Goal: Task Accomplishment & Management: Manage account settings

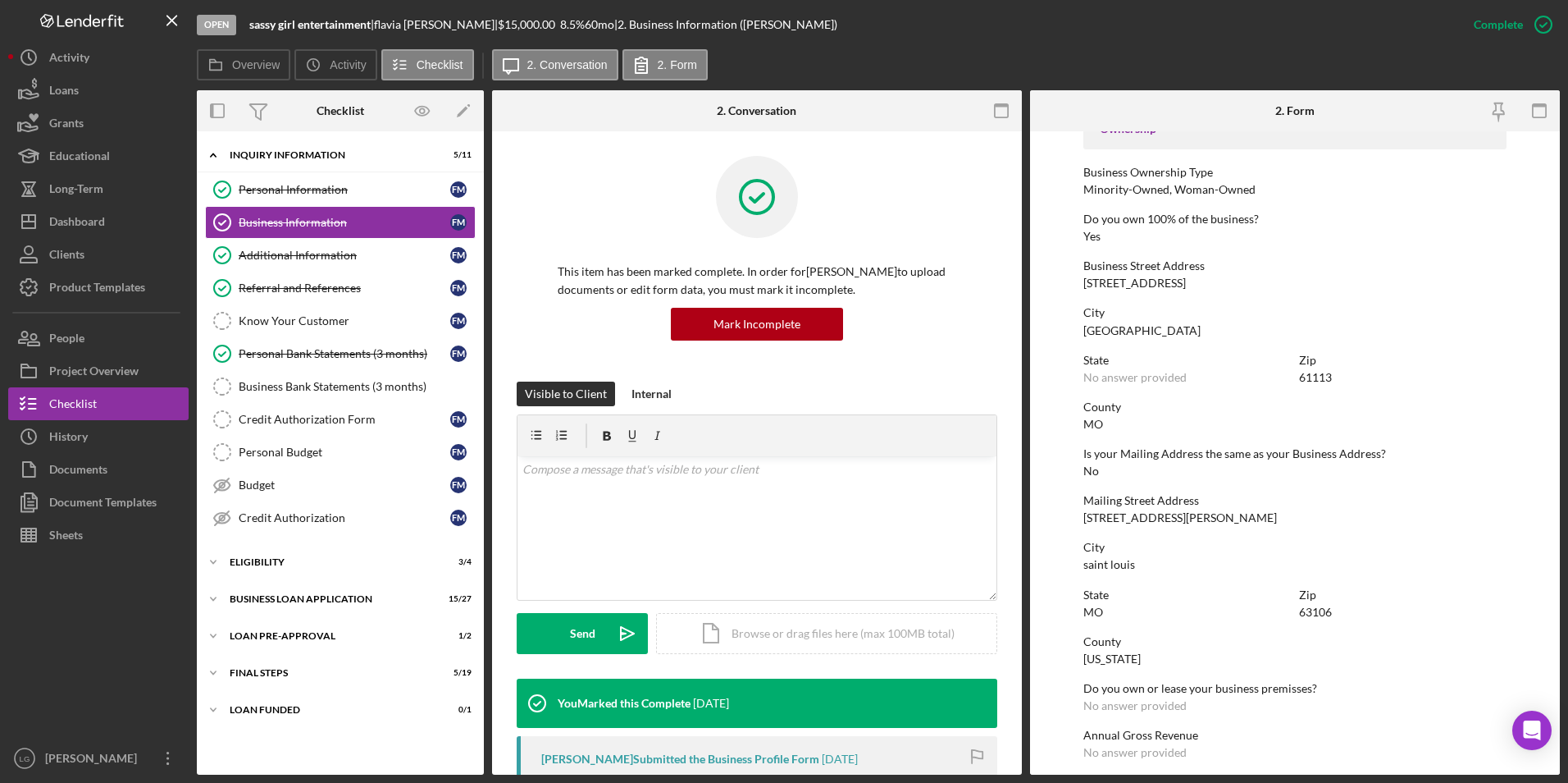
scroll to position [738, 0]
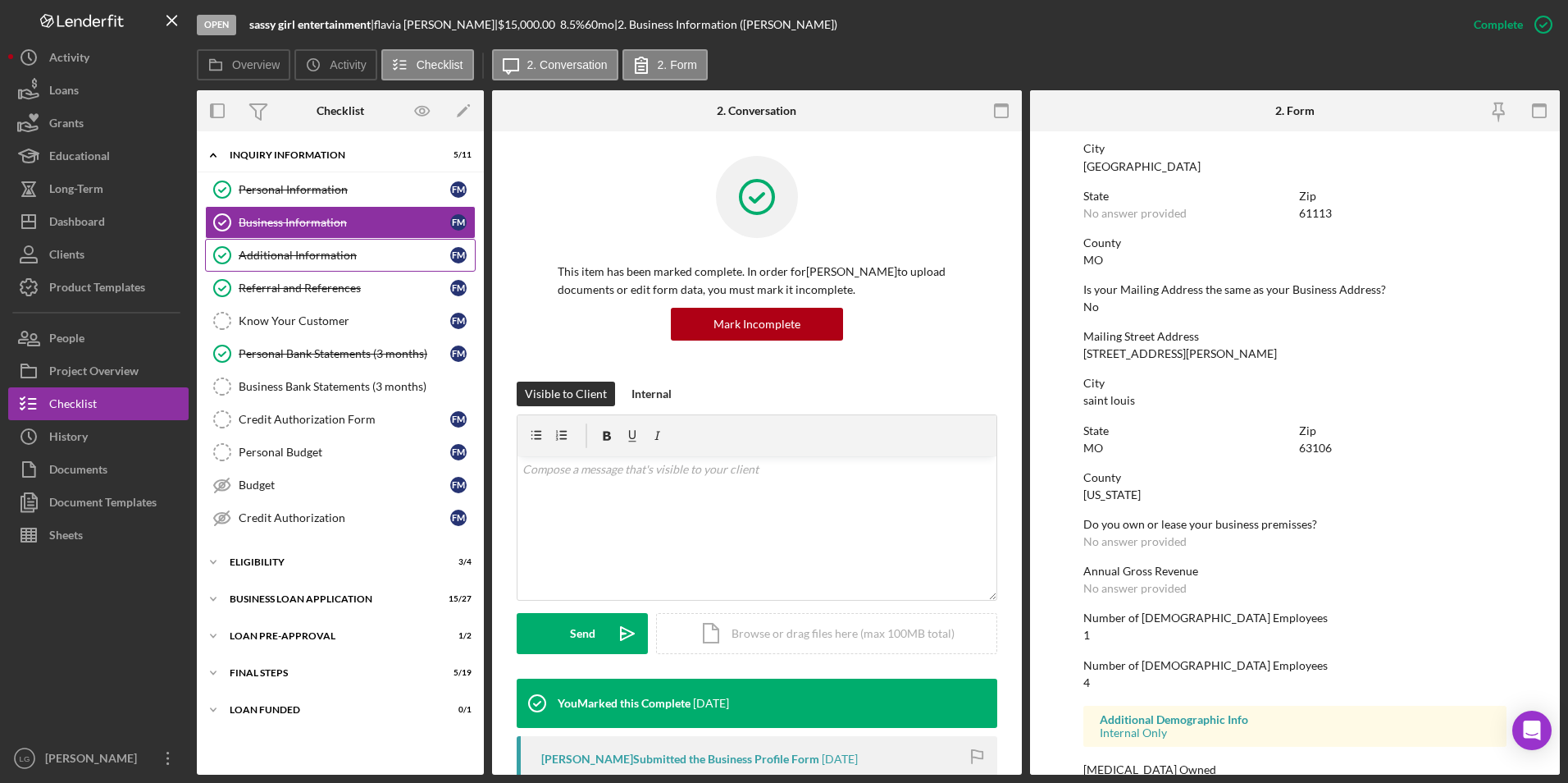
click at [302, 246] on link "Additional Information Additional Information f m" at bounding box center [340, 255] width 270 height 33
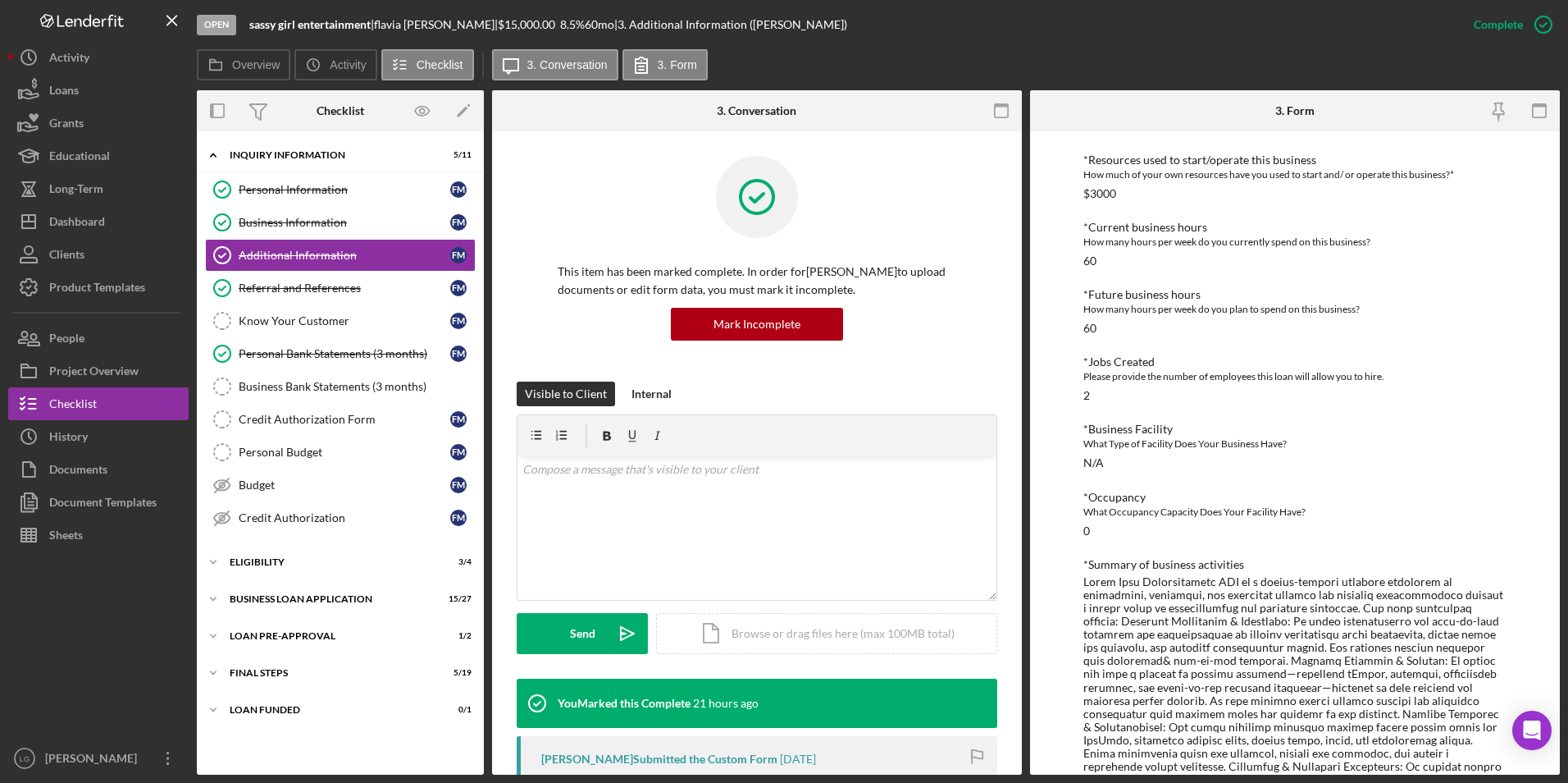
scroll to position [1094, 0]
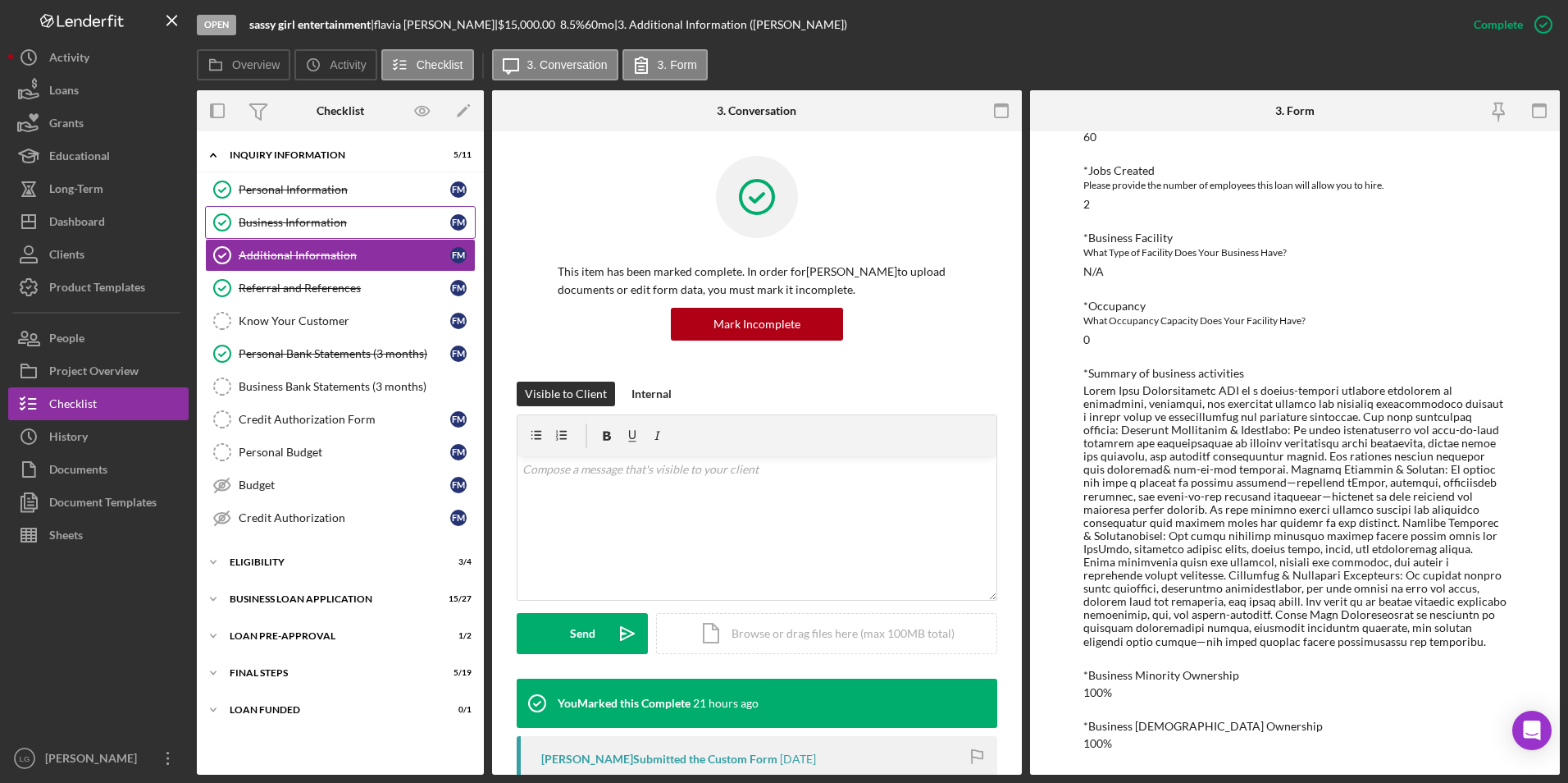
click at [283, 213] on link "Business Information Business Information f m" at bounding box center [340, 223] width 270 height 33
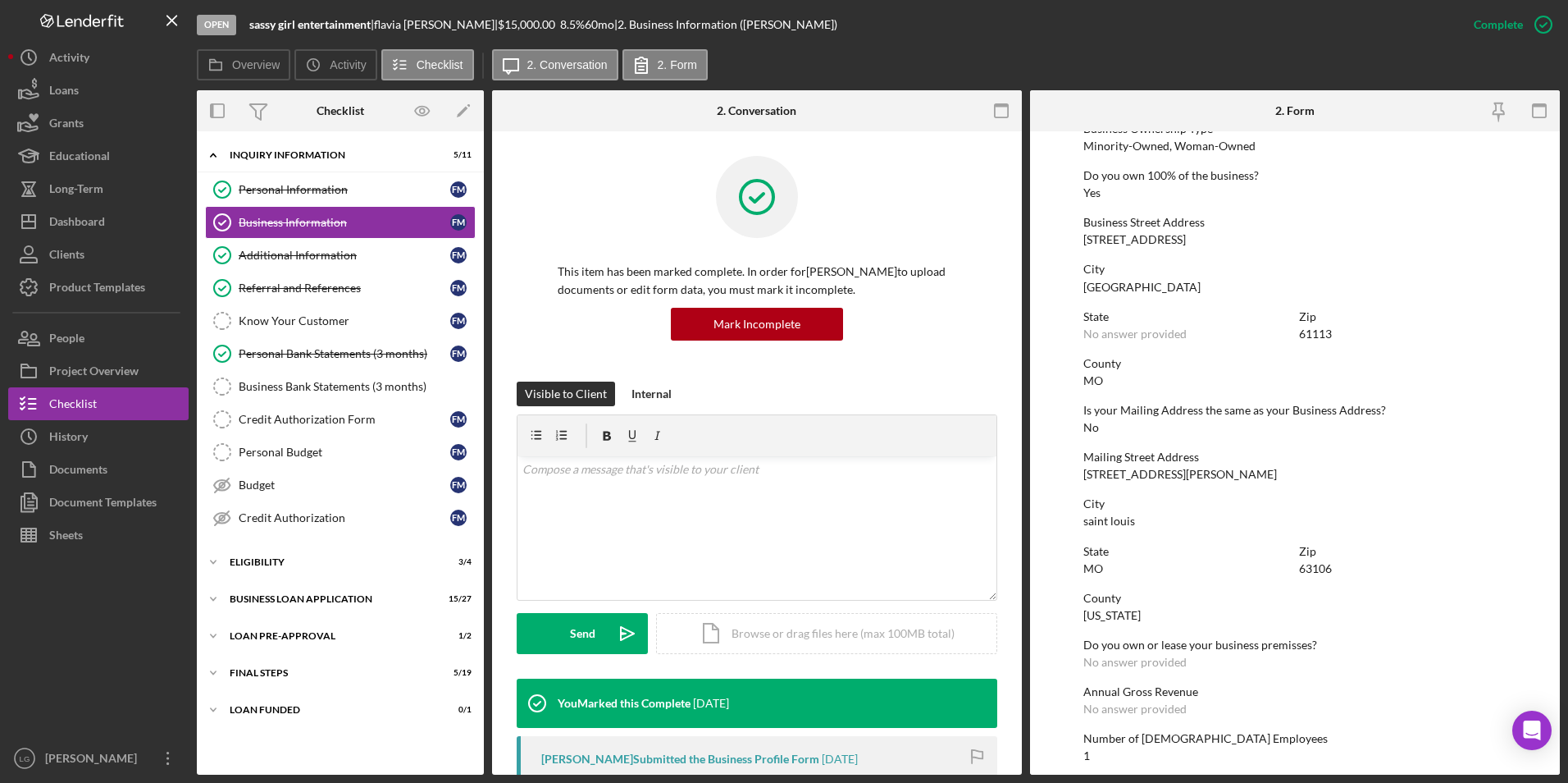
scroll to position [782, 0]
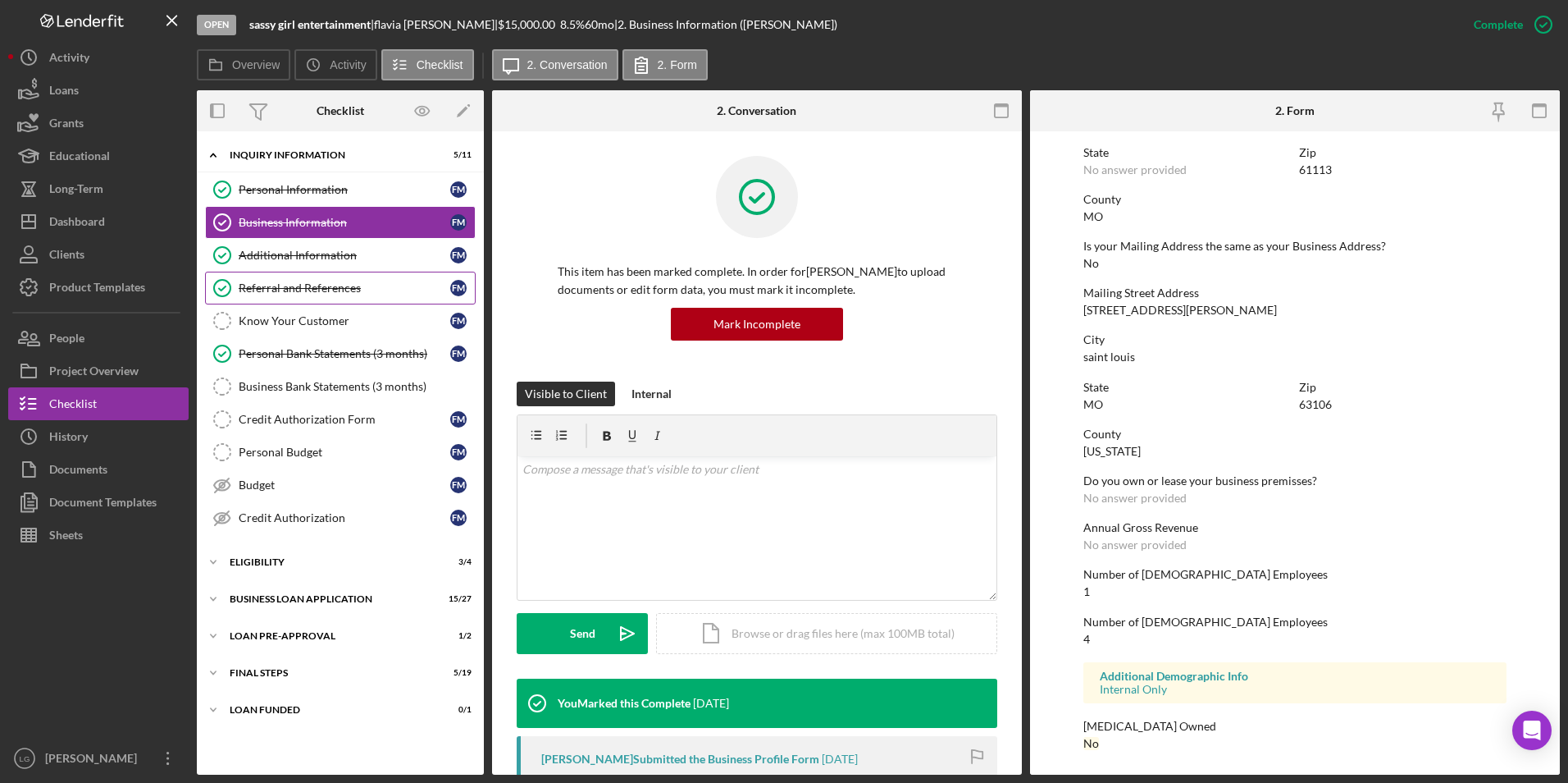
drag, startPoint x: 306, startPoint y: 255, endPoint x: 435, endPoint y: 274, distance: 130.4
click at [306, 255] on div "Additional Information" at bounding box center [344, 256] width 211 height 14
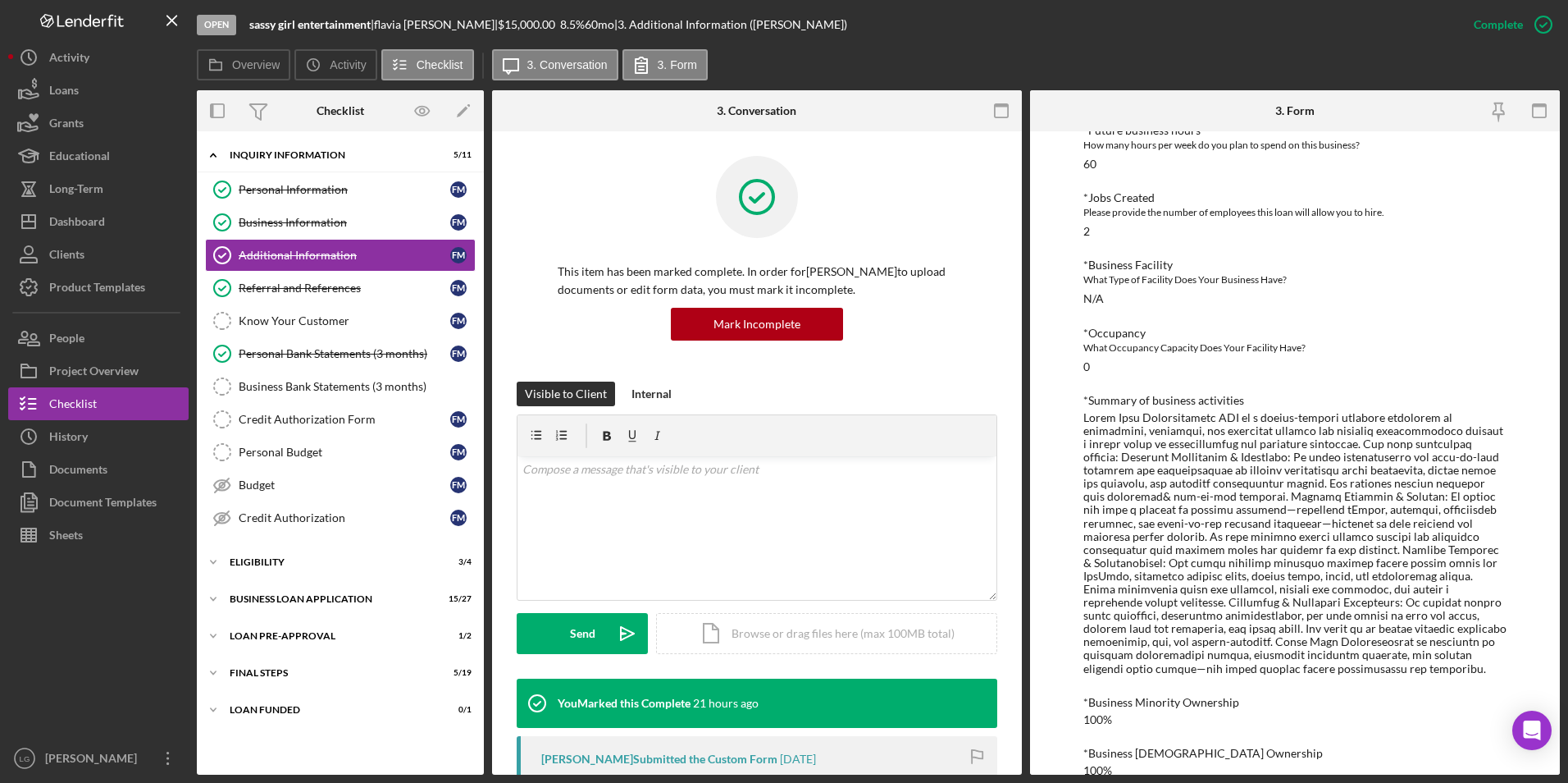
scroll to position [1094, 0]
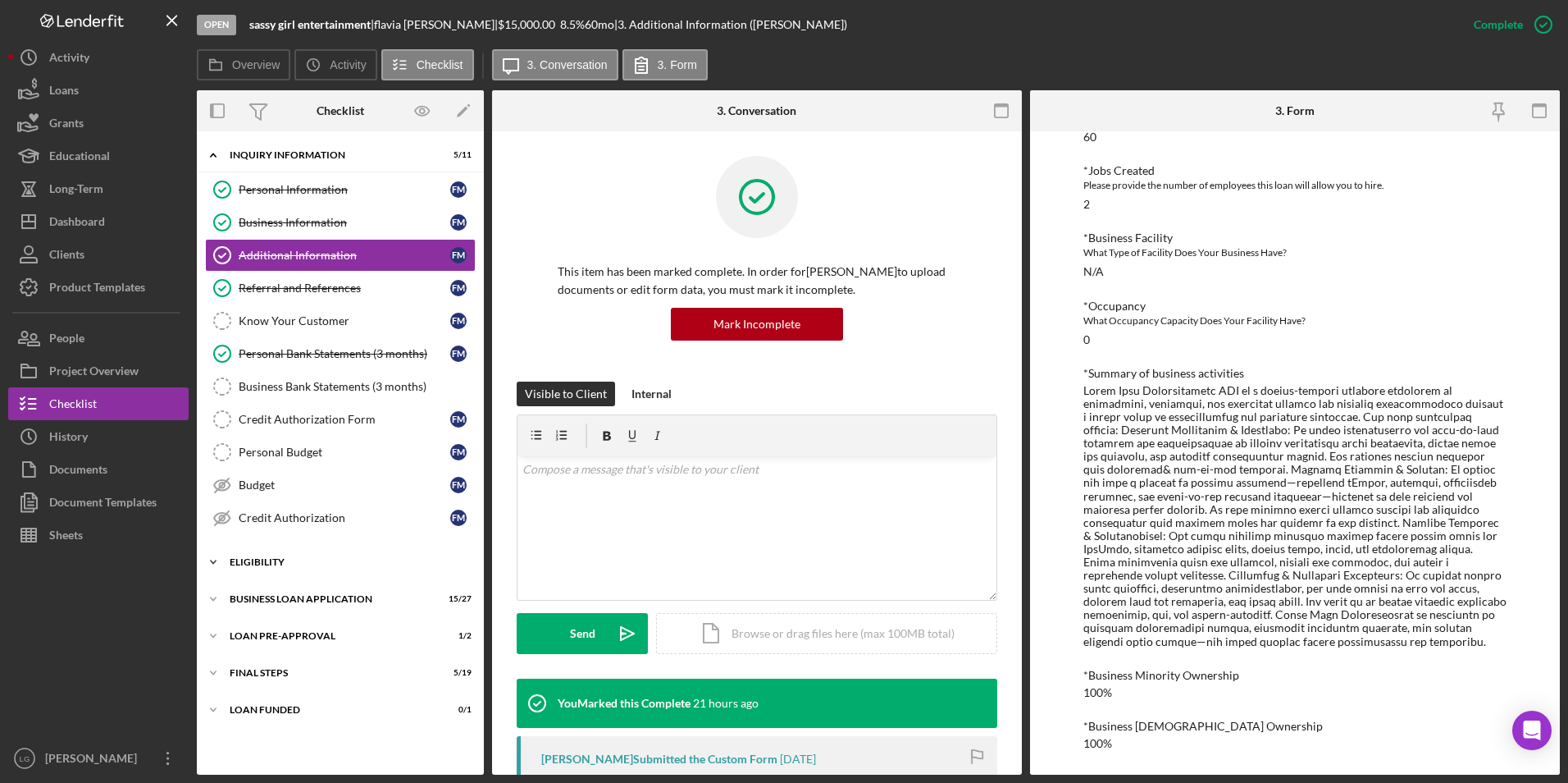
click at [292, 557] on div "ELIGIBILITY" at bounding box center [346, 562] width 233 height 10
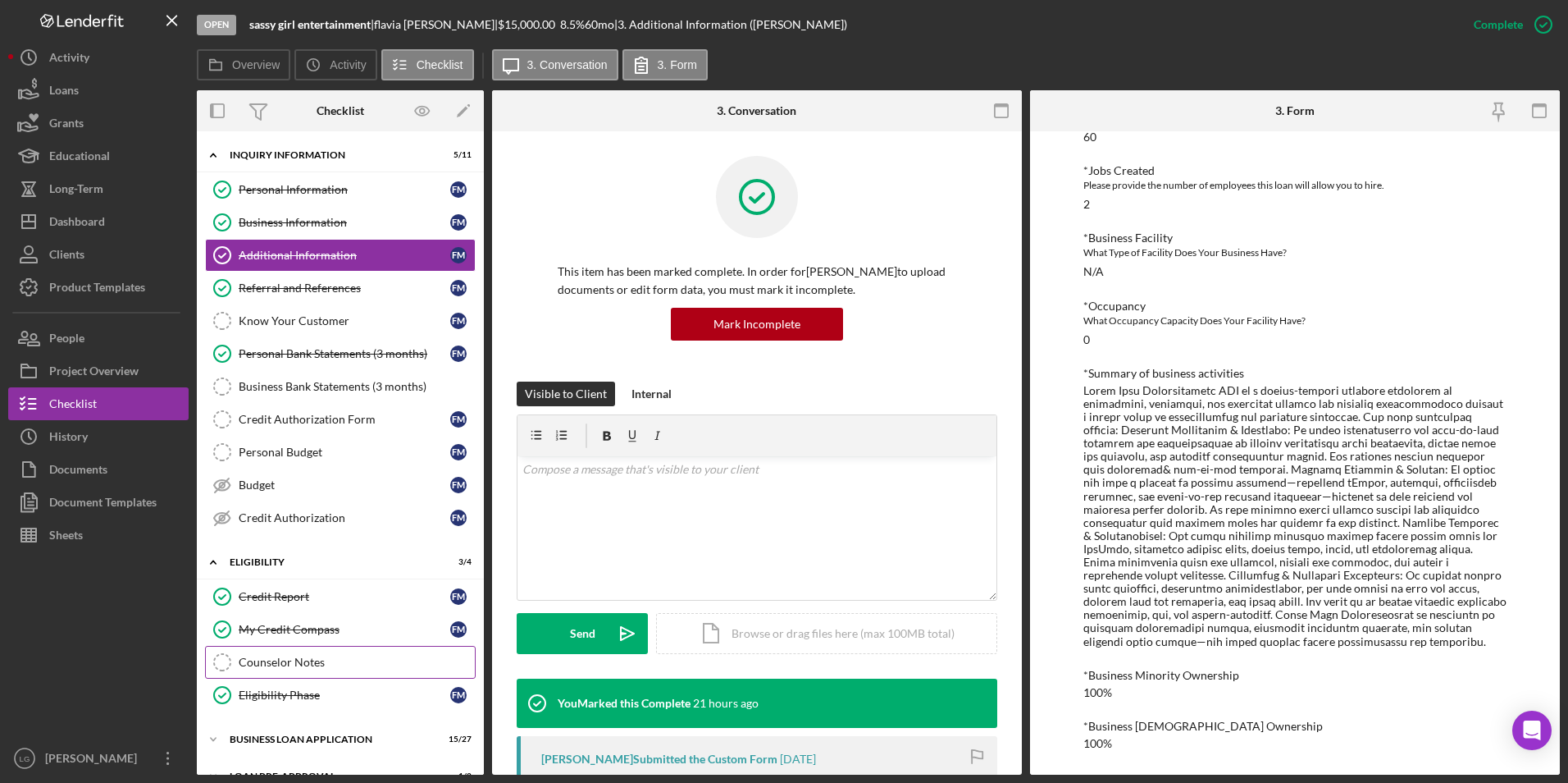
scroll to position [101, 0]
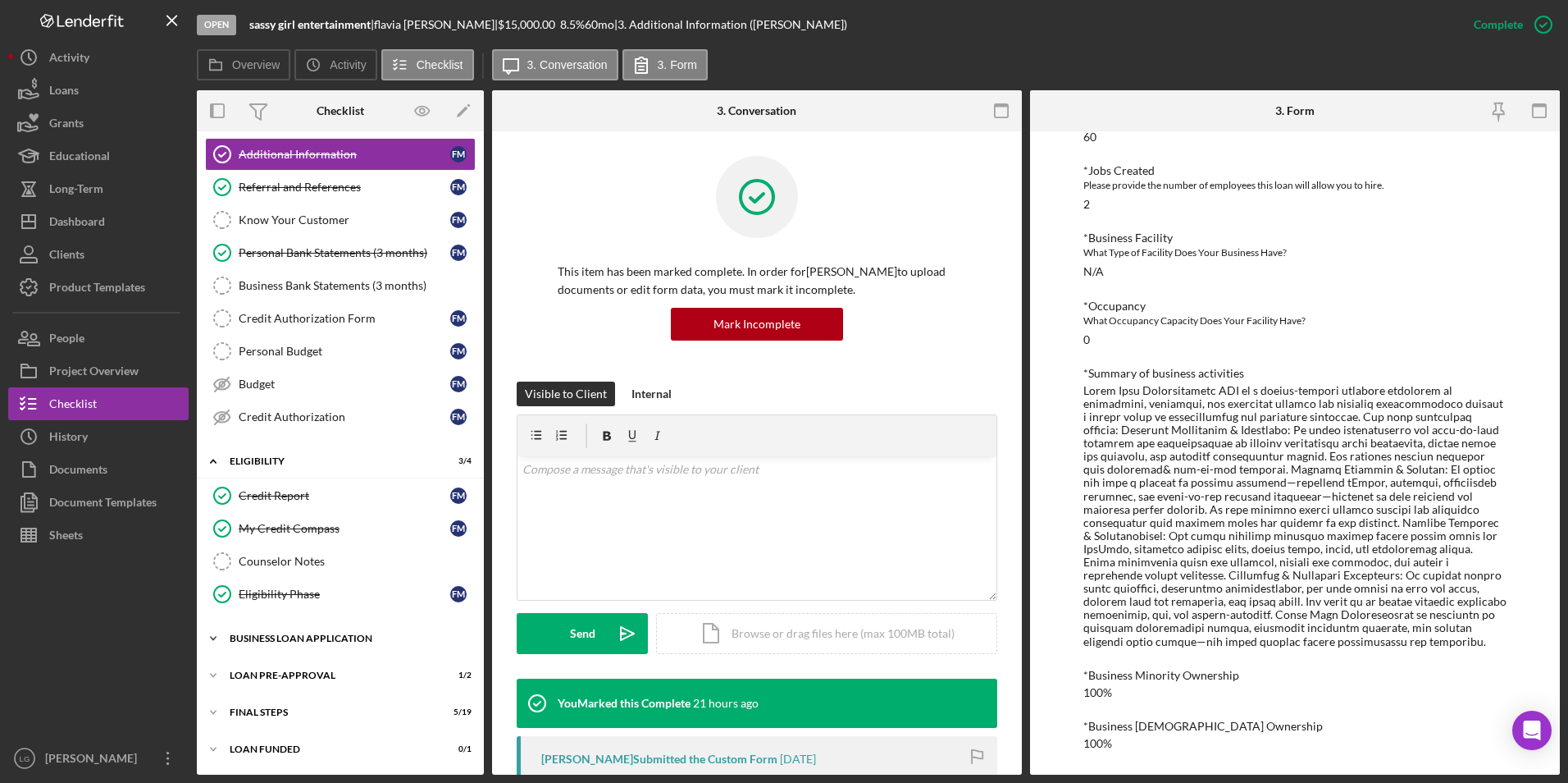
click at [304, 641] on div "BUSINESS LOAN APPLICATION" at bounding box center [346, 639] width 233 height 10
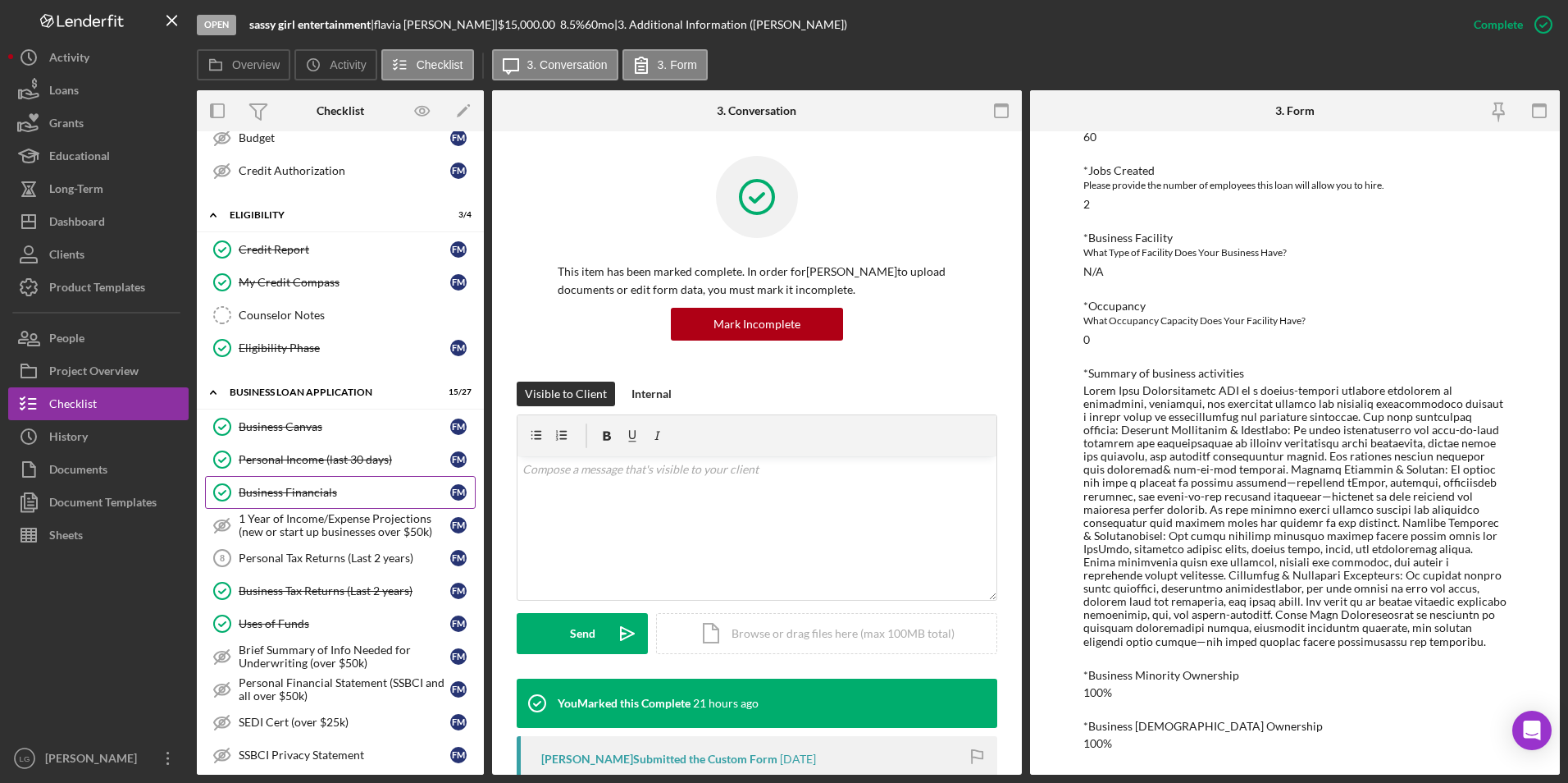
click at [318, 488] on div "Business Financials" at bounding box center [344, 492] width 211 height 14
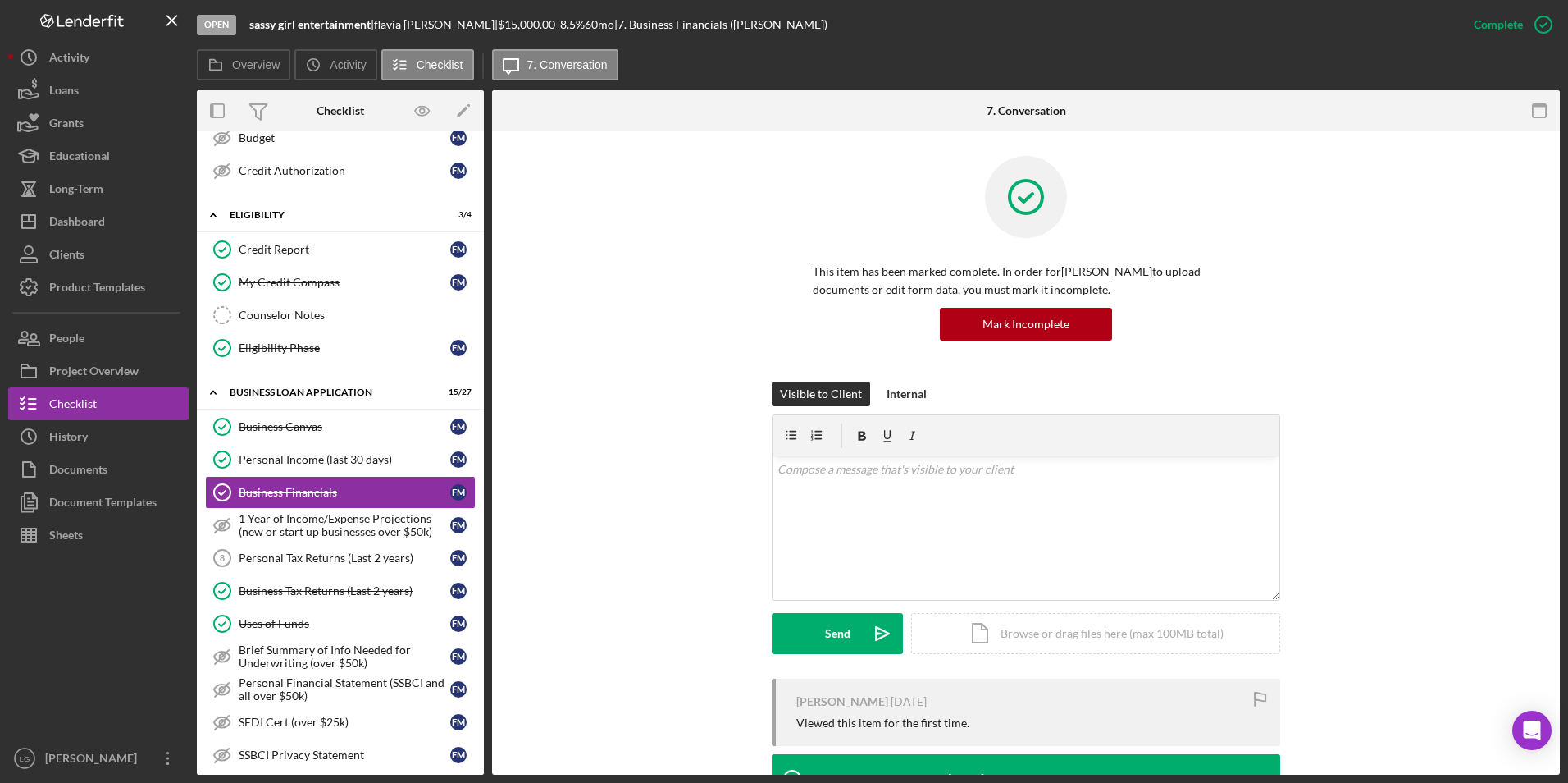
scroll to position [235, 0]
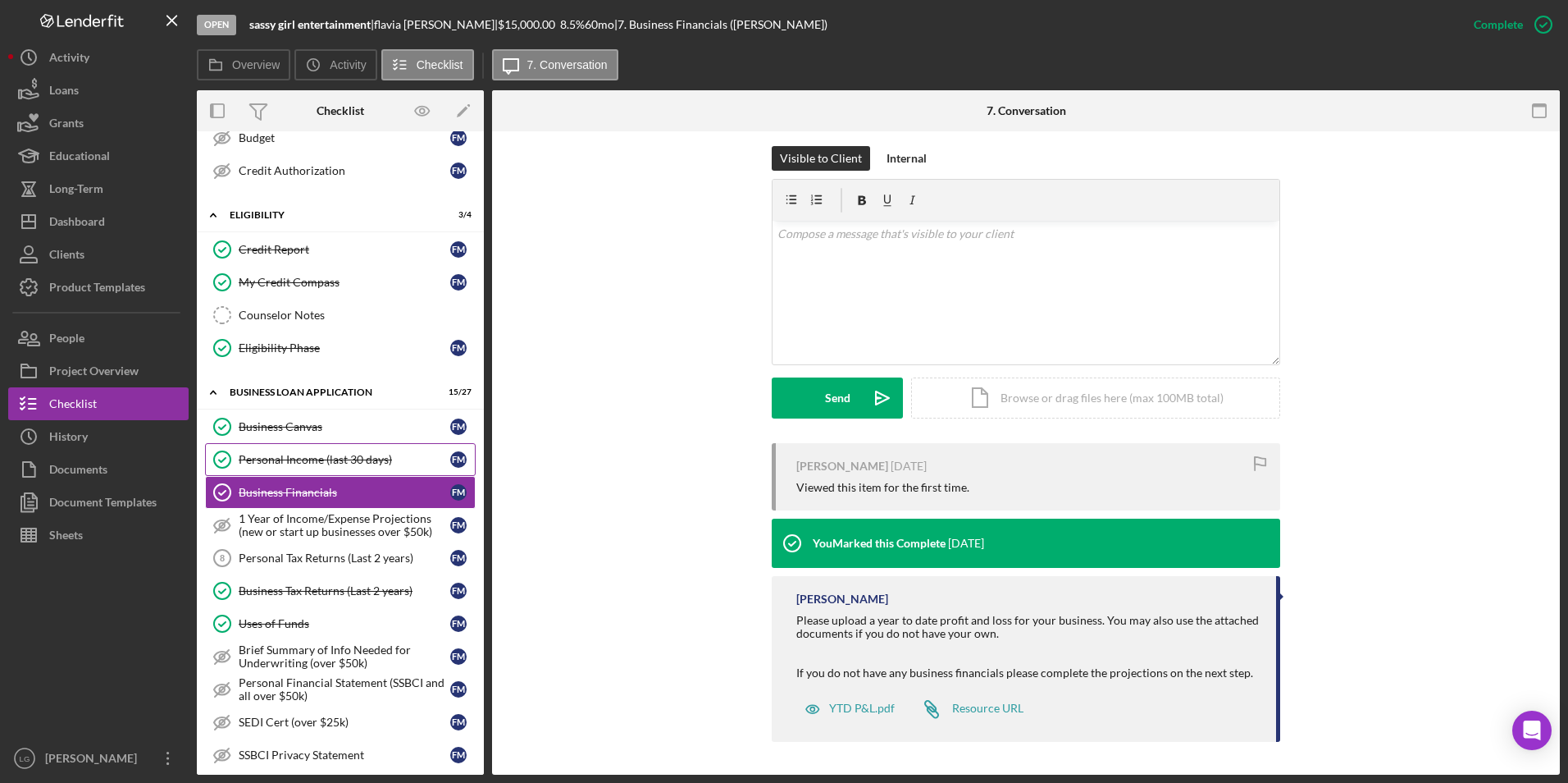
click at [297, 464] on div "Personal Income (last 30 days)" at bounding box center [344, 459] width 211 height 14
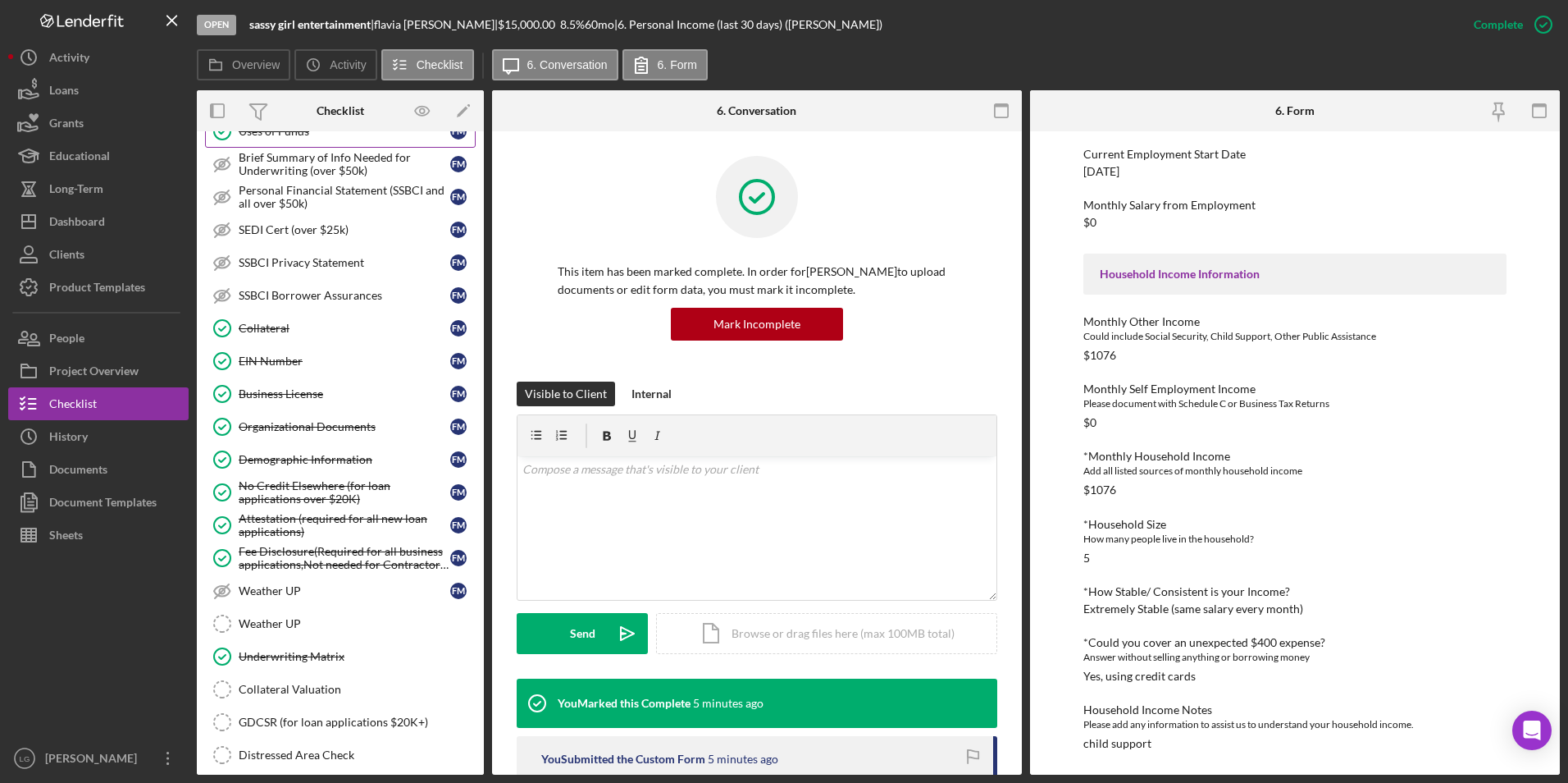
scroll to position [996, 0]
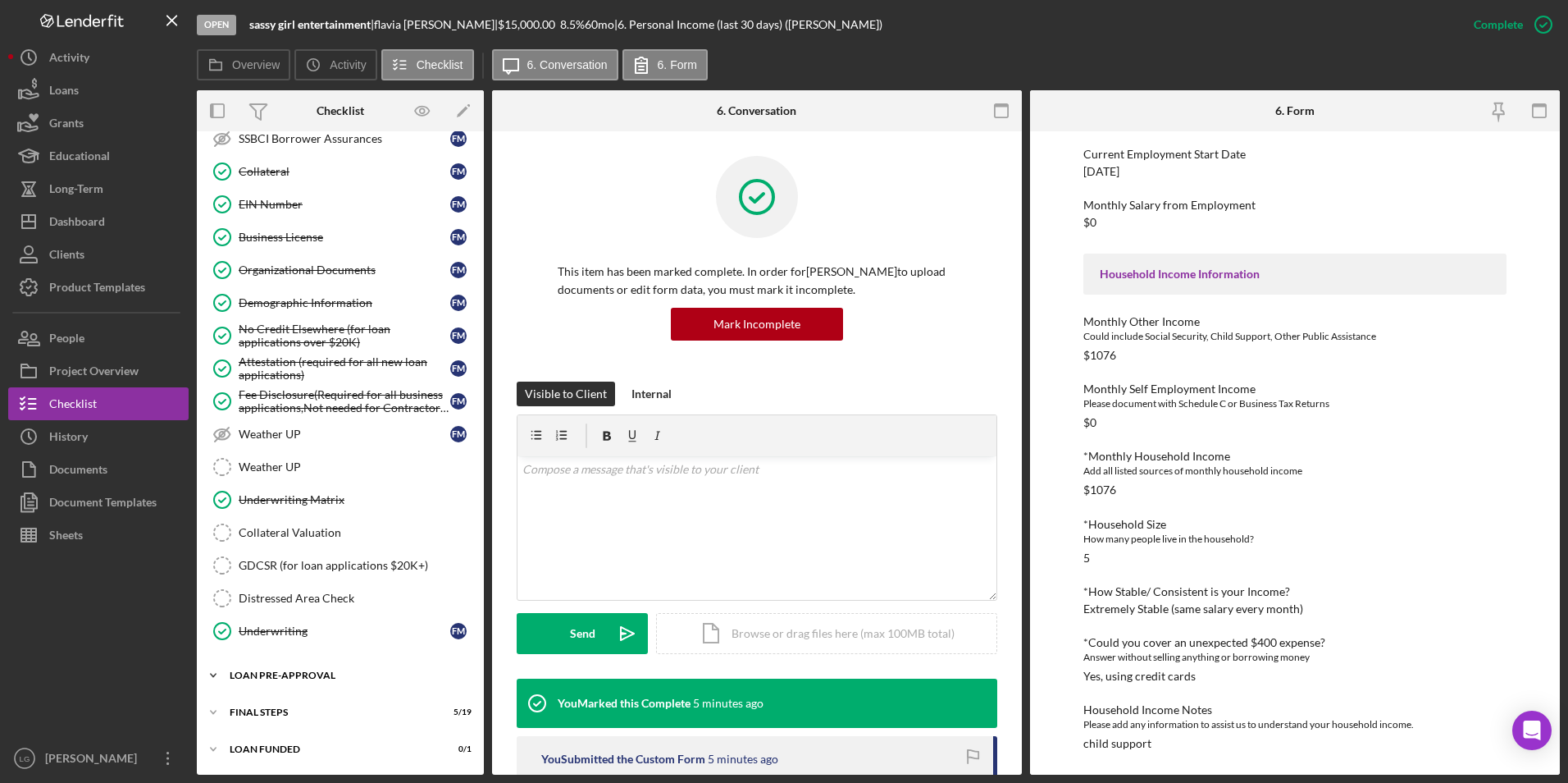
click at [265, 677] on div "LOAN PRE-APPROVAL" at bounding box center [346, 675] width 233 height 10
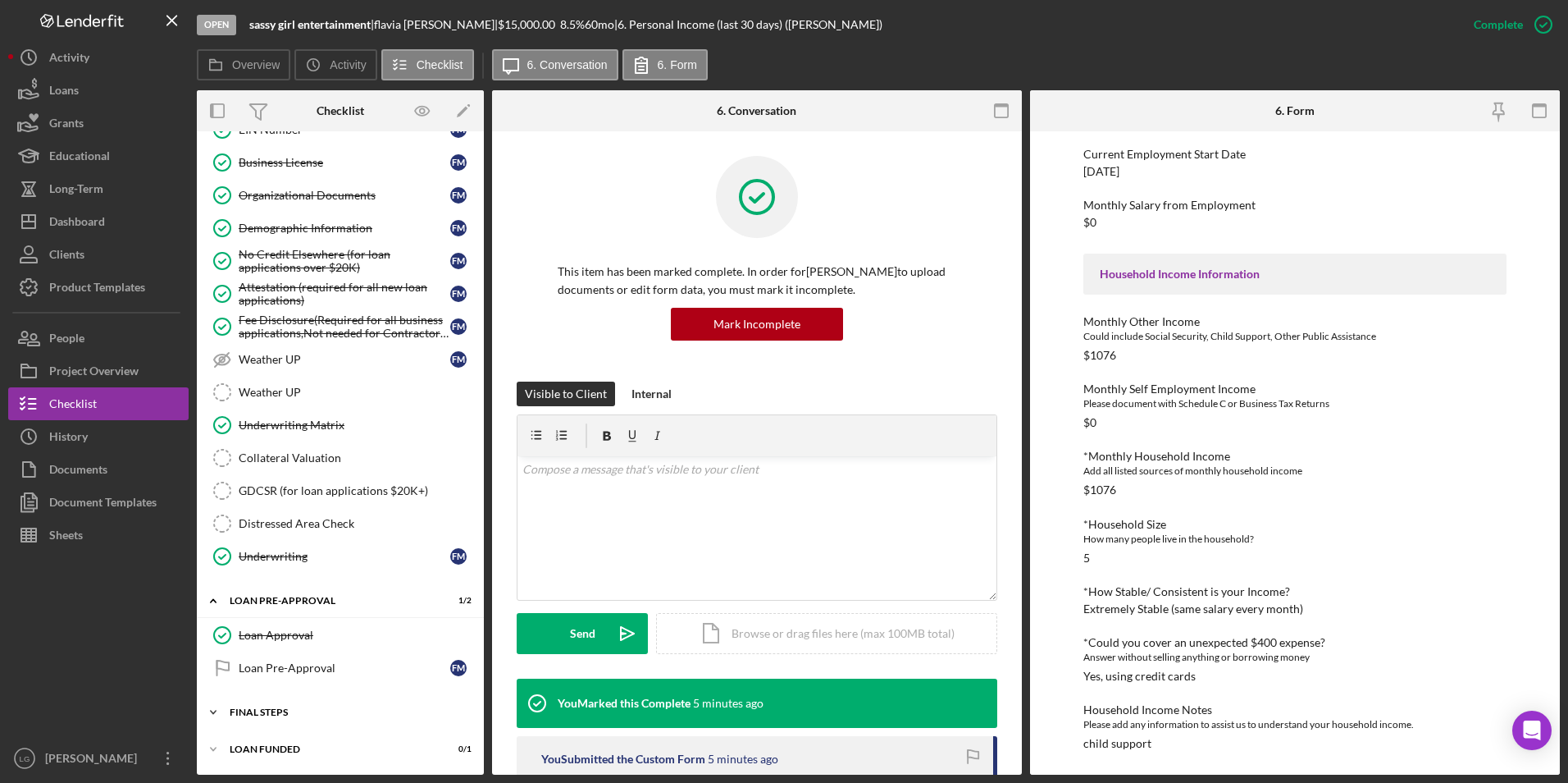
click at [262, 704] on div "Icon/Expander FINAL STEPS 5 / 19" at bounding box center [340, 712] width 287 height 33
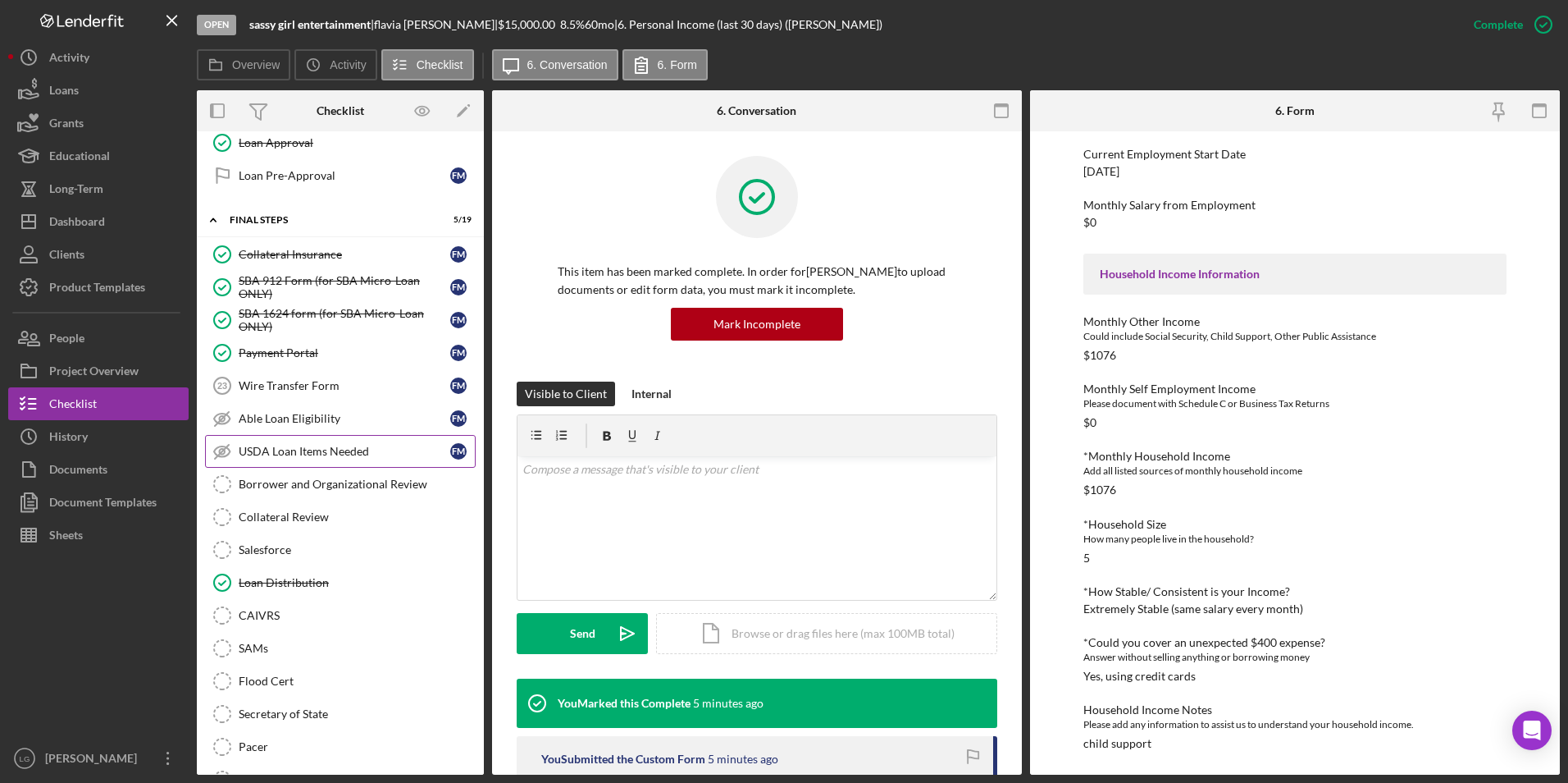
scroll to position [1704, 0]
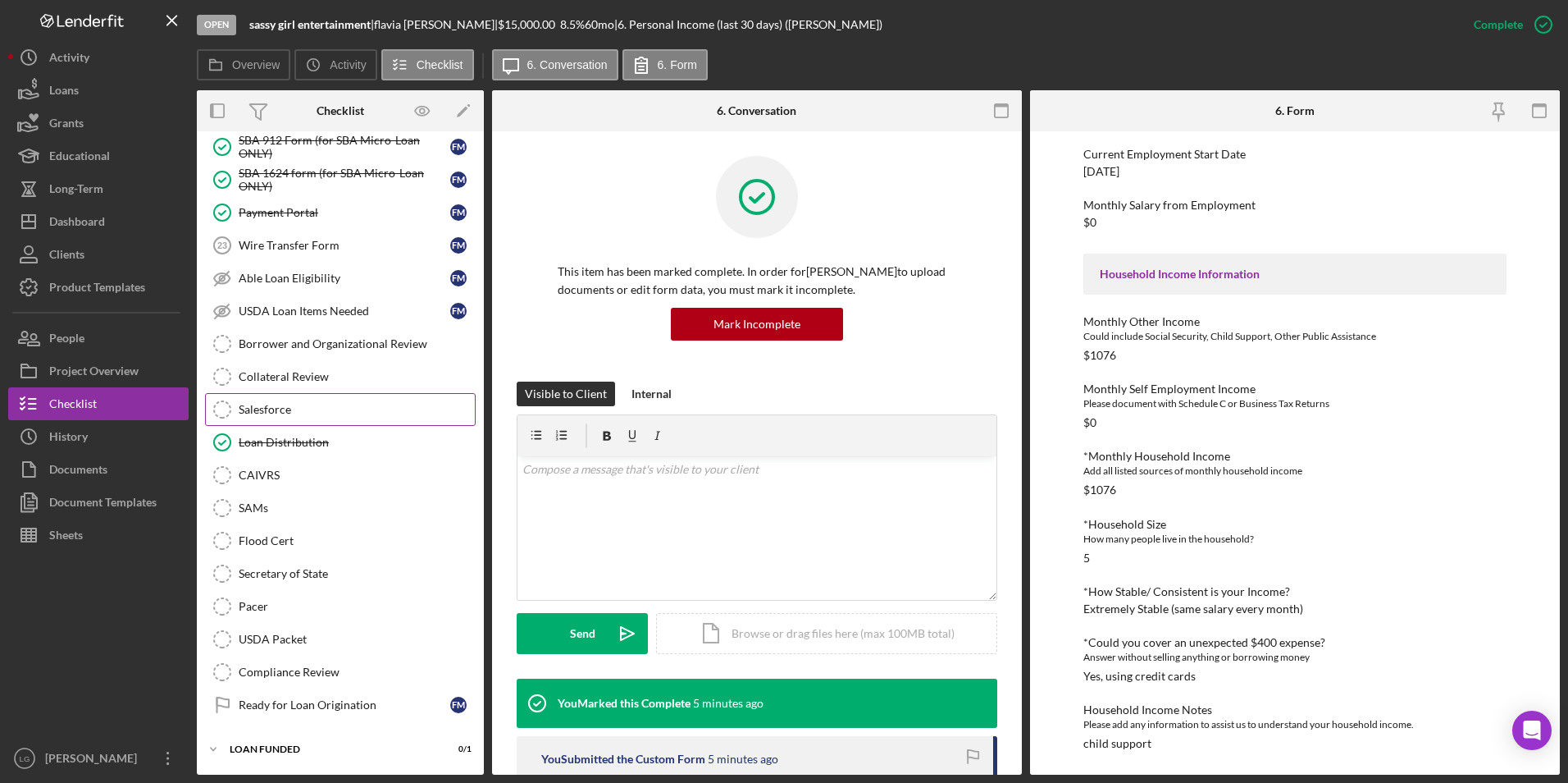
click at [299, 406] on div "Salesforce" at bounding box center [356, 410] width 236 height 14
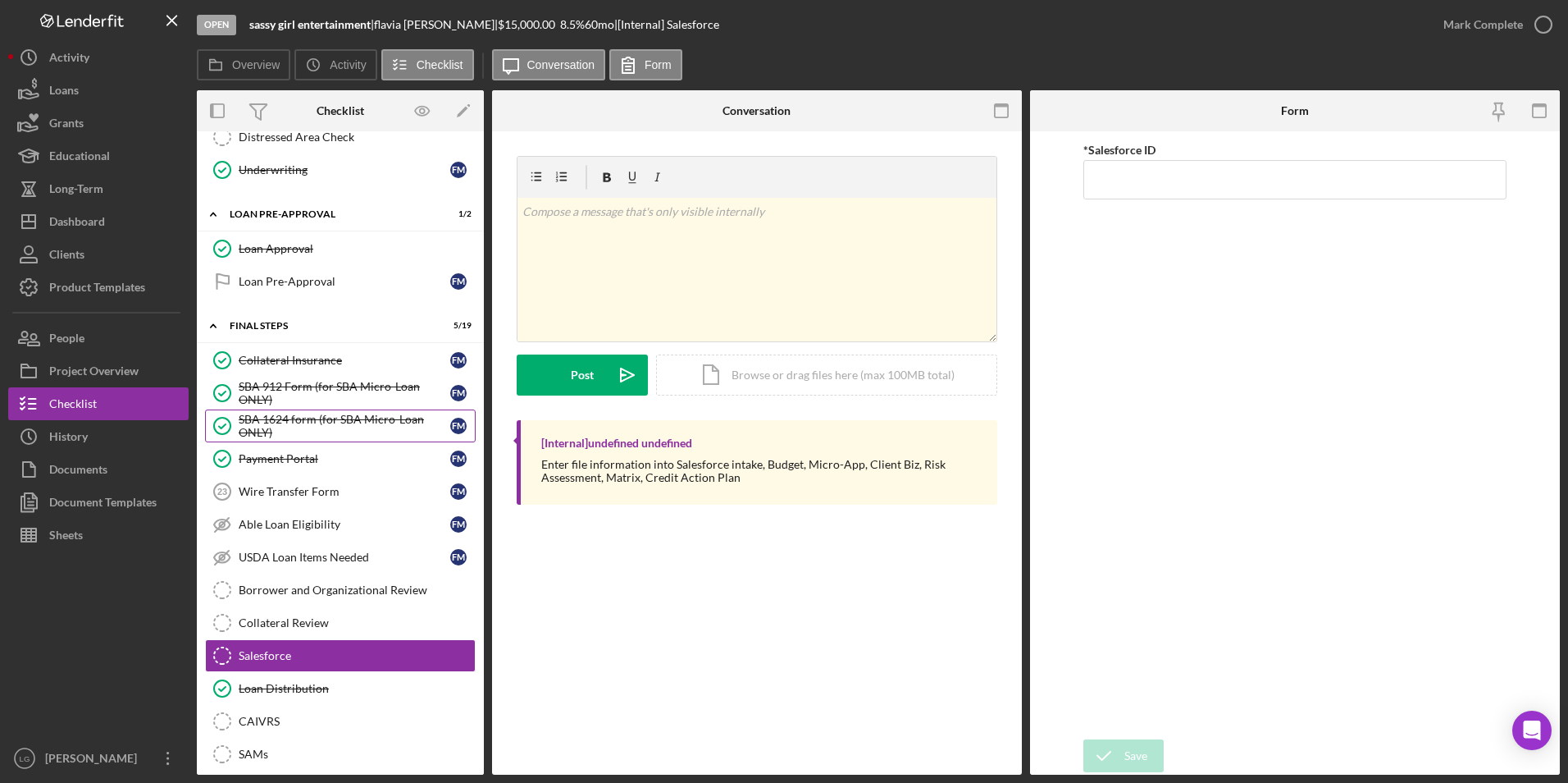
scroll to position [1211, 0]
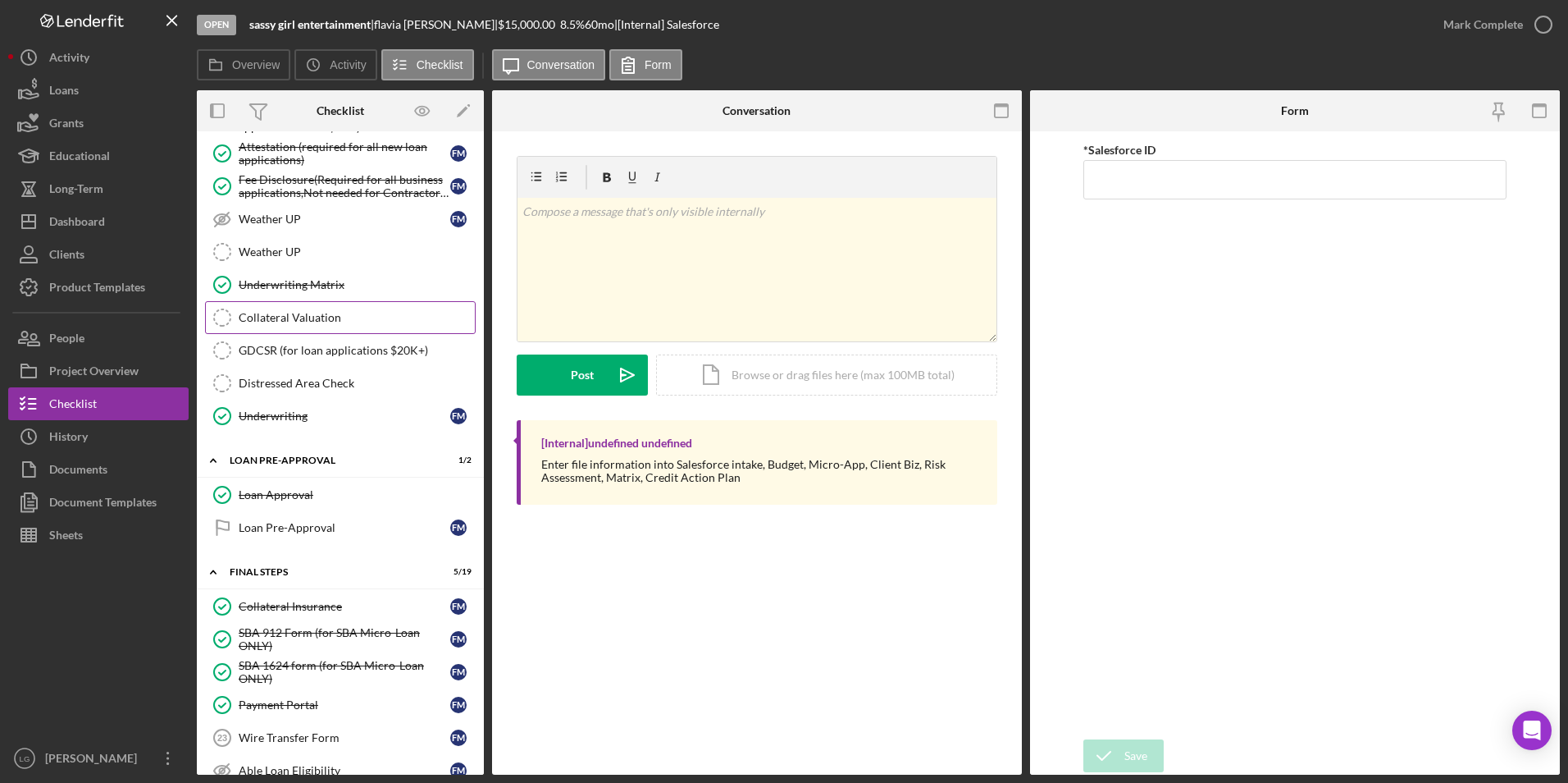
click at [280, 308] on link "Collateral Valuation Collateral Valuation" at bounding box center [340, 318] width 270 height 33
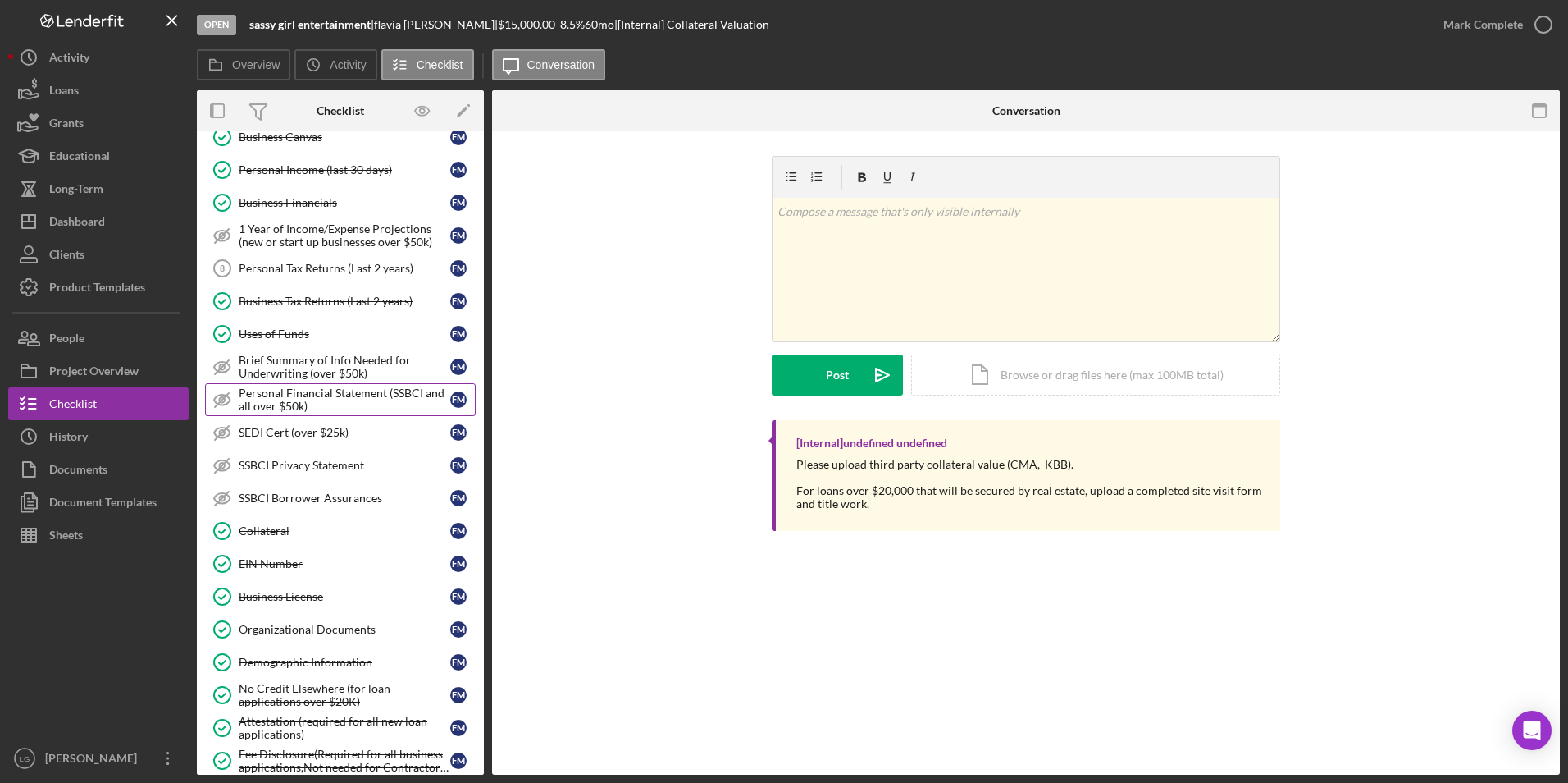
scroll to position [719, 0]
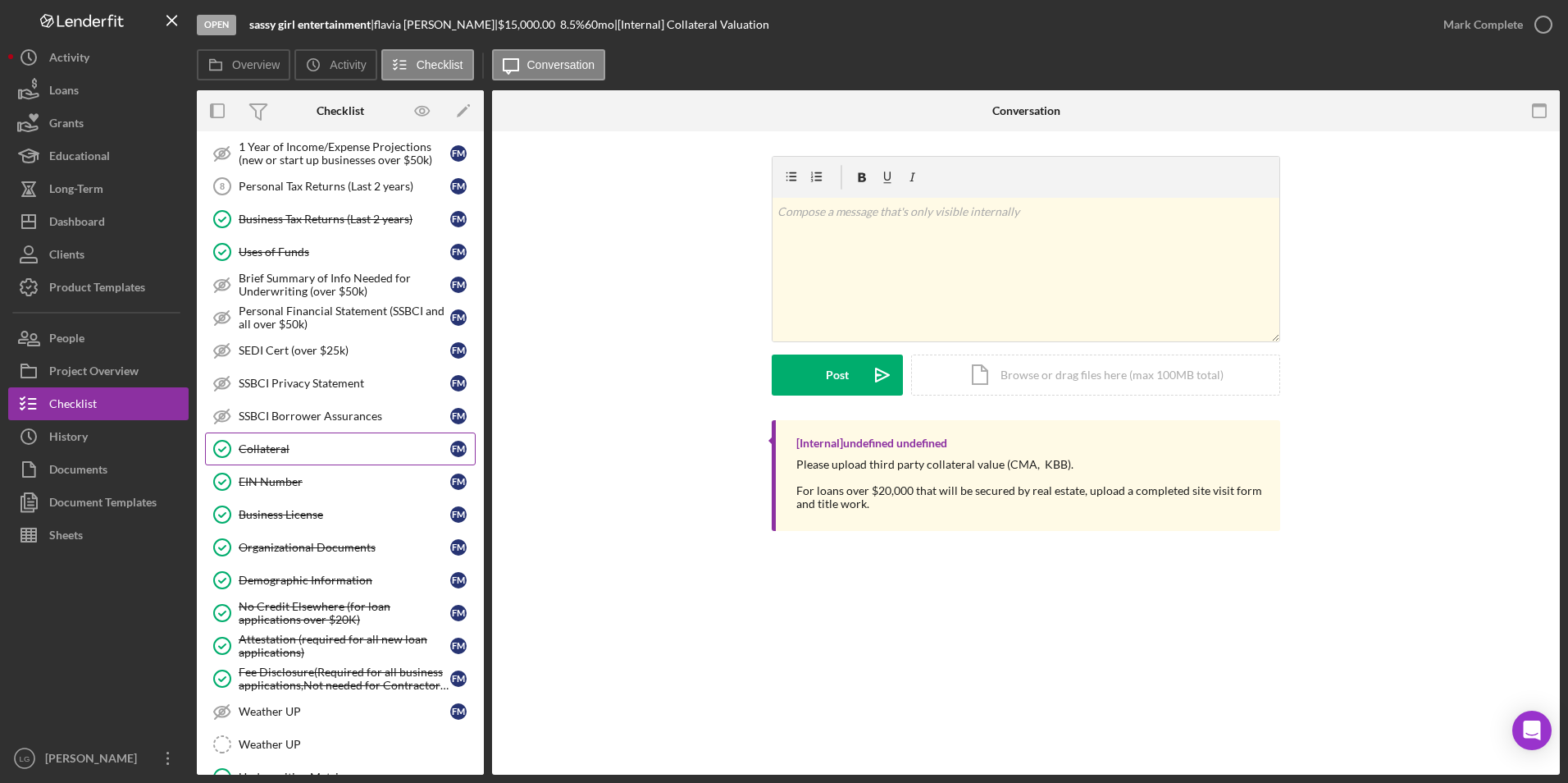
click at [318, 447] on div "Collateral" at bounding box center [344, 449] width 211 height 14
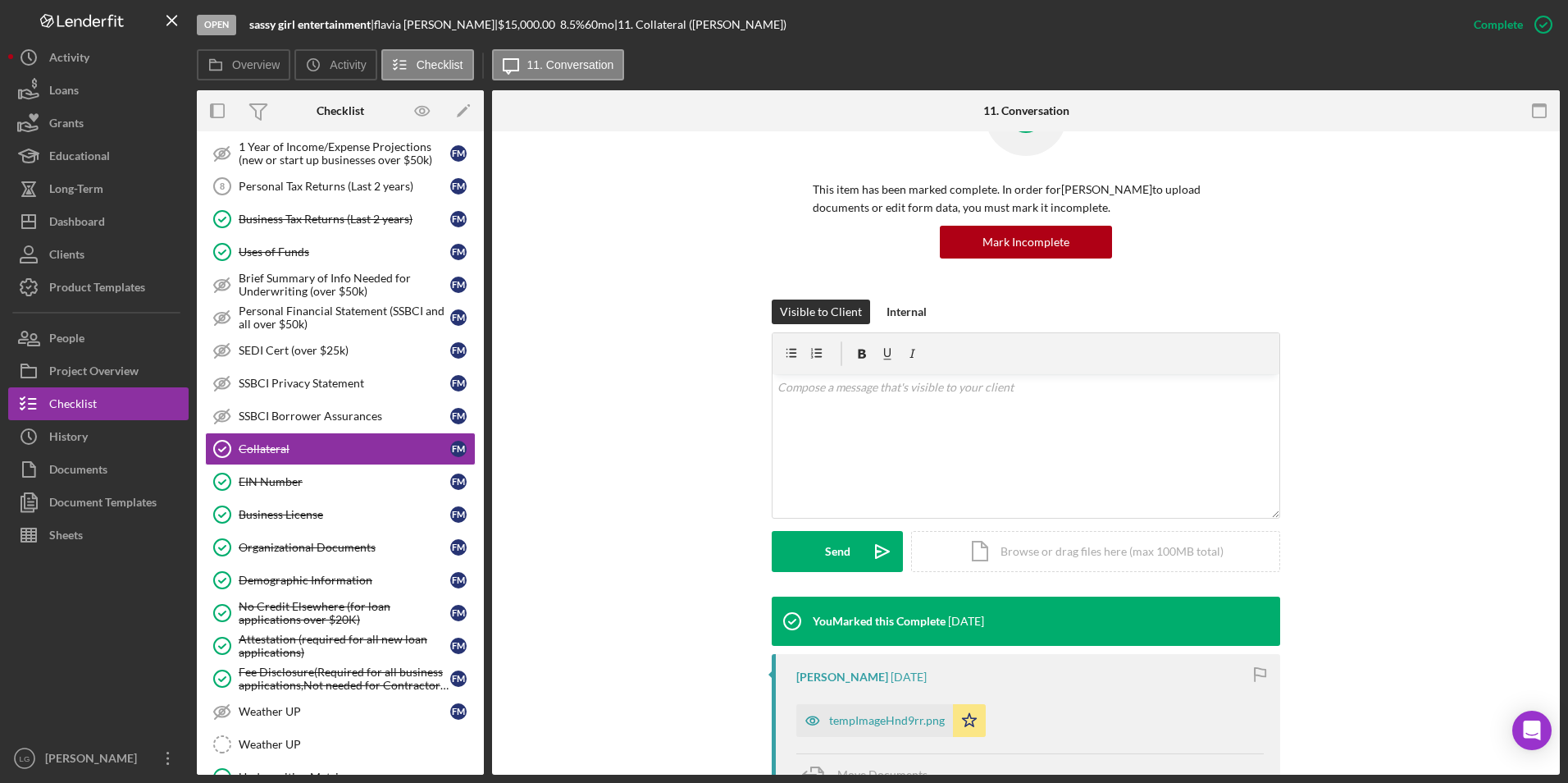
scroll to position [410, 0]
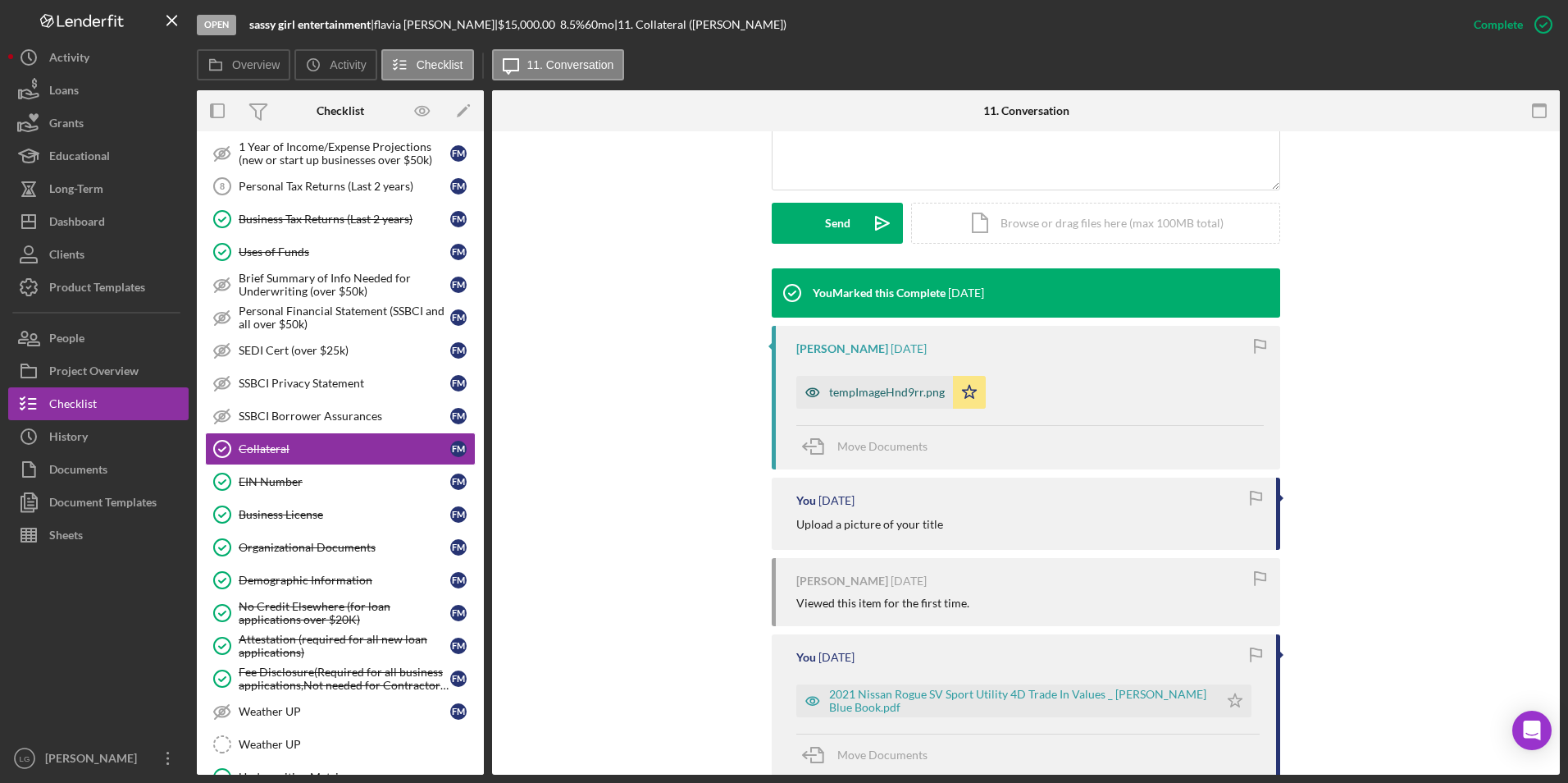
click at [838, 391] on div "tempImageHnd9rr.png" at bounding box center [886, 392] width 115 height 14
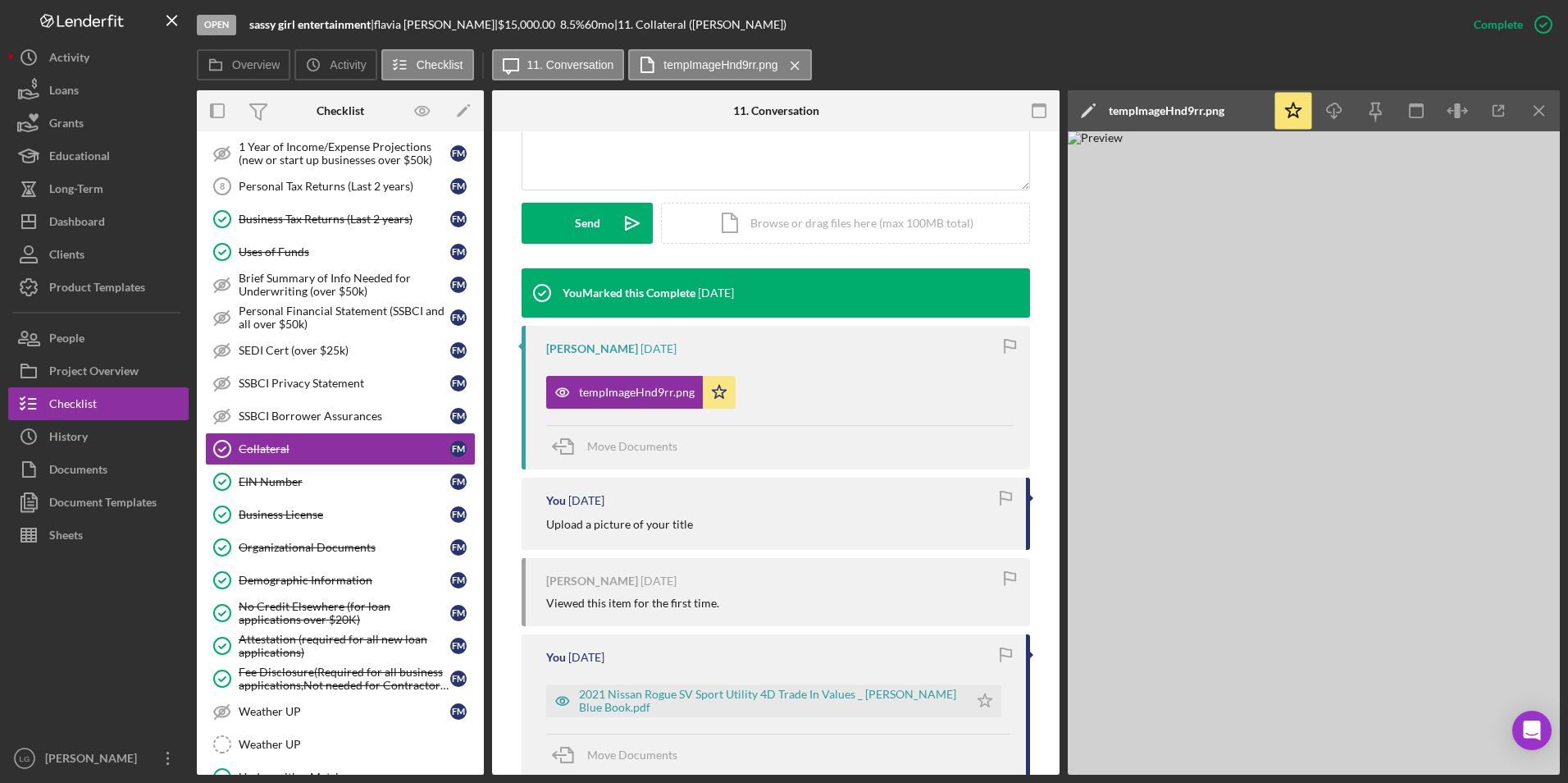
scroll to position [575, 0]
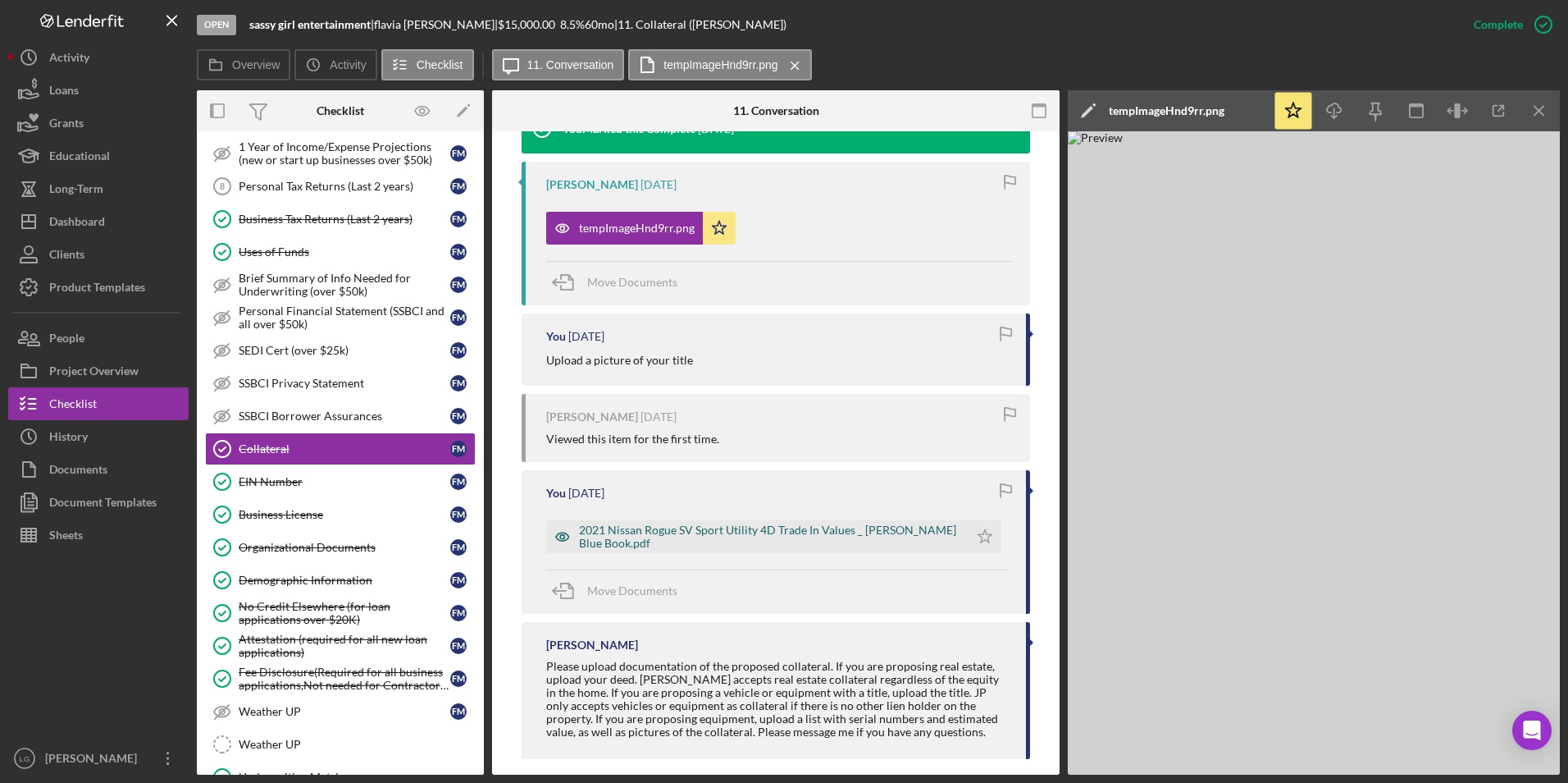
click at [724, 538] on div "2021 Nissan Rogue SV Sport Utility 4D Trade In Values _ Kelley Blue Book.pdf" at bounding box center [770, 536] width 382 height 26
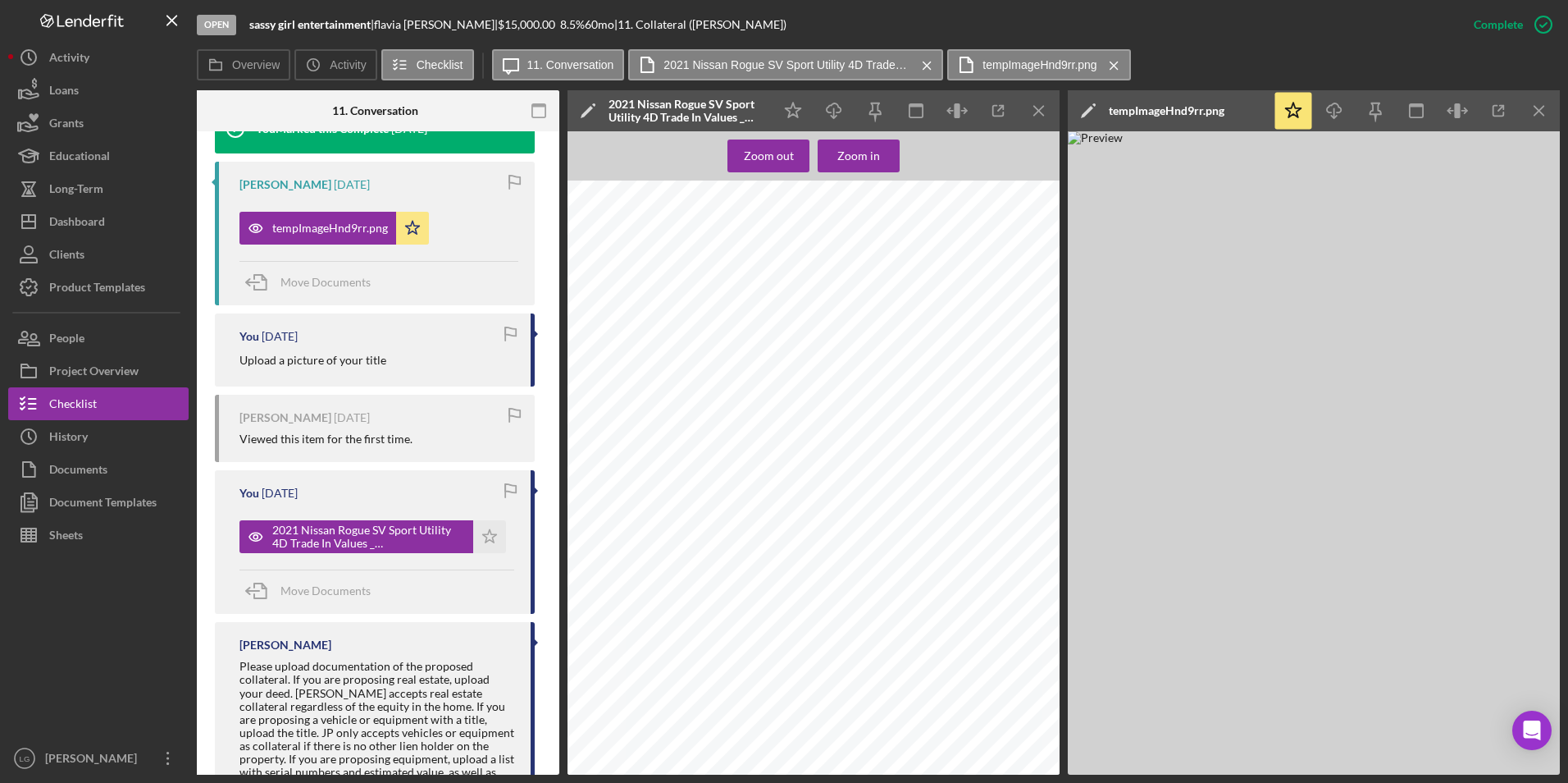
scroll to position [681, 0]
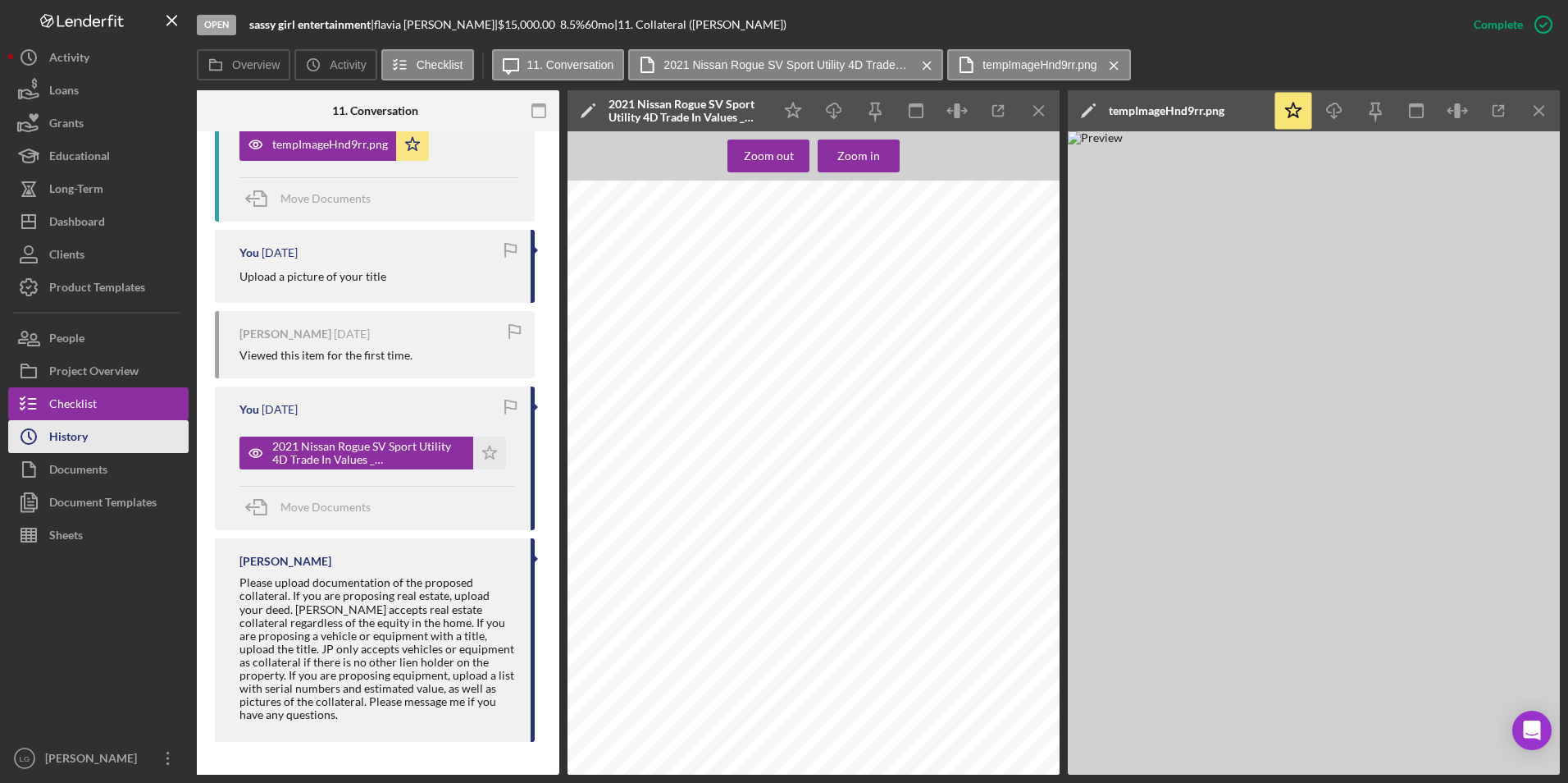
click at [109, 429] on button "Icon/History History" at bounding box center [98, 437] width 180 height 33
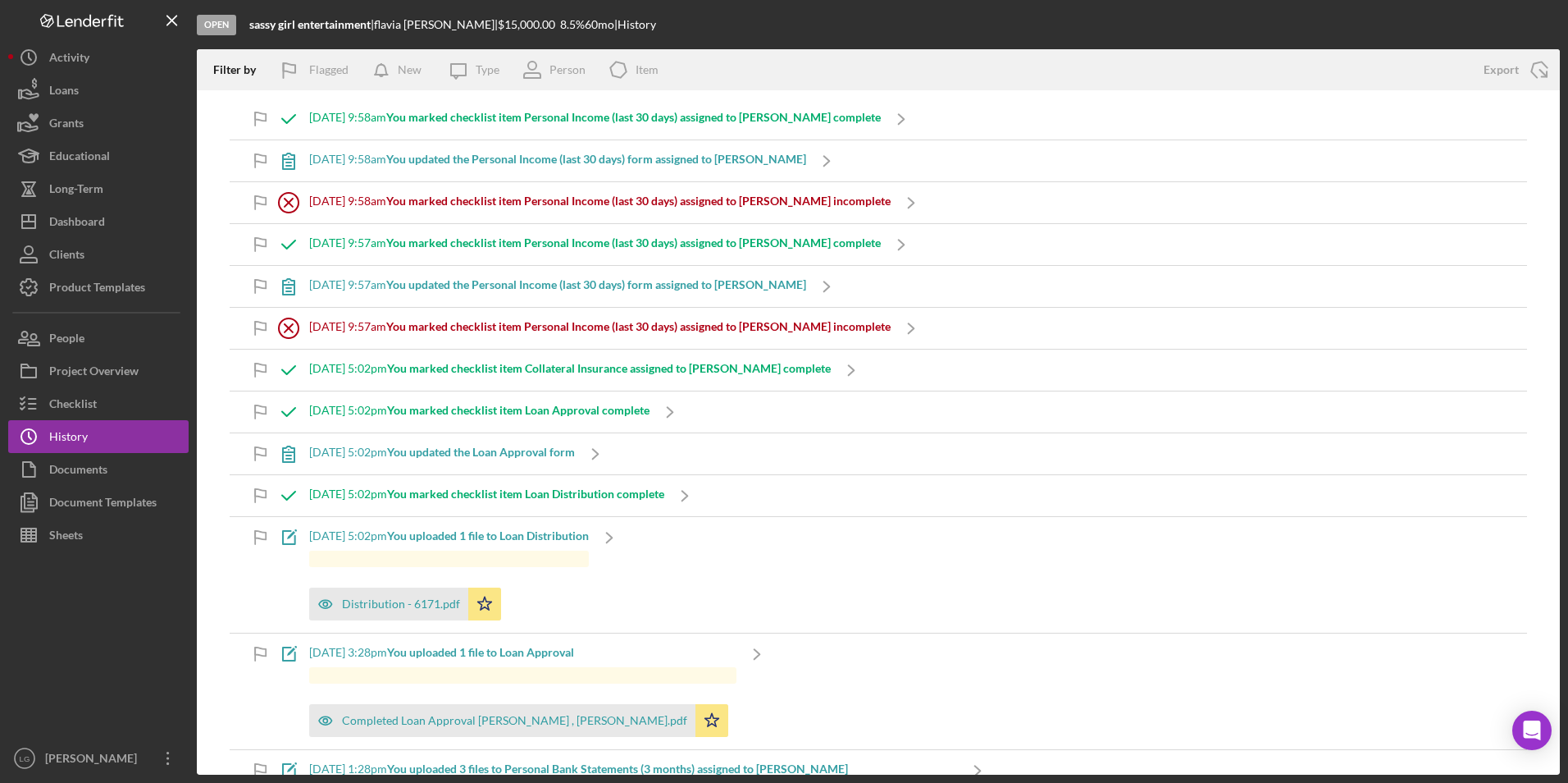
scroll to position [246, 0]
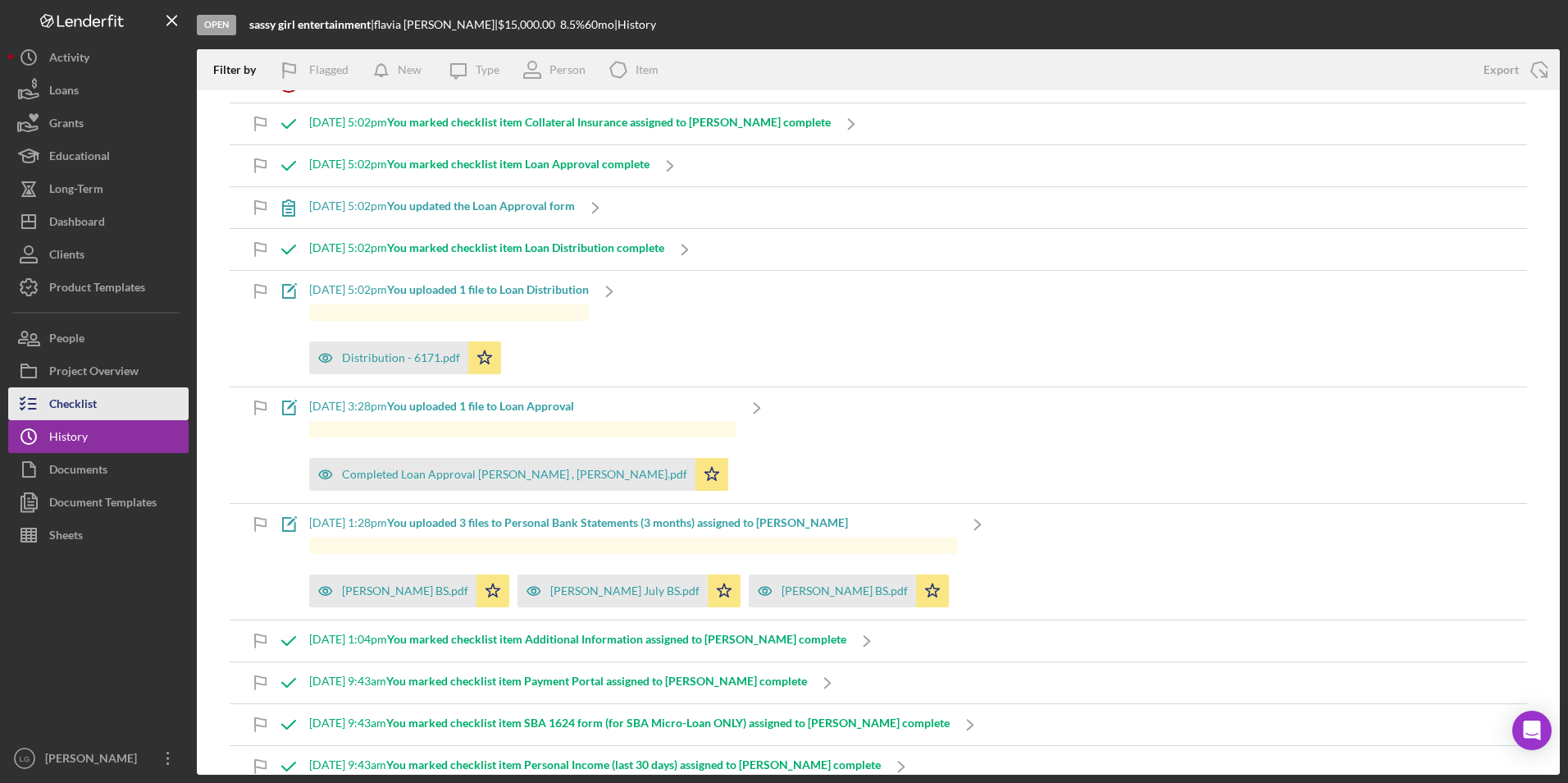
click at [71, 409] on div "Checklist" at bounding box center [73, 406] width 47 height 37
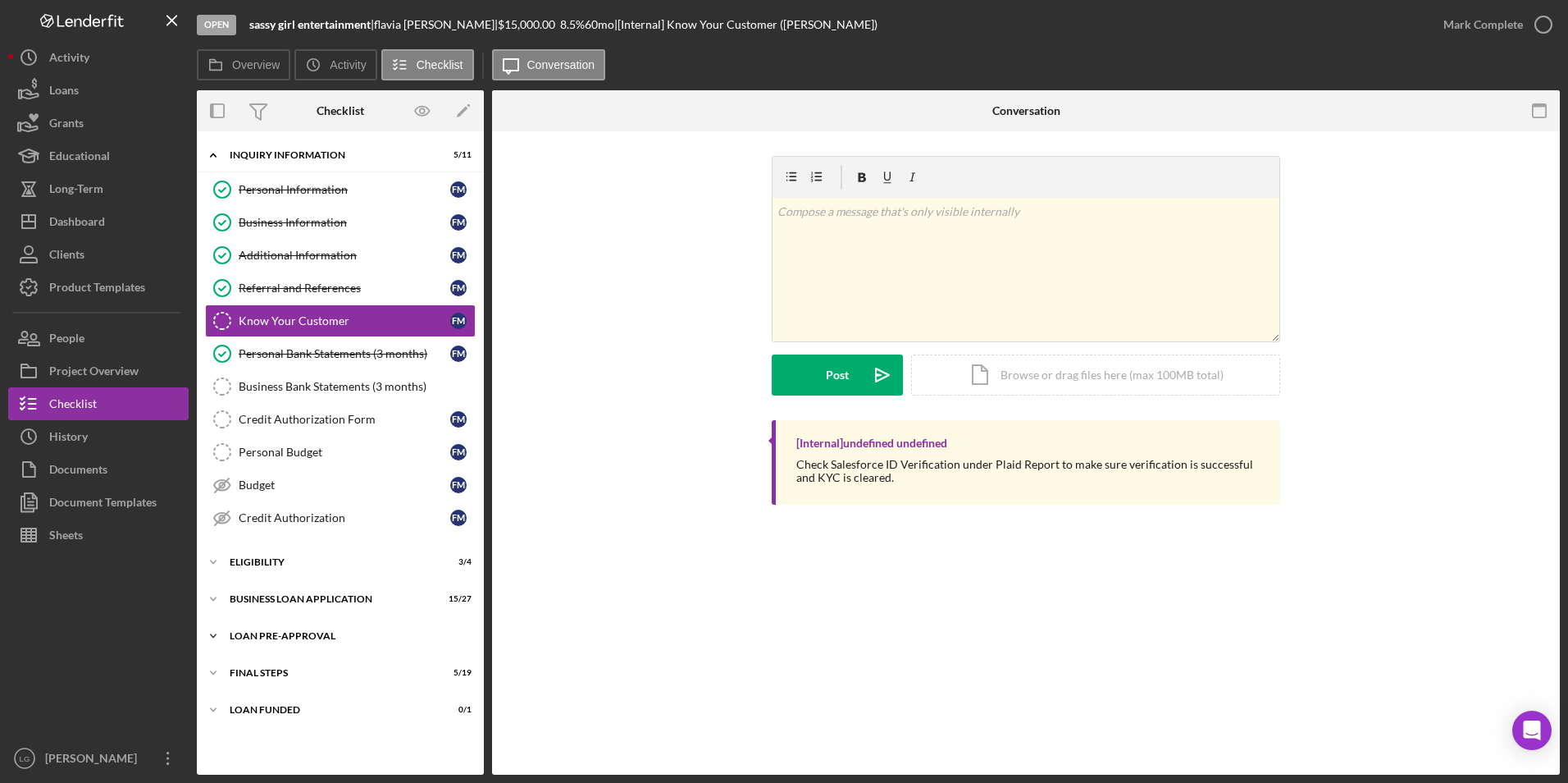
click at [257, 630] on div "Icon/Expander LOAN PRE-APPROVAL 1 / 2" at bounding box center [340, 636] width 287 height 33
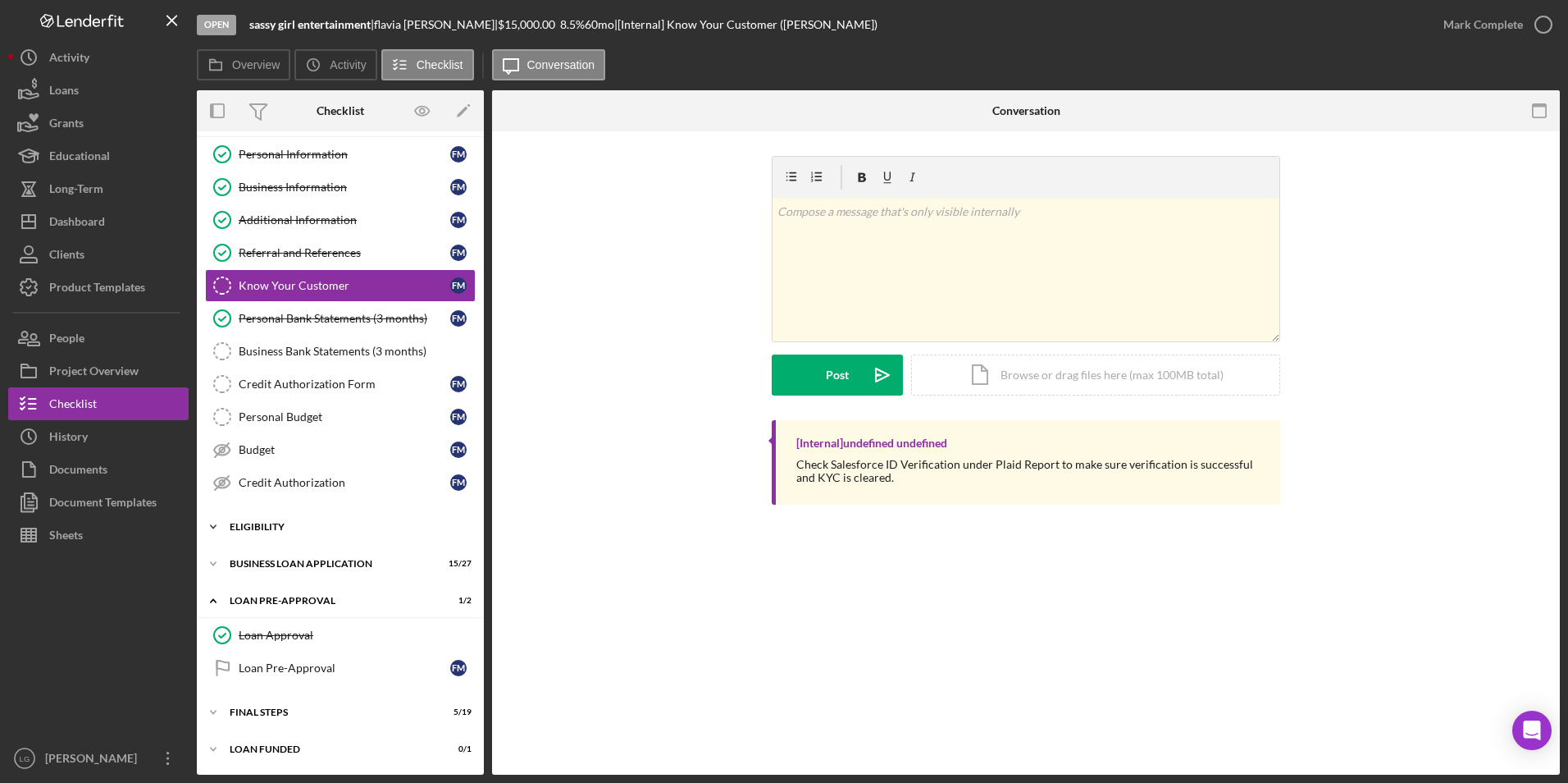
click at [249, 523] on div "ELIGIBILITY" at bounding box center [346, 527] width 233 height 10
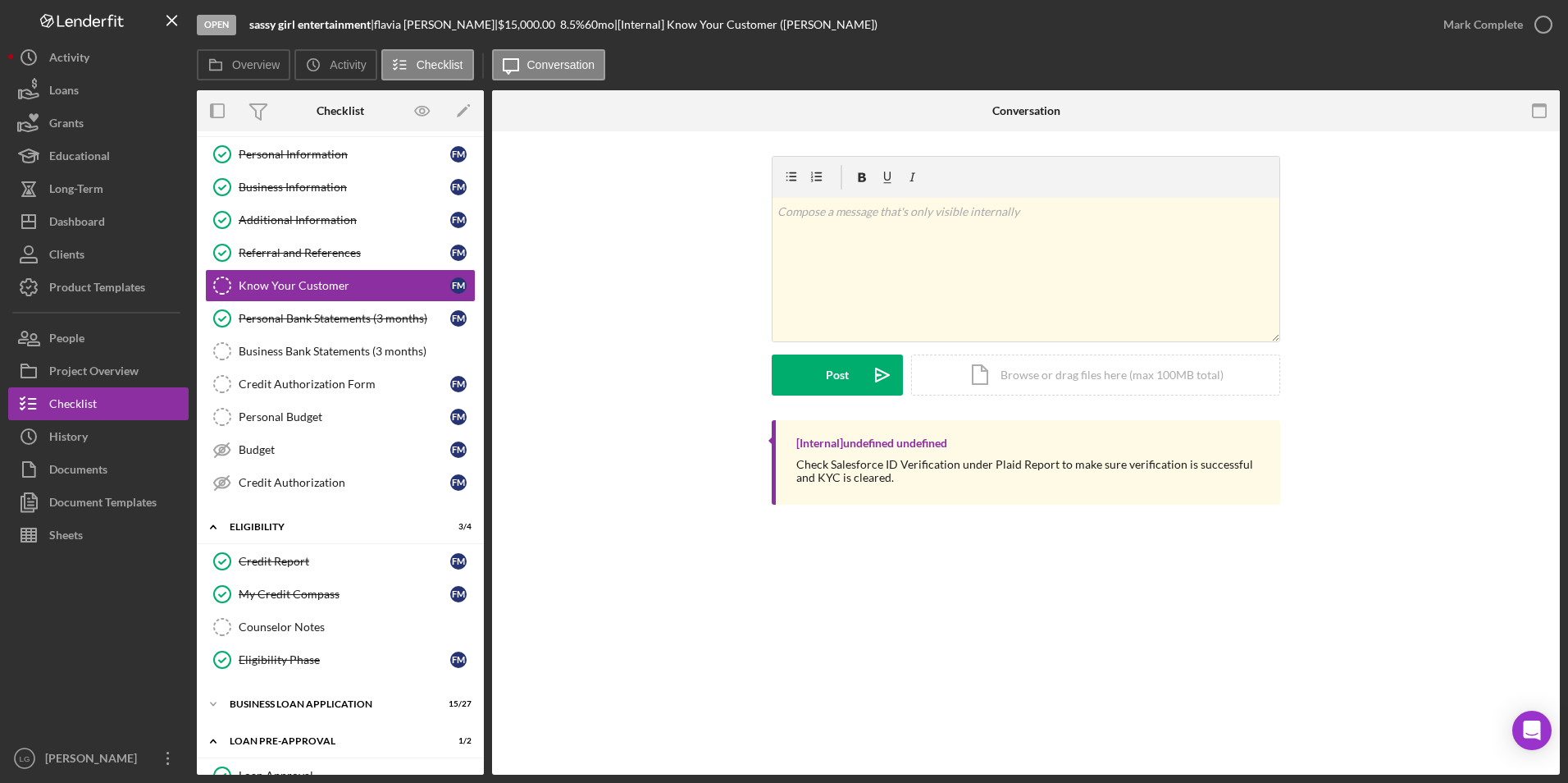
scroll to position [175, 0]
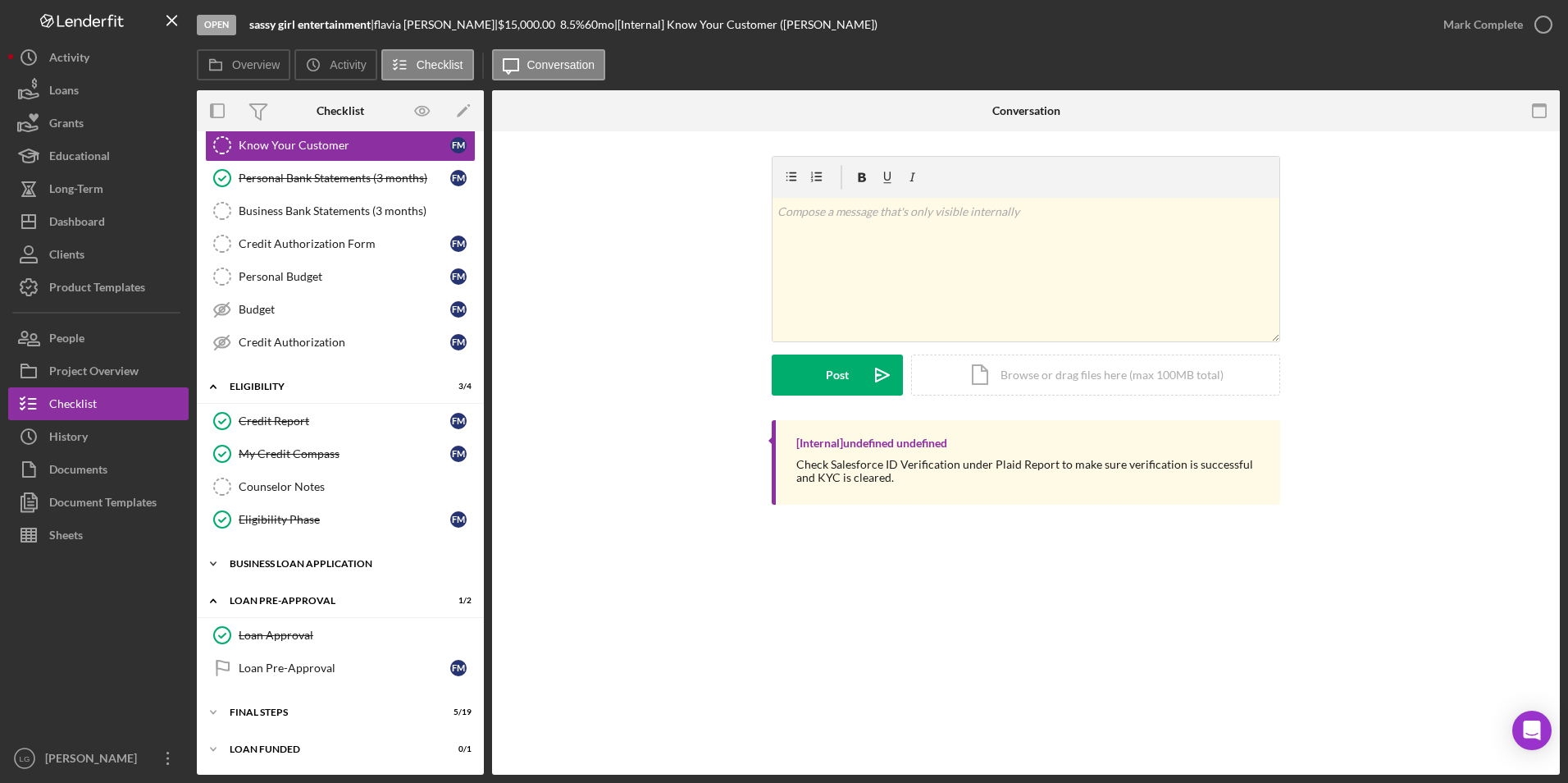
click at [270, 567] on div "BUSINESS LOAN APPLICATION" at bounding box center [346, 564] width 233 height 10
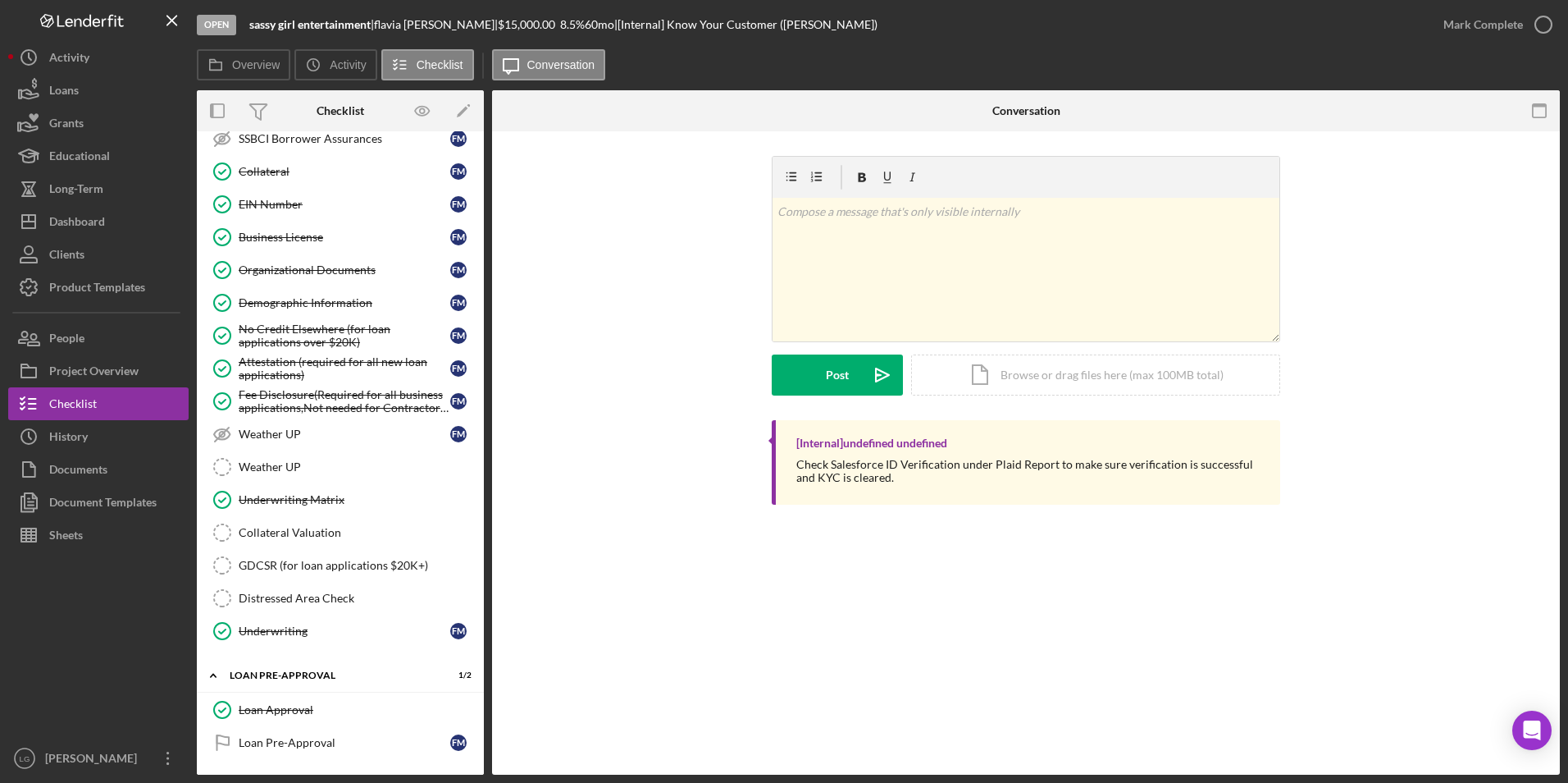
scroll to position [1071, 0]
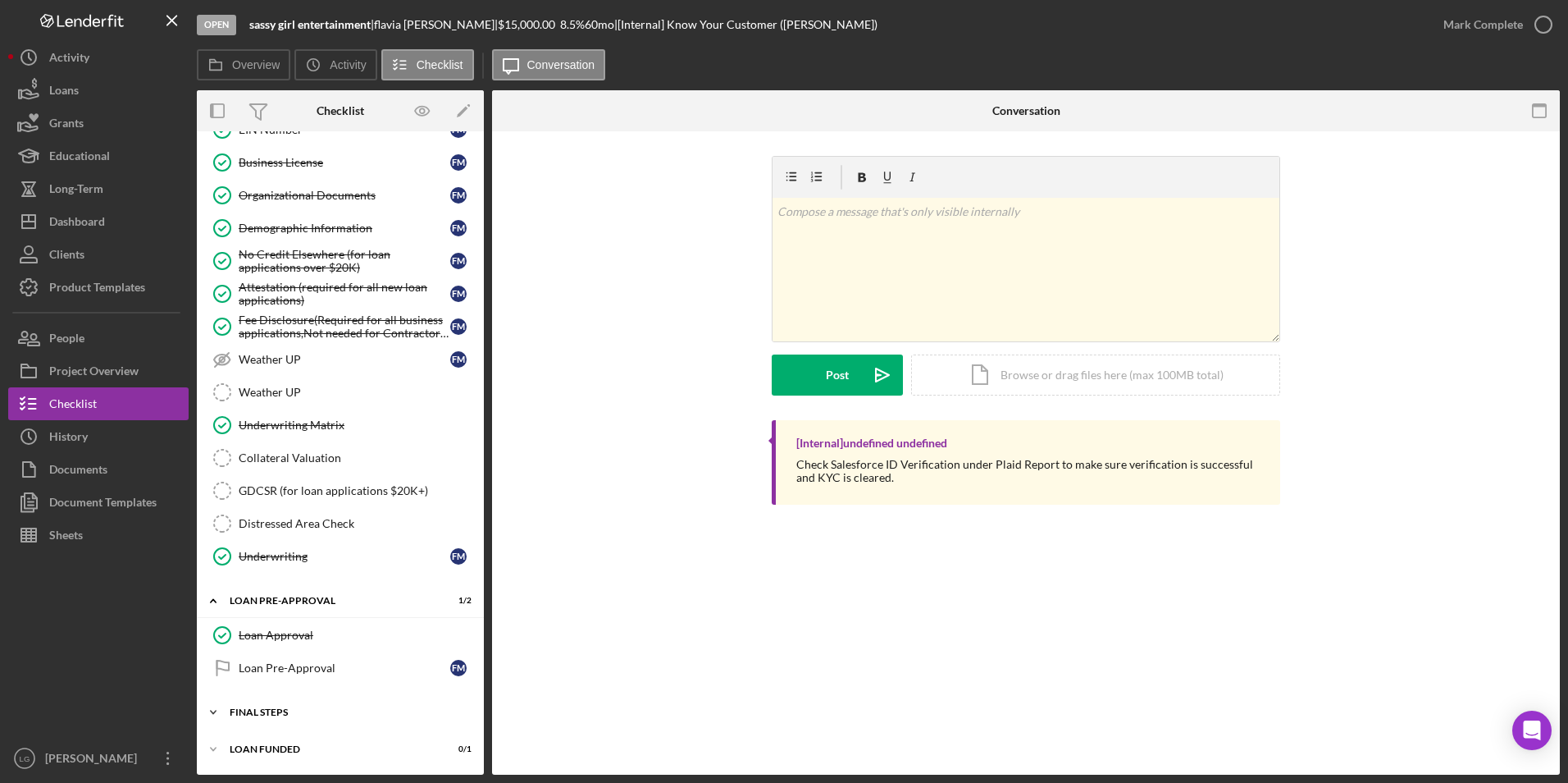
click at [275, 705] on div "Icon/Expander FINAL STEPS 5 / 19" at bounding box center [340, 712] width 287 height 33
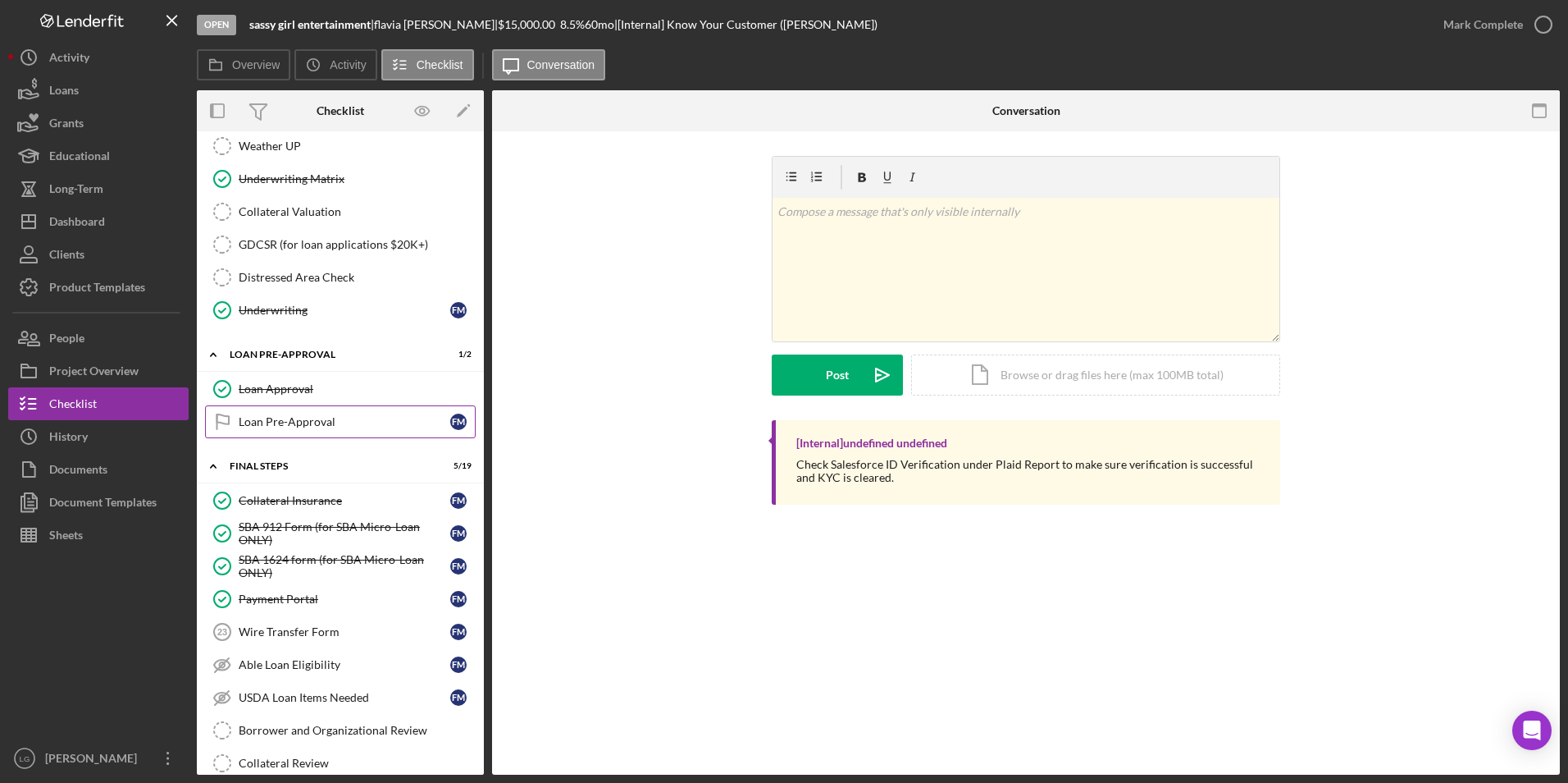
scroll to position [1563, 0]
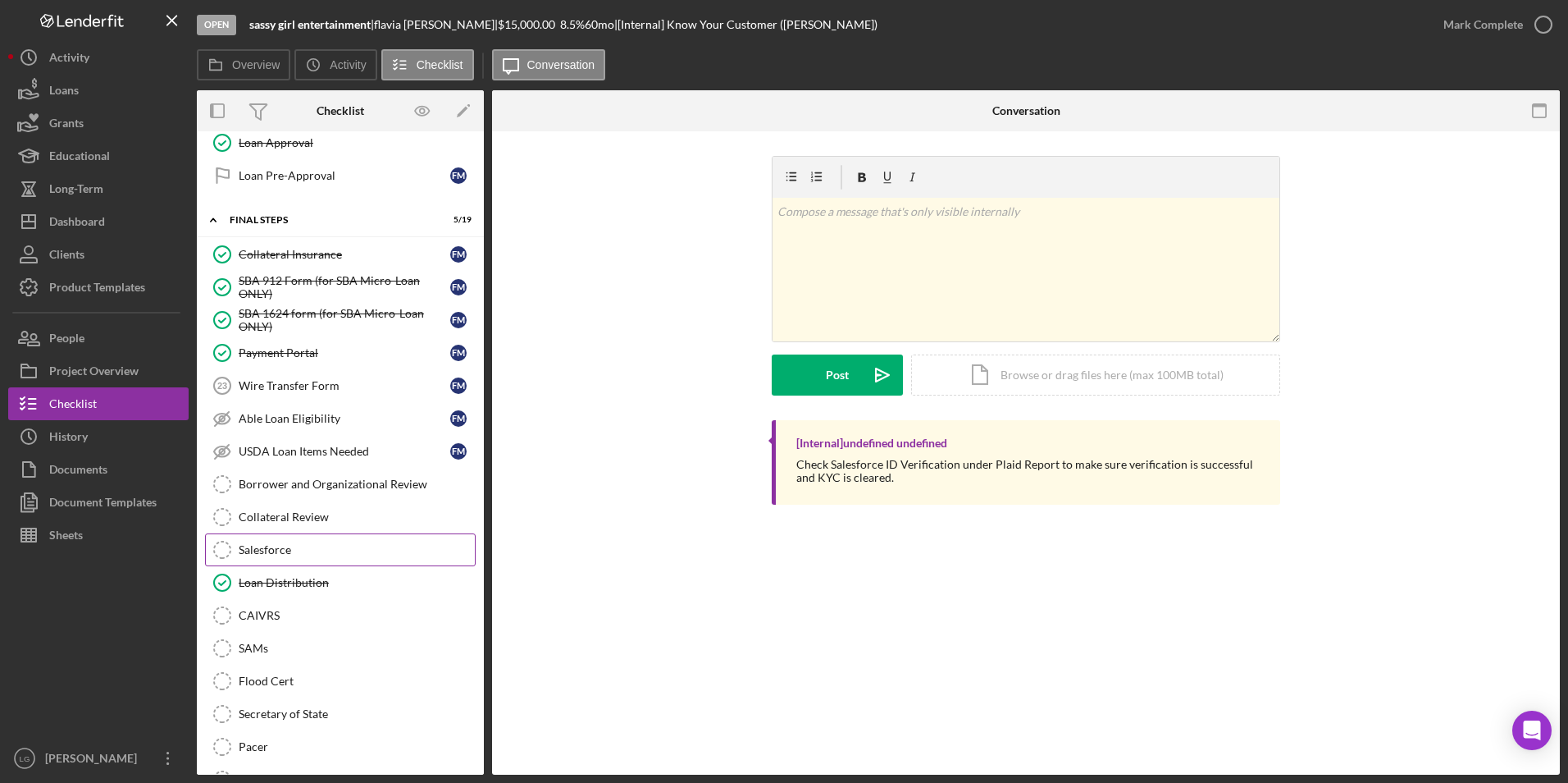
click at [263, 561] on link "Salesforce Salesforce" at bounding box center [340, 549] width 270 height 33
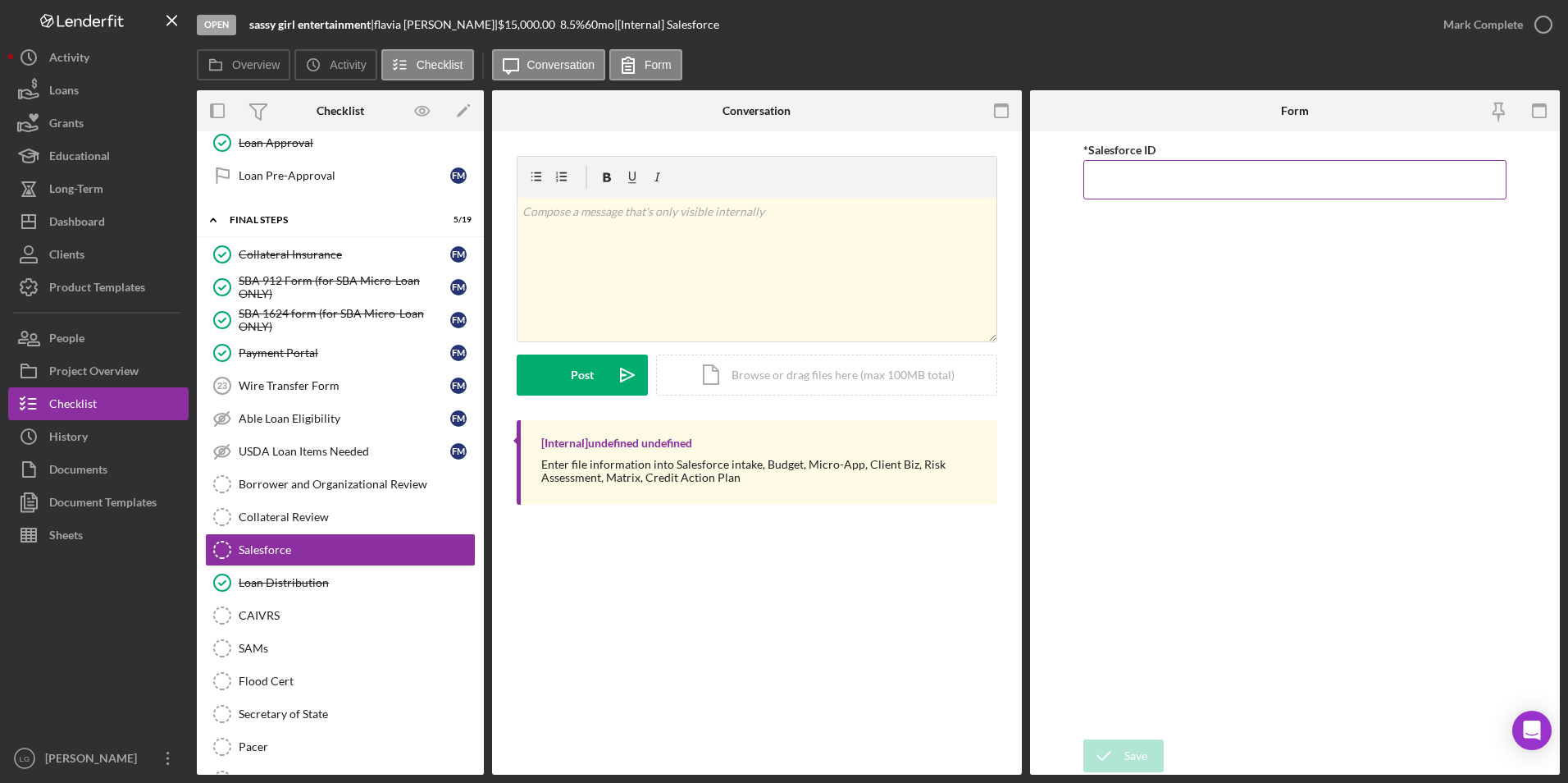
paste input "a0wPC000002CfCjYAK"
type input "a0wPC000002CfCjYAK"
click at [1170, 751] on div "Save Save" at bounding box center [1296, 757] width 424 height 35
click at [1130, 756] on div "Save" at bounding box center [1136, 756] width 23 height 33
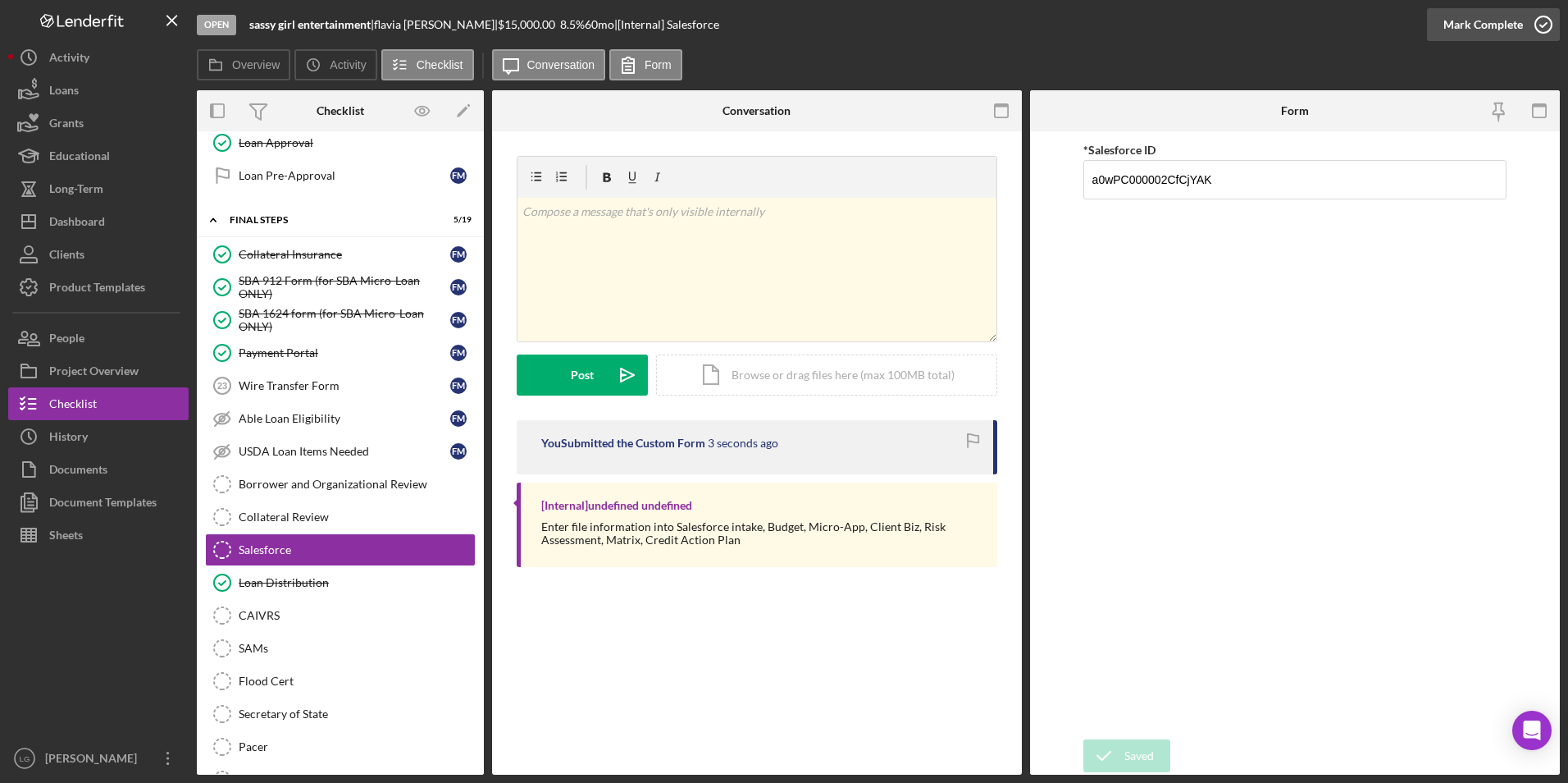
click at [1487, 20] on div "Mark Complete" at bounding box center [1484, 24] width 79 height 33
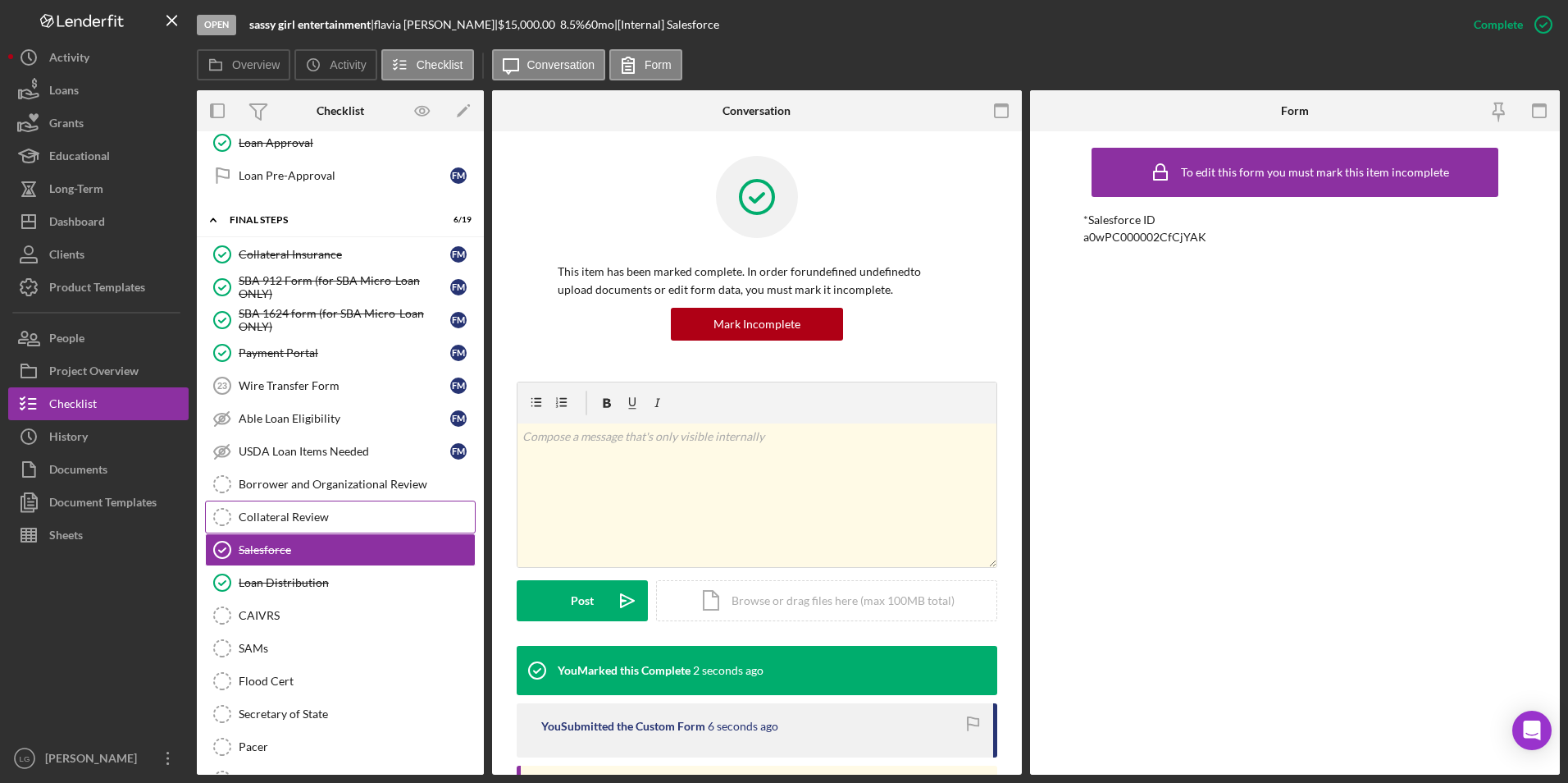
click at [265, 514] on div "Collateral Review" at bounding box center [356, 517] width 236 height 14
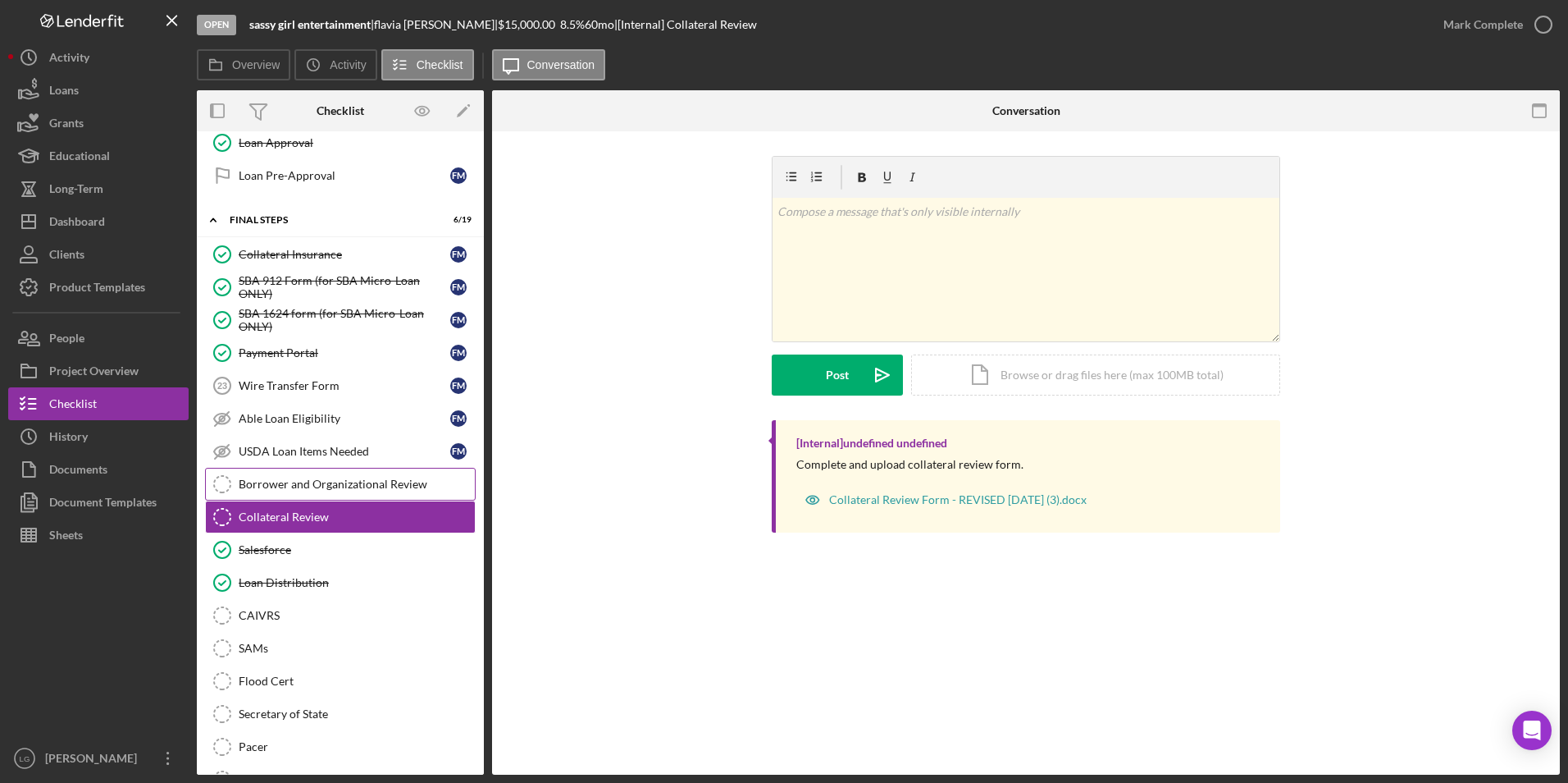
click at [302, 499] on link "Borrower and Organizational Review Borrower and Organizational Review" at bounding box center [340, 485] width 270 height 33
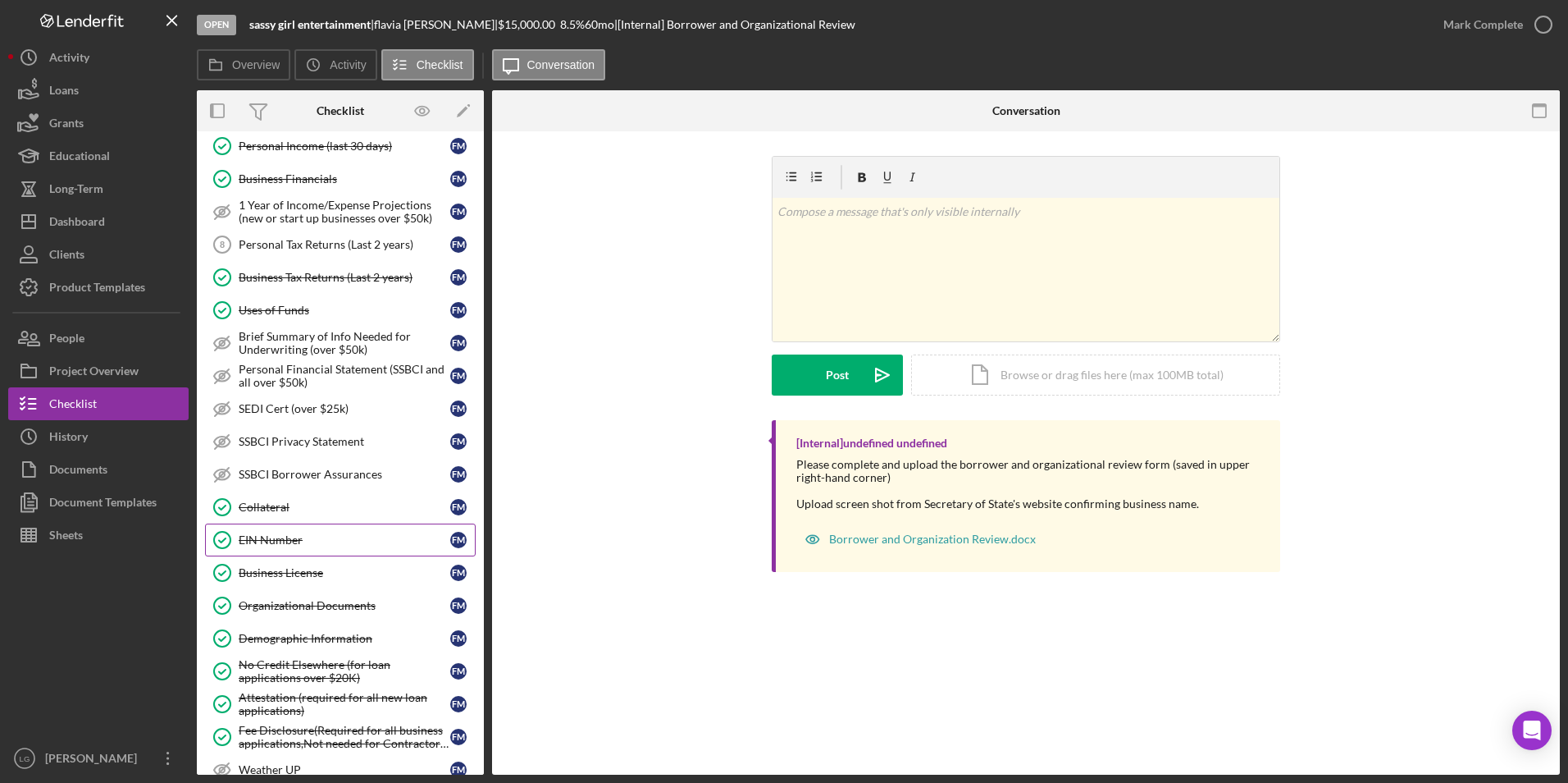
scroll to position [579, 0]
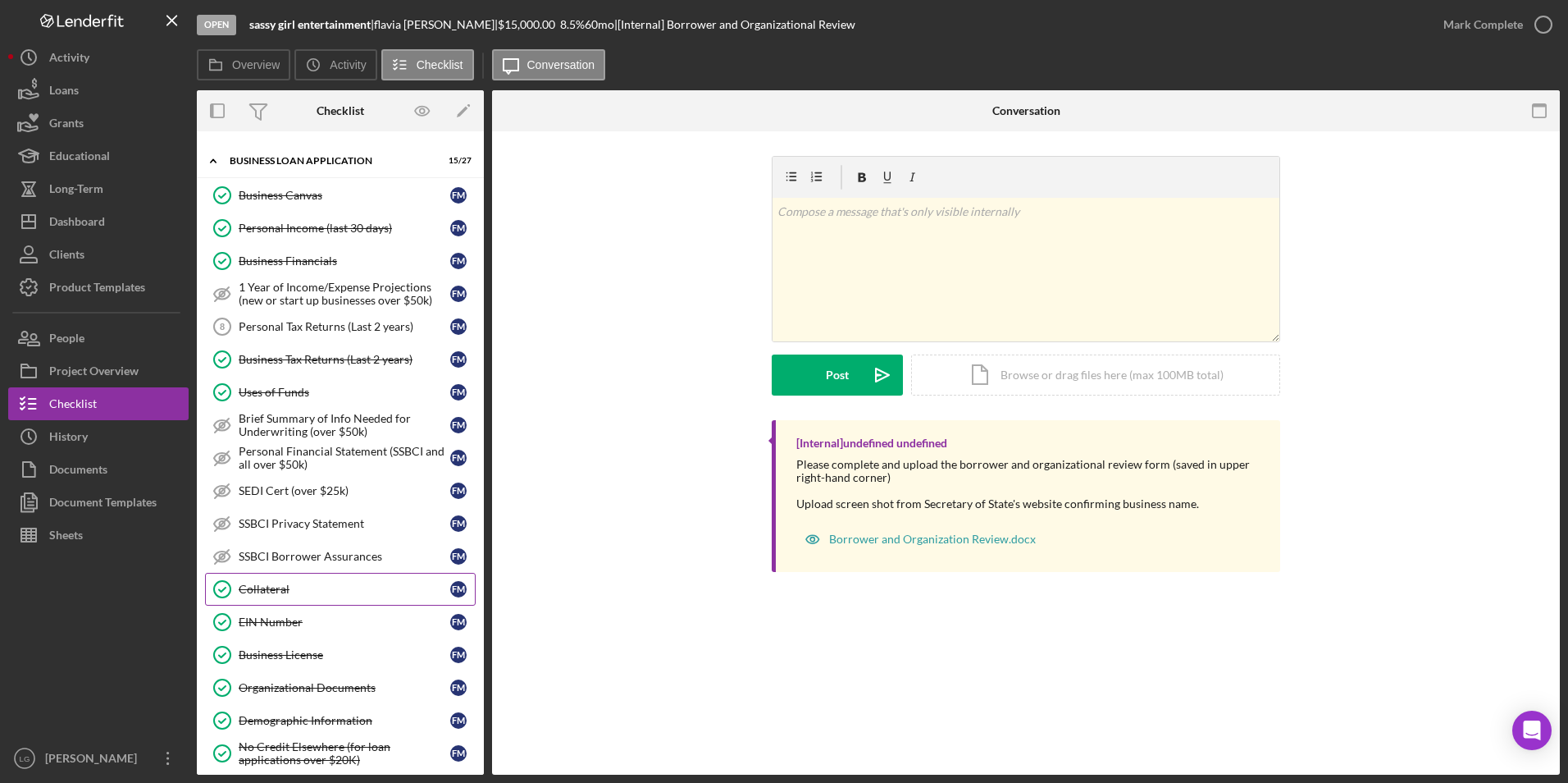
drag, startPoint x: 255, startPoint y: 614, endPoint x: 324, endPoint y: 581, distance: 76.5
click at [255, 615] on div "EIN Number" at bounding box center [344, 622] width 211 height 14
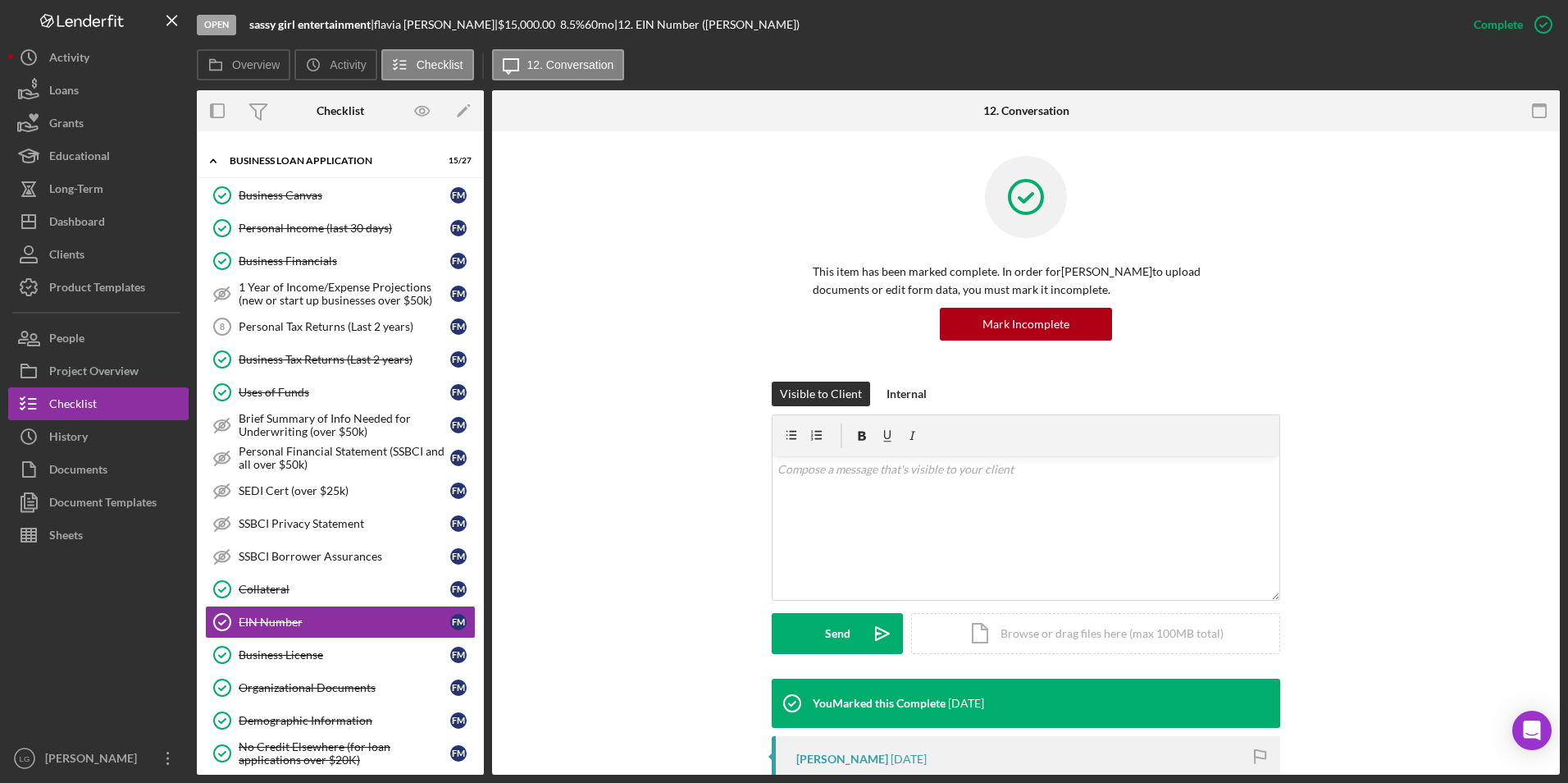
scroll to position [329, 0]
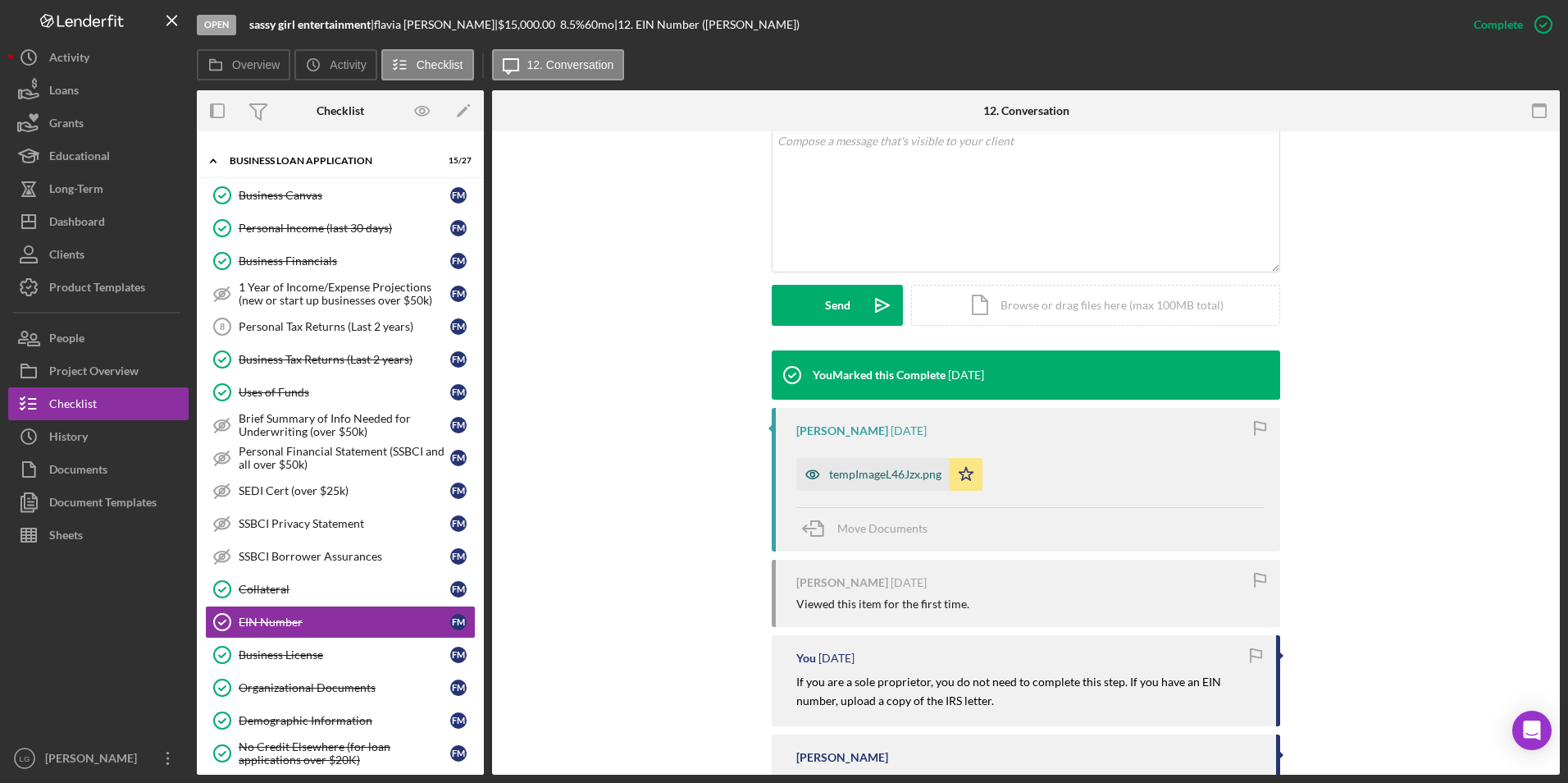
click at [870, 474] on div "tempImageL46Jzx.png" at bounding box center [885, 475] width 112 height 14
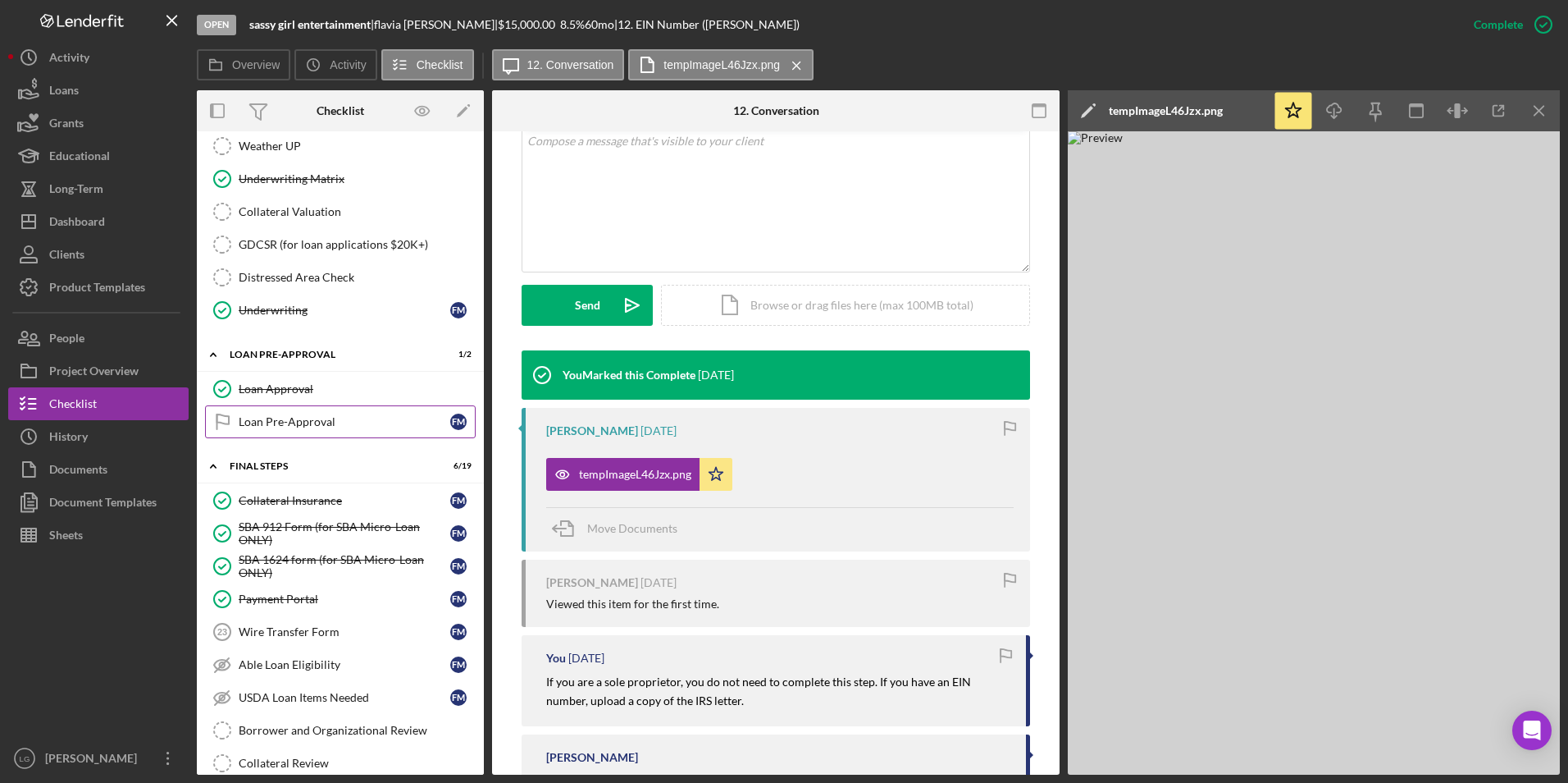
scroll to position [1563, 0]
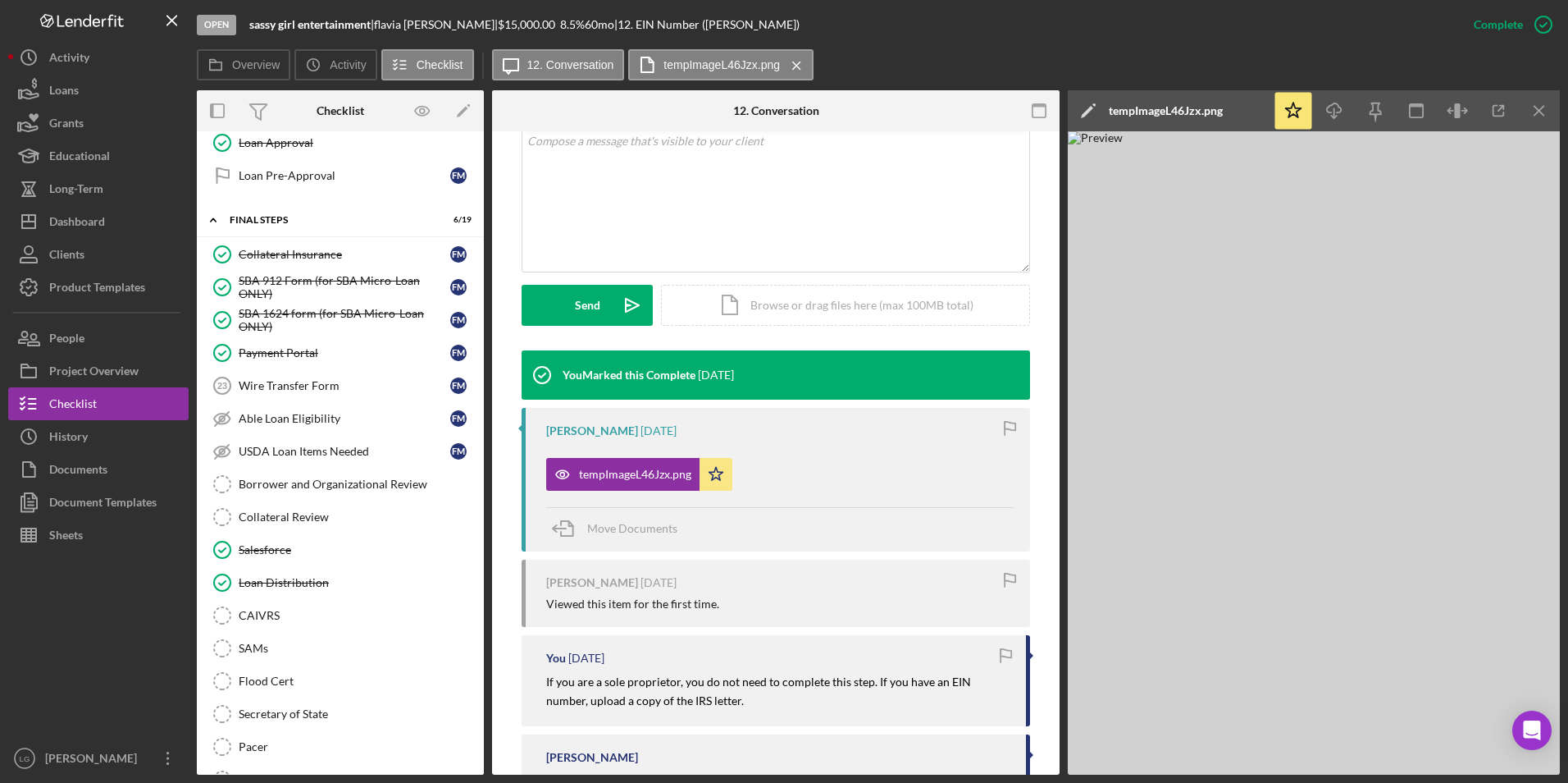
click at [311, 490] on div "Borrower and Organizational Review" at bounding box center [356, 485] width 236 height 14
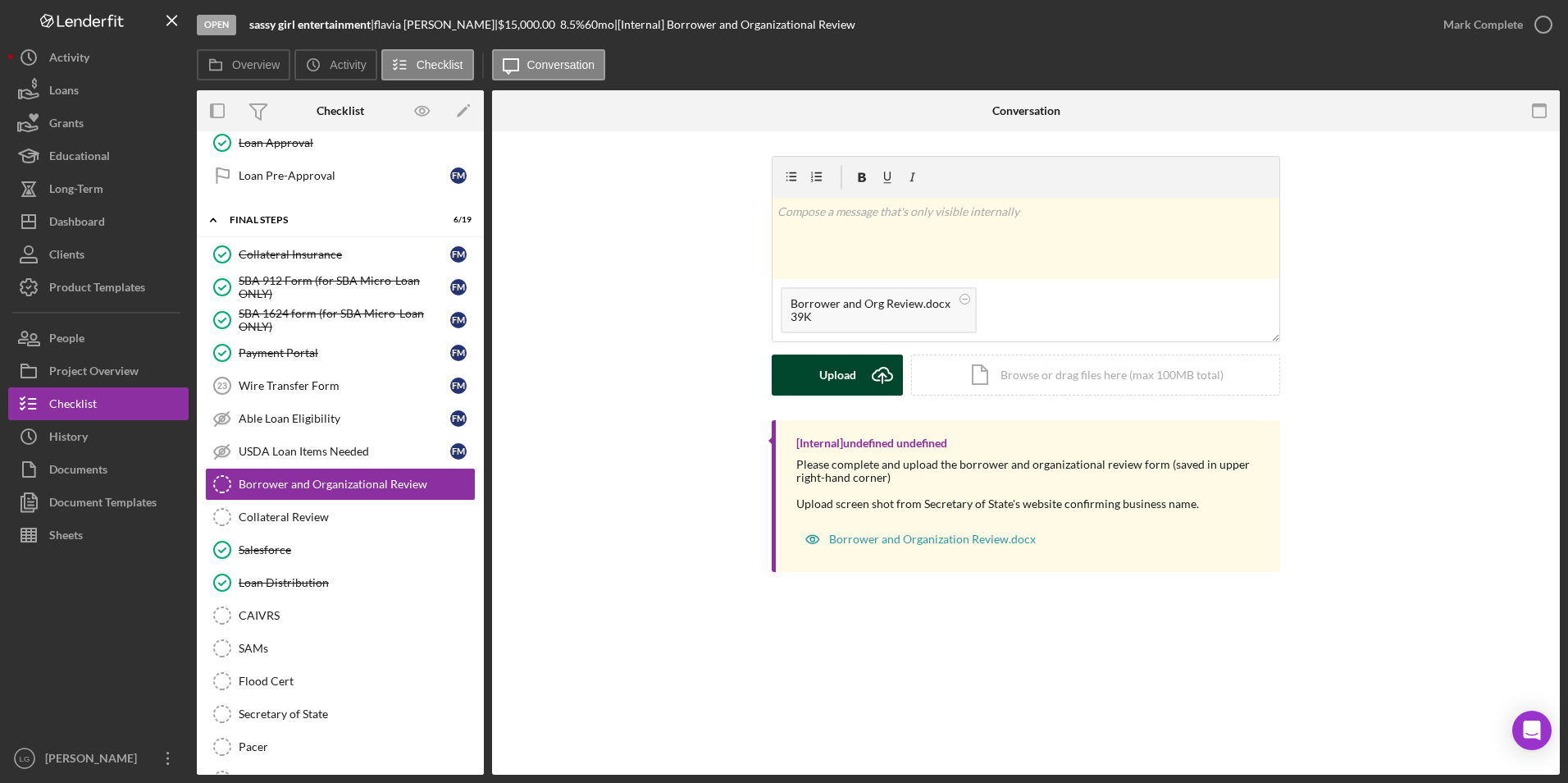
click at [816, 362] on button "Upload Icon/Upload" at bounding box center [838, 375] width 132 height 41
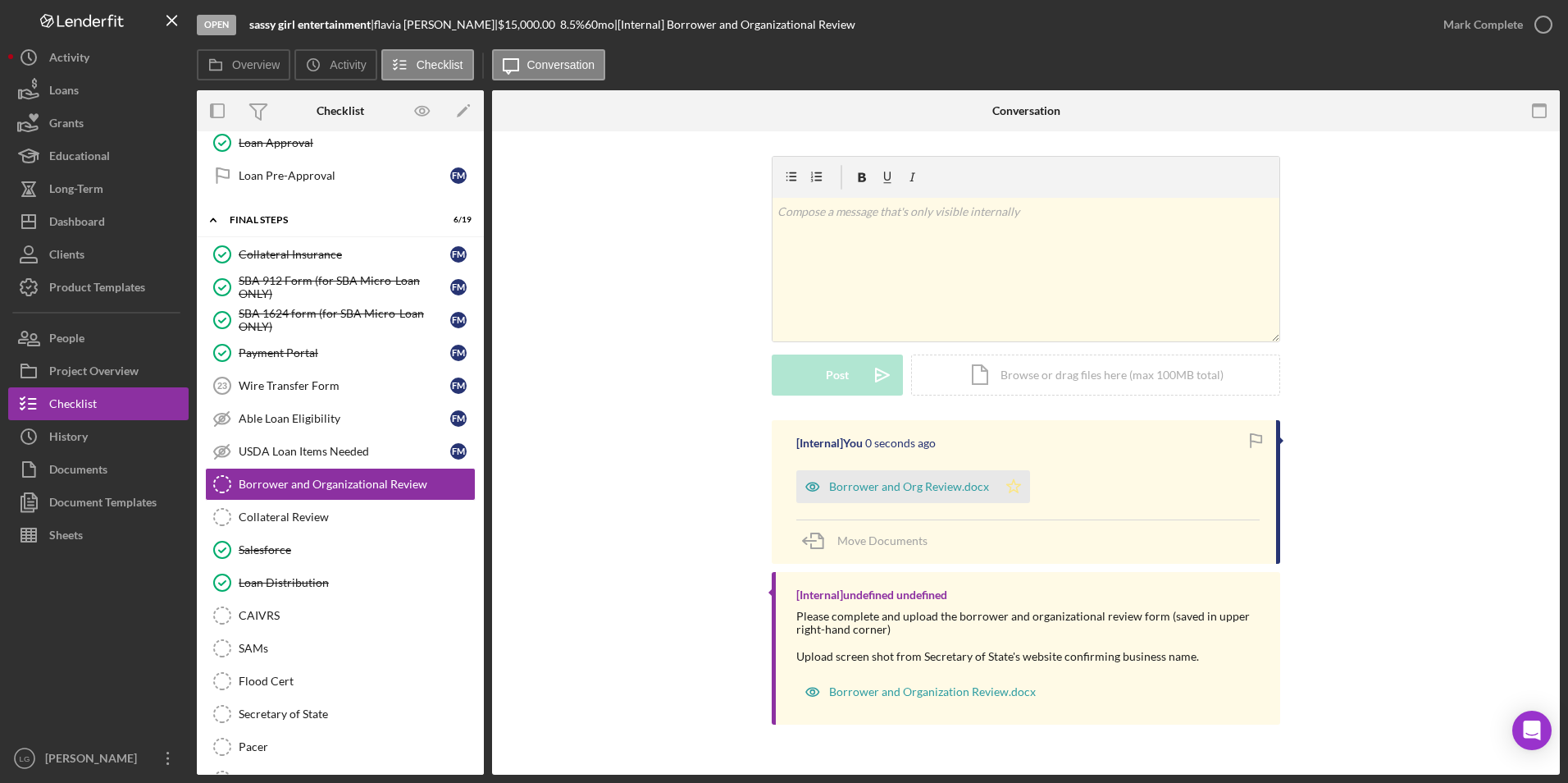
click at [1010, 487] on icon "Icon/Star" at bounding box center [1014, 486] width 33 height 33
click at [1481, 17] on div "Mark Complete" at bounding box center [1484, 24] width 79 height 33
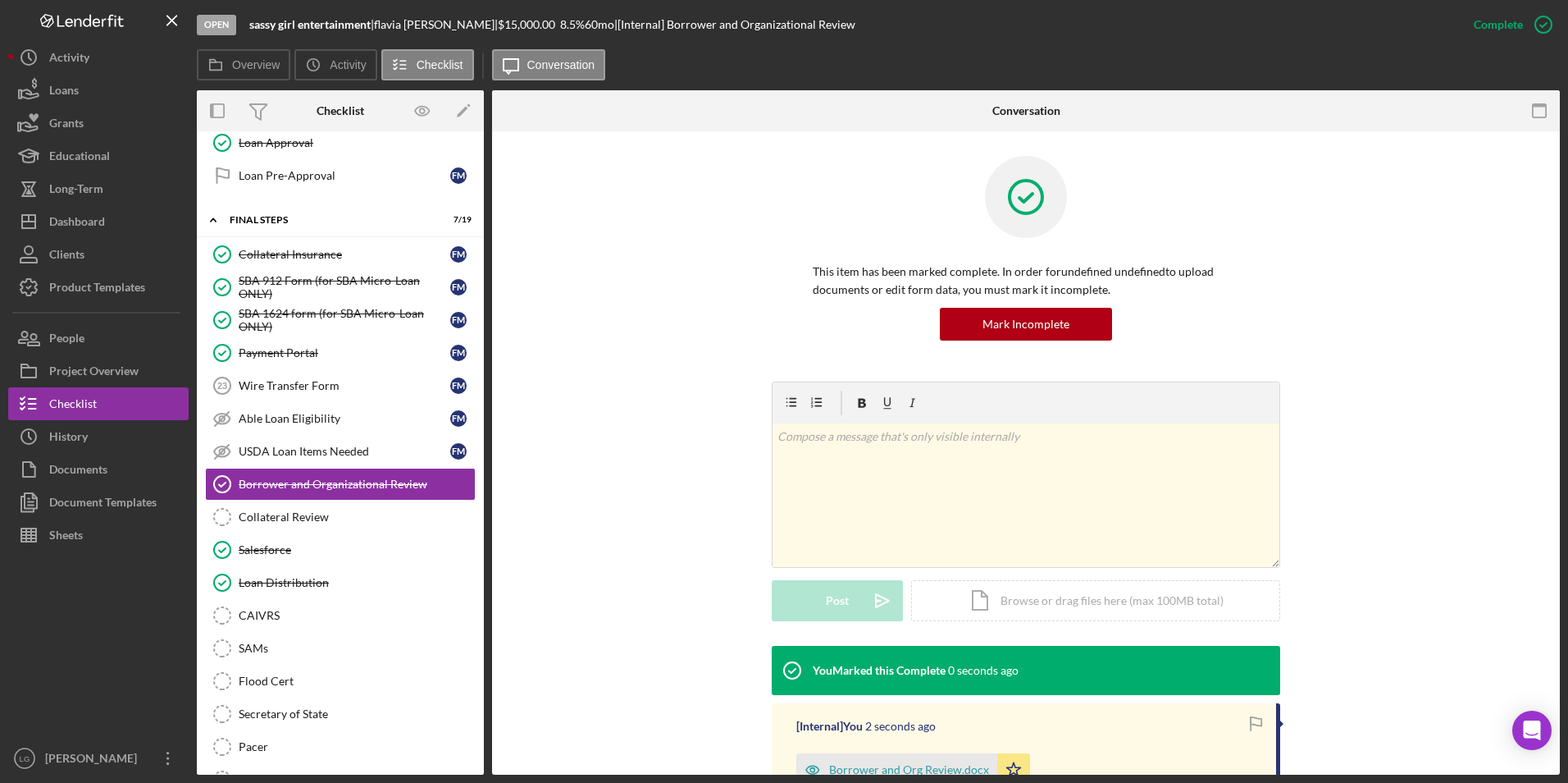
click at [329, 523] on div "Collateral Review" at bounding box center [356, 517] width 236 height 14
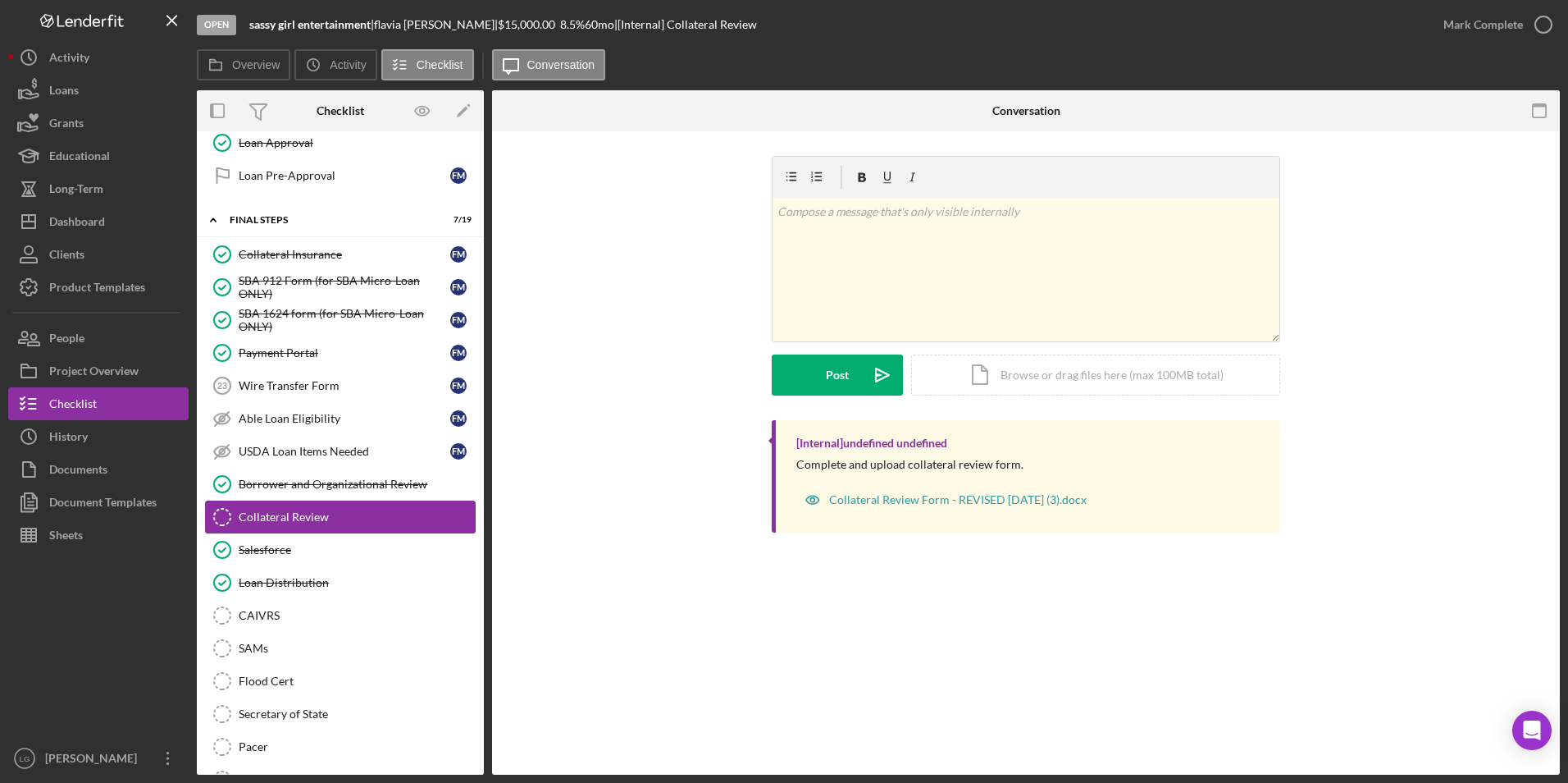
click at [269, 514] on div "Collateral Review" at bounding box center [356, 517] width 236 height 14
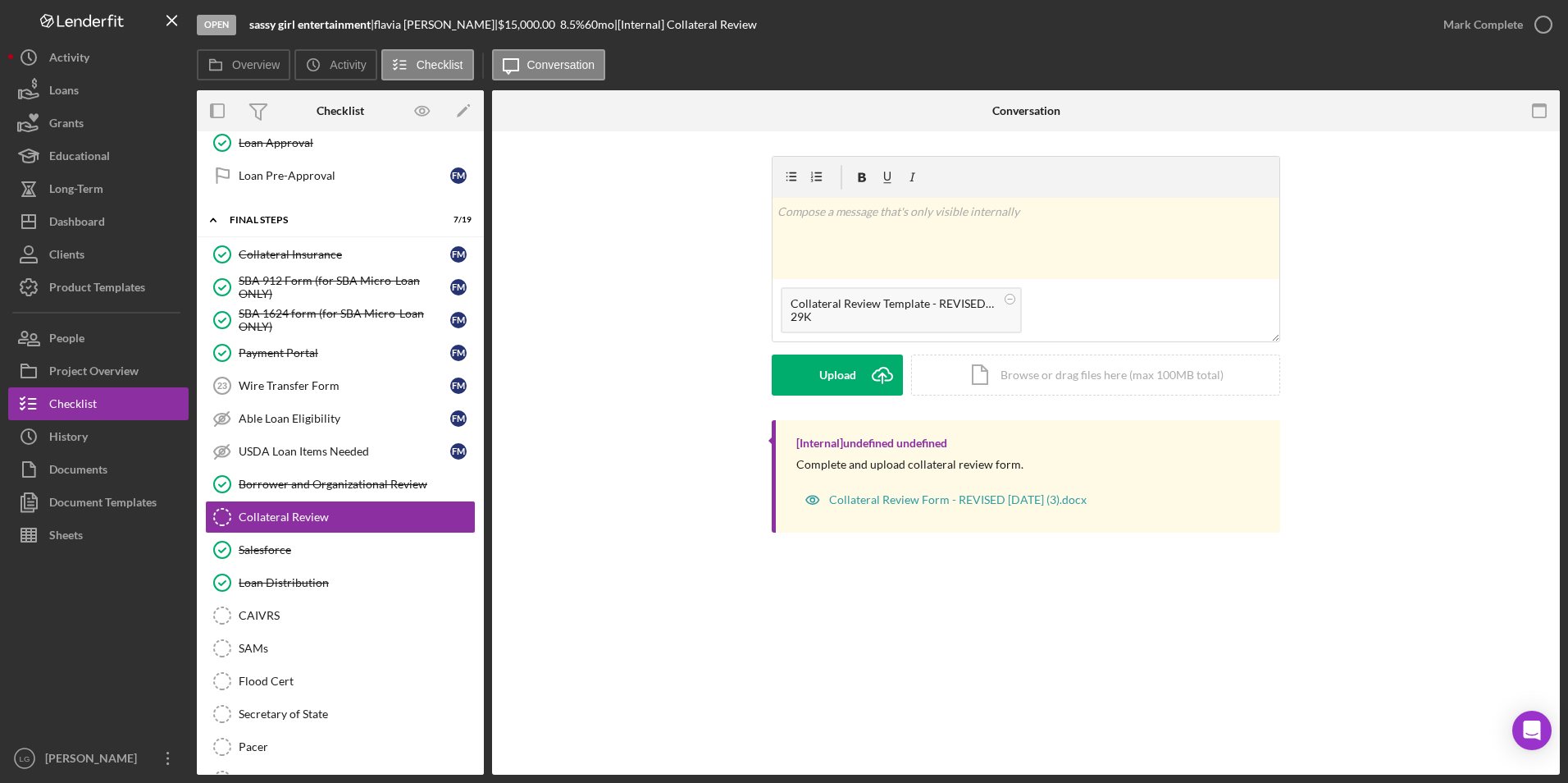
click at [812, 349] on form "v Color teal Color pink Remove color Add row above Add row below Add column bef…" at bounding box center [1026, 275] width 508 height 239
click at [819, 375] on div "Upload" at bounding box center [838, 375] width 37 height 41
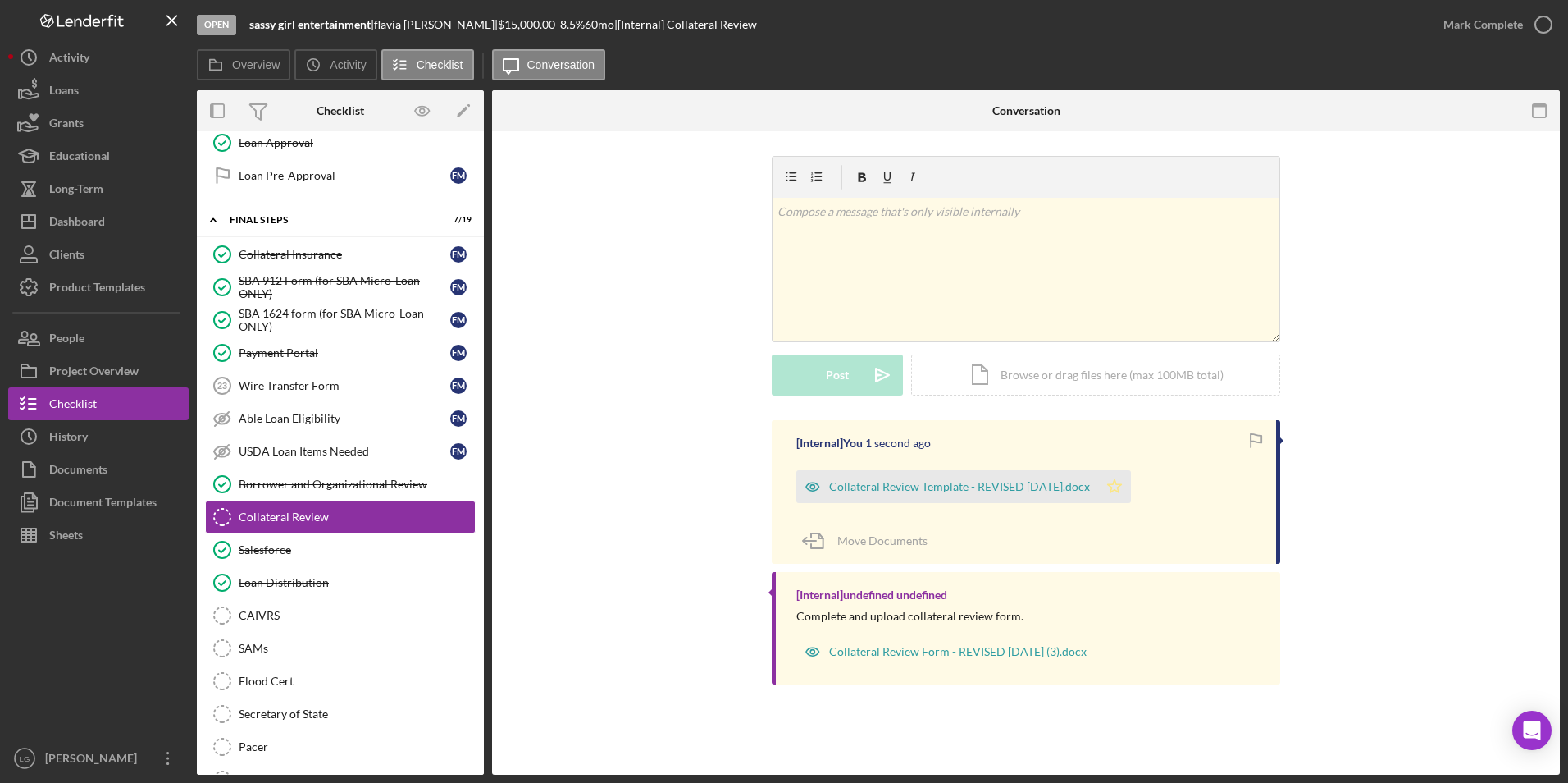
click at [1131, 488] on icon "Icon/Star" at bounding box center [1115, 486] width 33 height 33
click at [972, 485] on div "Collateral Review Template - REVISED 02-08-24.docx" at bounding box center [959, 486] width 261 height 14
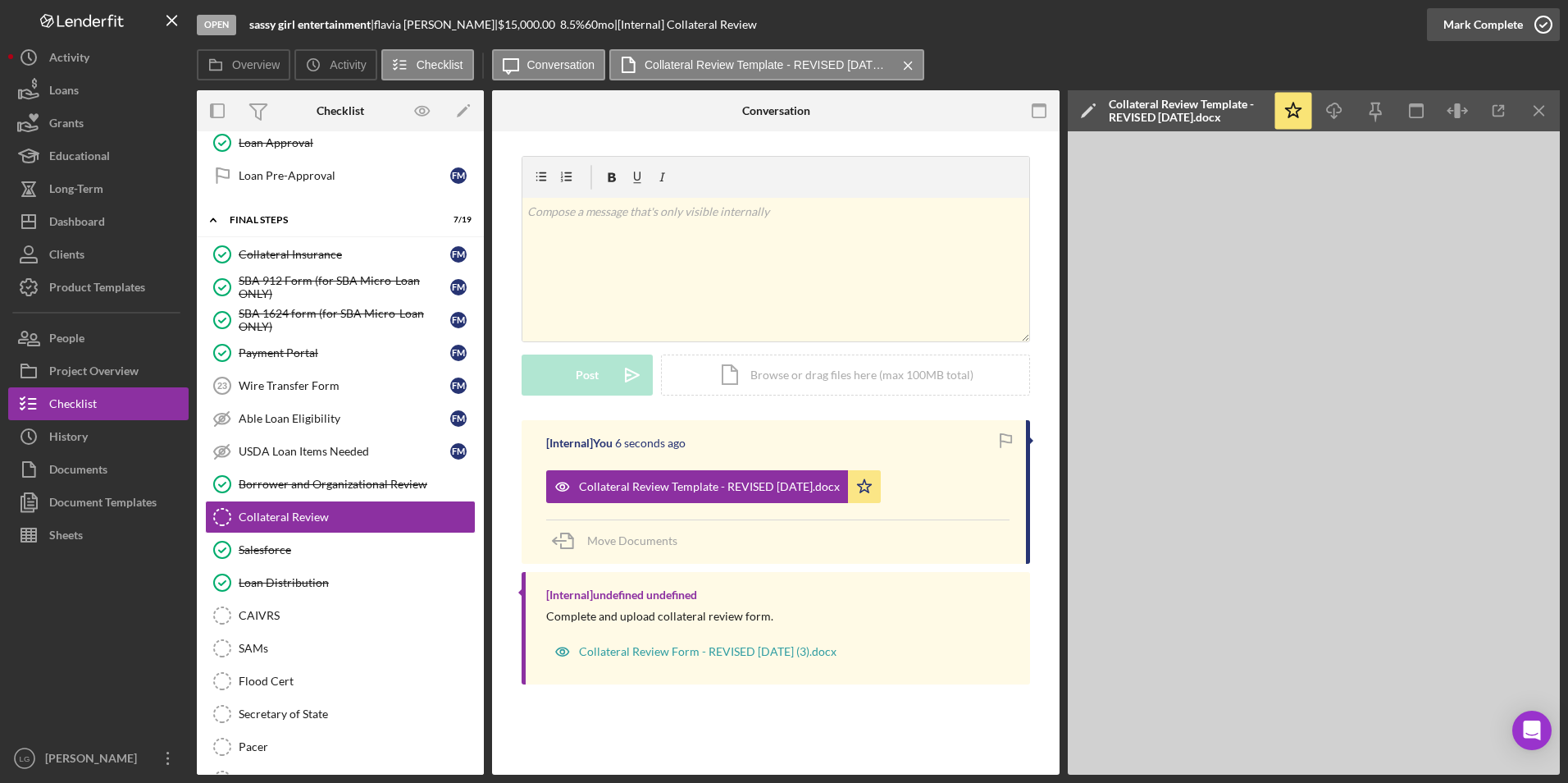
click at [1484, 25] on div "Mark Complete" at bounding box center [1484, 24] width 79 height 33
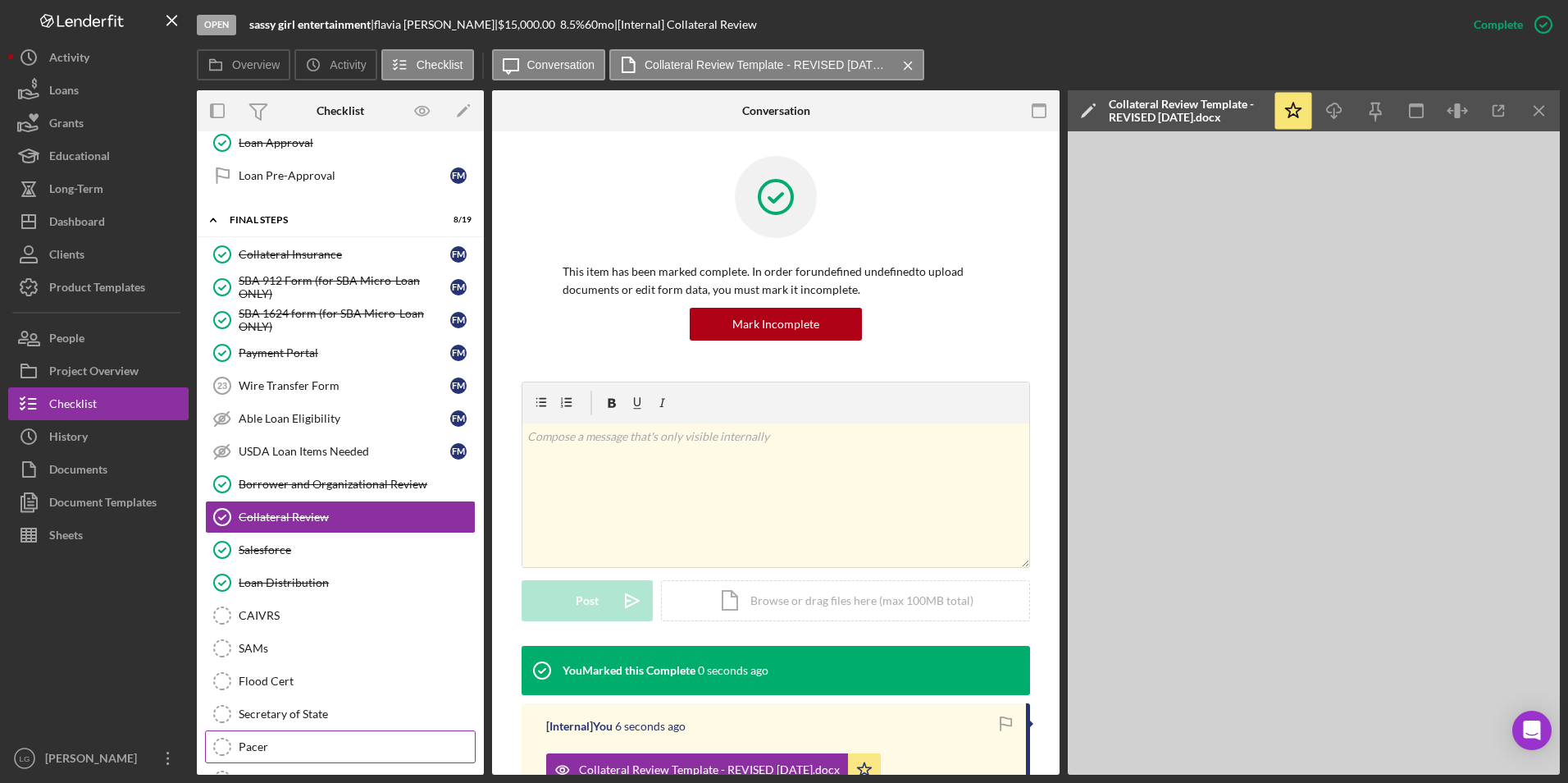
scroll to position [1704, 0]
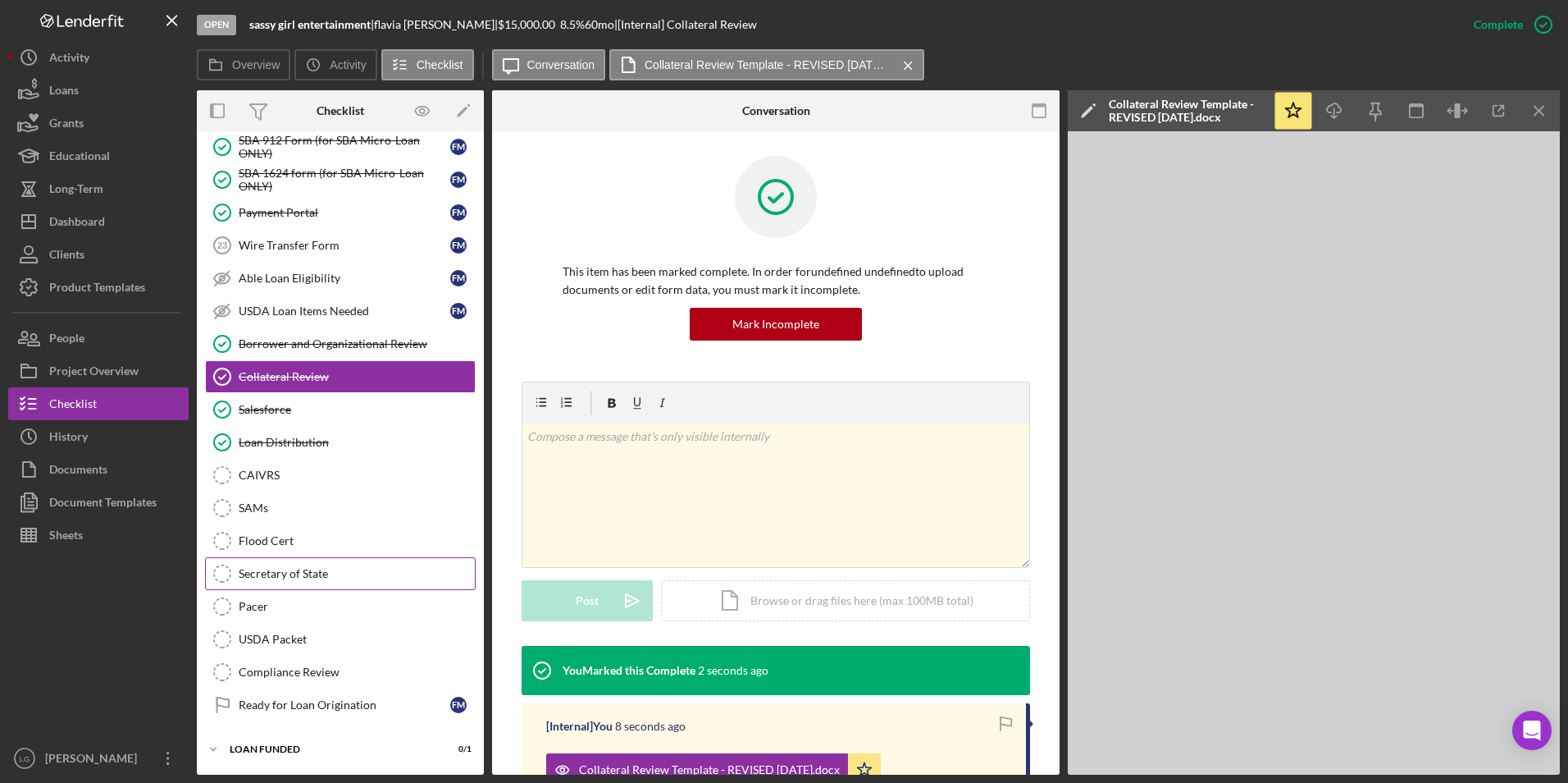
click at [349, 572] on div "Secretary of State" at bounding box center [356, 574] width 236 height 14
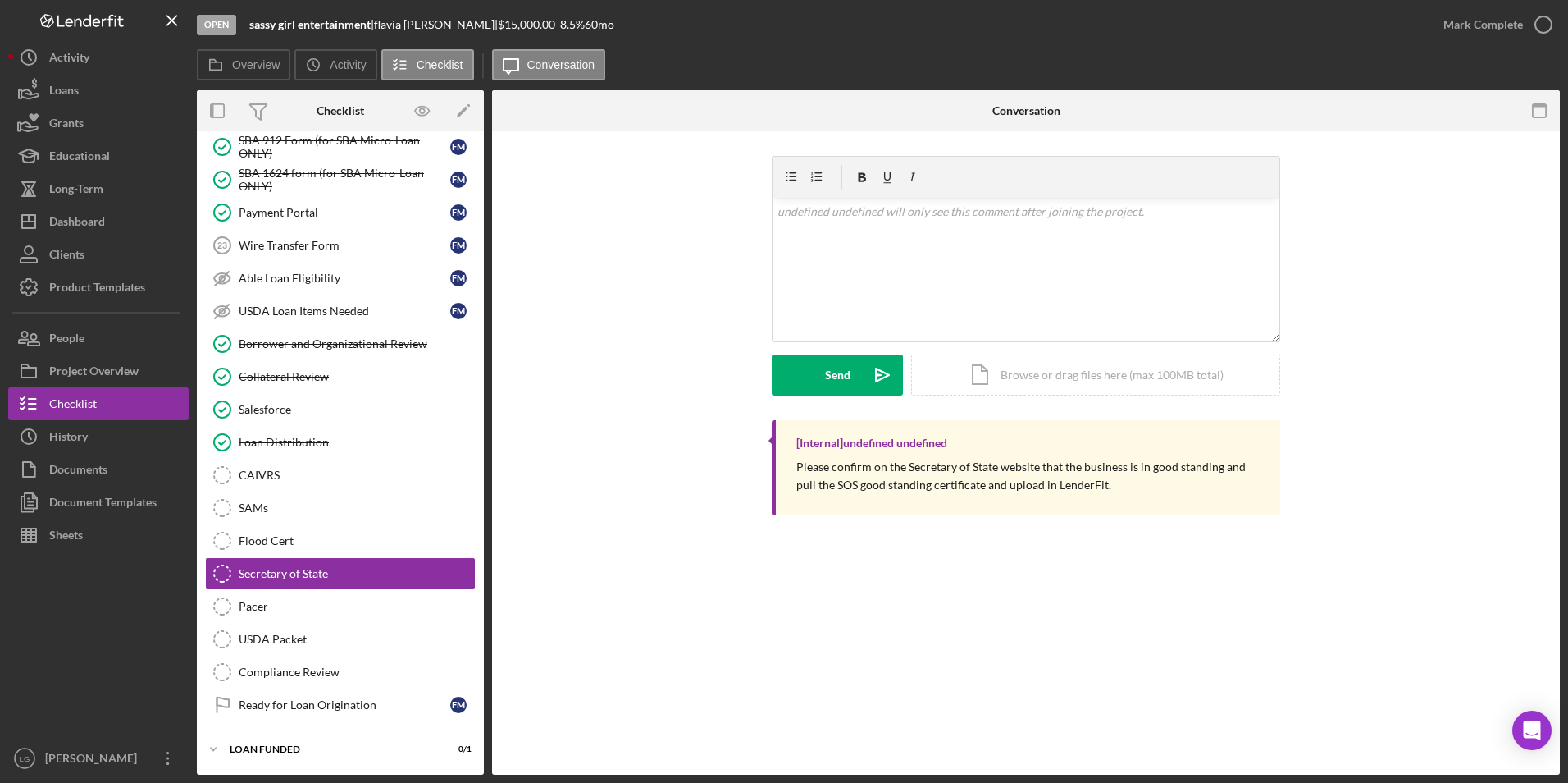
scroll to position [1704, 0]
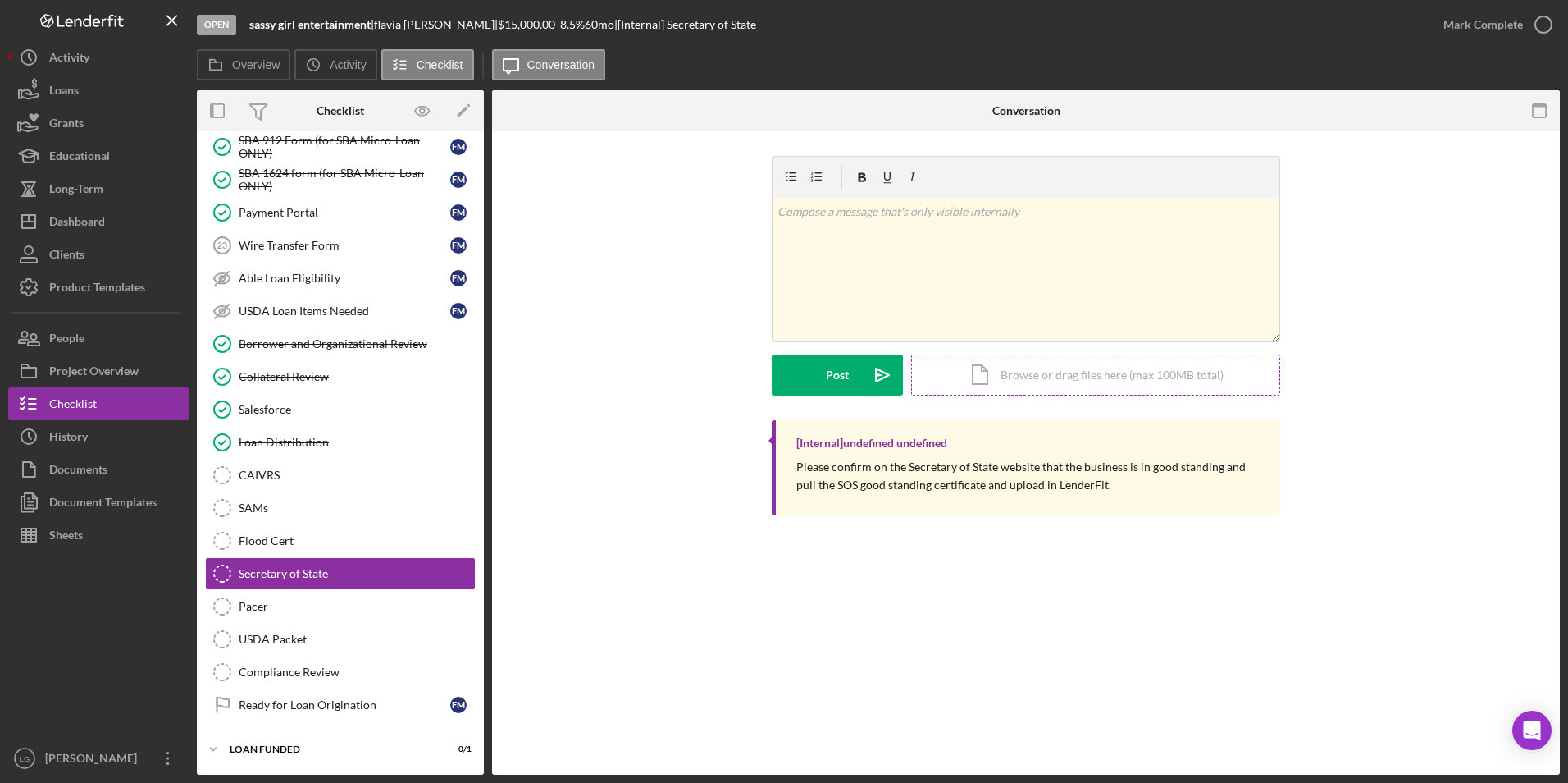
click at [988, 381] on div "Icon/Document Browse or drag files here (max 100MB total) Tap to choose files o…" at bounding box center [1095, 375] width 369 height 41
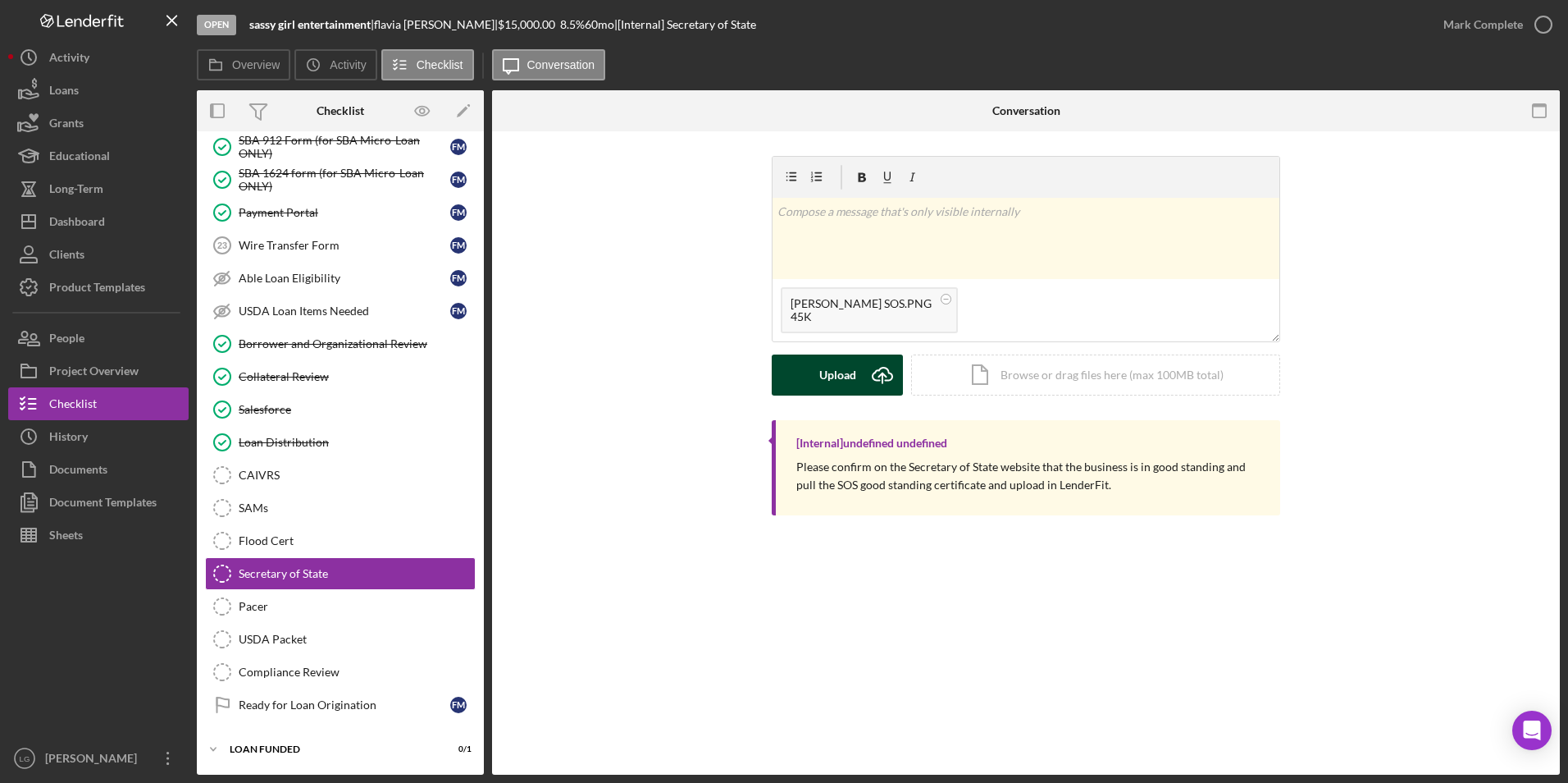
click at [818, 384] on button "Upload Icon/Upload" at bounding box center [838, 375] width 132 height 41
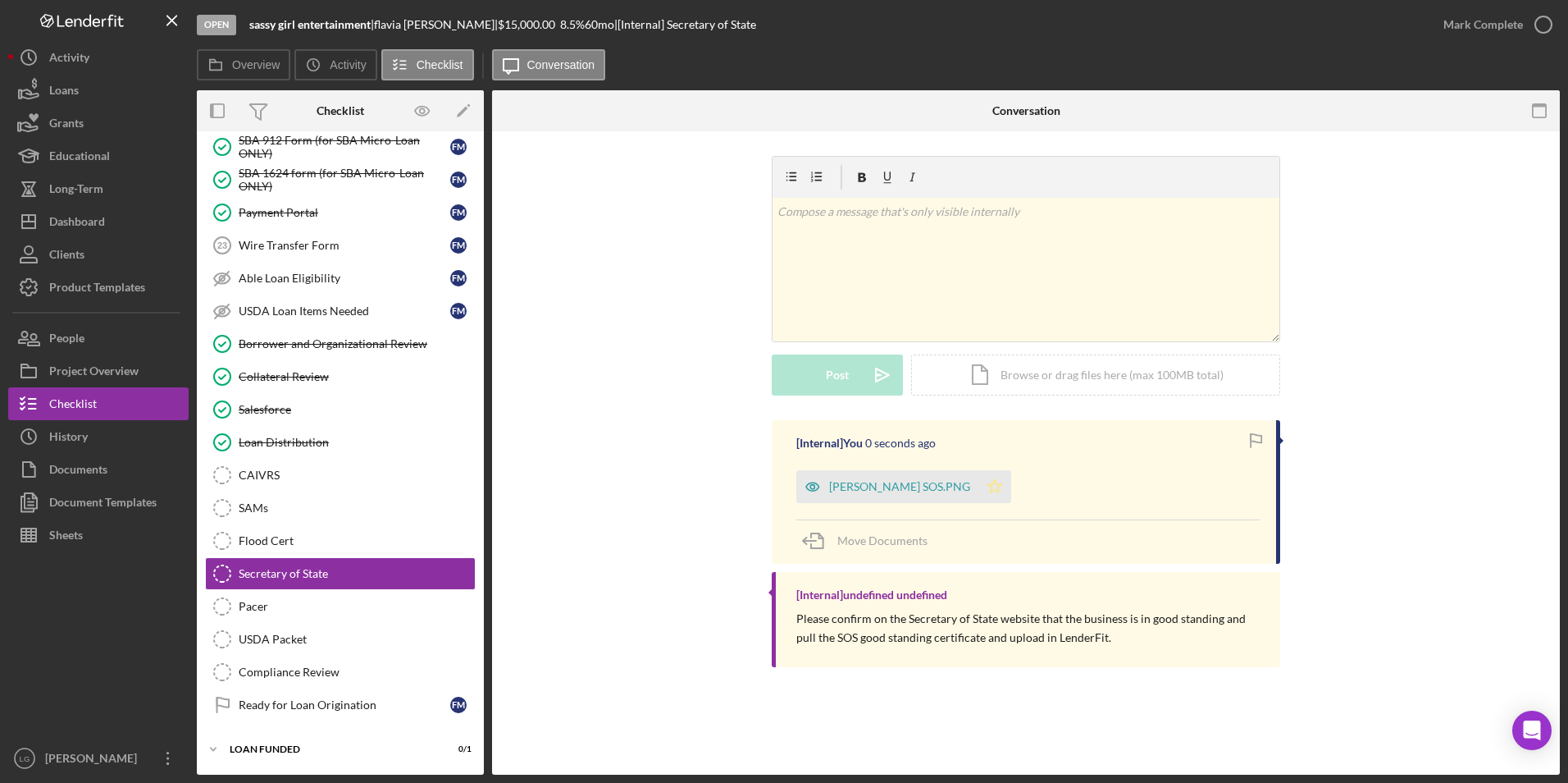
click at [978, 492] on icon "Icon/Star" at bounding box center [995, 486] width 33 height 33
click at [890, 480] on div "Moore SOS.PNG" at bounding box center [900, 486] width 141 height 14
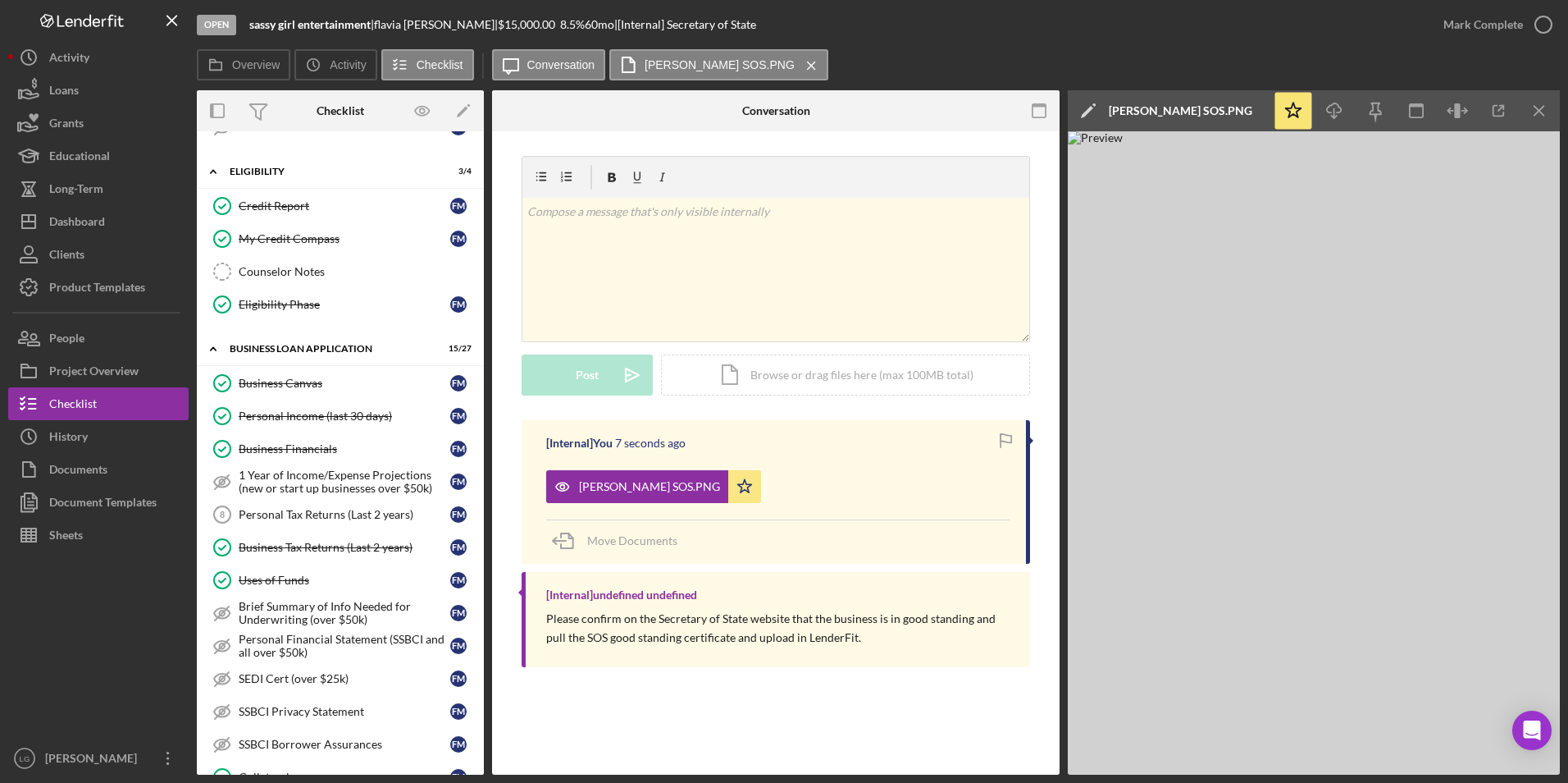
scroll to position [0, 0]
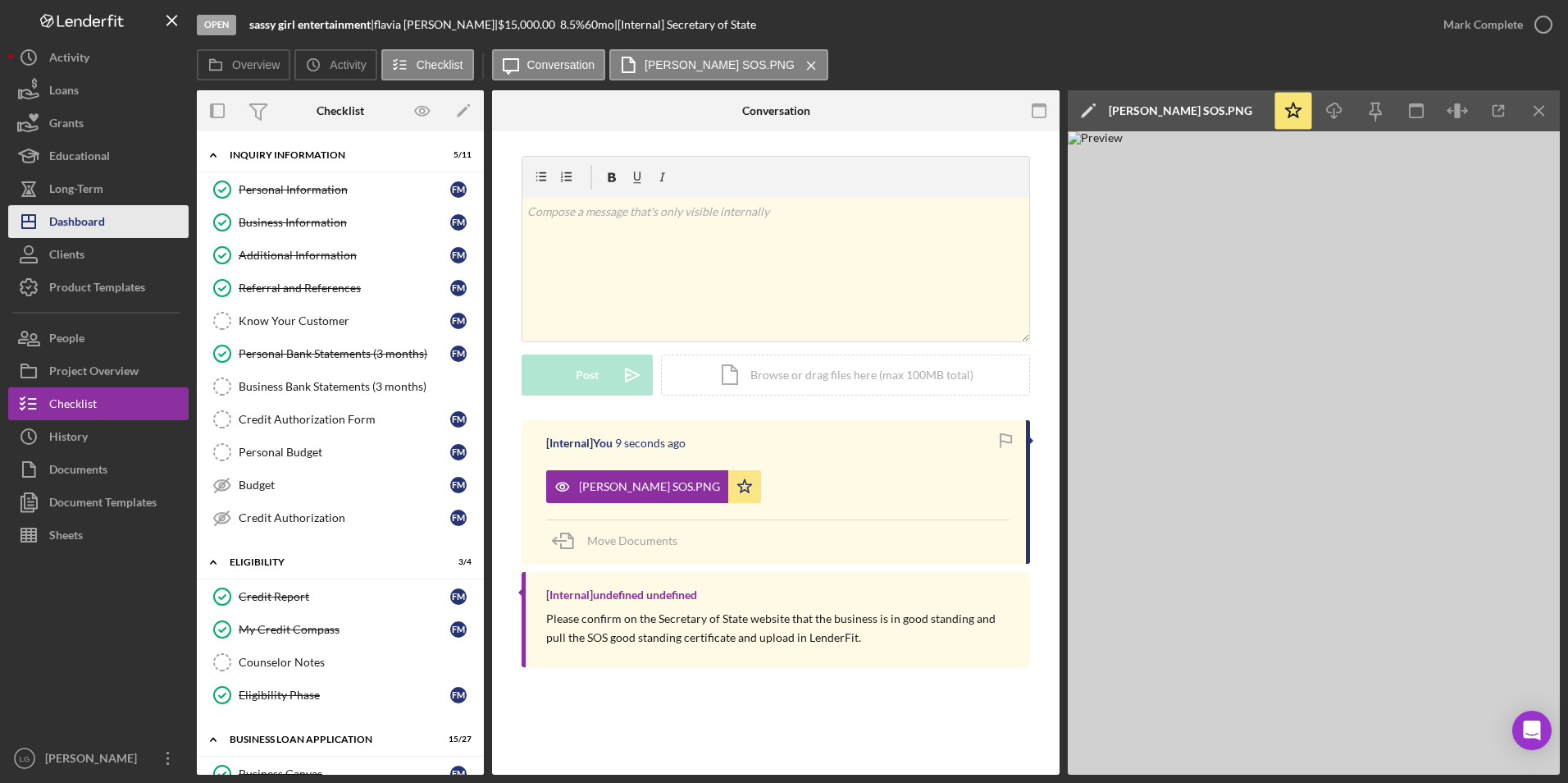
click at [115, 214] on button "Icon/Dashboard Dashboard" at bounding box center [98, 222] width 180 height 33
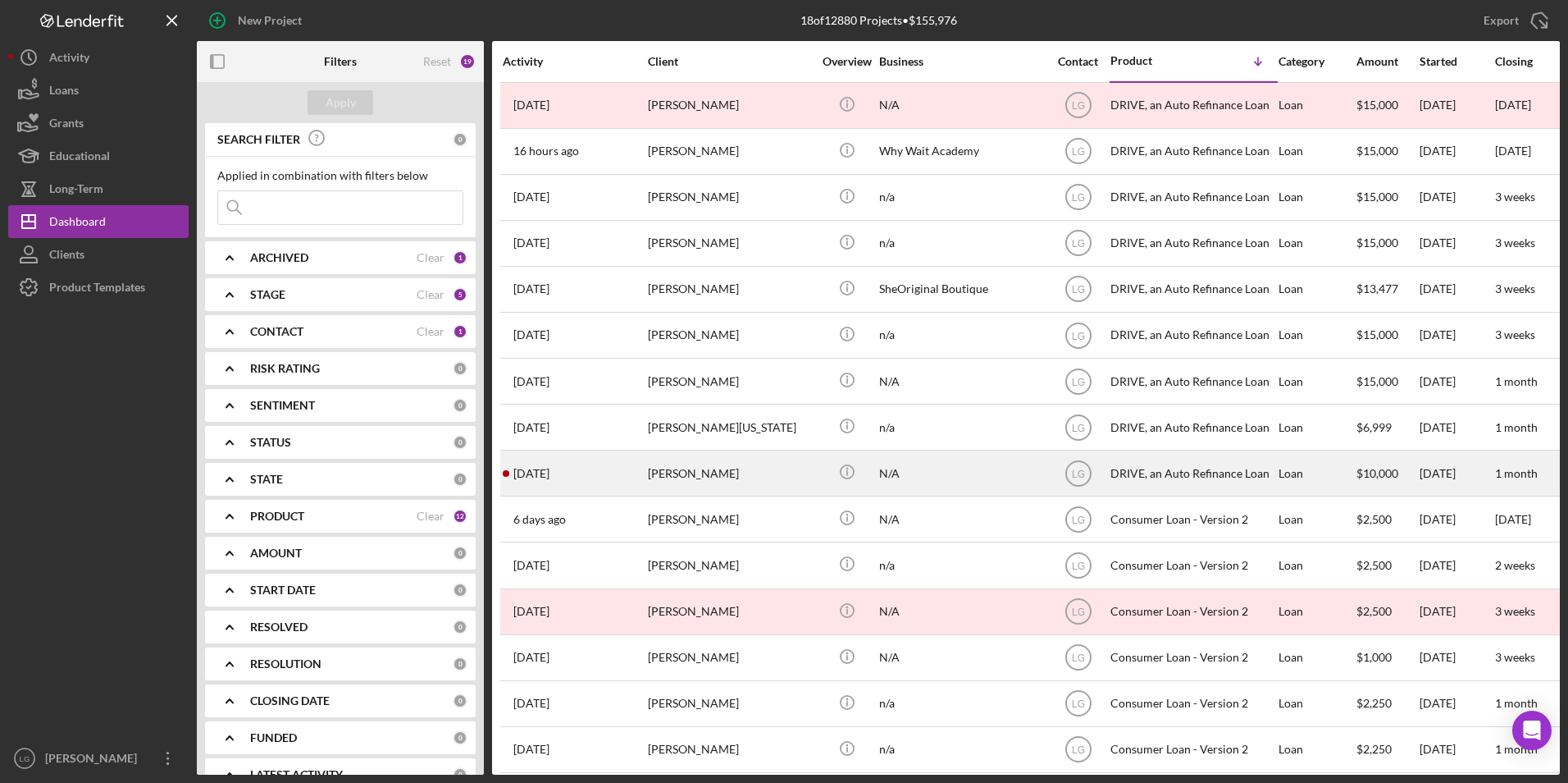
scroll to position [157, 0]
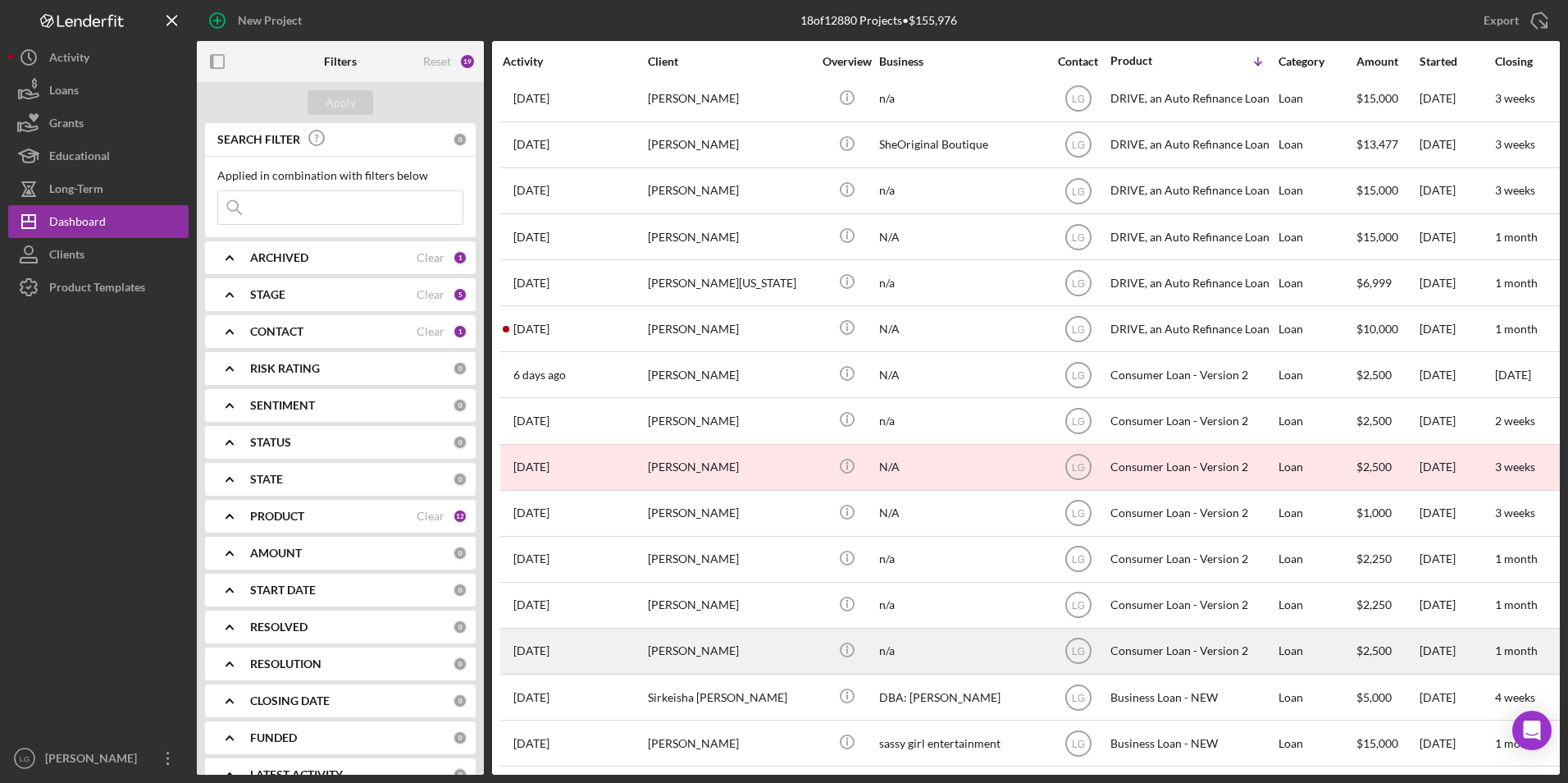
click at [622, 651] on div "1 week ago Sharlene Hill" at bounding box center [574, 651] width 143 height 44
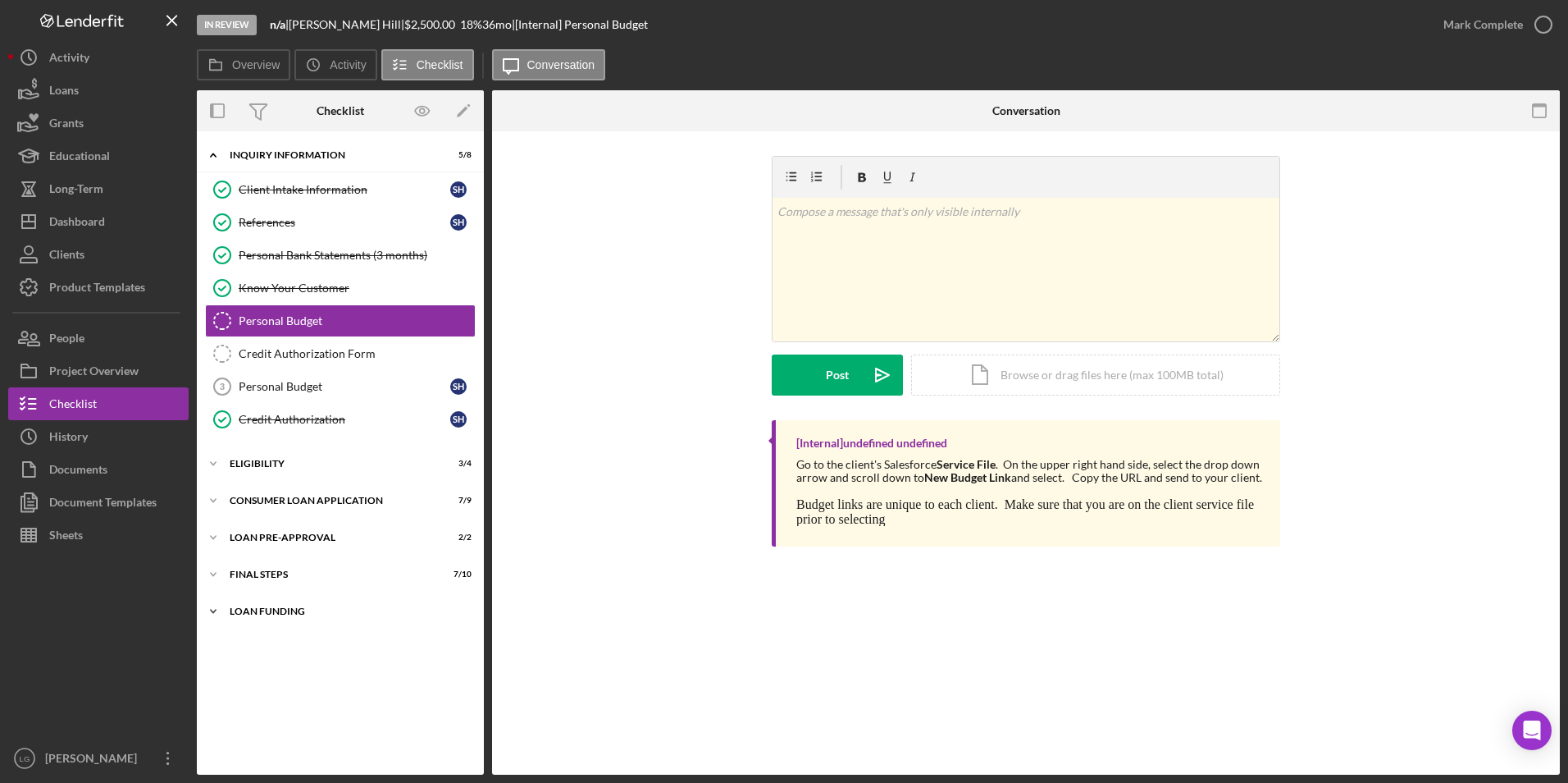
click at [252, 611] on div "Loan Funding" at bounding box center [346, 611] width 233 height 10
drag, startPoint x: 256, startPoint y: 576, endPoint x: 258, endPoint y: 567, distance: 9.2
click at [257, 571] on div "FINAL STEPS" at bounding box center [346, 575] width 233 height 10
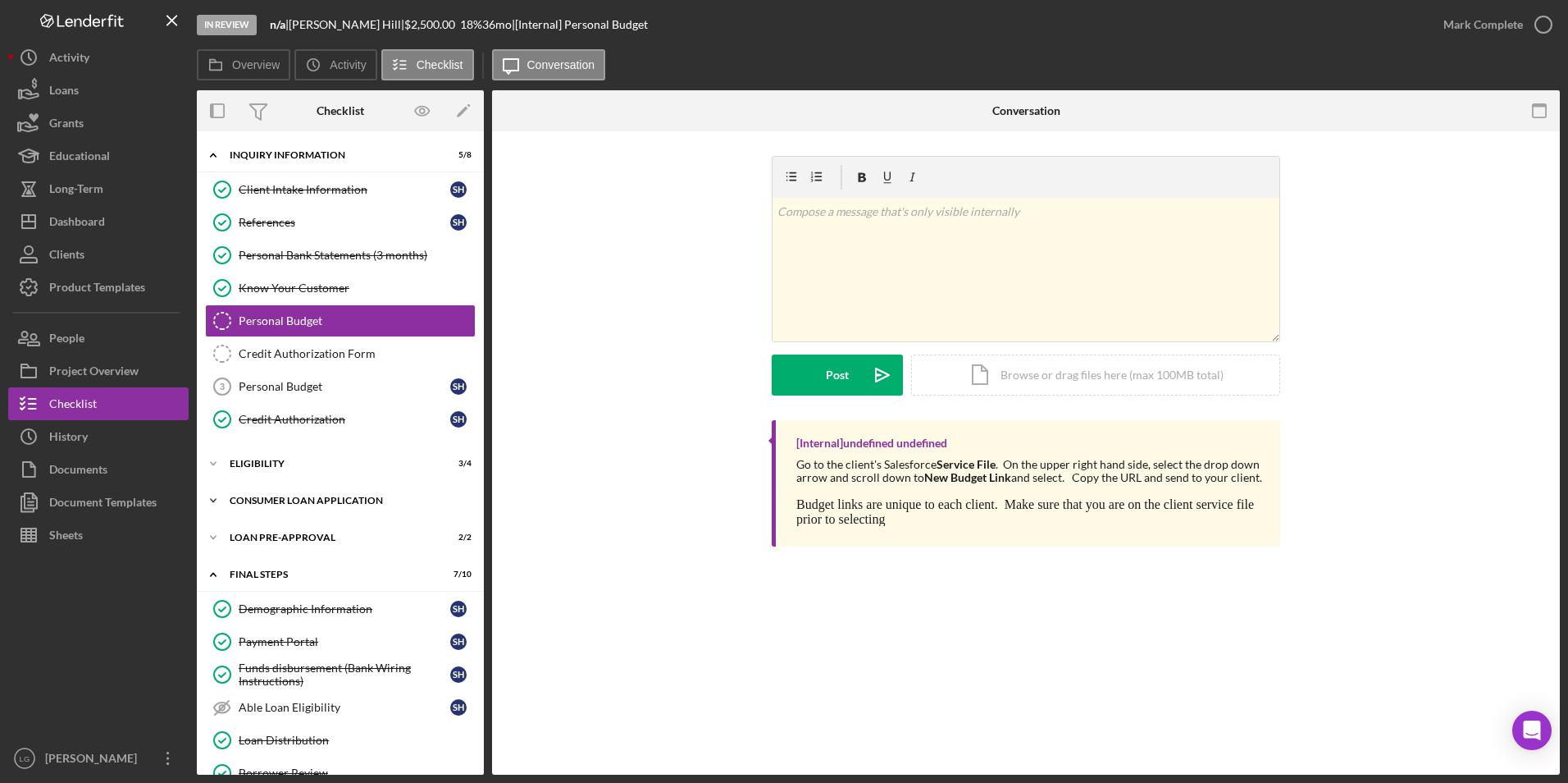
drag, startPoint x: 261, startPoint y: 530, endPoint x: 264, endPoint y: 508, distance: 22.2
click at [264, 522] on div "Icon/Expander Loan Pre-Approval 2 / 2" at bounding box center [340, 538] width 287 height 33
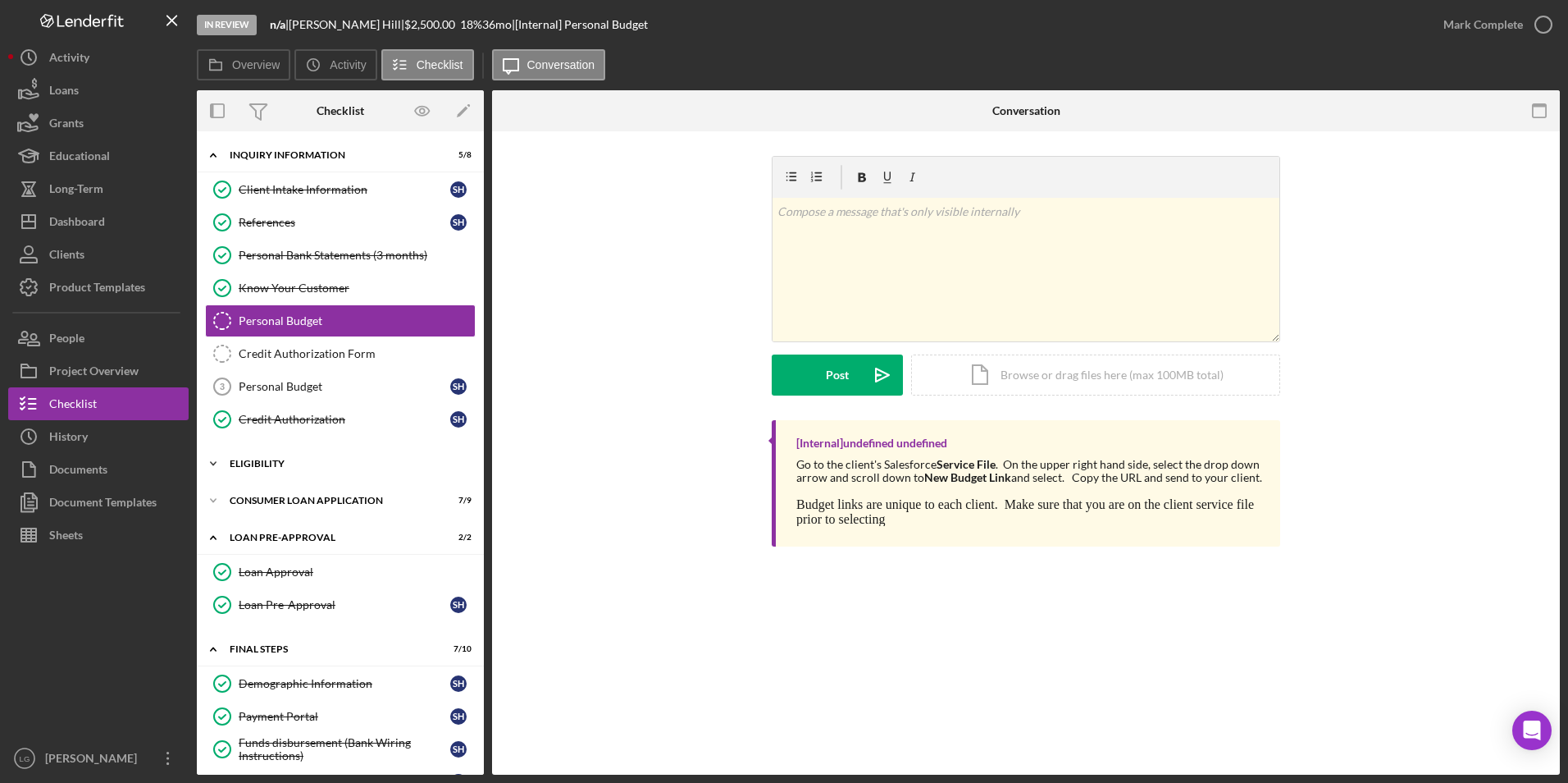
drag, startPoint x: 264, startPoint y: 496, endPoint x: 266, endPoint y: 474, distance: 22.1
click at [265, 490] on div "Icon/Expander Consumer Loan Application 7 / 9" at bounding box center [340, 501] width 287 height 33
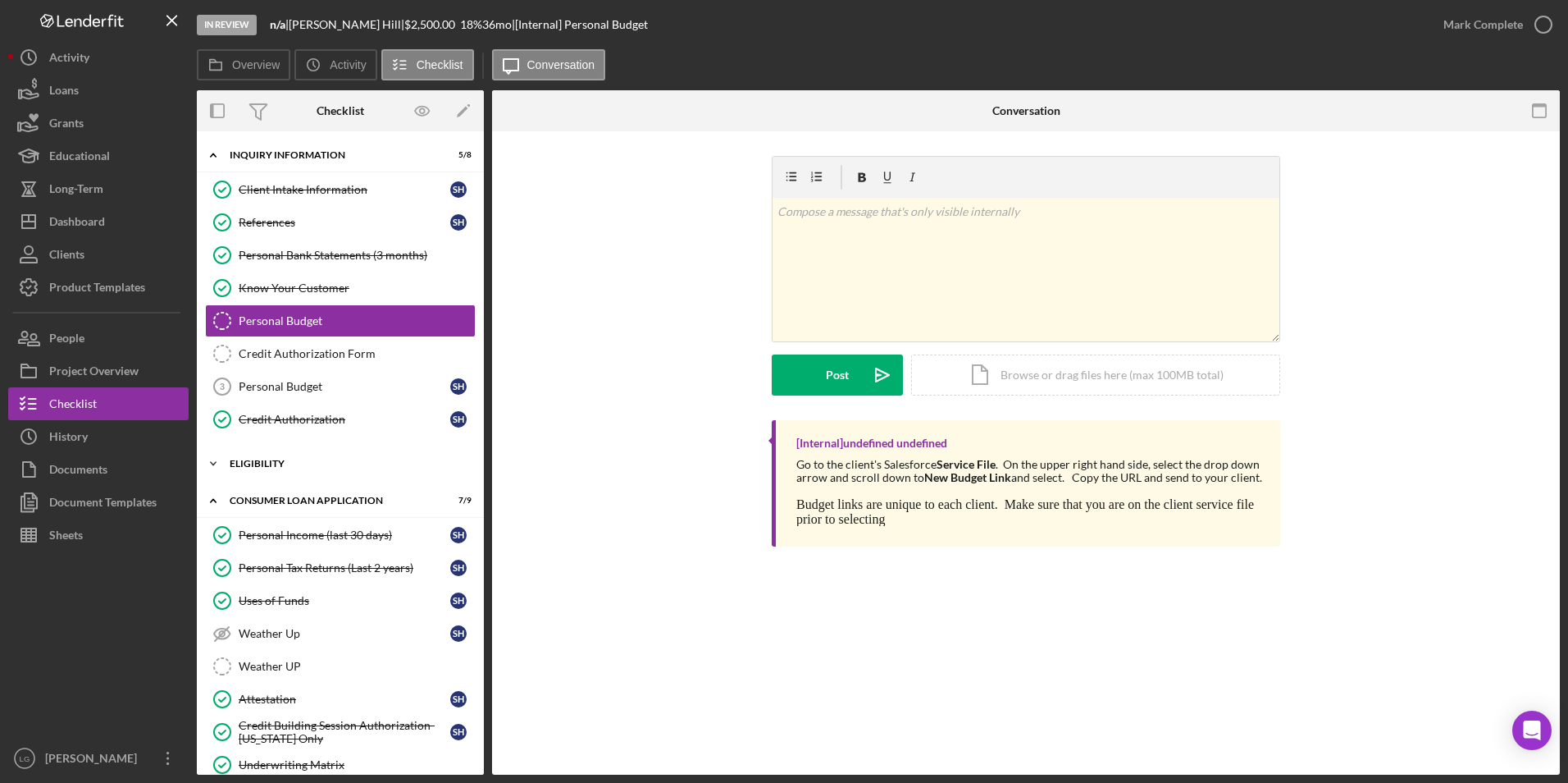
click at [266, 454] on div "Icon/Expander Eligibility 3 / 4" at bounding box center [340, 464] width 287 height 33
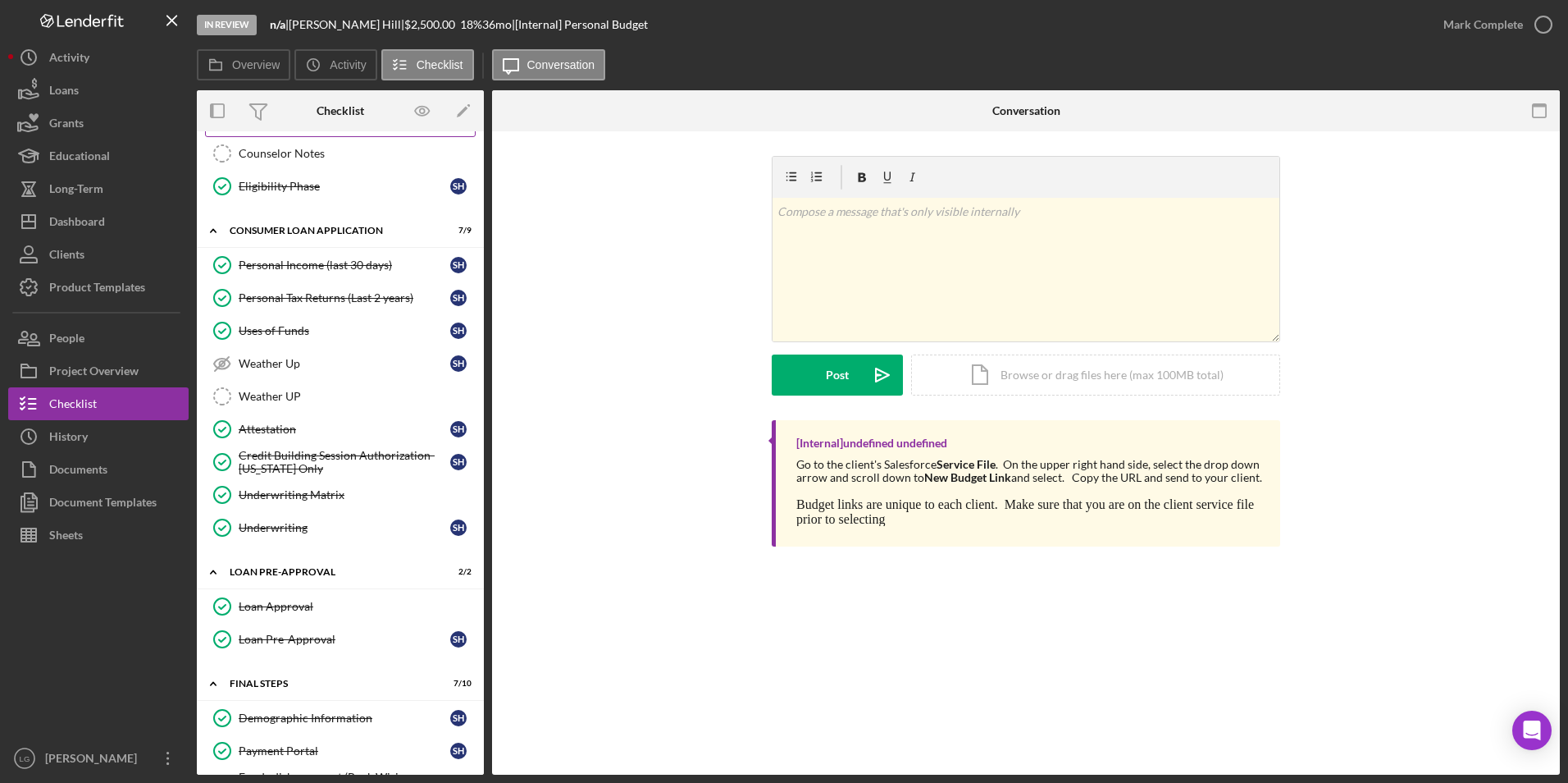
scroll to position [575, 0]
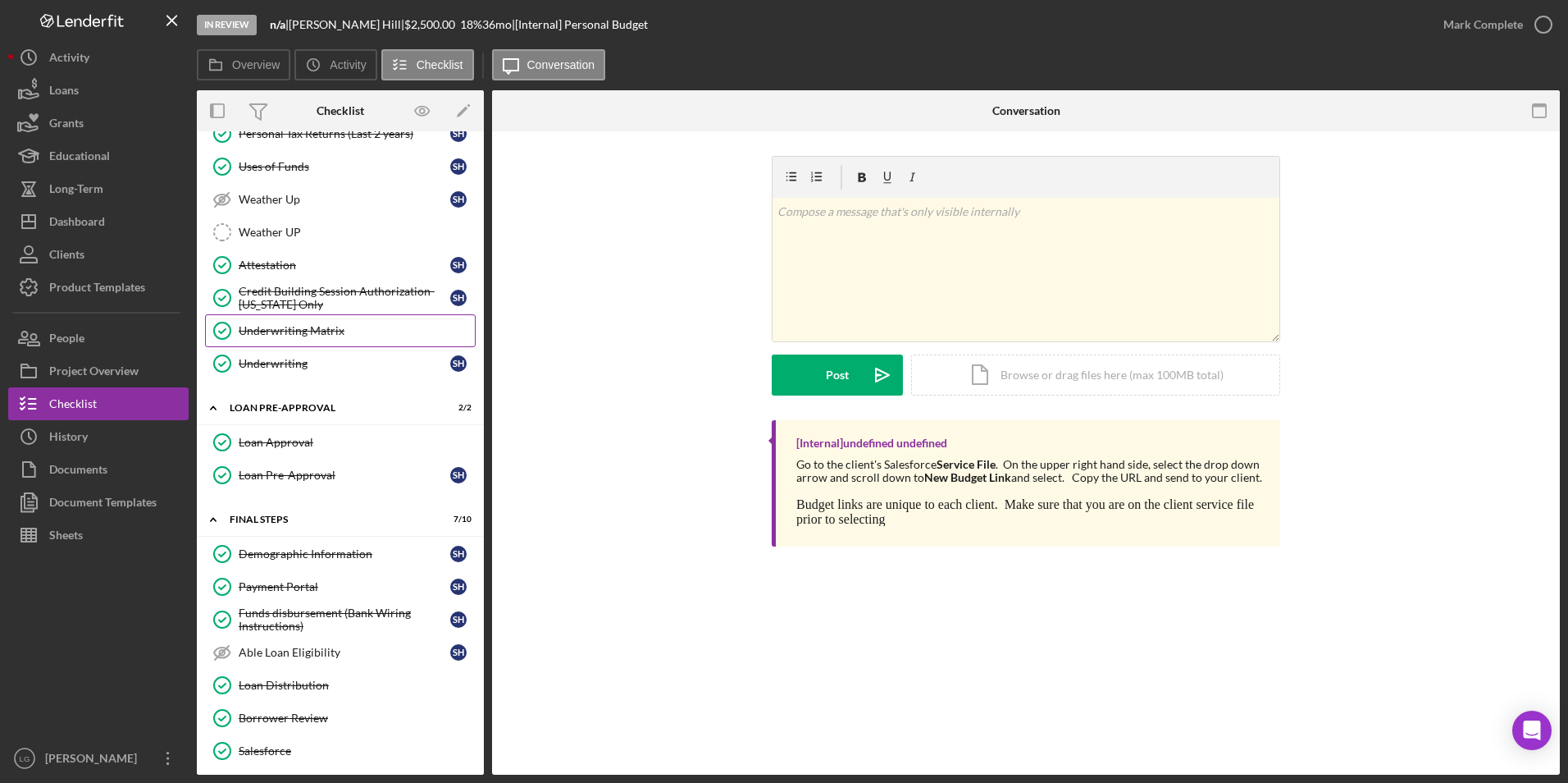
click at [292, 336] on div "Underwriting Matrix" at bounding box center [356, 331] width 236 height 14
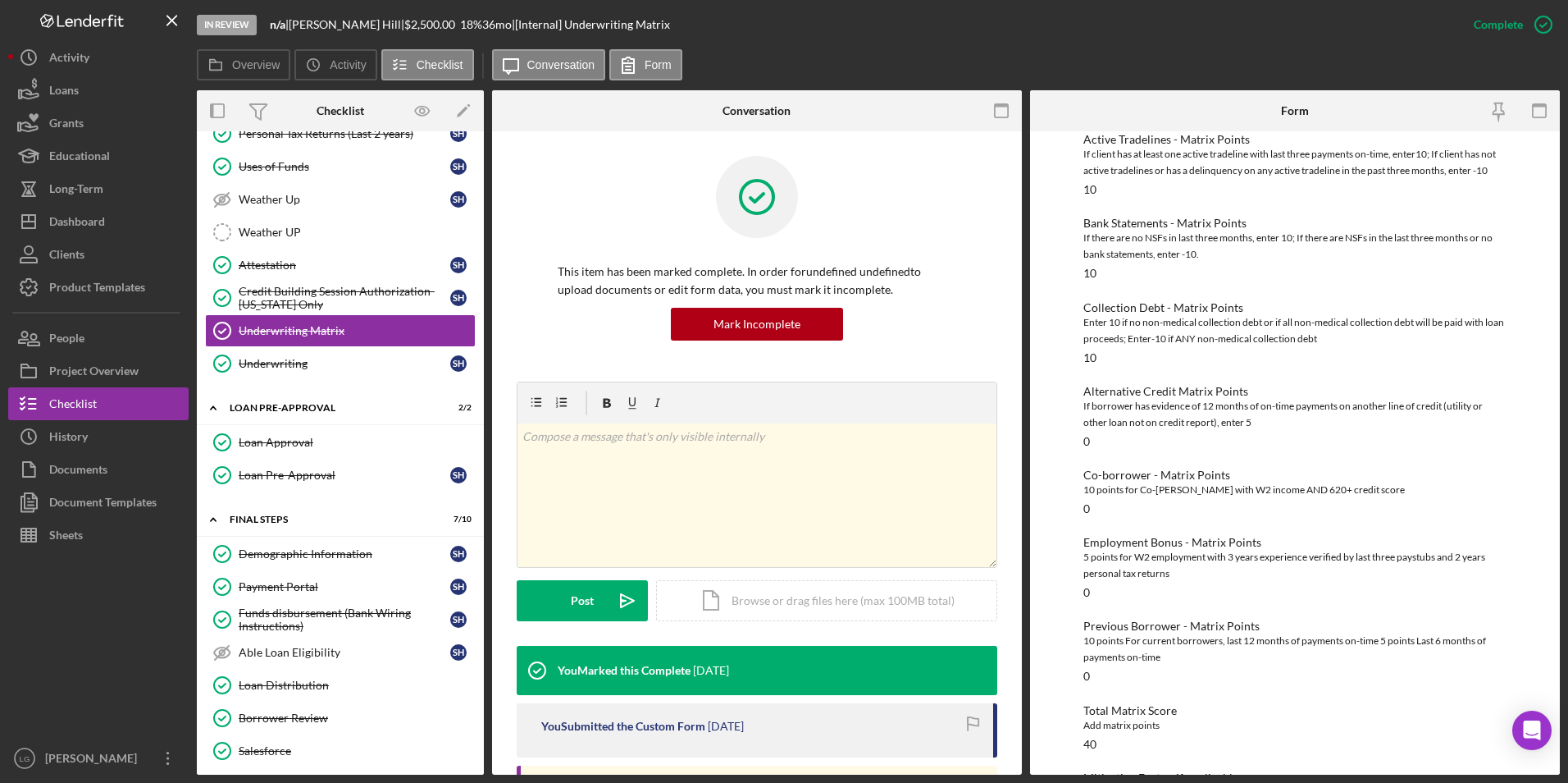
scroll to position [249, 0]
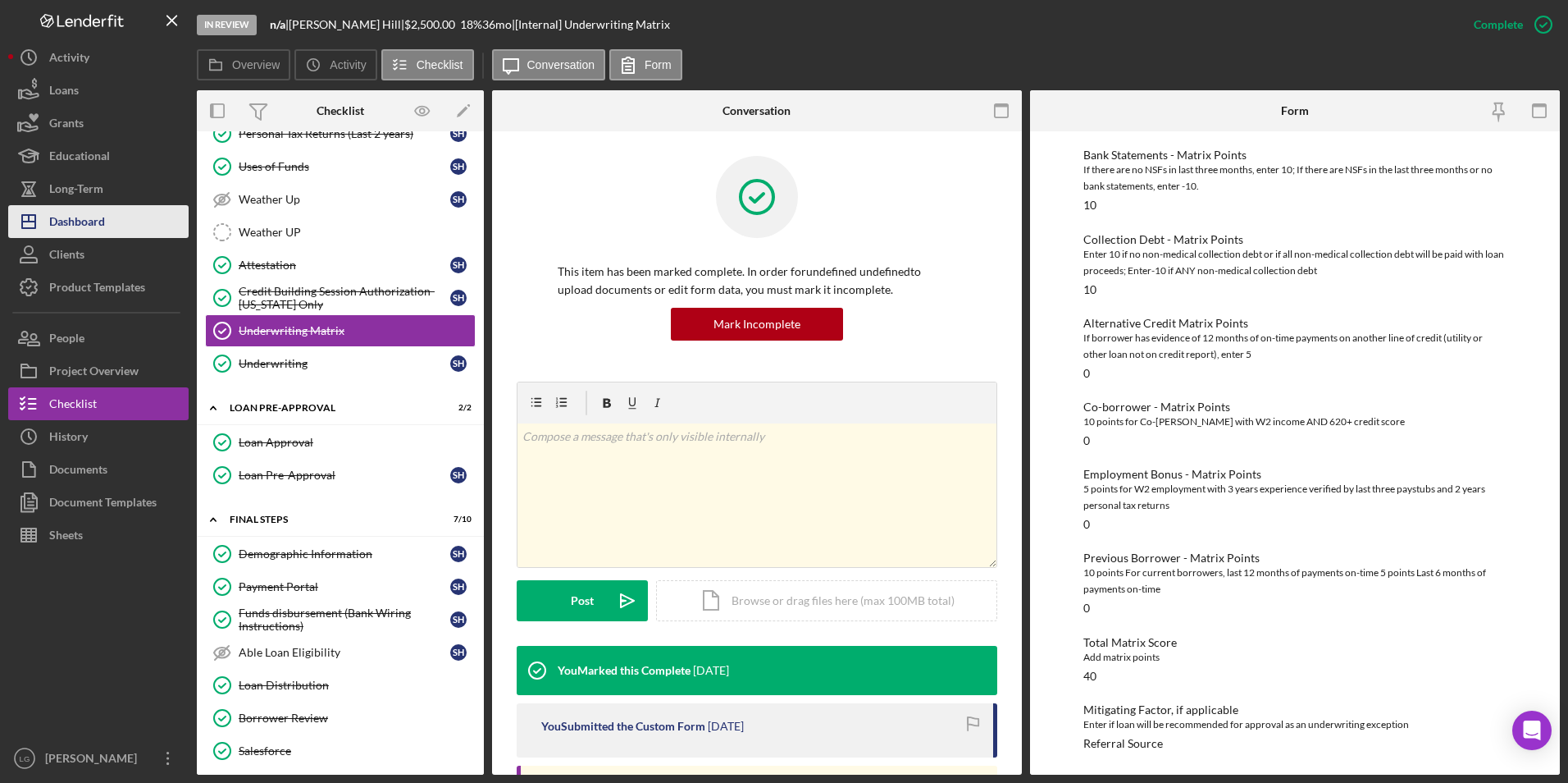
click at [51, 213] on div "Dashboard" at bounding box center [77, 224] width 56 height 37
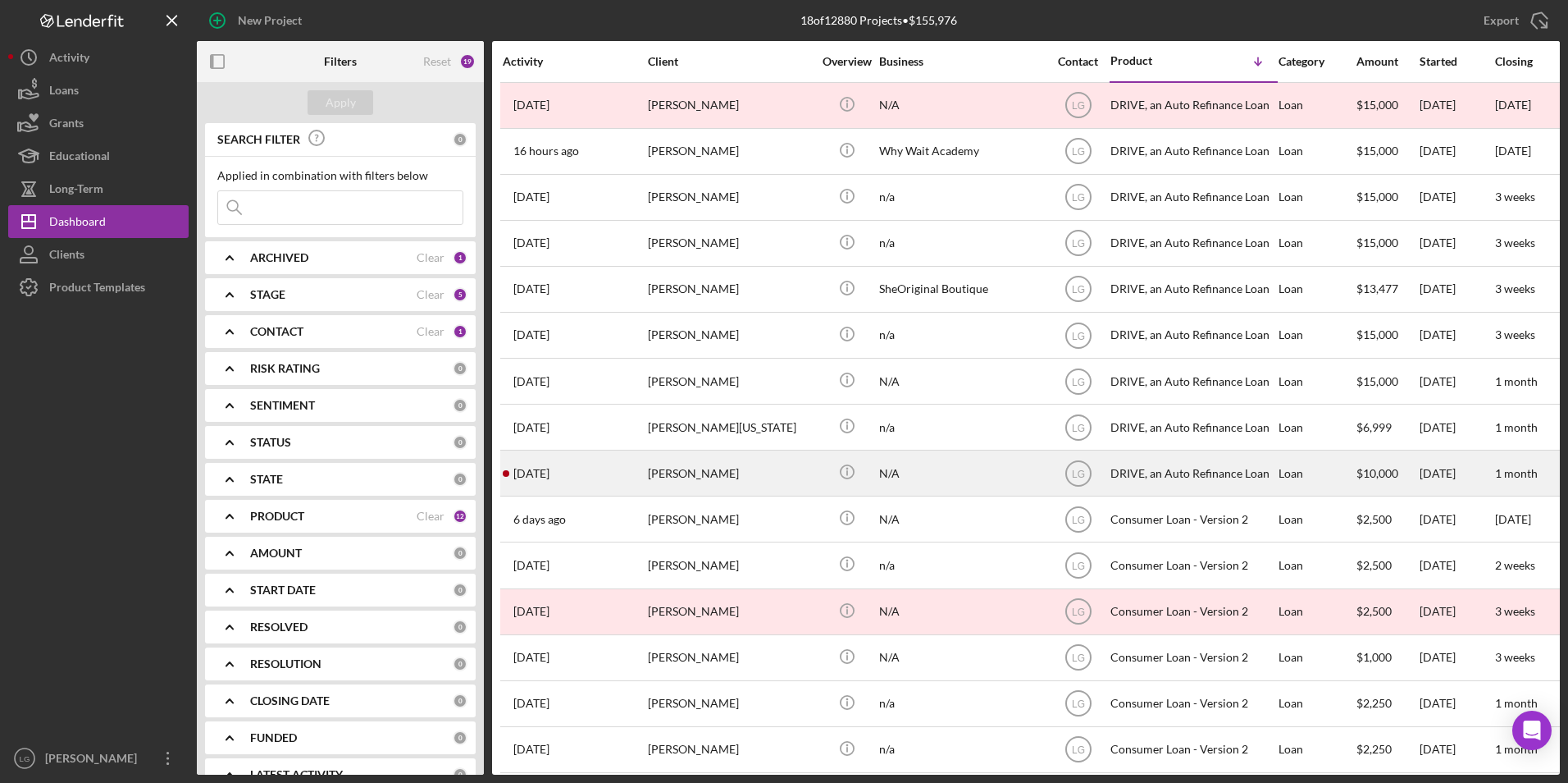
click at [721, 466] on div "[PERSON_NAME]" at bounding box center [729, 473] width 164 height 44
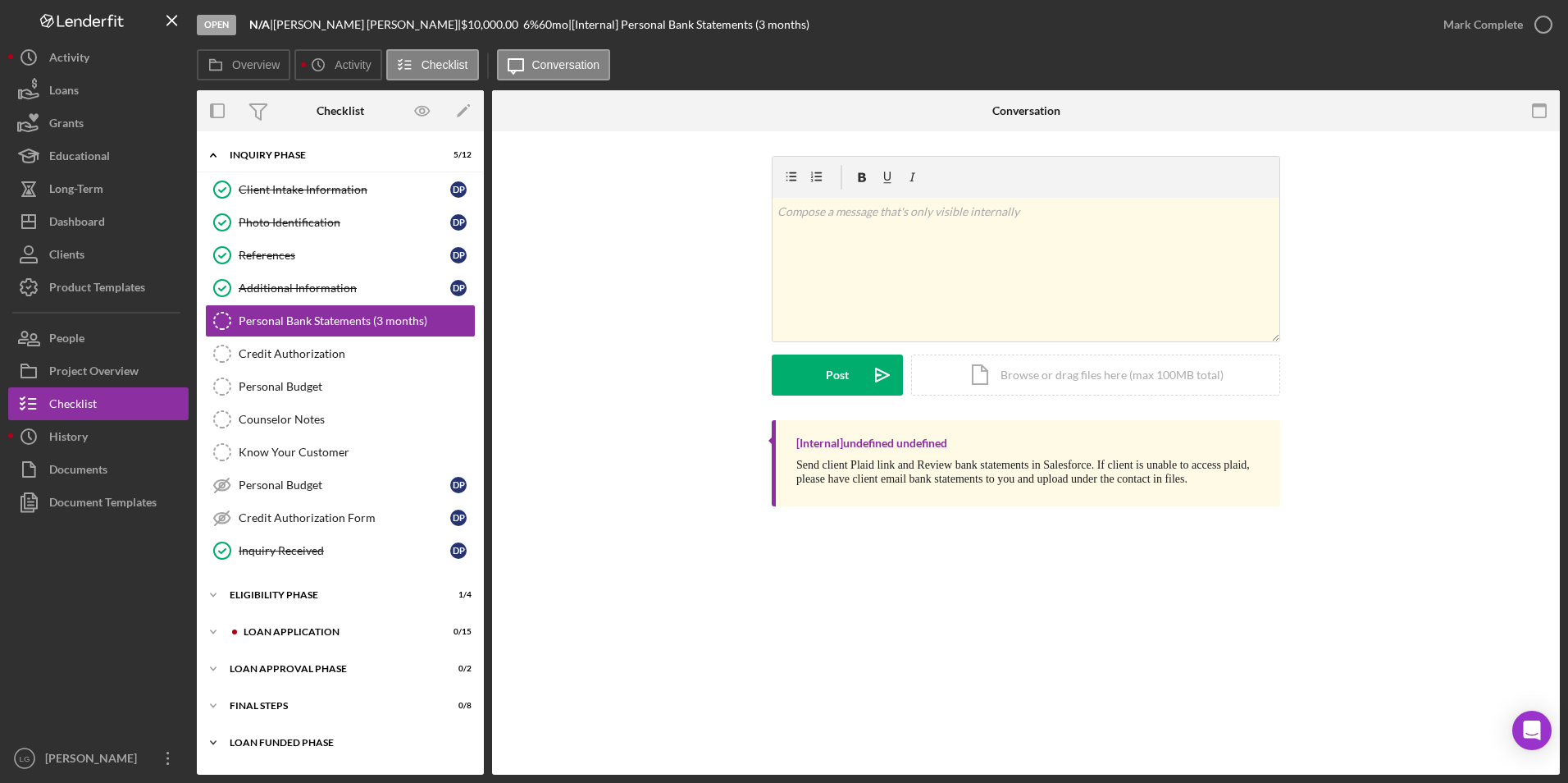
click at [273, 740] on div "Loan Funded Phase" at bounding box center [346, 742] width 233 height 10
click at [275, 705] on div "FINAL STEPS" at bounding box center [346, 705] width 233 height 10
click at [268, 665] on div "Loan Approval Phase" at bounding box center [346, 669] width 233 height 10
click at [275, 635] on div "Loan Application" at bounding box center [354, 632] width 220 height 10
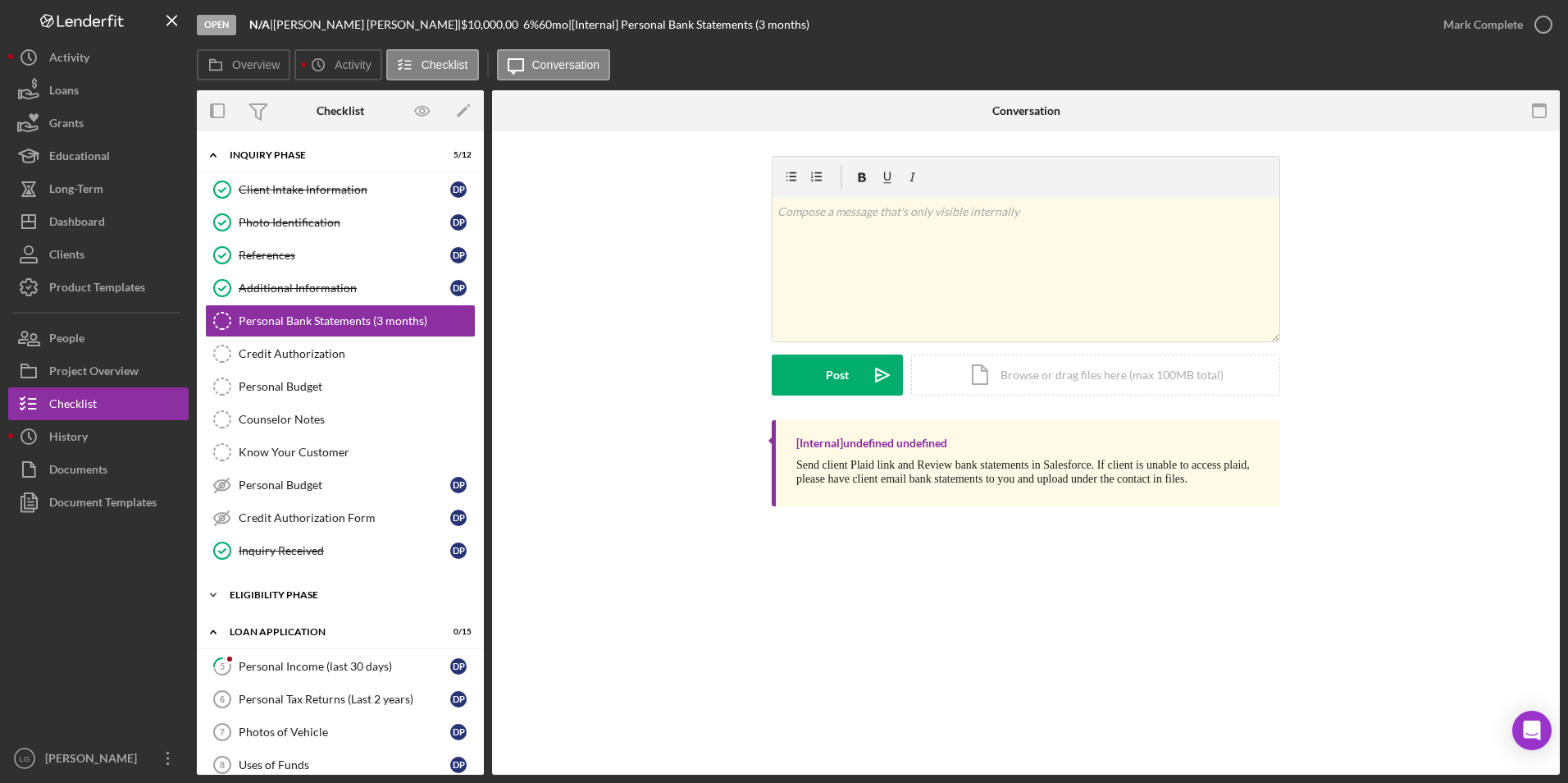
click at [282, 591] on div "Eligibility Phase" at bounding box center [346, 595] width 233 height 10
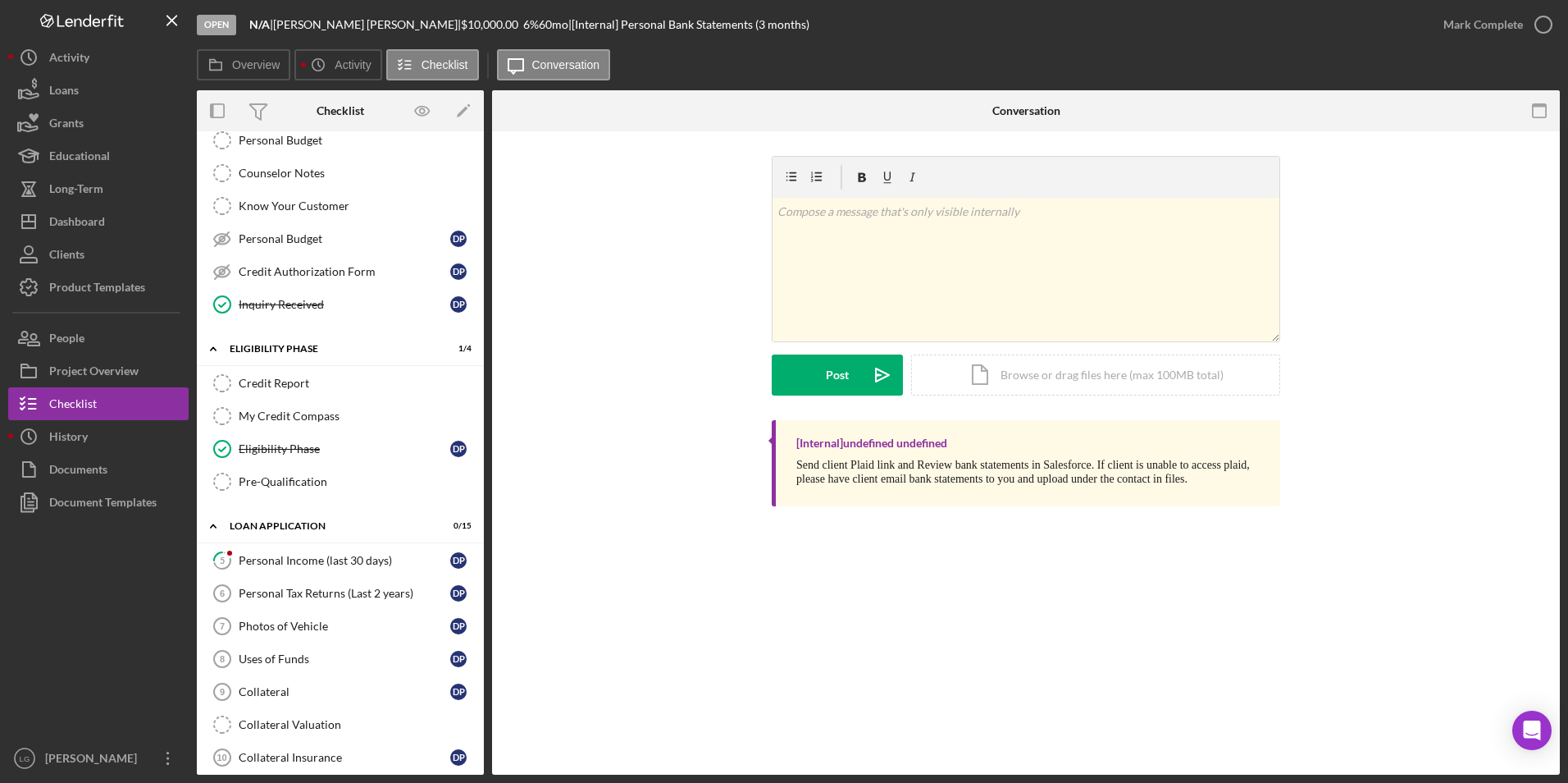
scroll to position [492, 0]
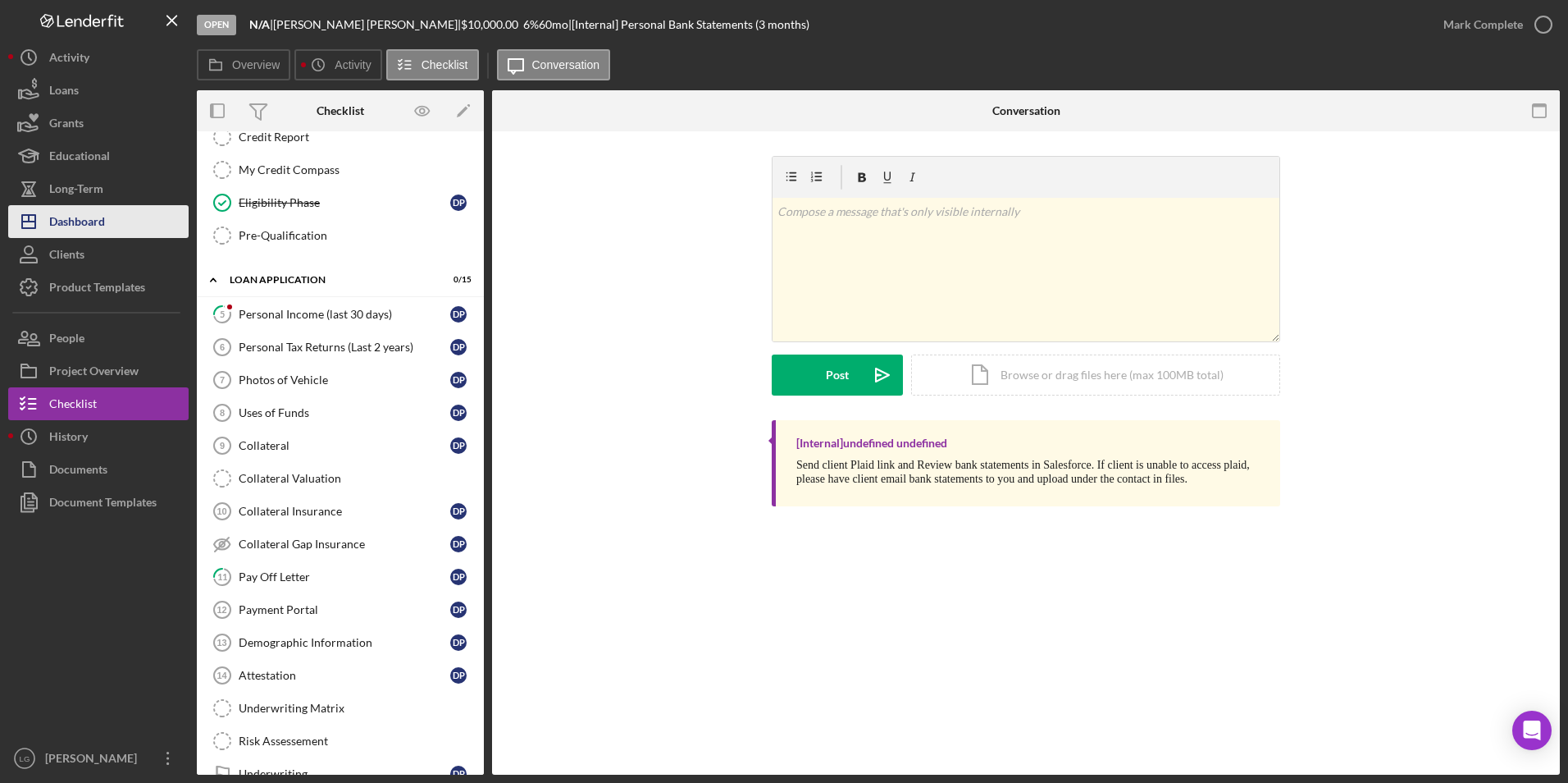
click at [108, 227] on button "Icon/Dashboard Dashboard" at bounding box center [98, 222] width 180 height 33
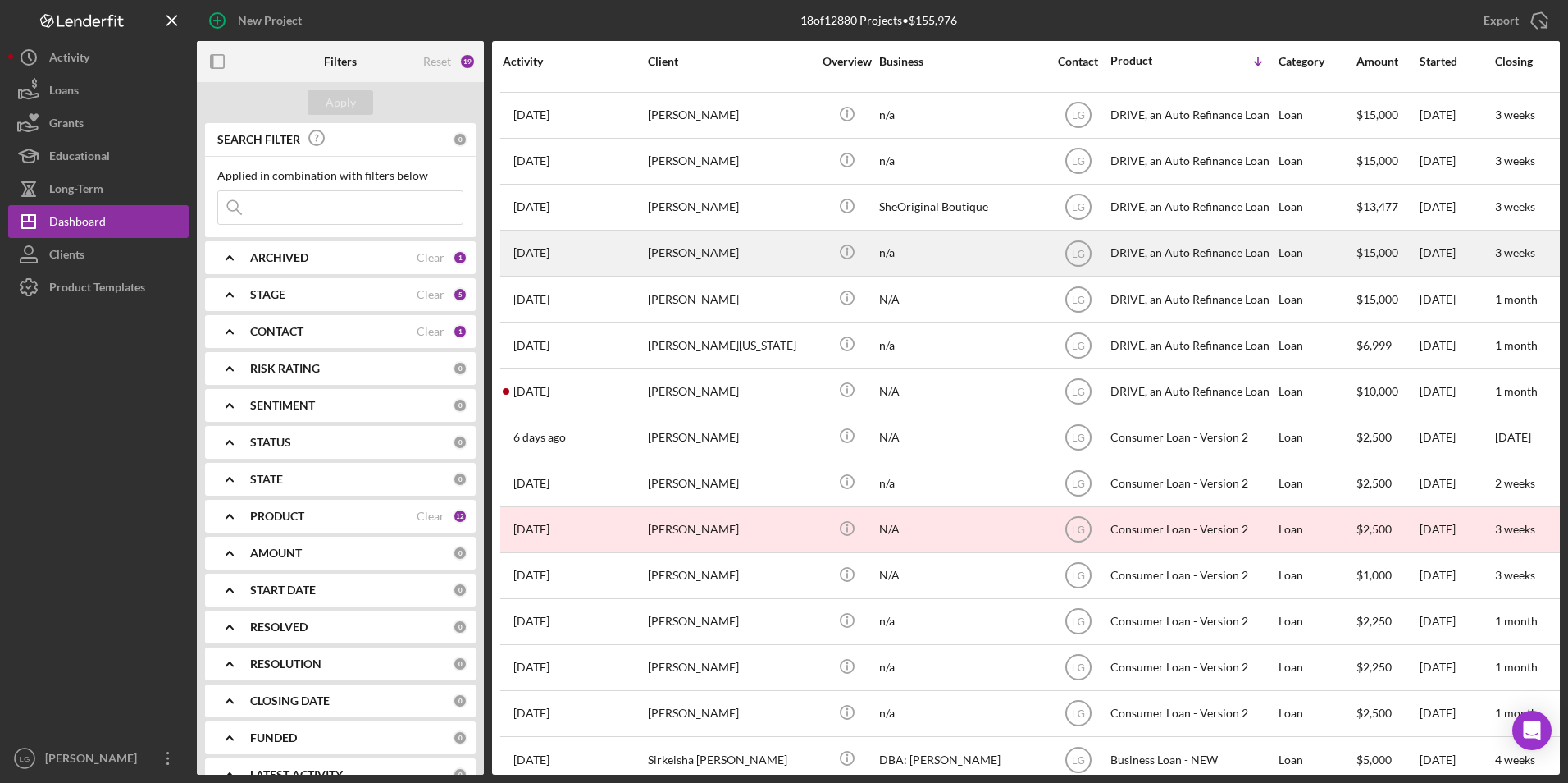
scroll to position [157, 0]
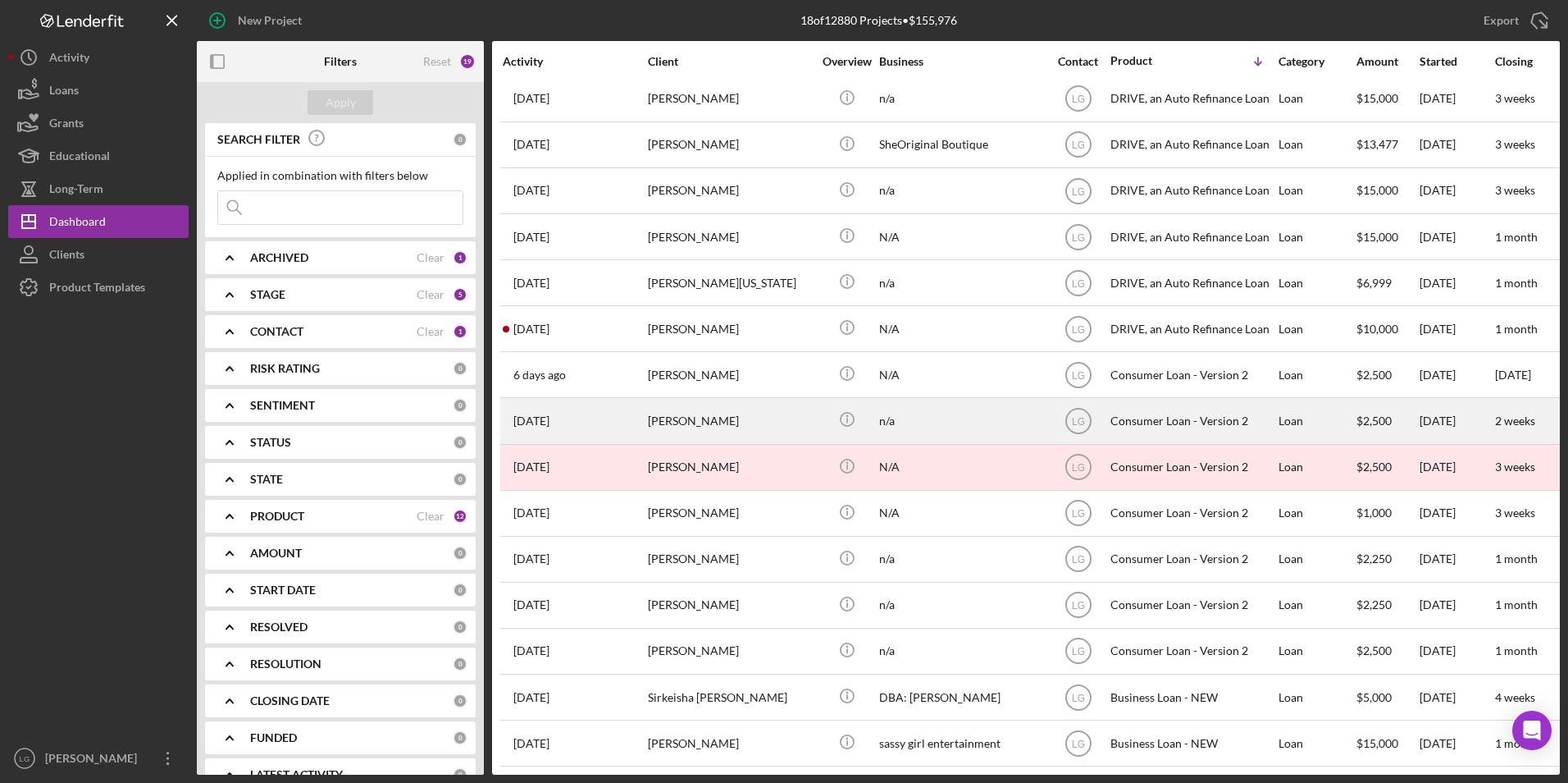
click at [784, 411] on div "[PERSON_NAME]" at bounding box center [729, 421] width 164 height 44
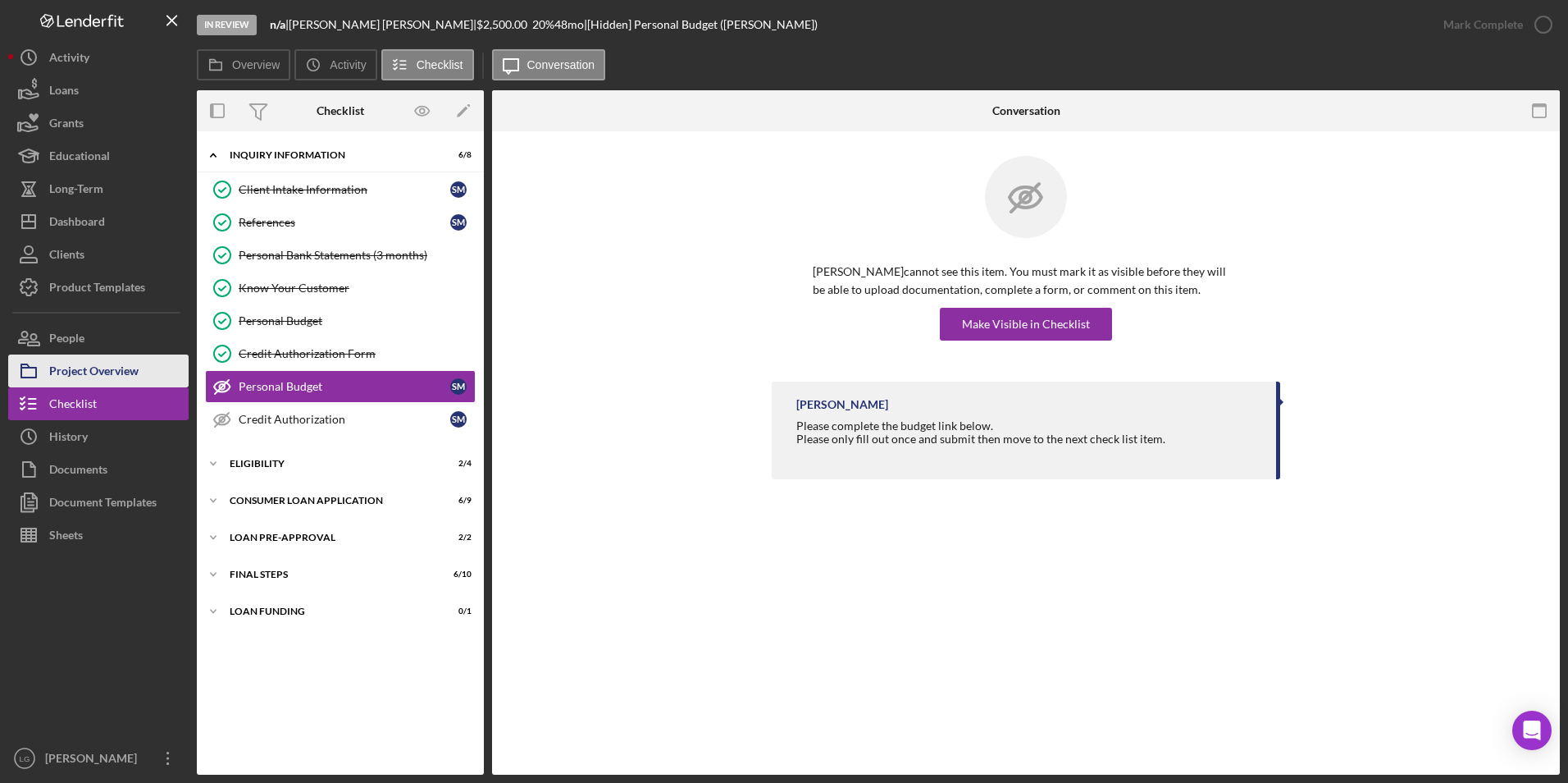
click at [150, 375] on button "Project Overview" at bounding box center [98, 371] width 180 height 33
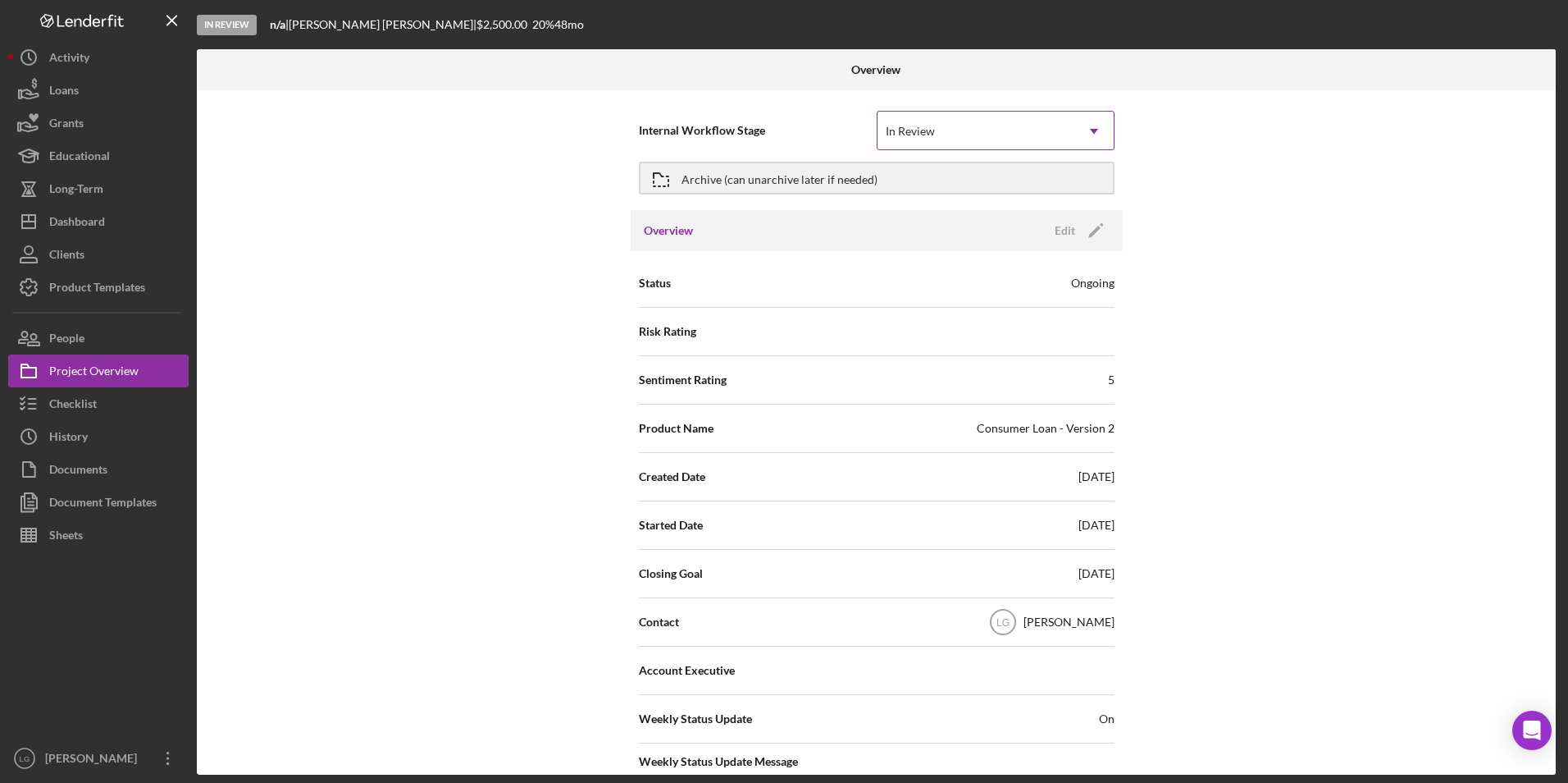
click at [1026, 135] on div "In Review" at bounding box center [975, 131] width 197 height 38
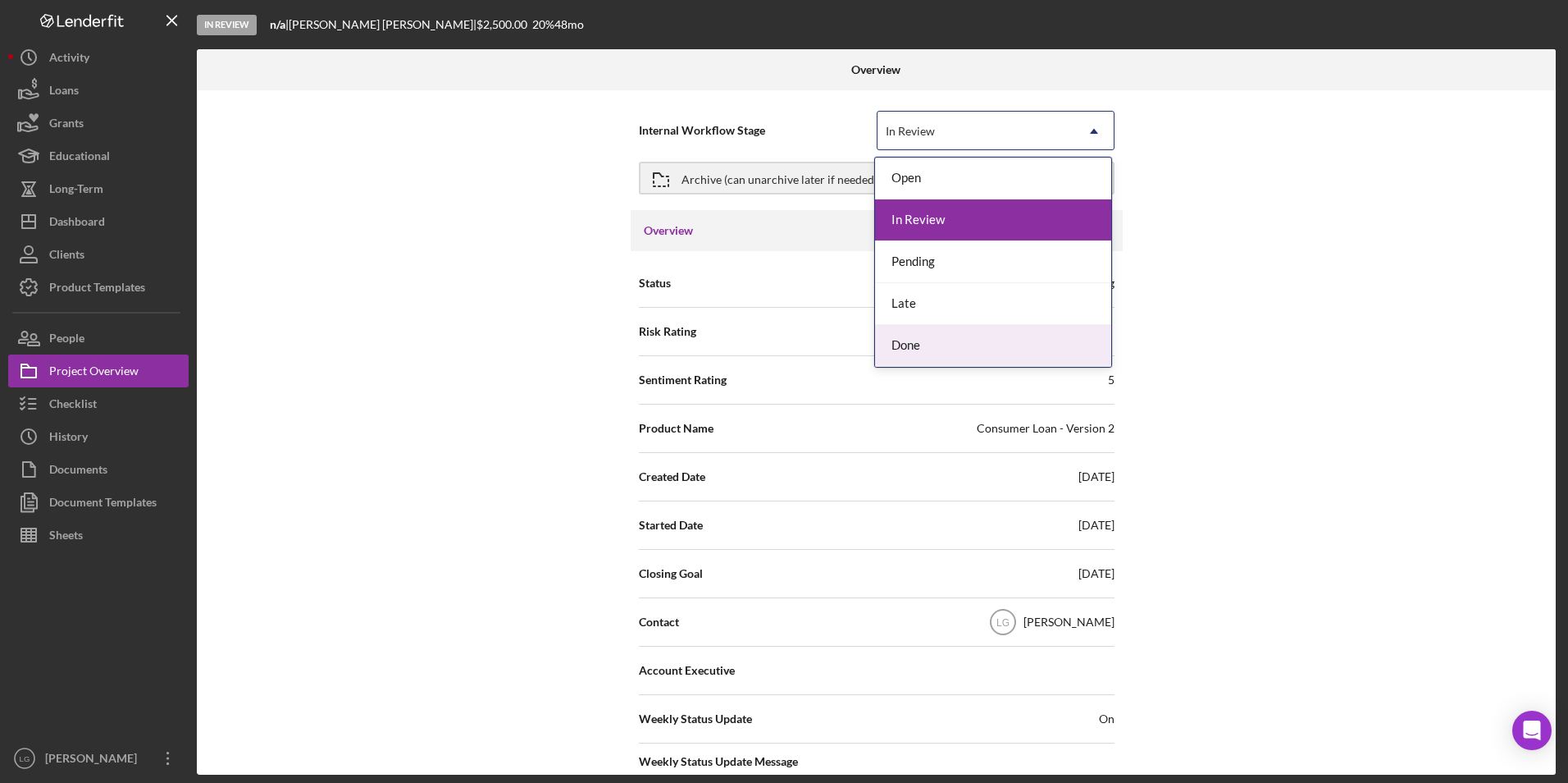
click at [906, 342] on div "Done" at bounding box center [994, 345] width 236 height 42
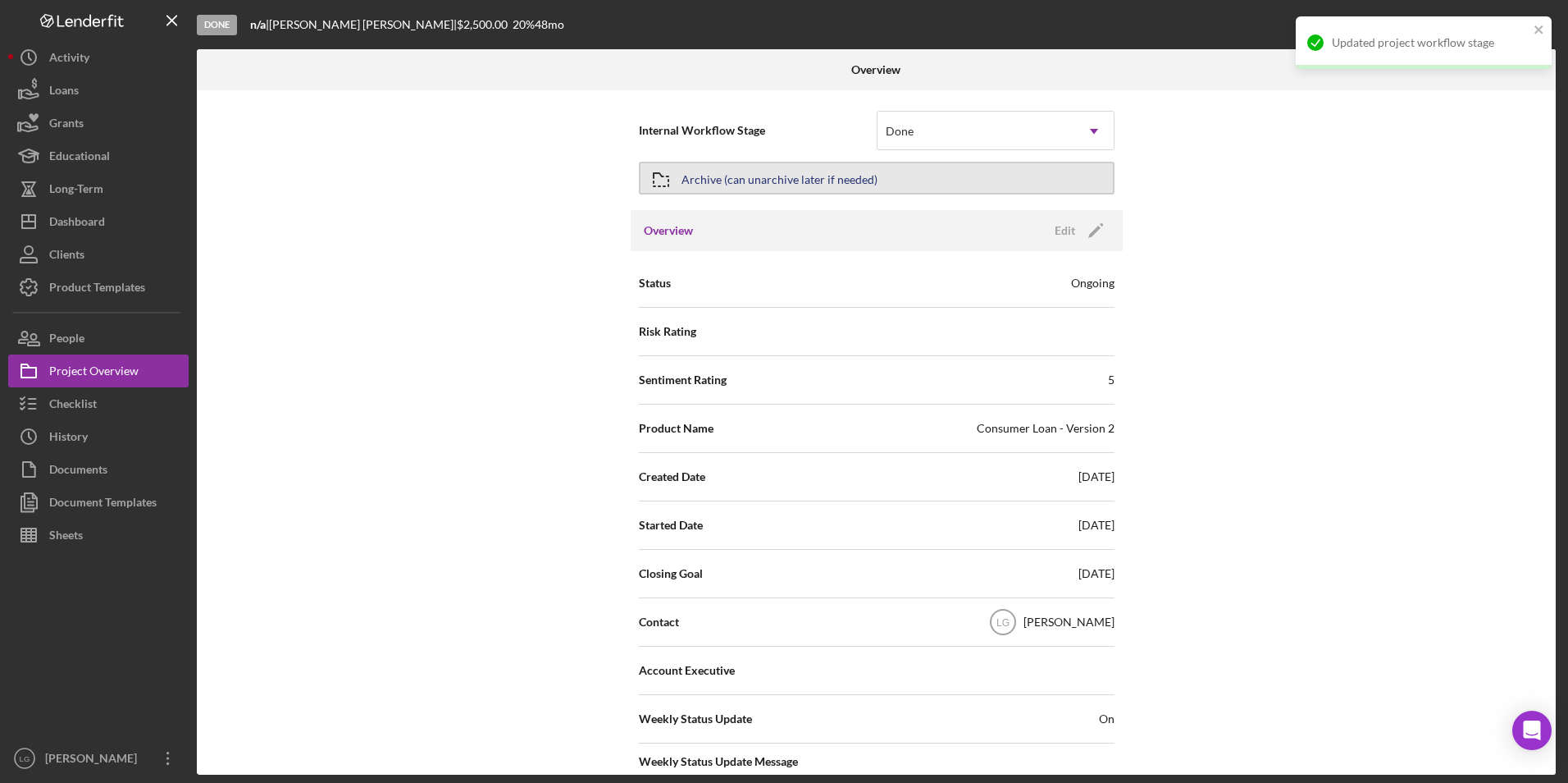
click at [929, 173] on button "Archive (can unarchive later if needed)" at bounding box center [876, 178] width 476 height 33
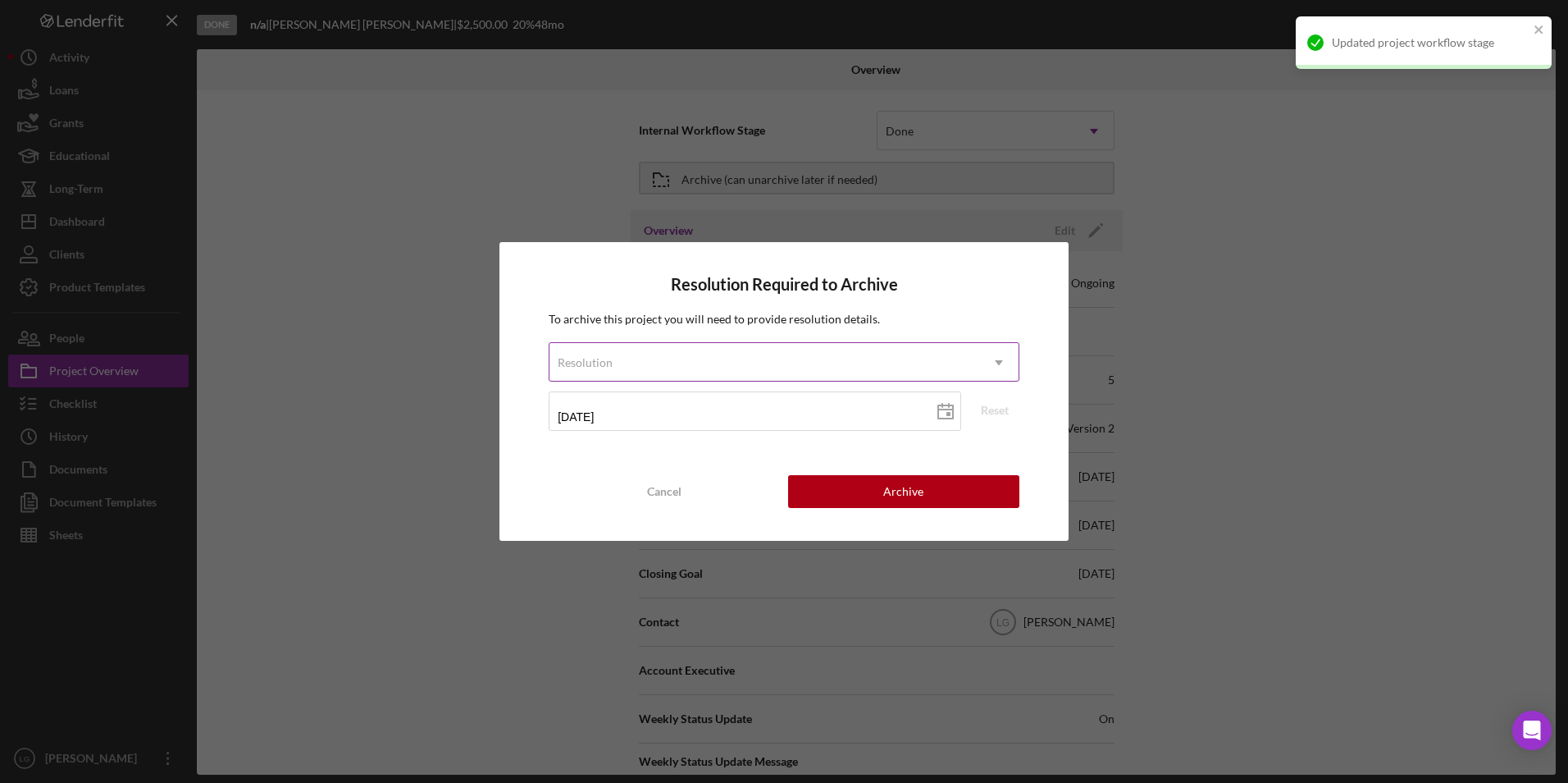
click at [661, 367] on div "Resolution" at bounding box center [764, 362] width 430 height 38
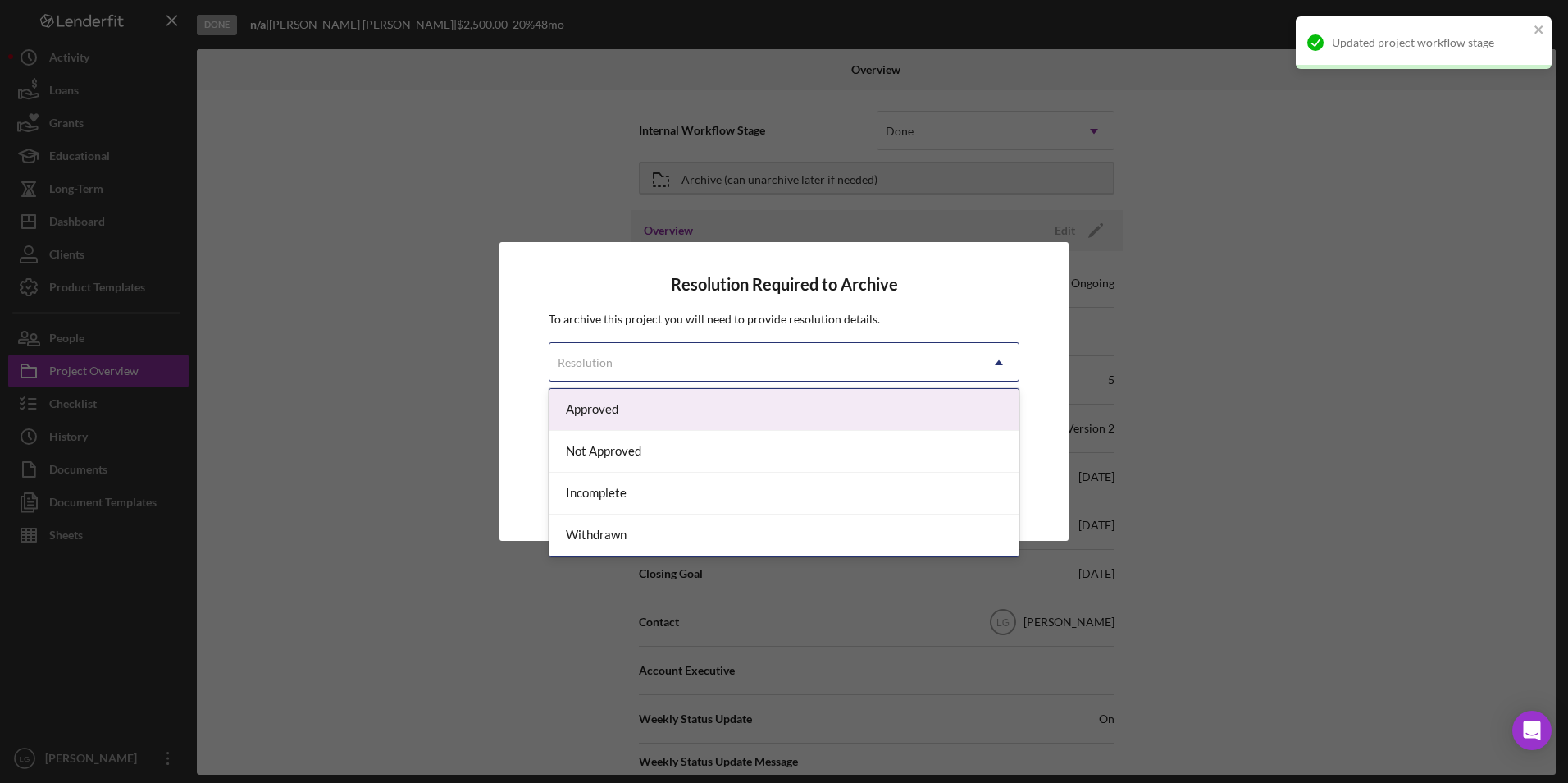
click at [634, 394] on div "Approved" at bounding box center [784, 409] width 469 height 42
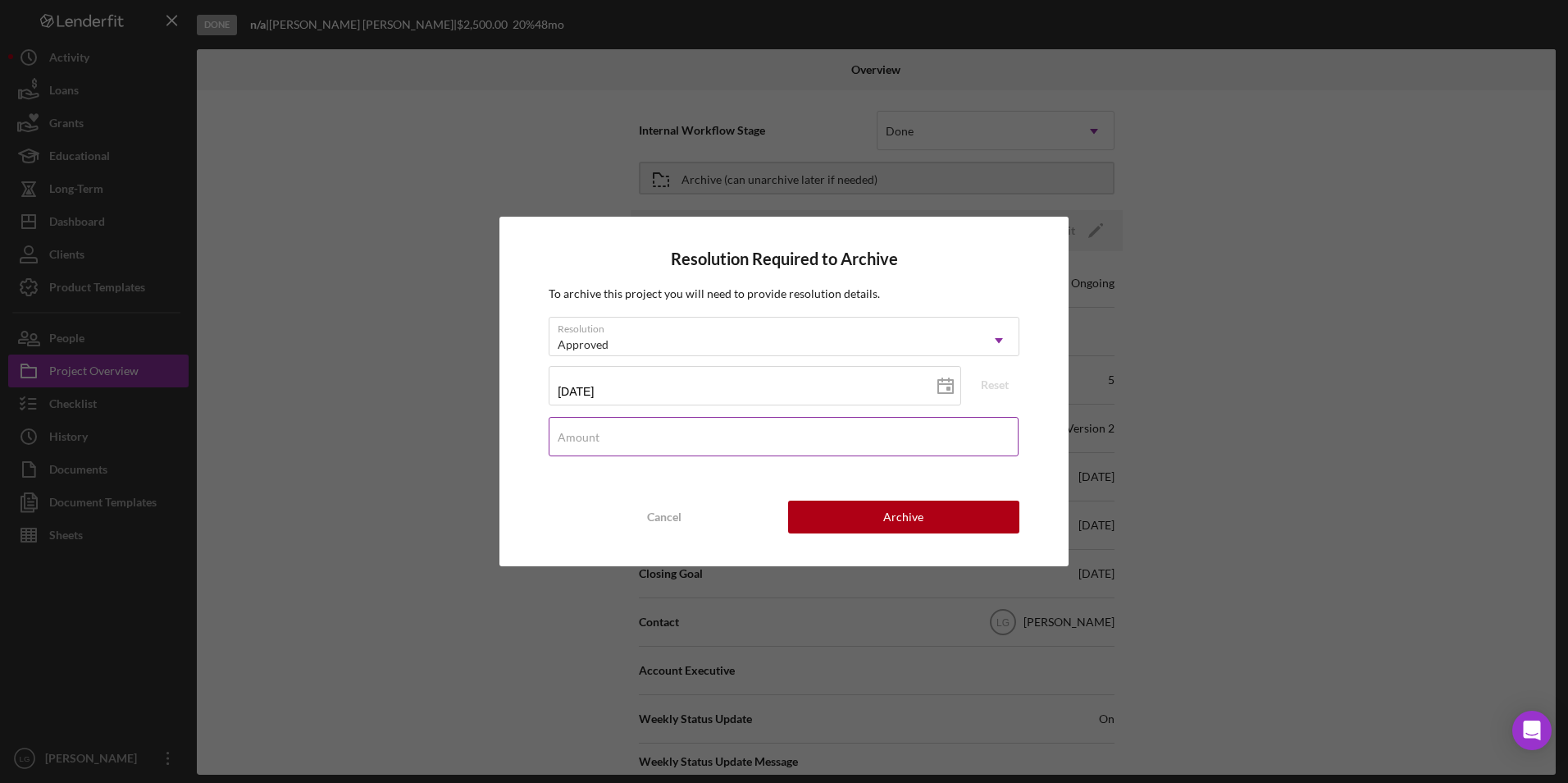
click at [754, 444] on input "Amount" at bounding box center [784, 436] width 470 height 40
type input "$225,000"
click at [892, 524] on div "Archive" at bounding box center [903, 517] width 40 height 33
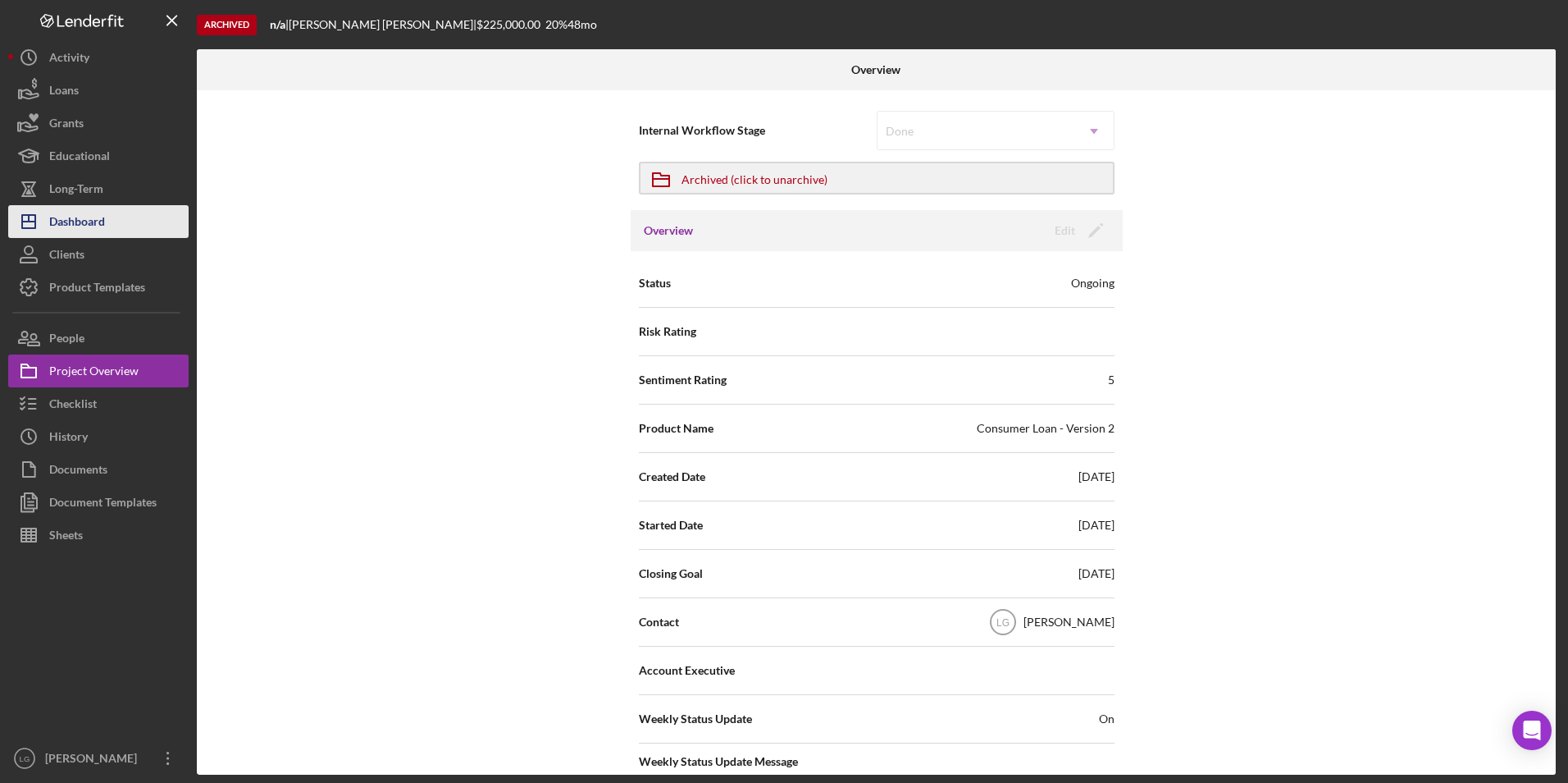
drag, startPoint x: 75, startPoint y: 206, endPoint x: 92, endPoint y: 206, distance: 17.0
click at [75, 206] on div "Dashboard" at bounding box center [77, 224] width 56 height 37
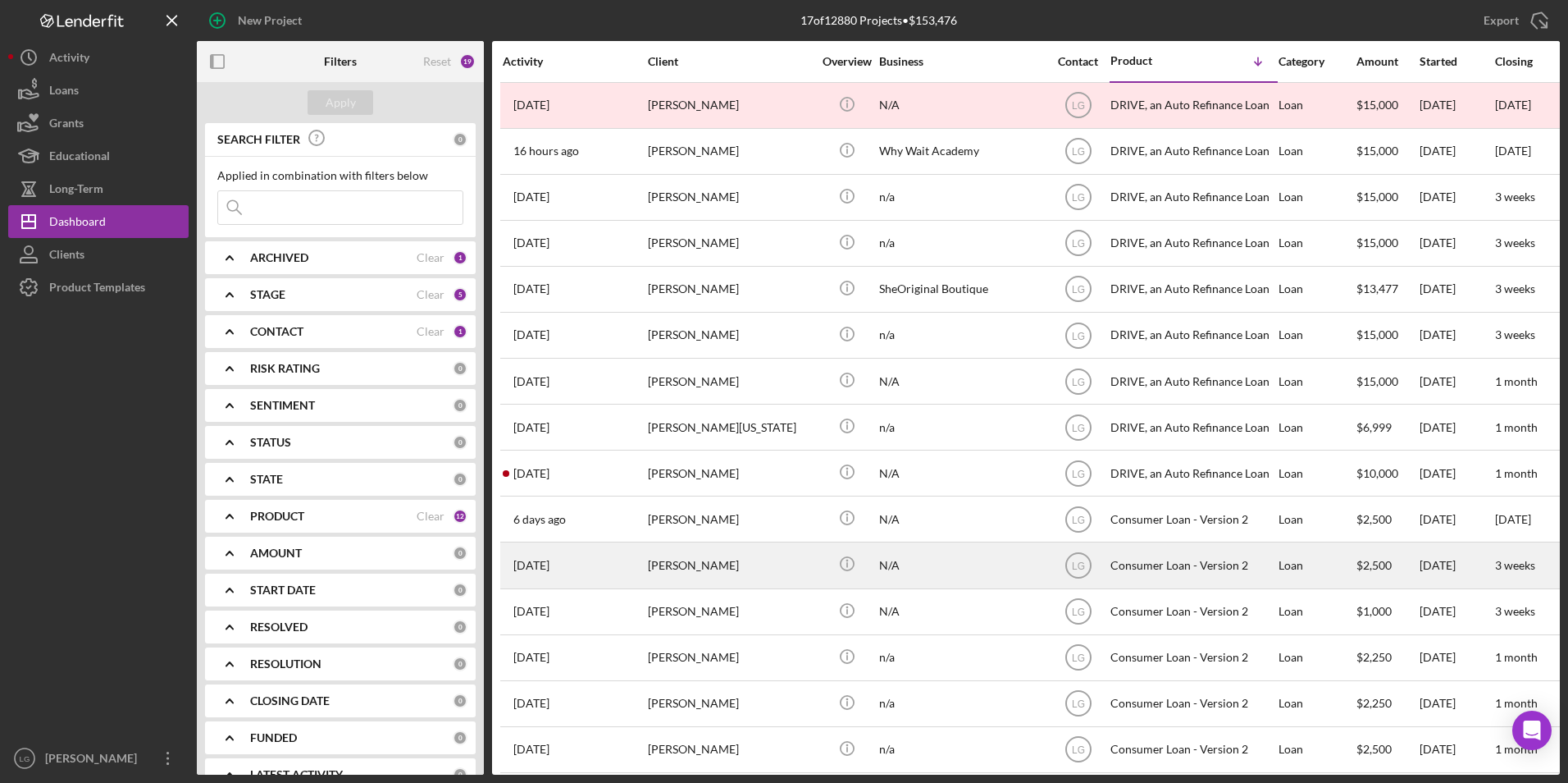
scroll to position [110, 0]
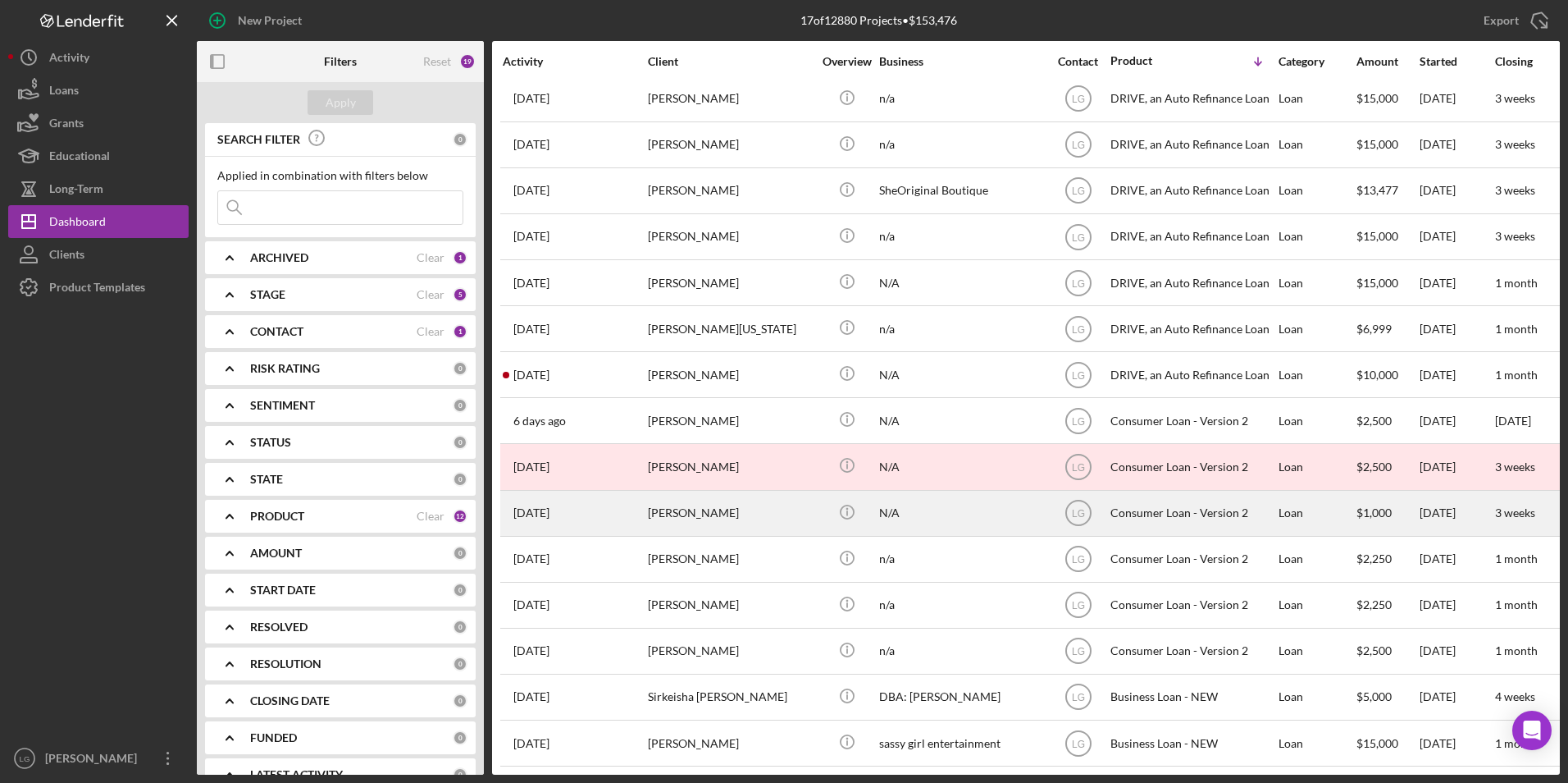
click at [743, 499] on div "[PERSON_NAME]" at bounding box center [729, 513] width 164 height 44
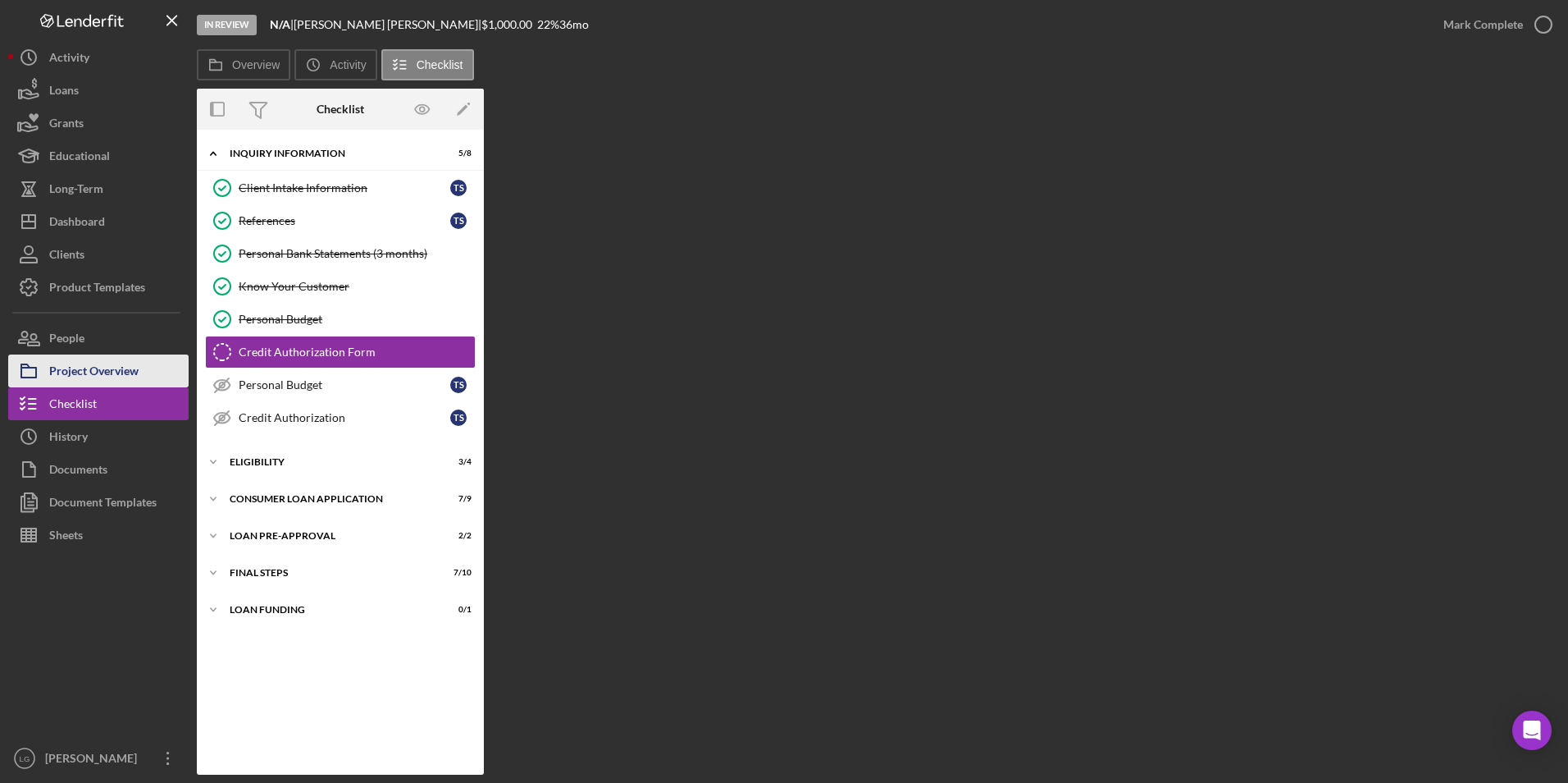
click at [77, 366] on div "Project Overview" at bounding box center [94, 373] width 89 height 37
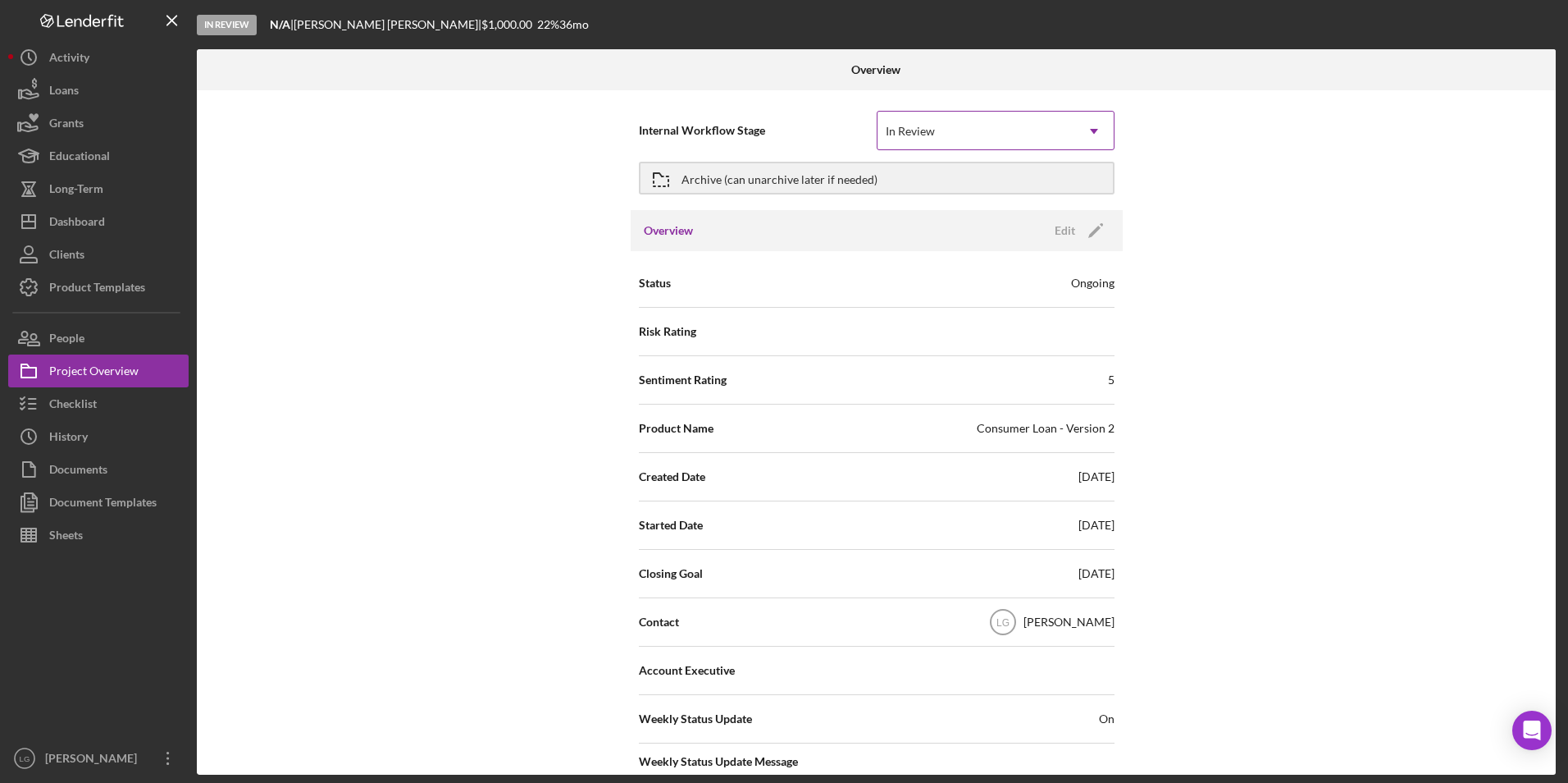
click at [994, 142] on div "In Review" at bounding box center [975, 131] width 197 height 38
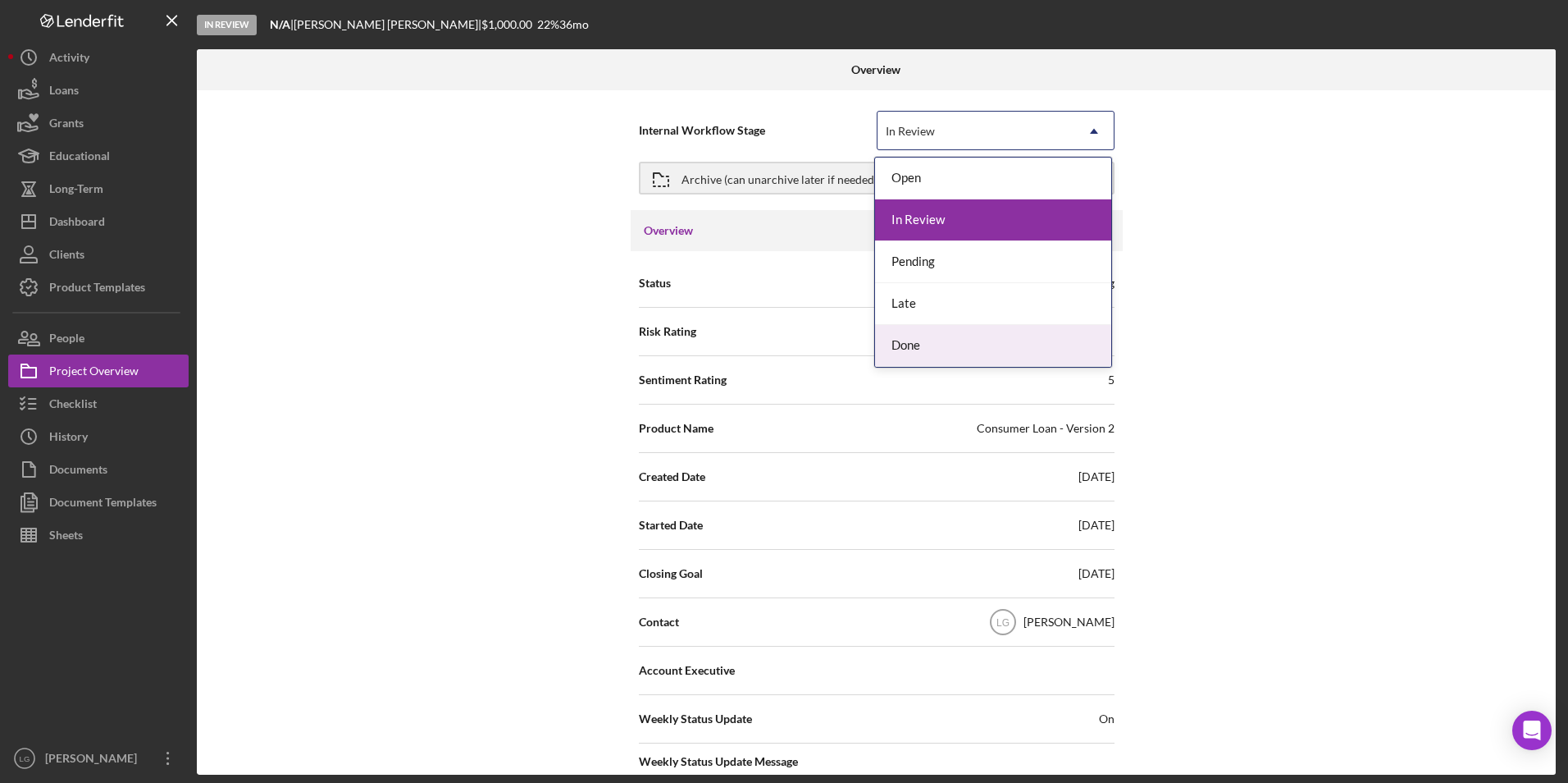
click at [930, 343] on div "Done" at bounding box center [994, 345] width 236 height 42
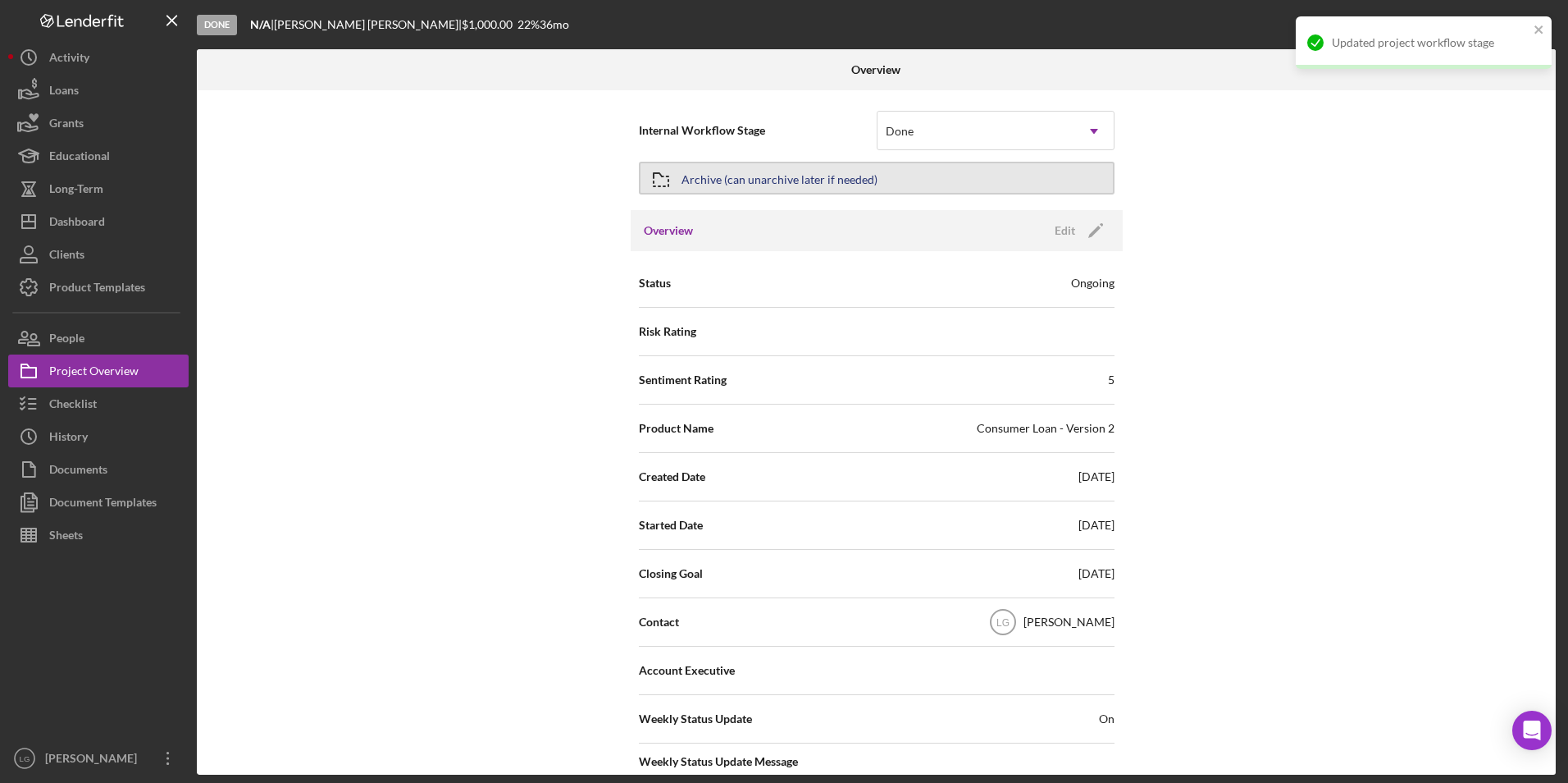
click at [930, 185] on button "Archive (can unarchive later if needed)" at bounding box center [876, 178] width 476 height 33
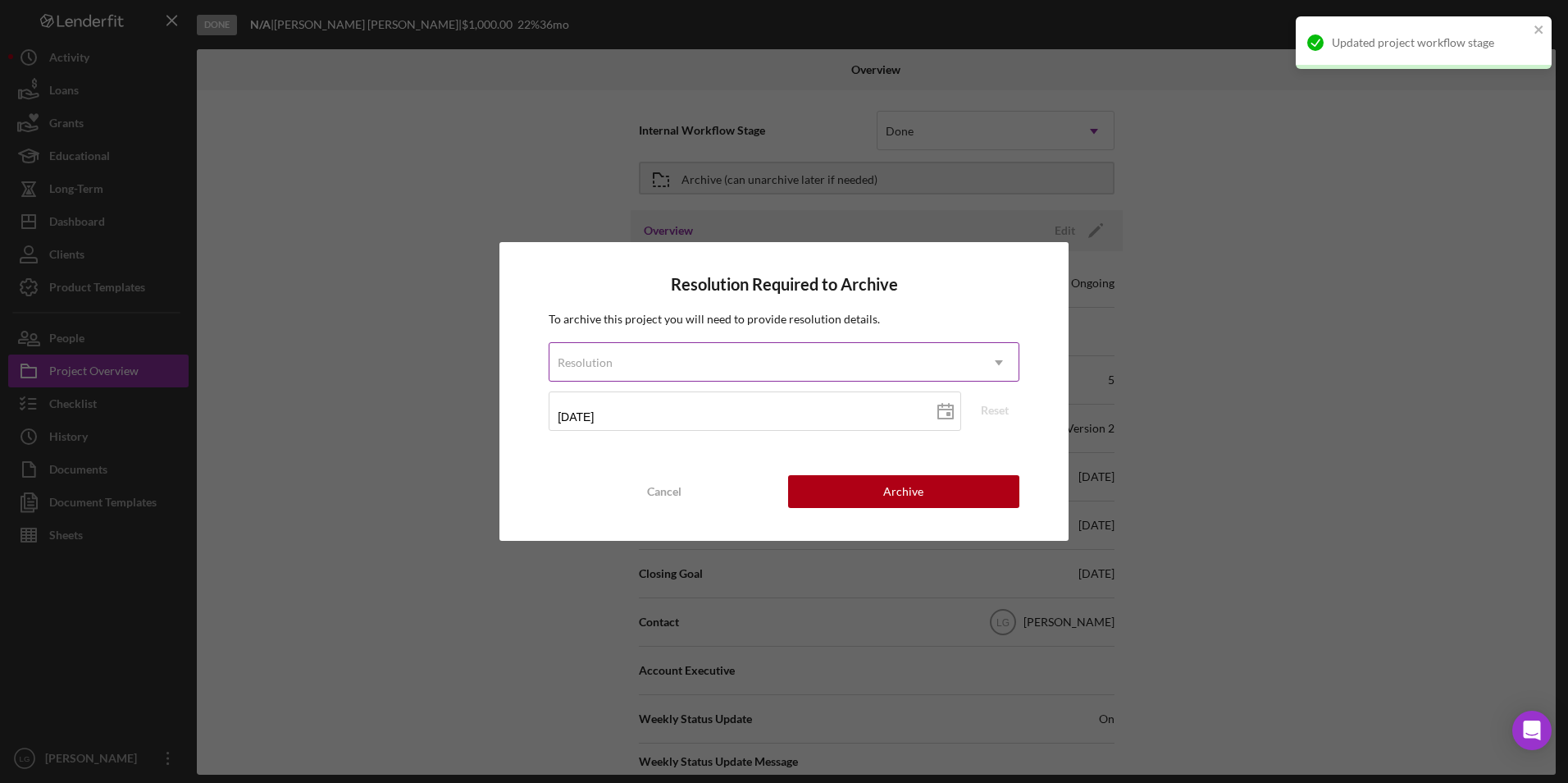
click at [637, 369] on div "Resolution" at bounding box center [764, 362] width 430 height 38
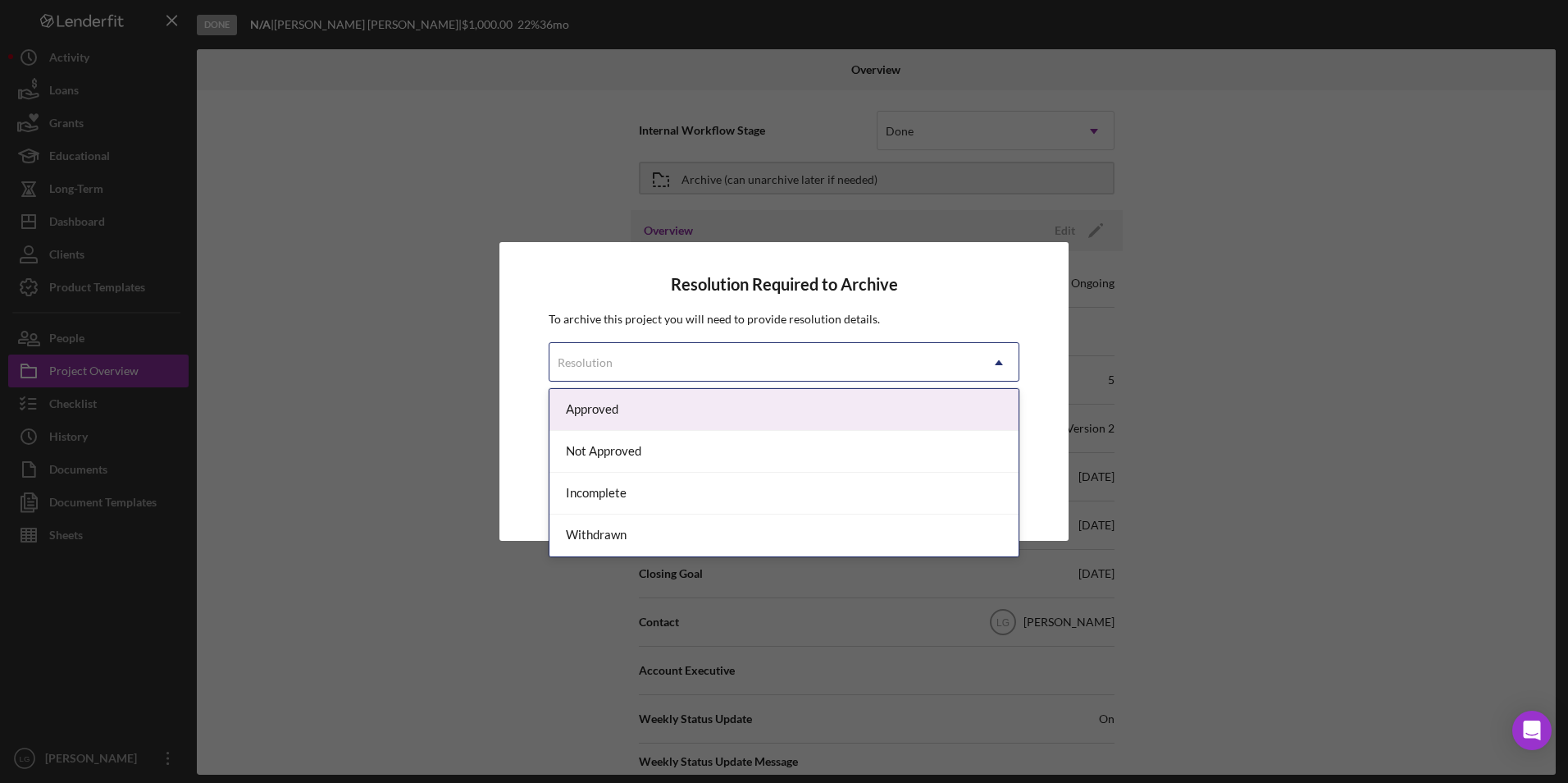
click at [629, 401] on div "Approved" at bounding box center [784, 409] width 469 height 42
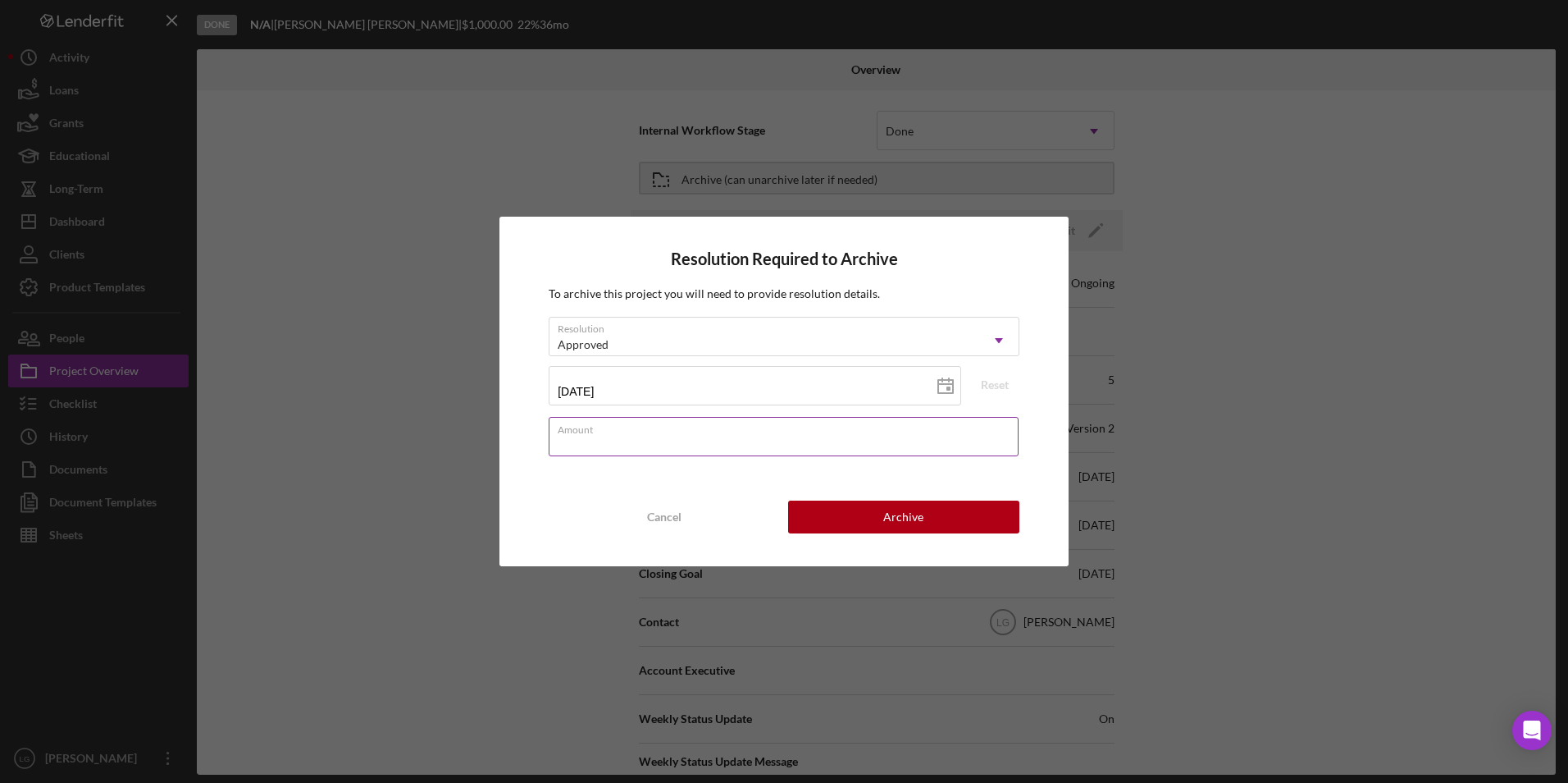
click at [620, 449] on input "Amount" at bounding box center [784, 436] width 470 height 40
type input "$1,000"
click at [898, 504] on div "Archive" at bounding box center [903, 517] width 40 height 33
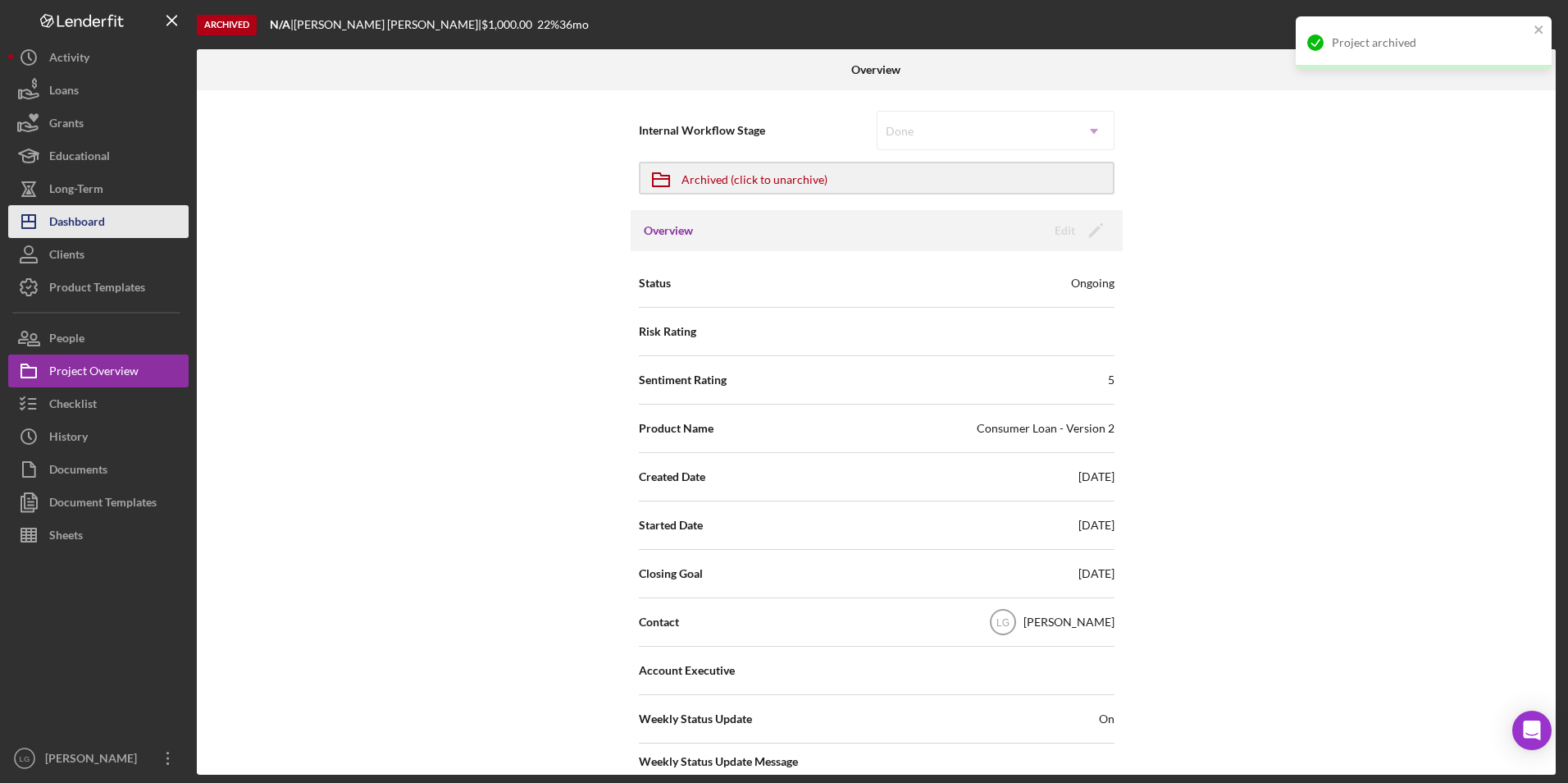
click at [115, 231] on button "Icon/Dashboard Dashboard" at bounding box center [98, 222] width 180 height 33
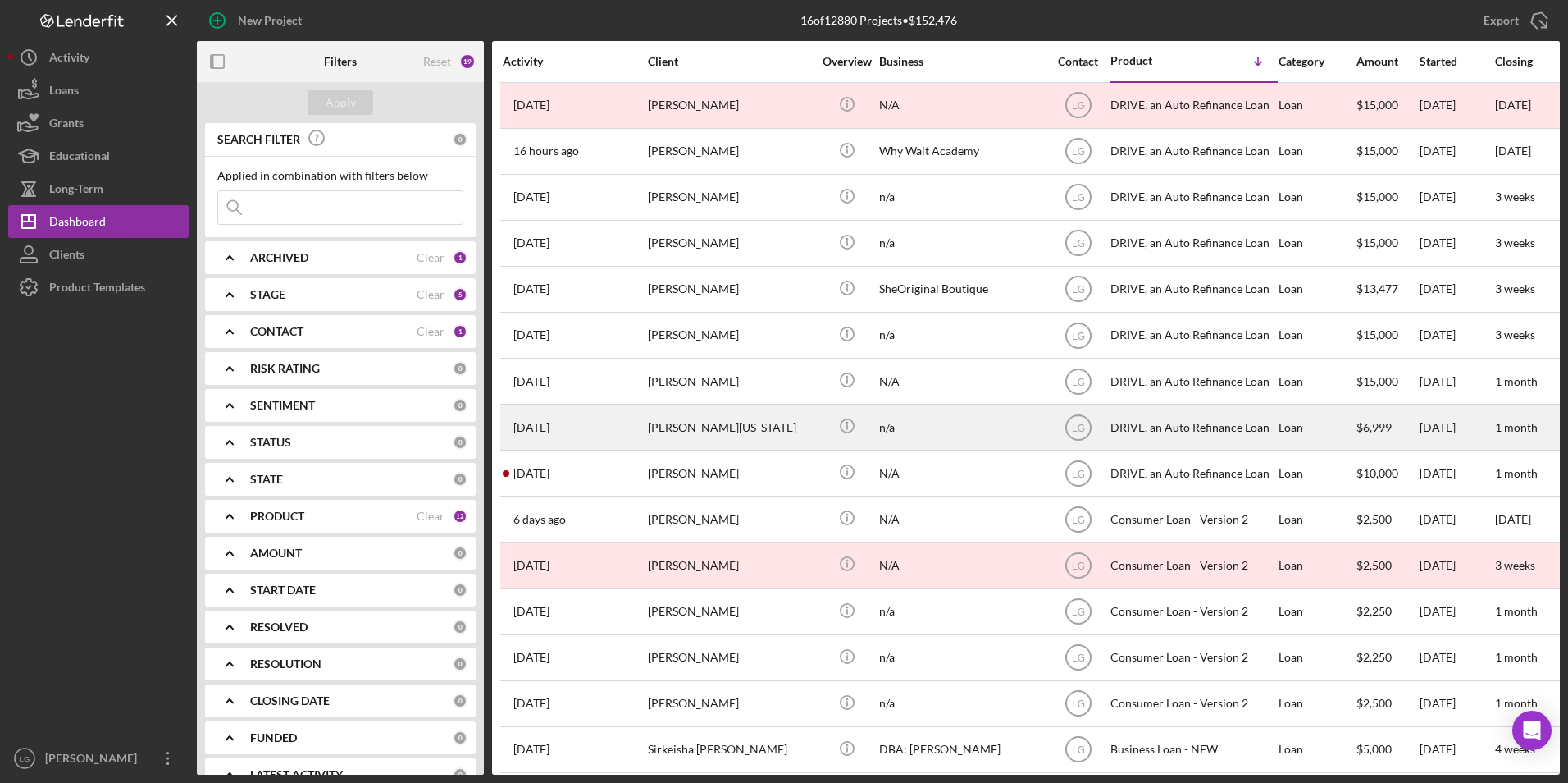
scroll to position [65, 0]
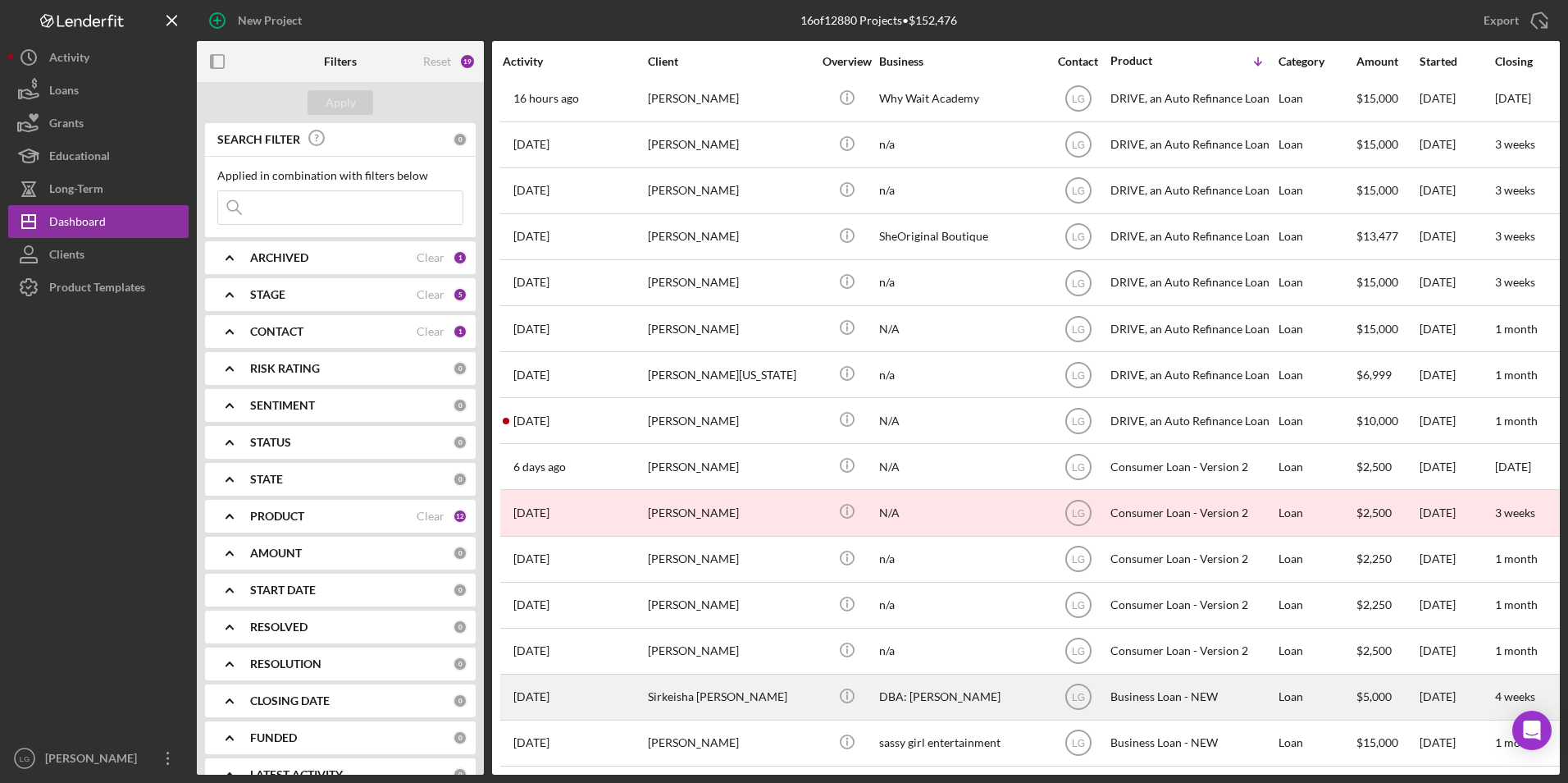
click at [701, 687] on div "Sirkeisha [PERSON_NAME]" at bounding box center [729, 697] width 164 height 44
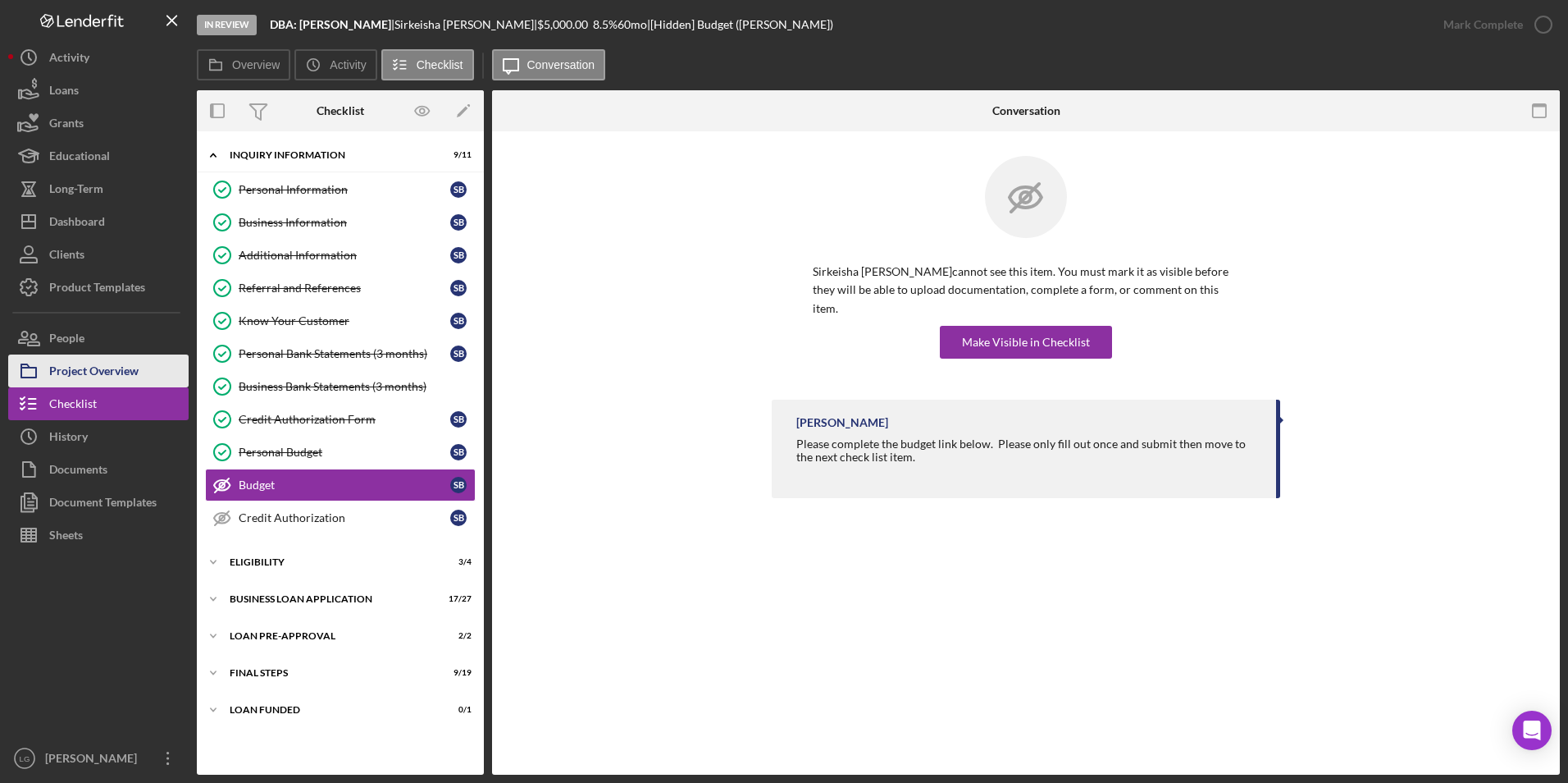
click at [73, 368] on div "Project Overview" at bounding box center [94, 373] width 89 height 37
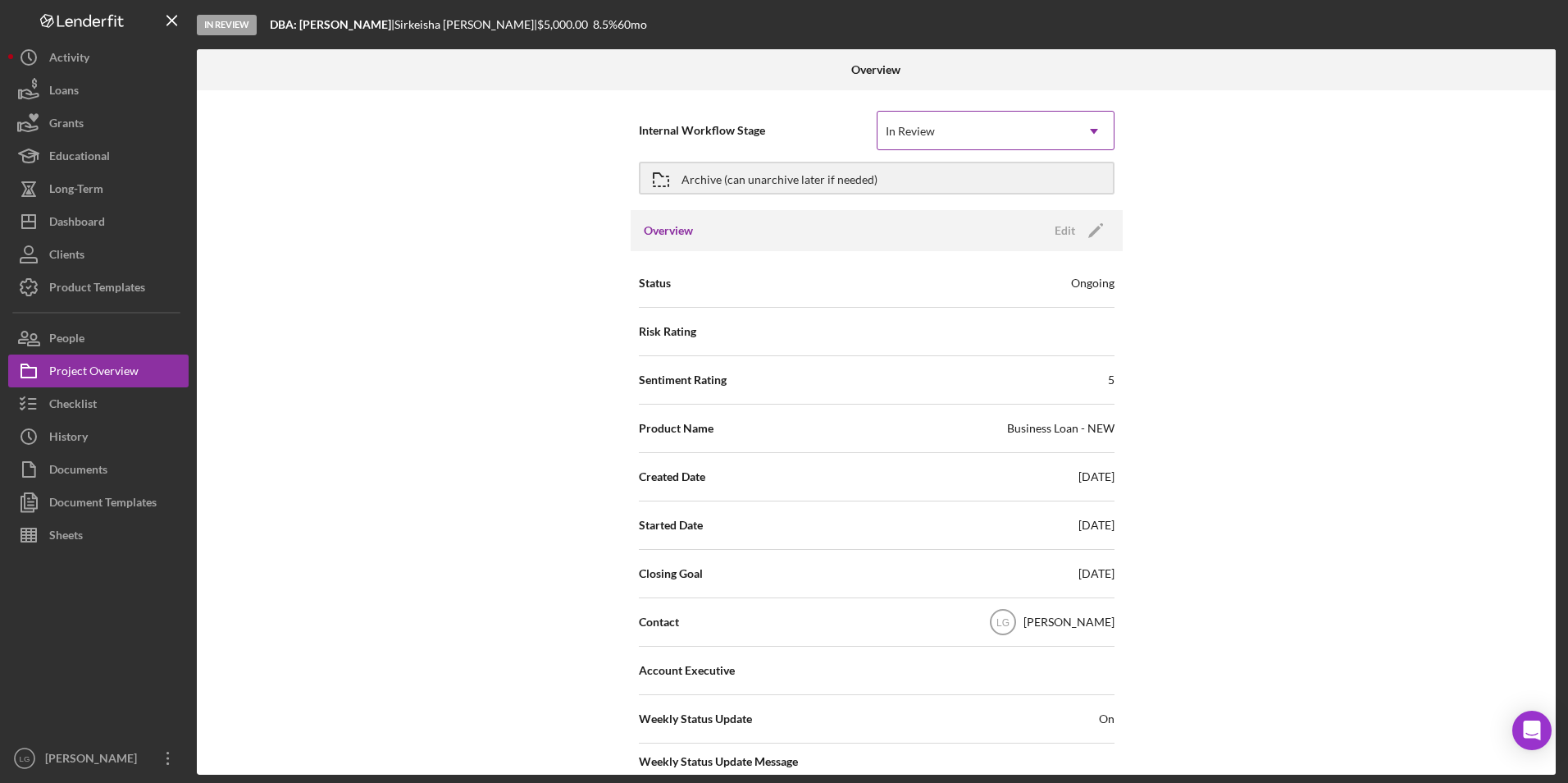
click at [943, 139] on div "In Review" at bounding box center [975, 131] width 197 height 38
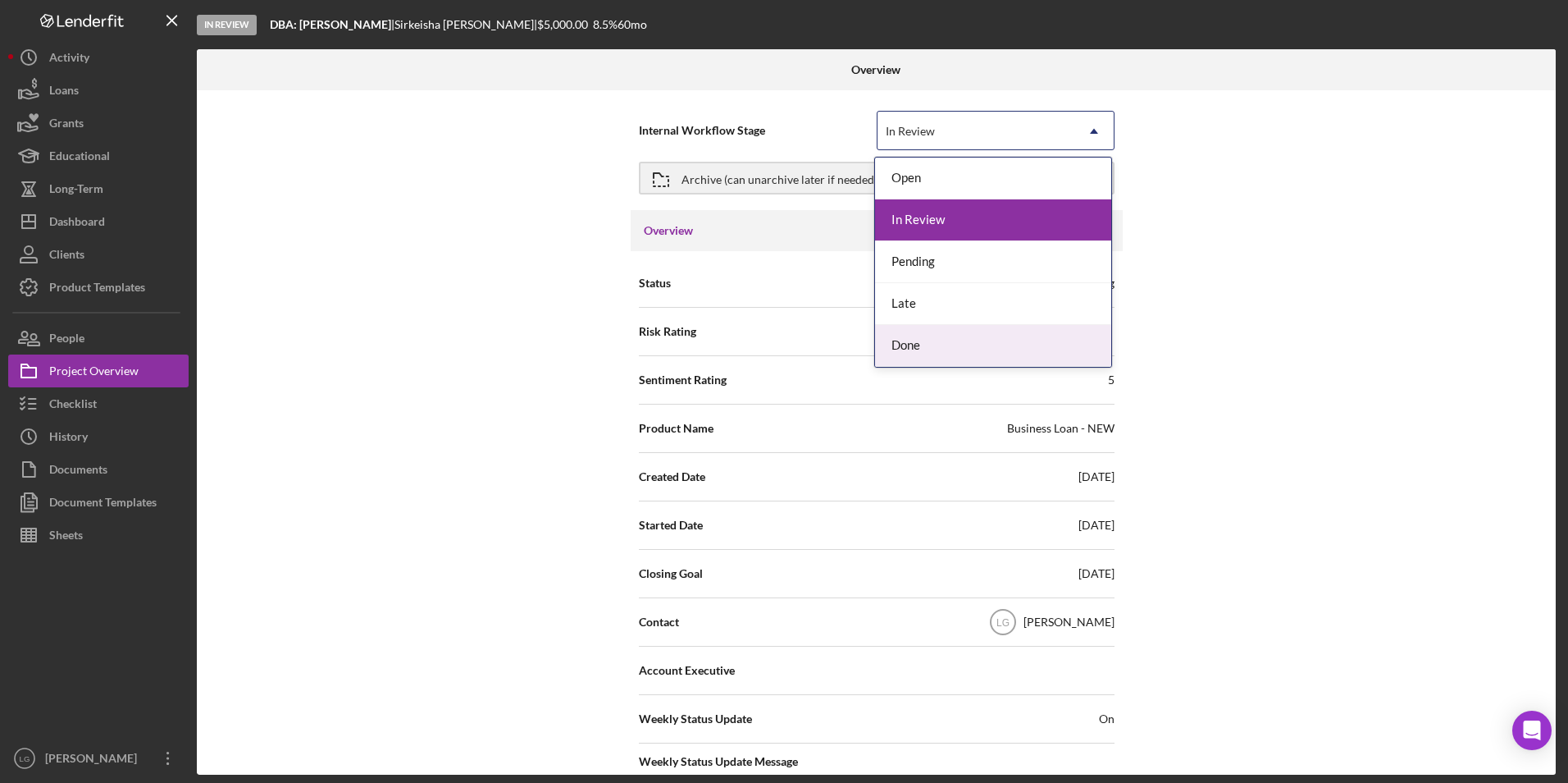
click at [930, 351] on div "Done" at bounding box center [994, 345] width 236 height 42
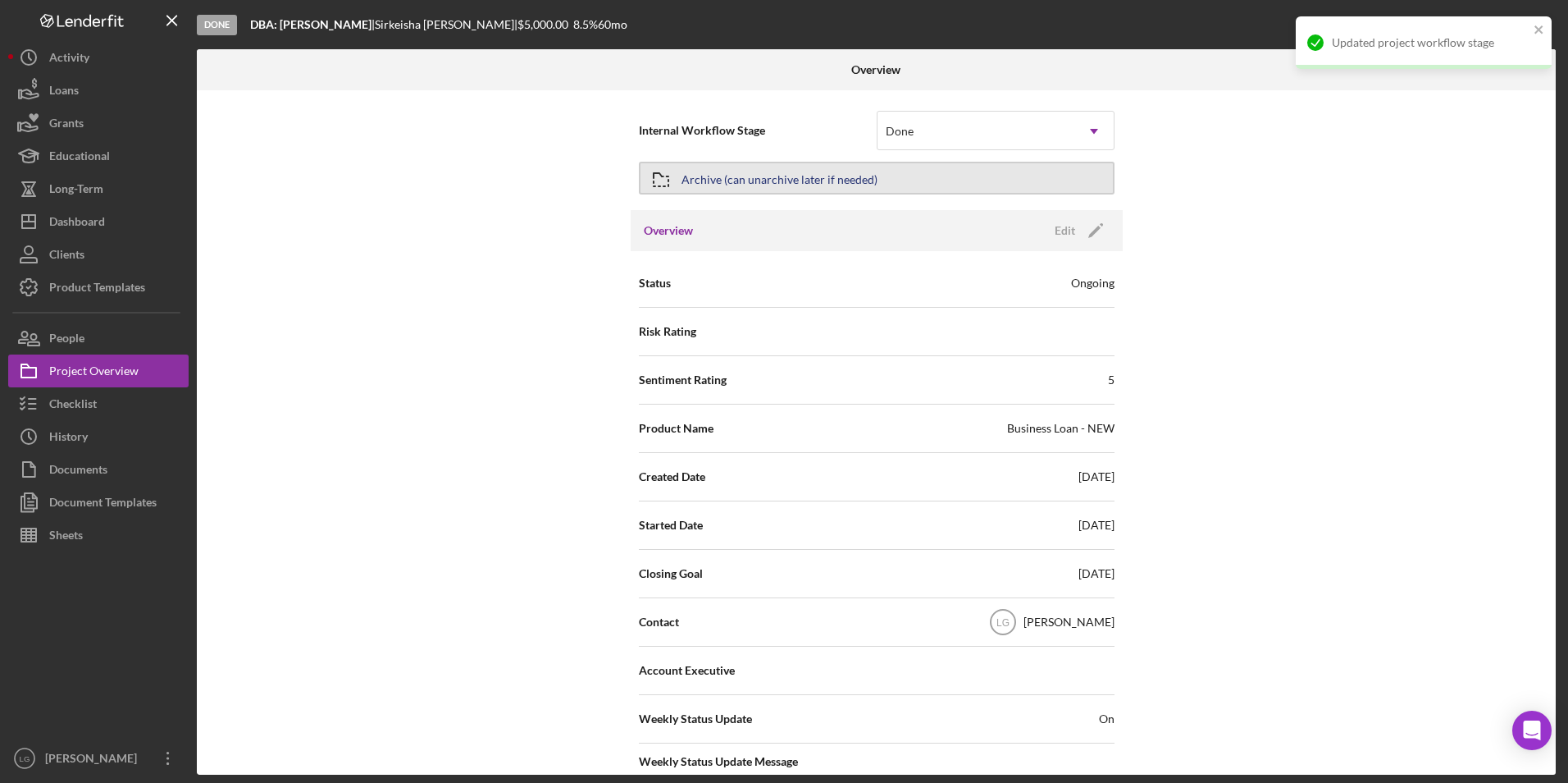
click at [908, 182] on button "Archive (can unarchive later if needed)" at bounding box center [876, 178] width 476 height 33
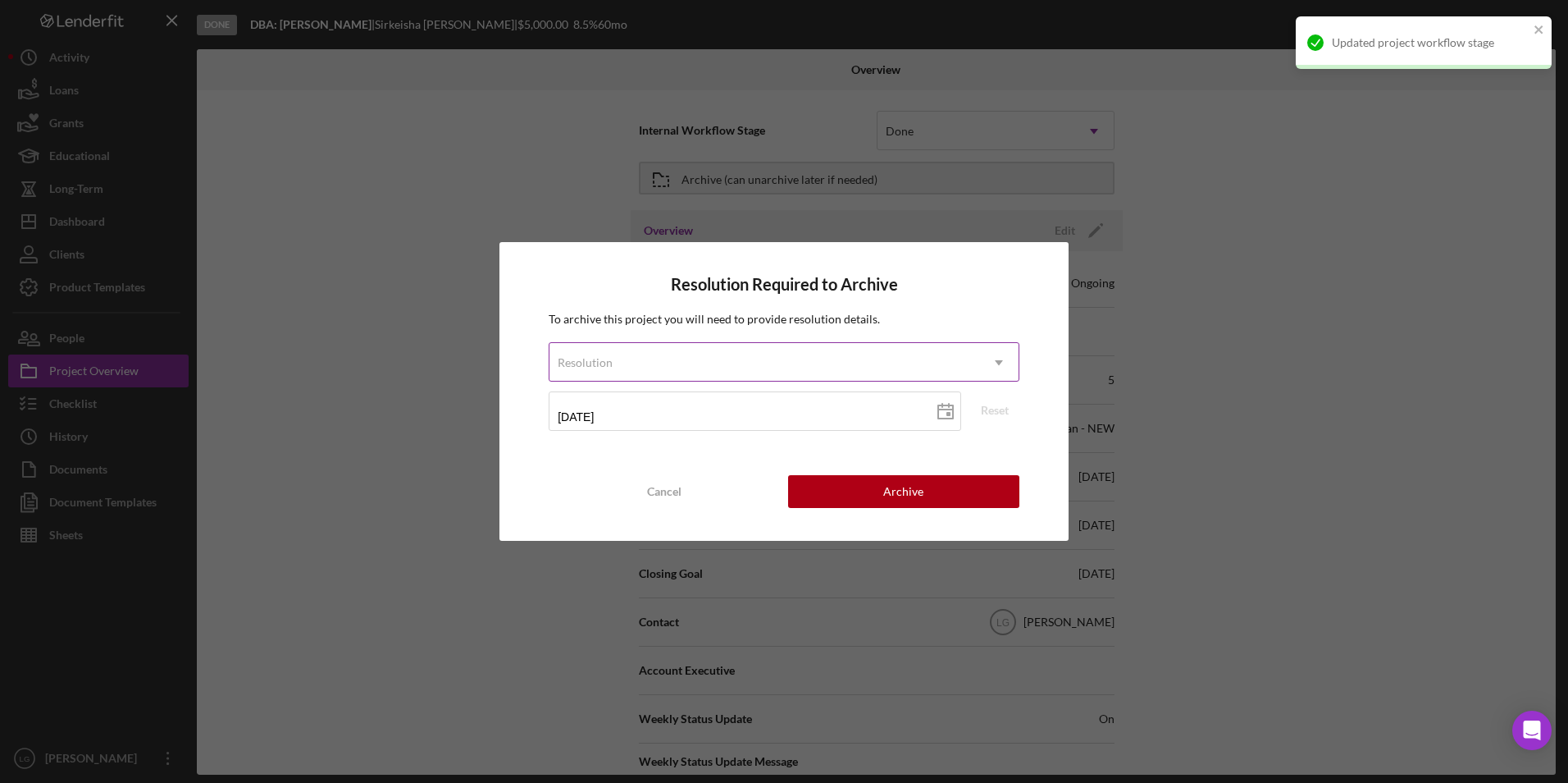
click at [725, 365] on div "Resolution" at bounding box center [764, 362] width 430 height 38
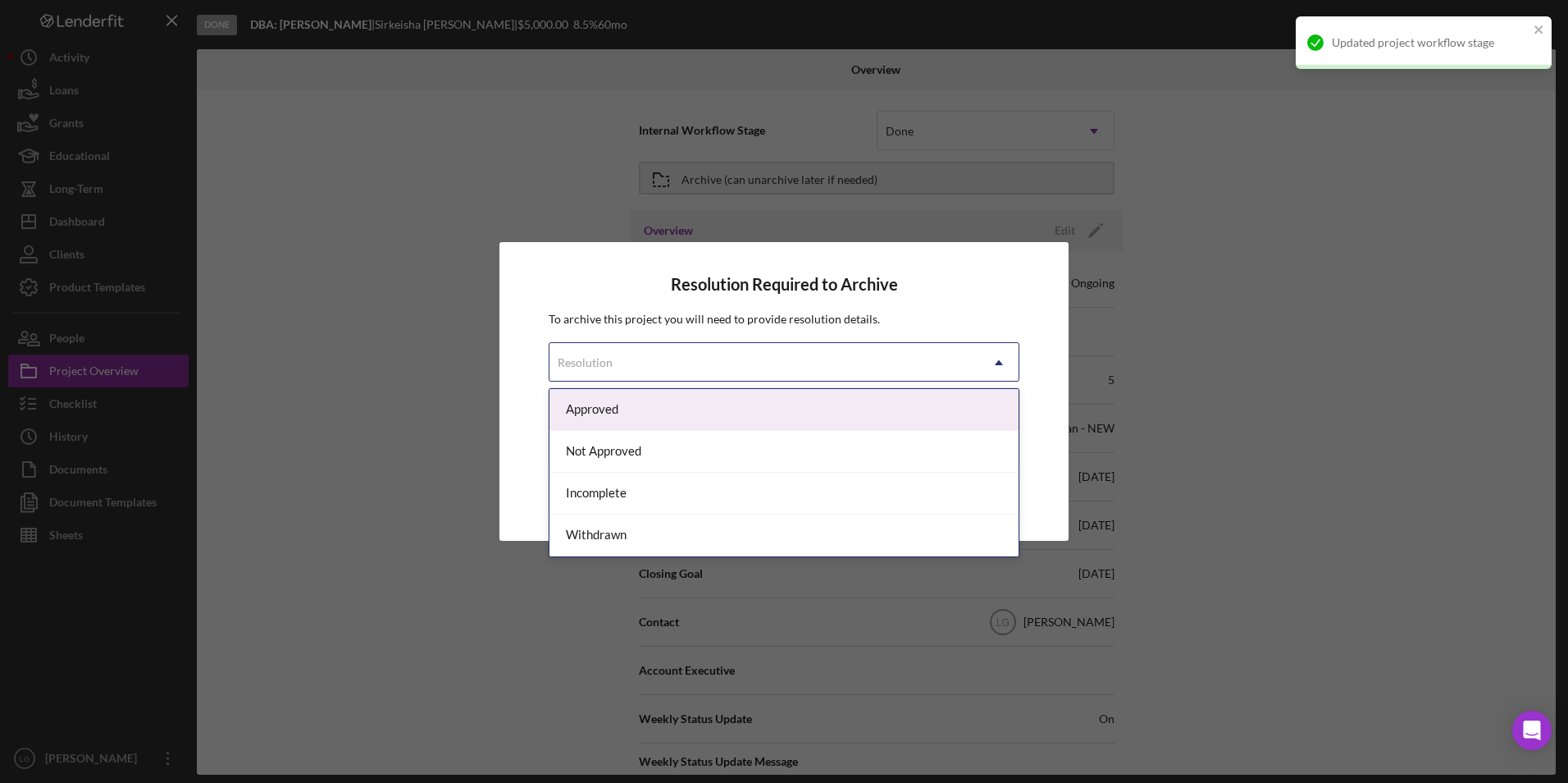
click at [646, 406] on div "Approved" at bounding box center [784, 409] width 469 height 42
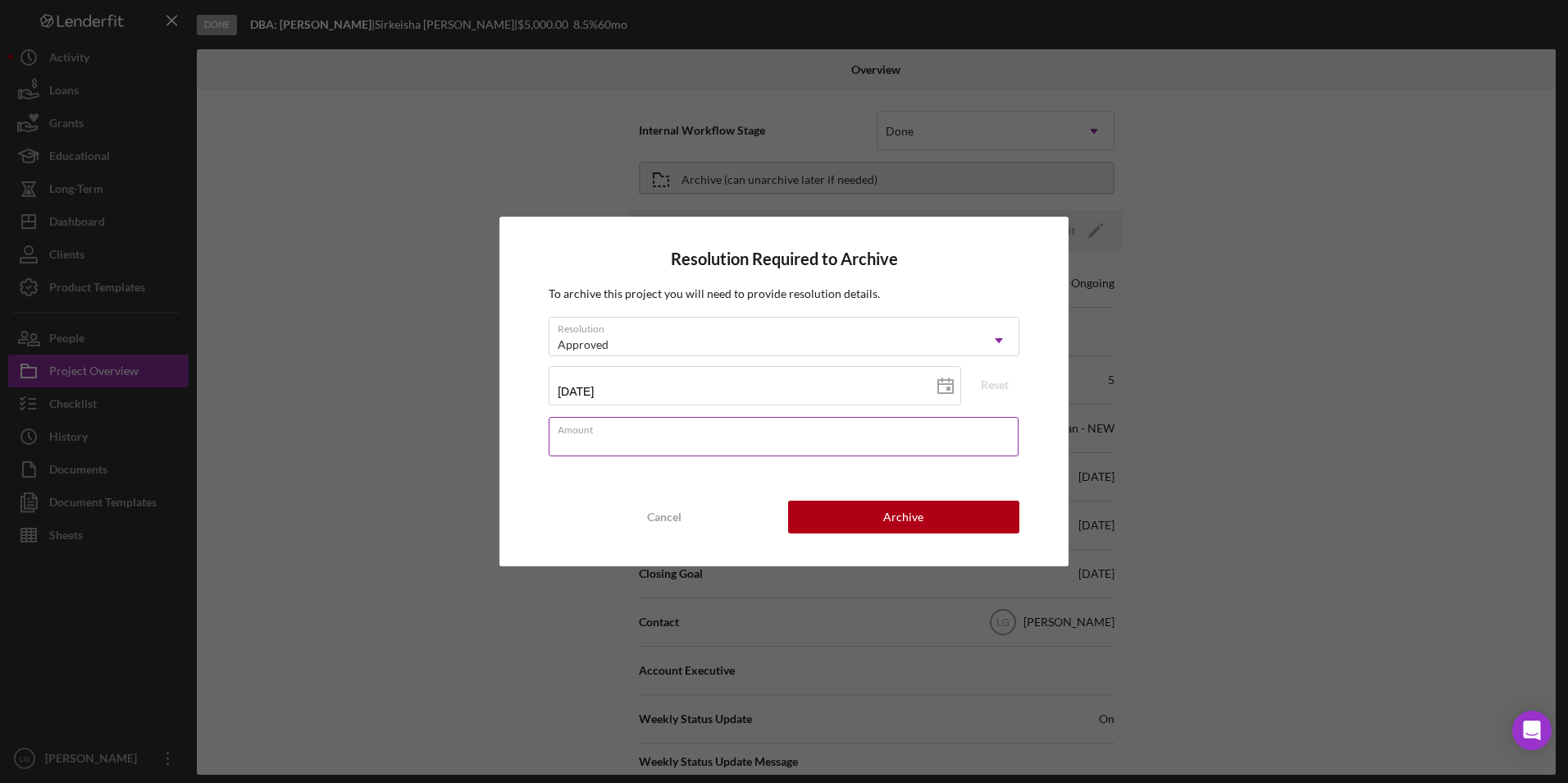
click at [630, 455] on input "Amount" at bounding box center [784, 436] width 470 height 40
type input "$5,000"
click at [881, 520] on button "Archive" at bounding box center [904, 517] width 231 height 33
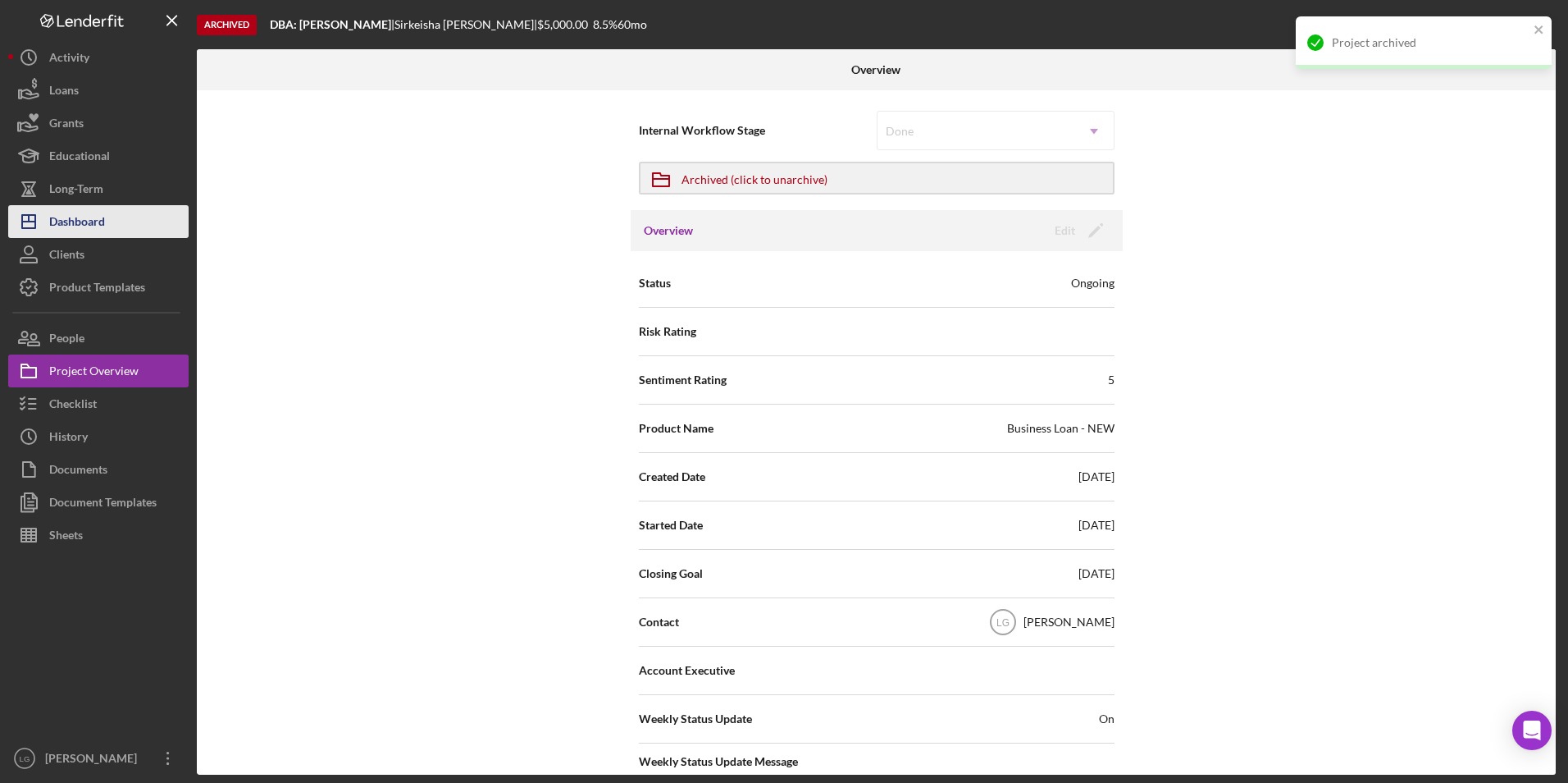
drag, startPoint x: 44, startPoint y: 206, endPoint x: 62, endPoint y: 209, distance: 18.2
click at [44, 206] on icon "Icon/Dashboard" at bounding box center [28, 221] width 41 height 41
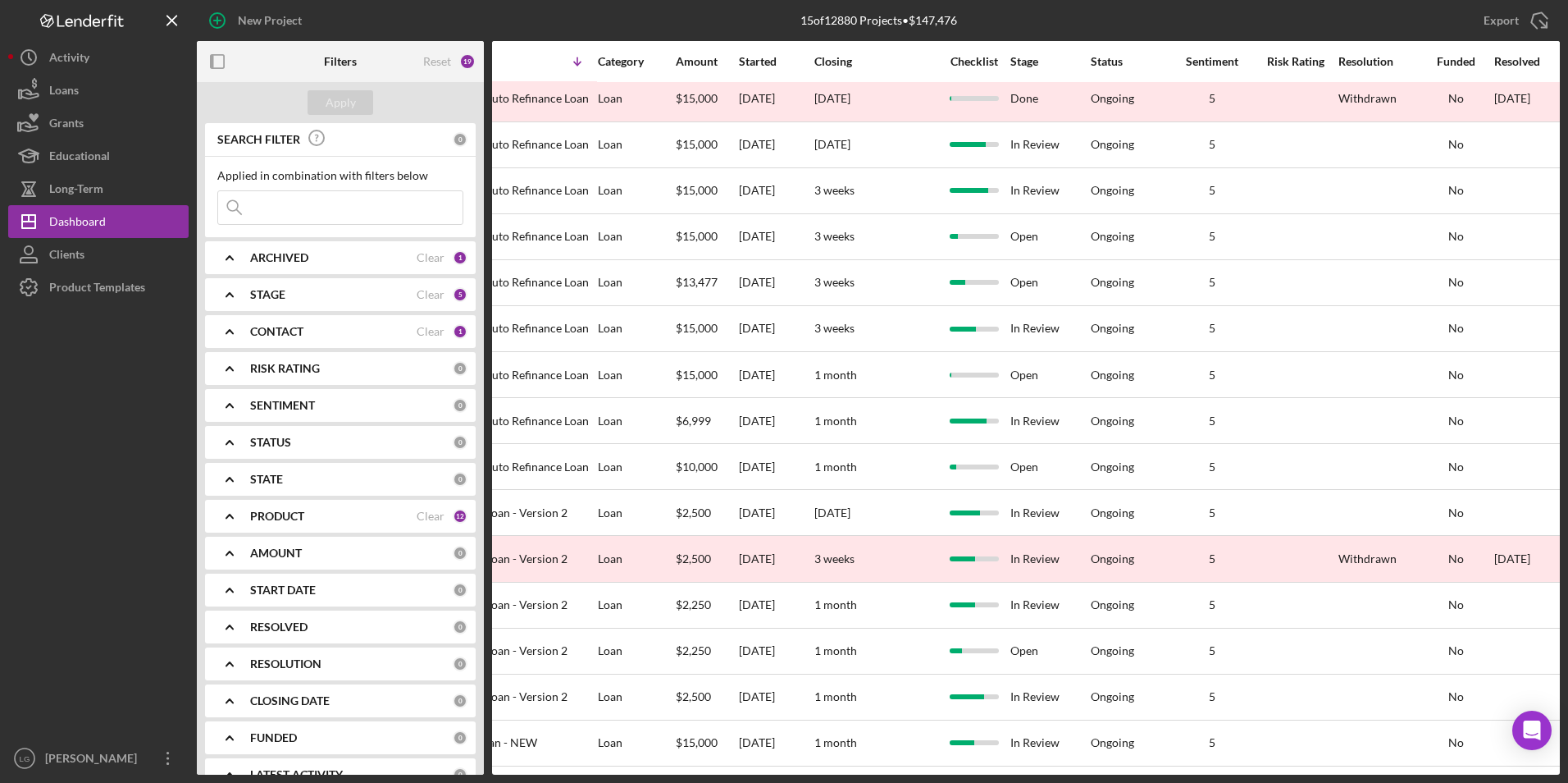
scroll to position [18, 906]
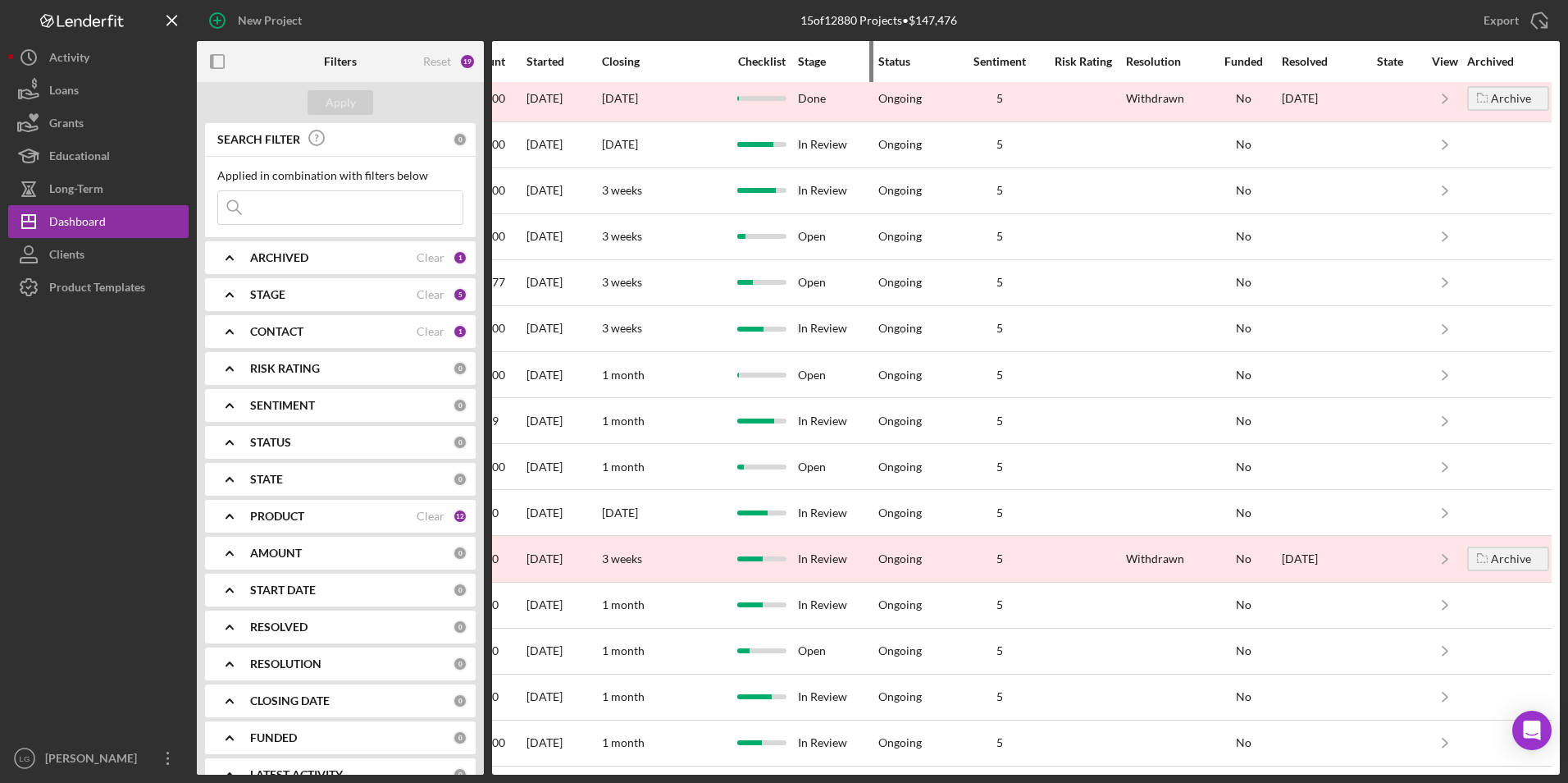
click at [798, 72] on div "Stage" at bounding box center [837, 61] width 78 height 40
click at [798, 66] on div "Stage" at bounding box center [837, 62] width 78 height 14
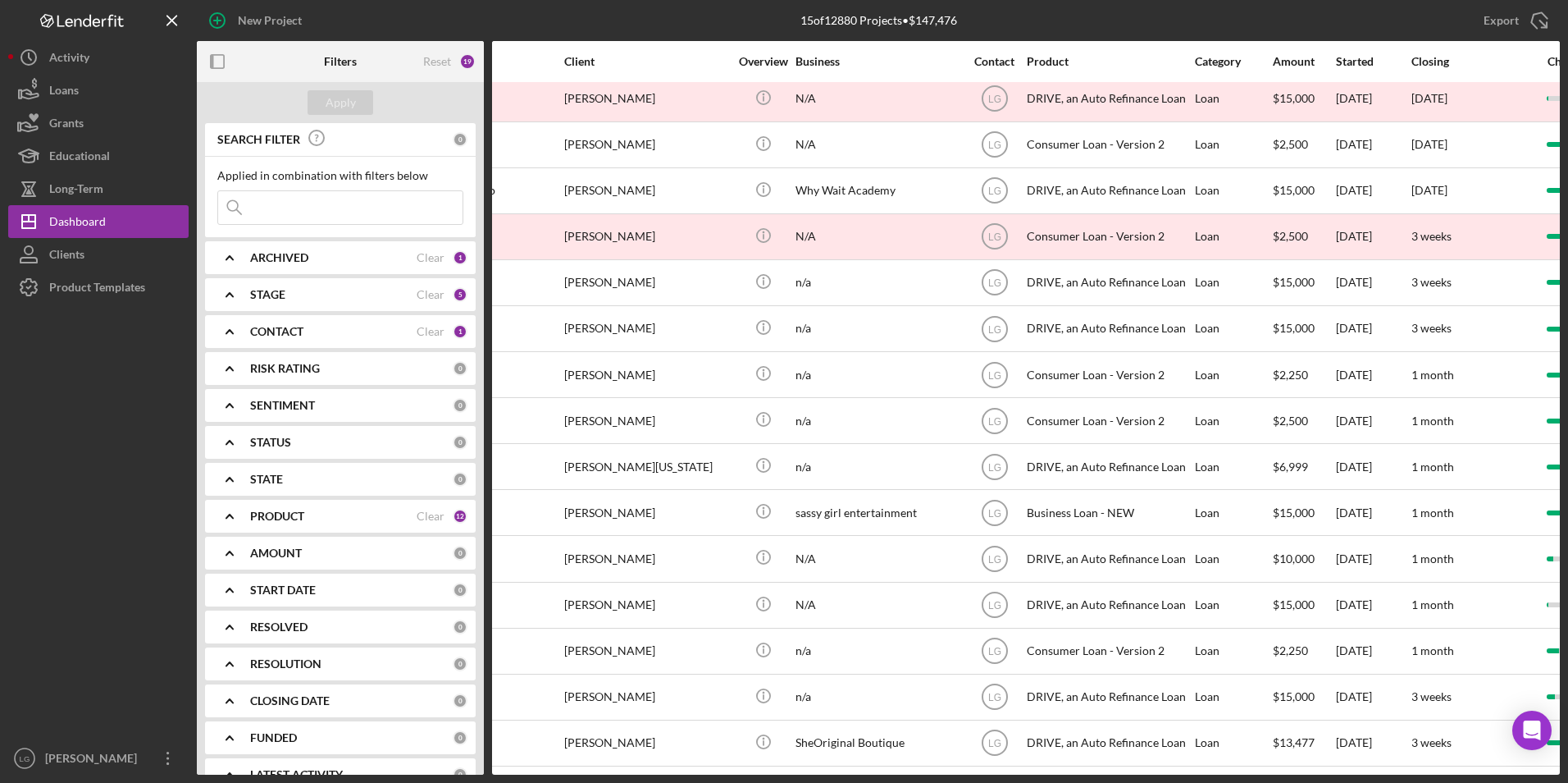
scroll to position [18, 0]
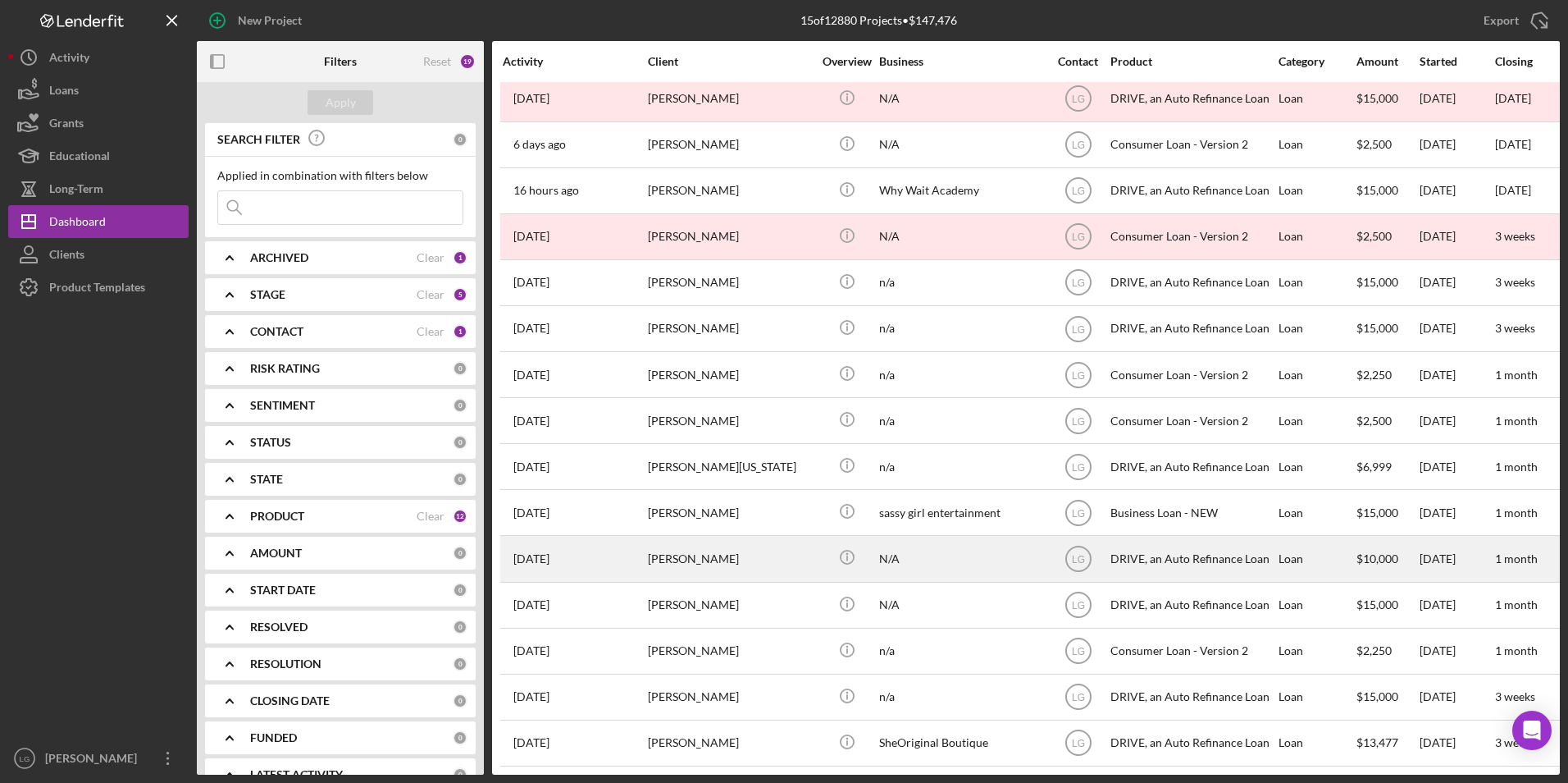
click at [722, 549] on div "[PERSON_NAME]" at bounding box center [729, 558] width 164 height 44
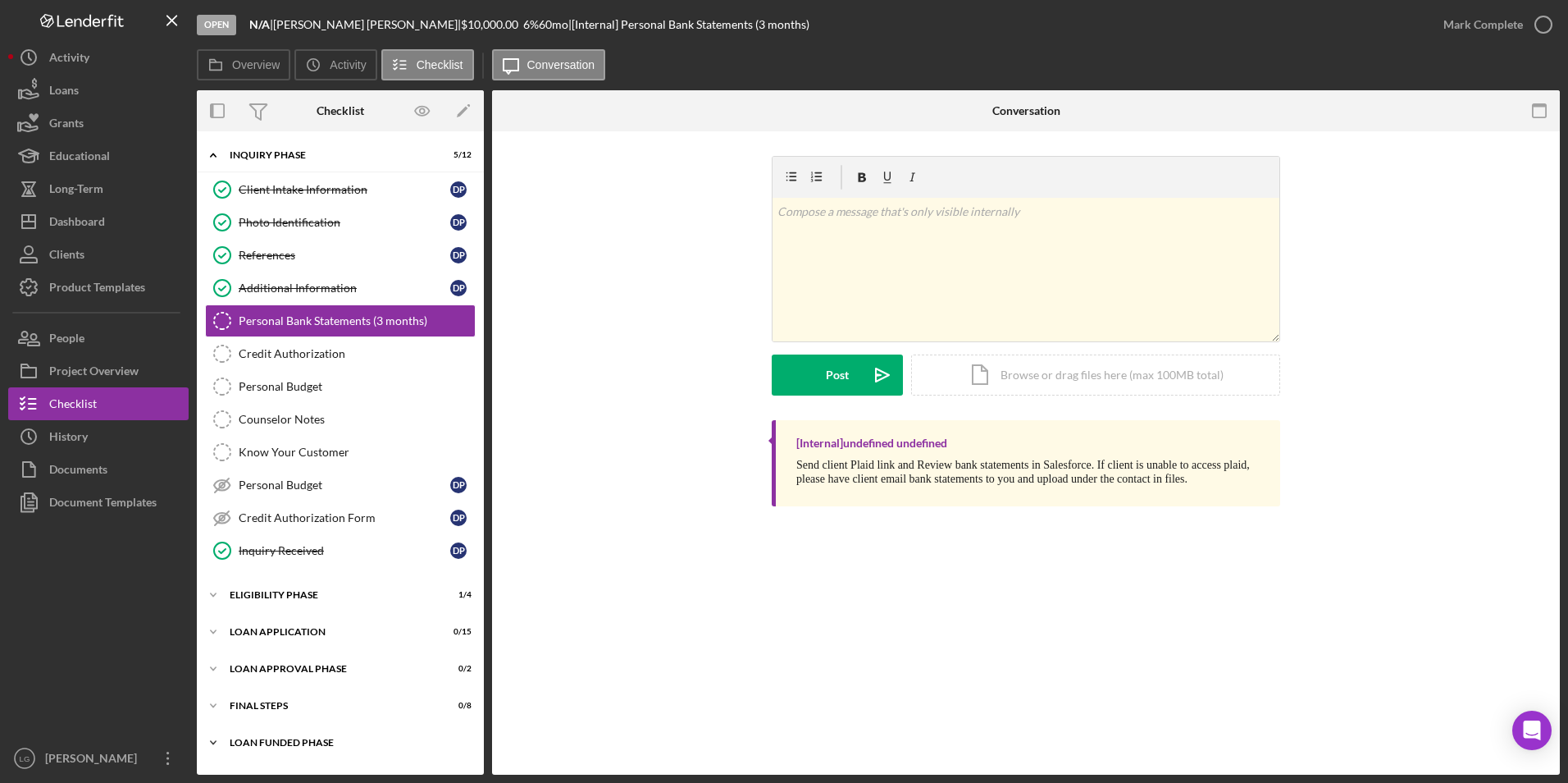
click at [261, 744] on div "Loan Funded Phase" at bounding box center [346, 742] width 233 height 10
click at [255, 699] on div "Icon/Expander FINAL STEPS 0 / 8" at bounding box center [340, 705] width 287 height 33
click at [255, 669] on div "Loan Approval Phase" at bounding box center [346, 669] width 233 height 10
click at [245, 631] on div "Loan Application" at bounding box center [346, 632] width 233 height 10
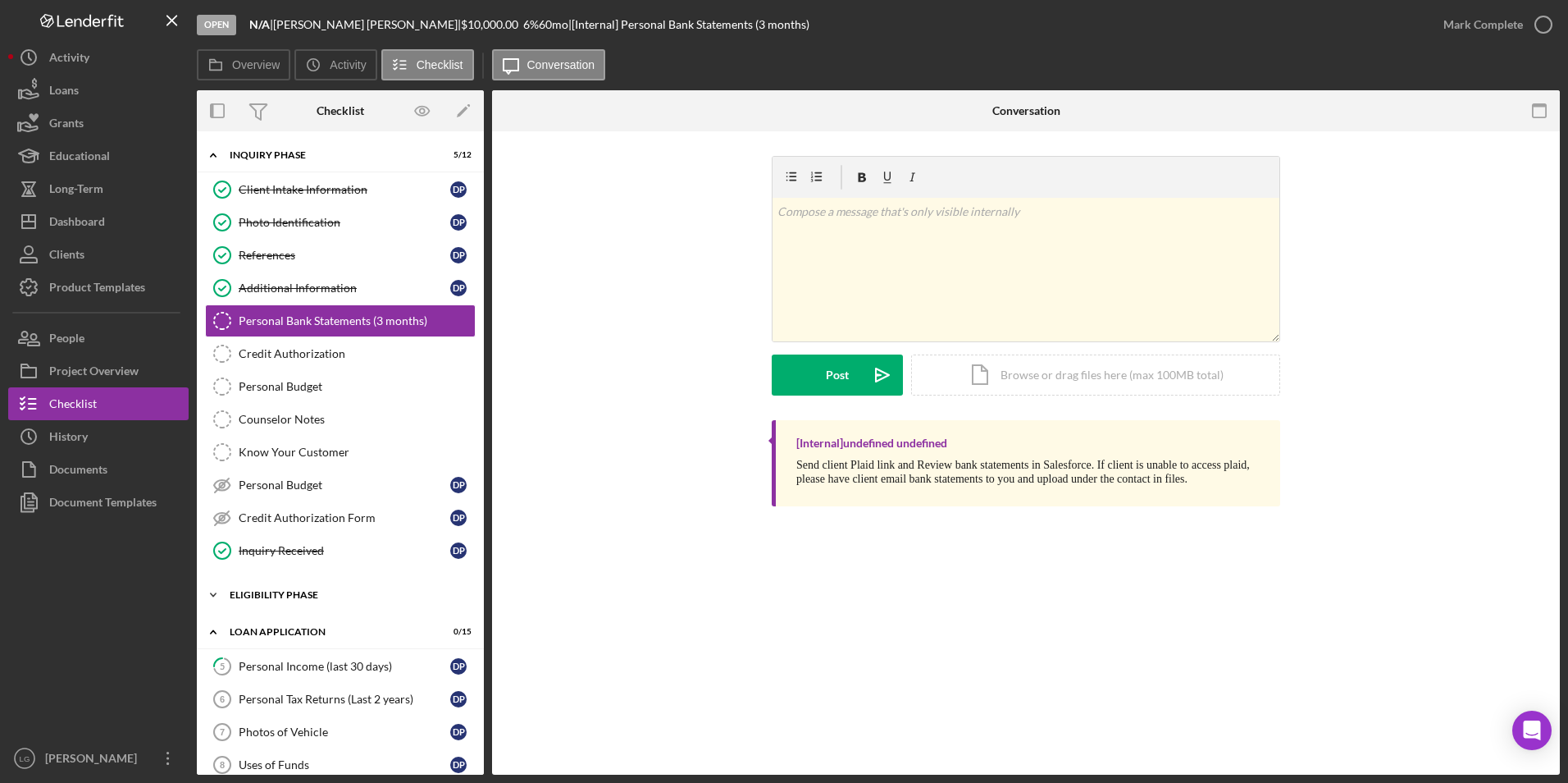
click at [267, 592] on div "Eligibility Phase" at bounding box center [346, 595] width 233 height 10
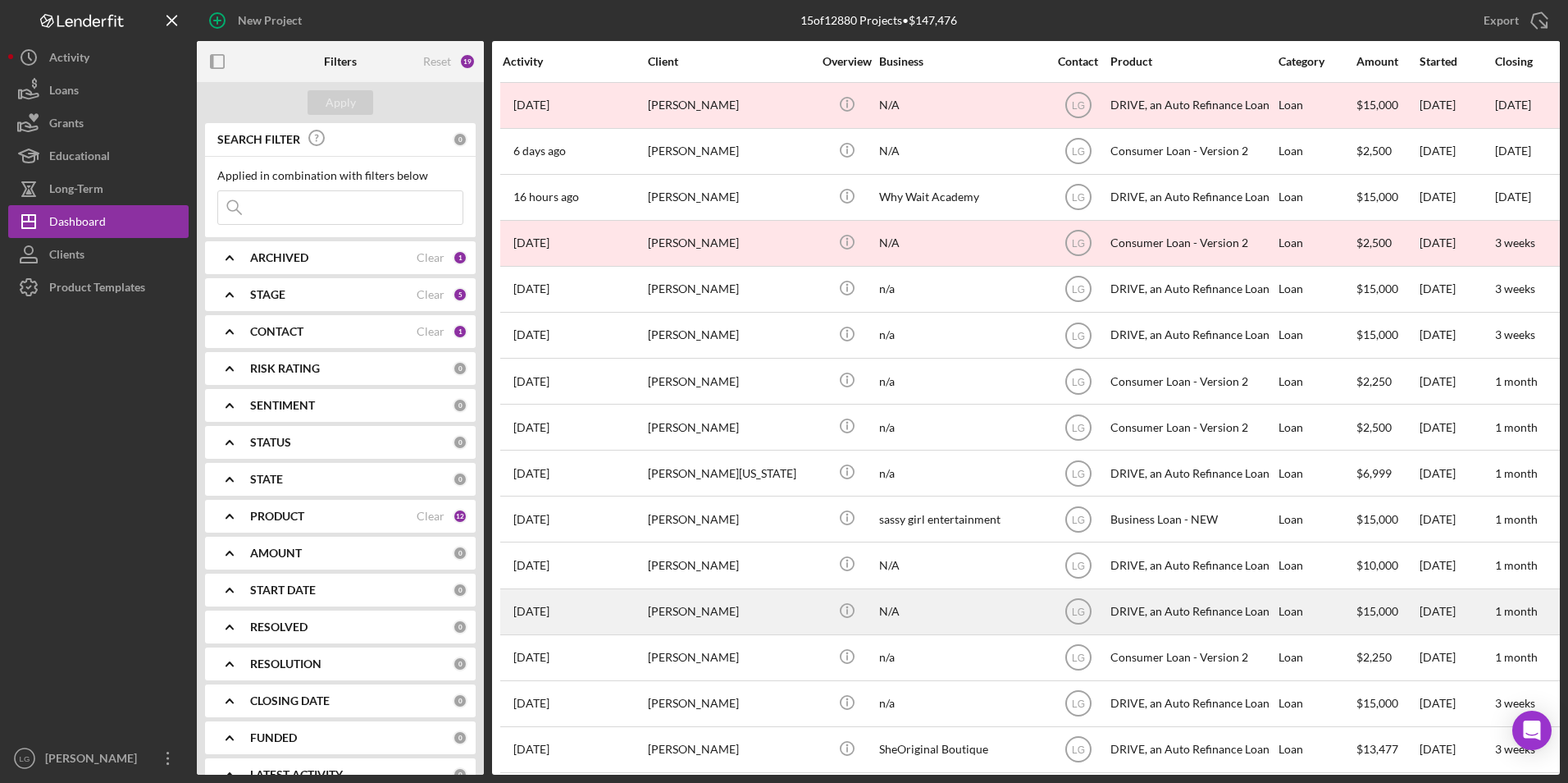
click at [699, 611] on div "[PERSON_NAME]" at bounding box center [729, 611] width 164 height 44
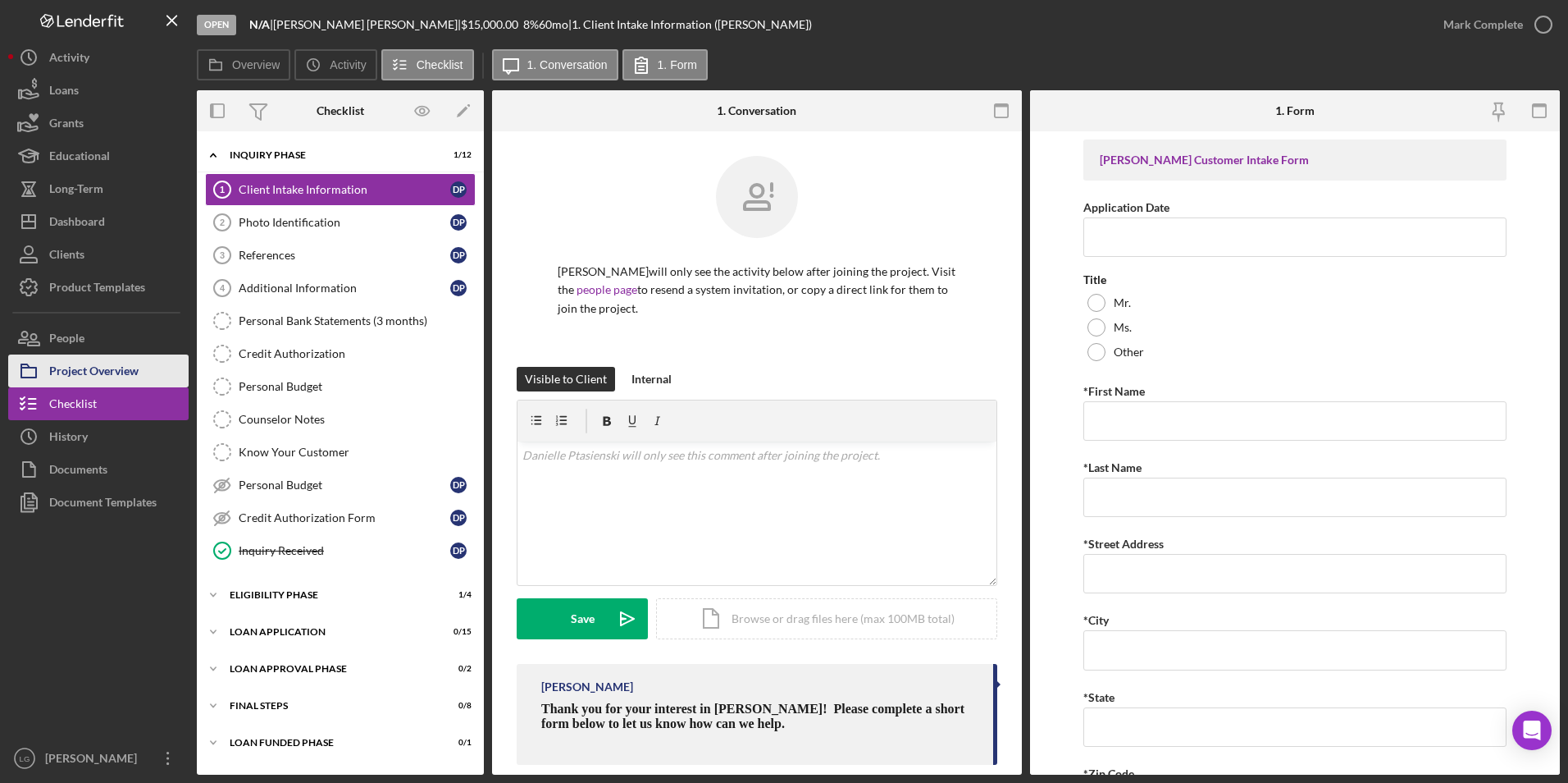
click at [66, 367] on div "Project Overview" at bounding box center [94, 373] width 89 height 37
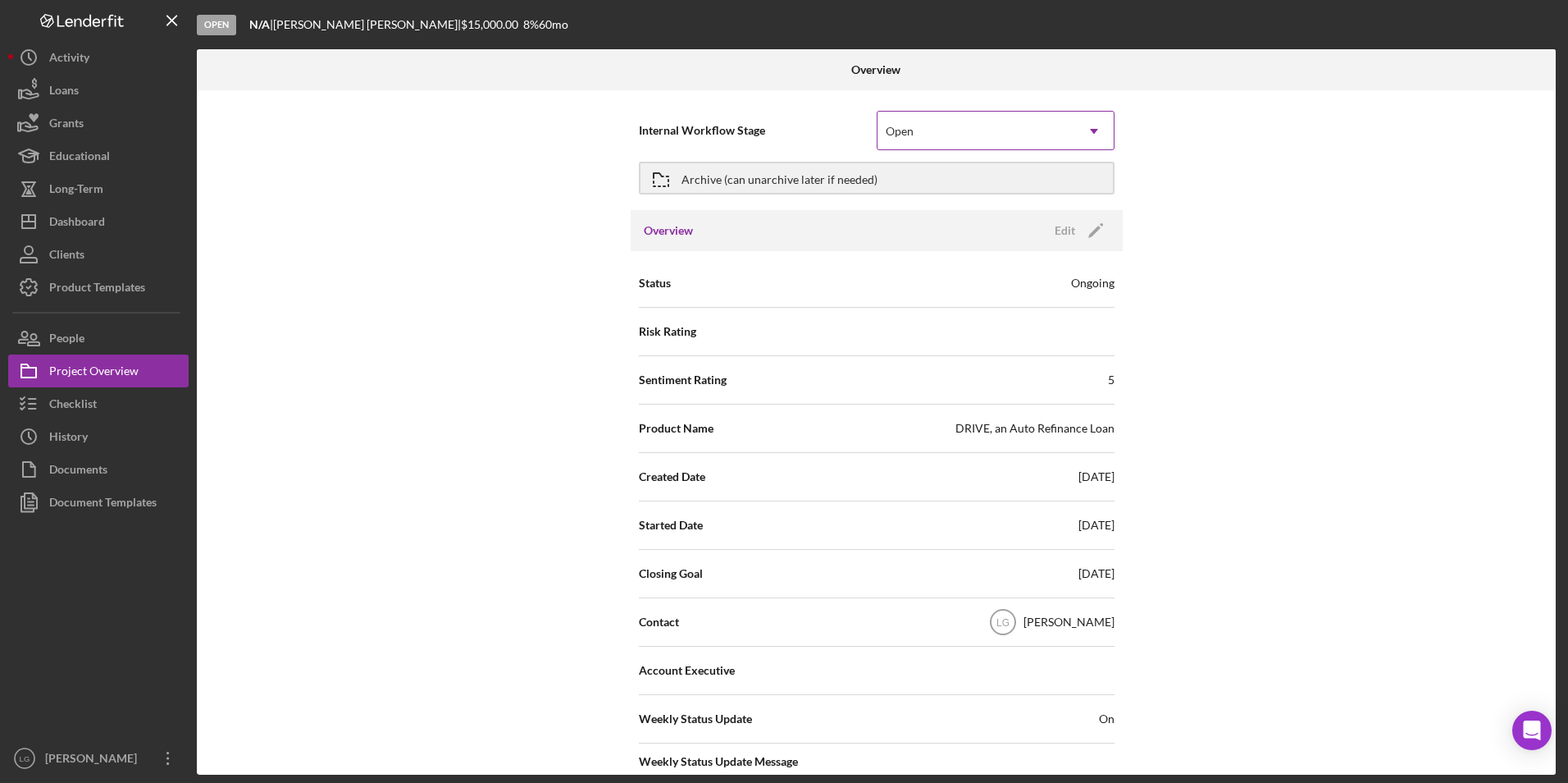
click at [998, 137] on div "Open" at bounding box center [975, 131] width 197 height 38
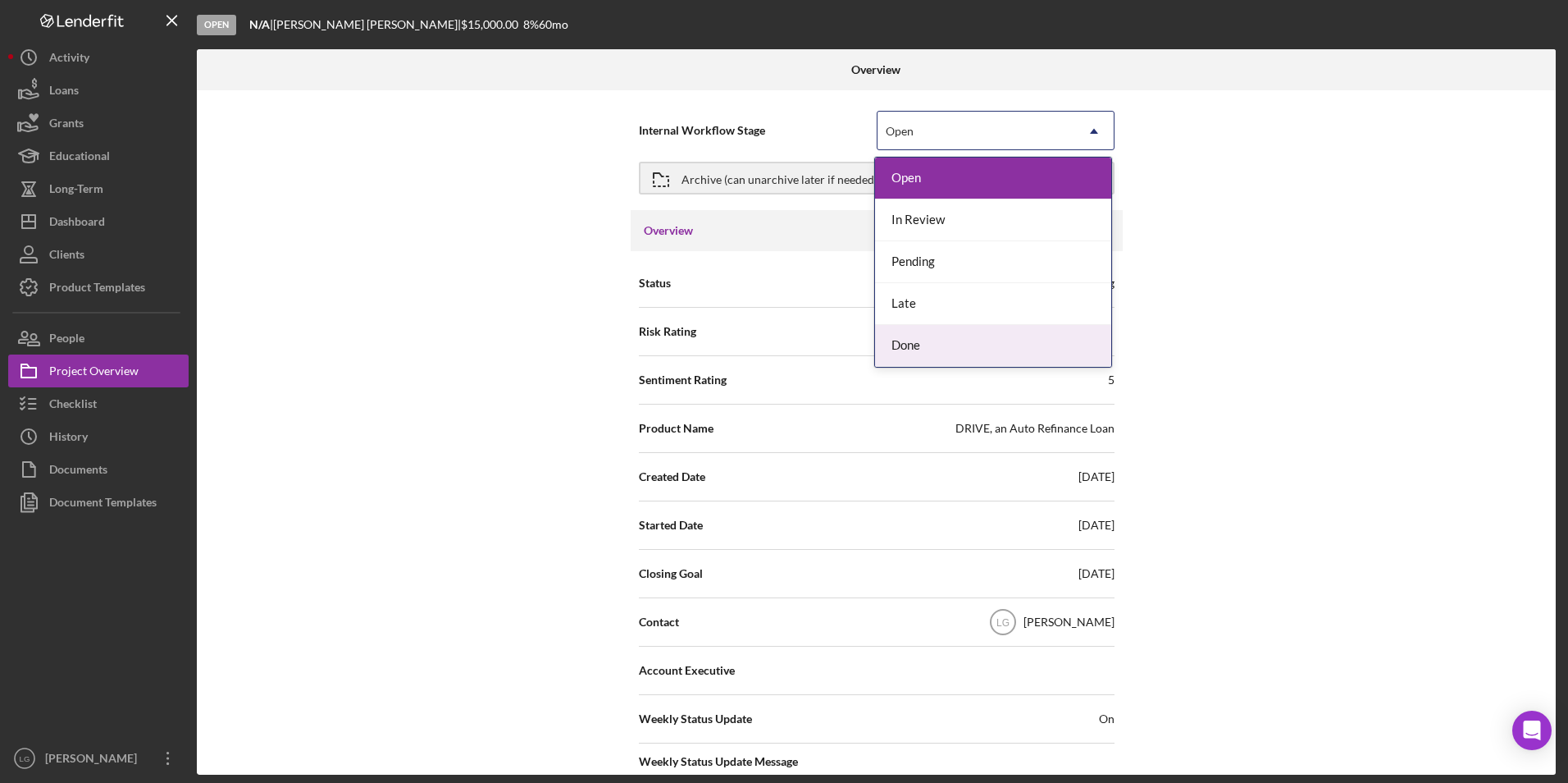
click at [966, 360] on div "Done" at bounding box center [994, 345] width 236 height 42
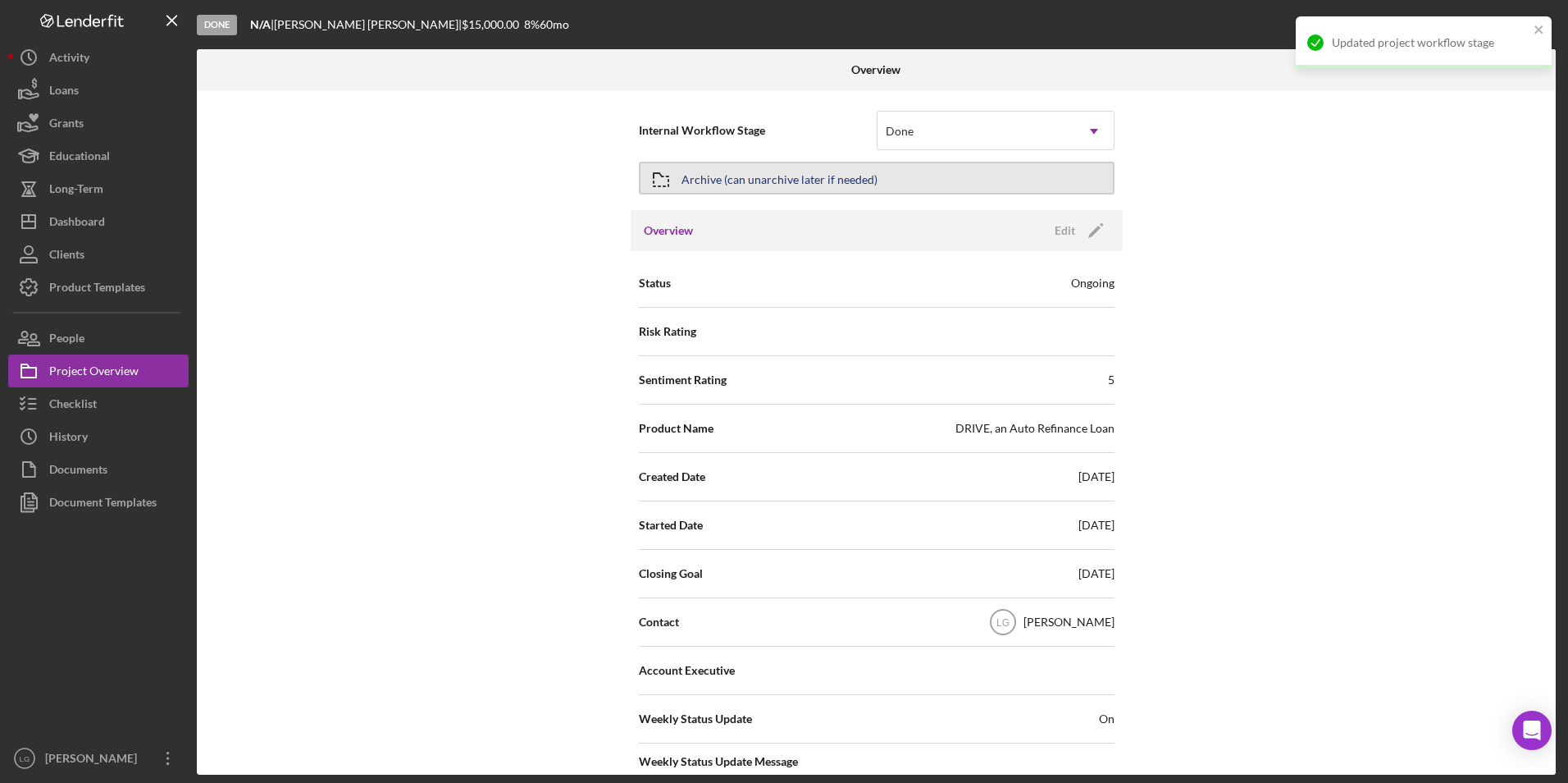
click at [784, 183] on div "Archive (can unarchive later if needed)" at bounding box center [780, 178] width 196 height 29
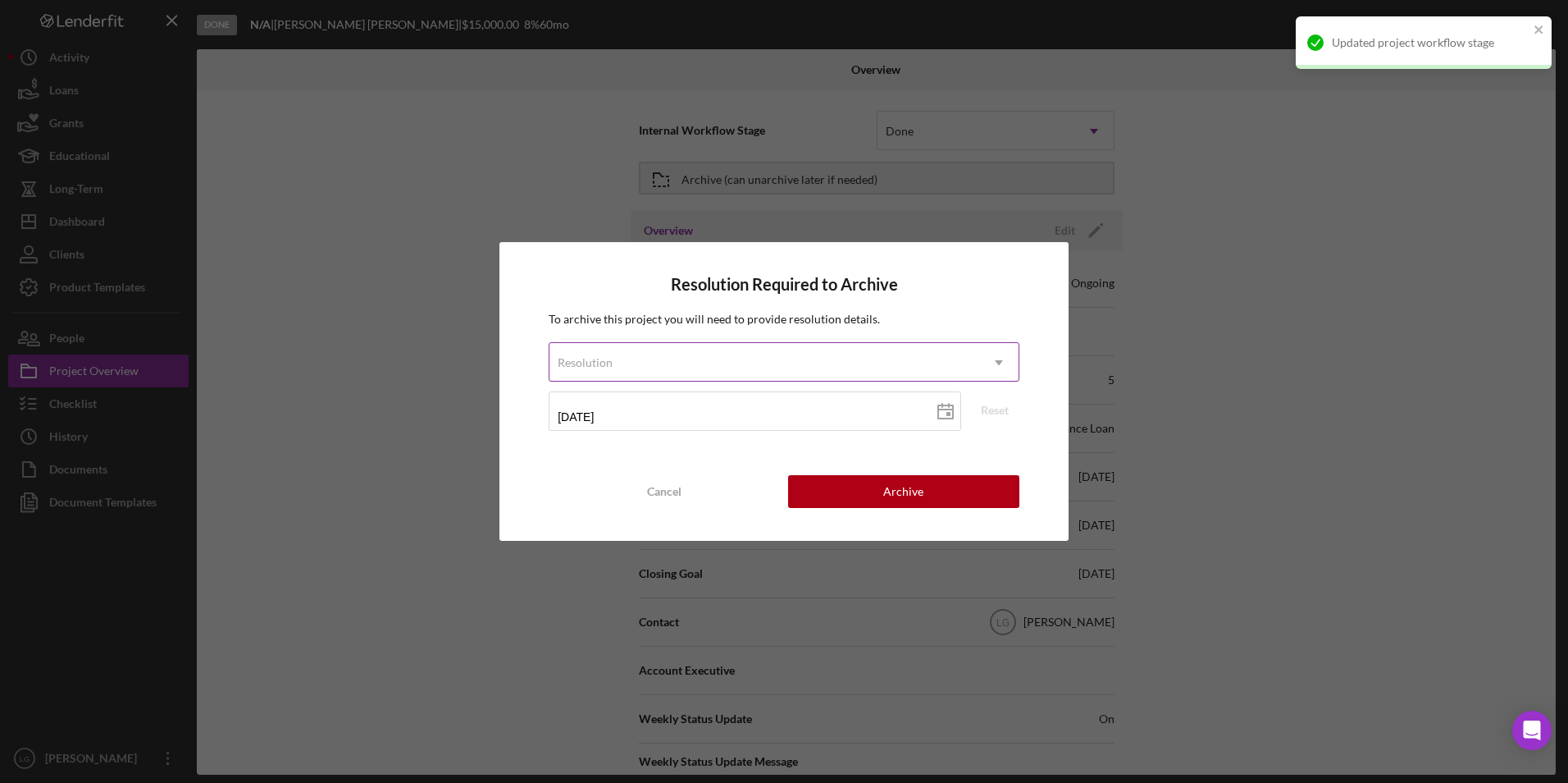
click at [688, 363] on div "Resolution" at bounding box center [764, 362] width 430 height 38
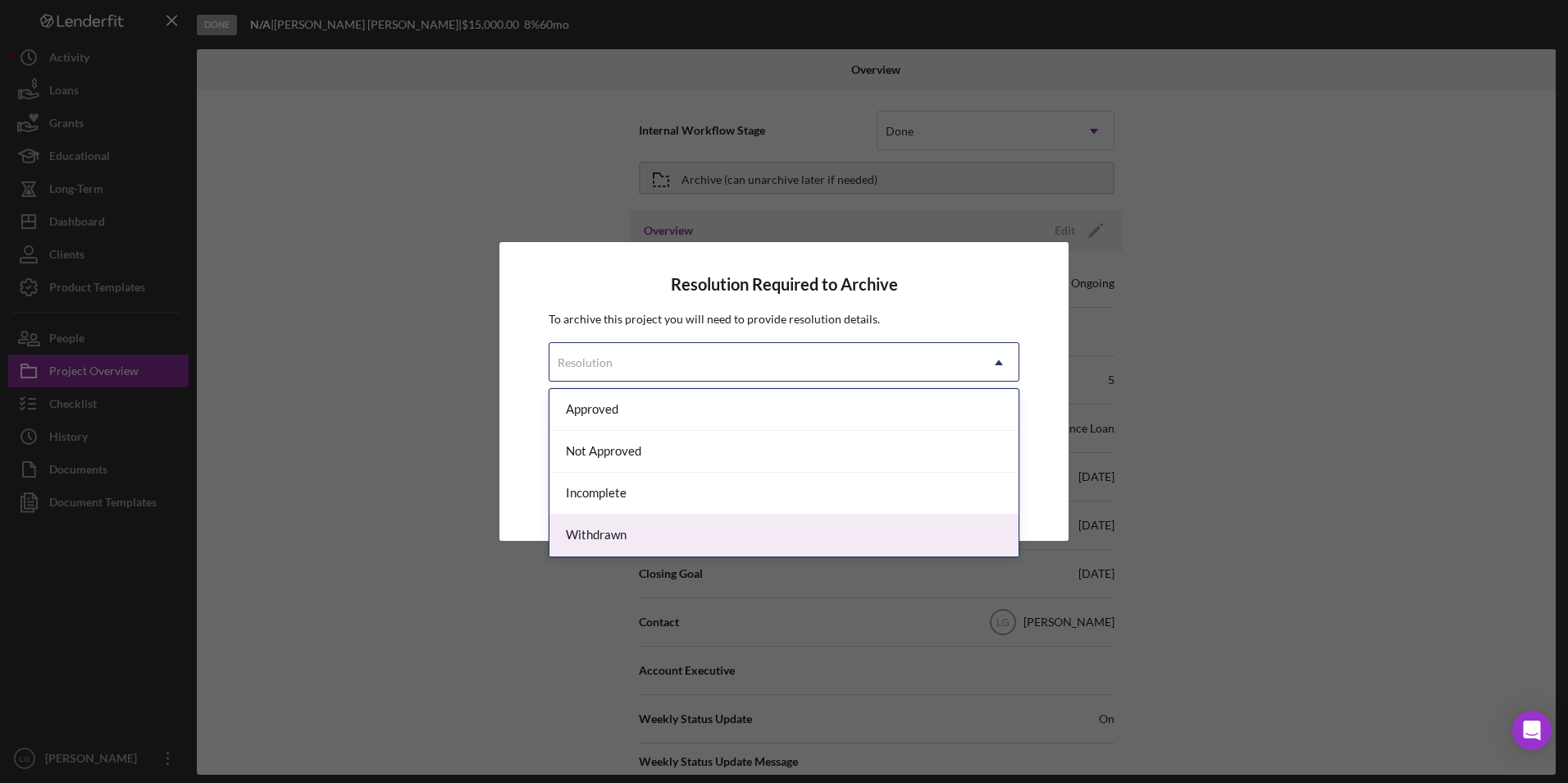
click at [607, 531] on div "Withdrawn" at bounding box center [784, 535] width 469 height 42
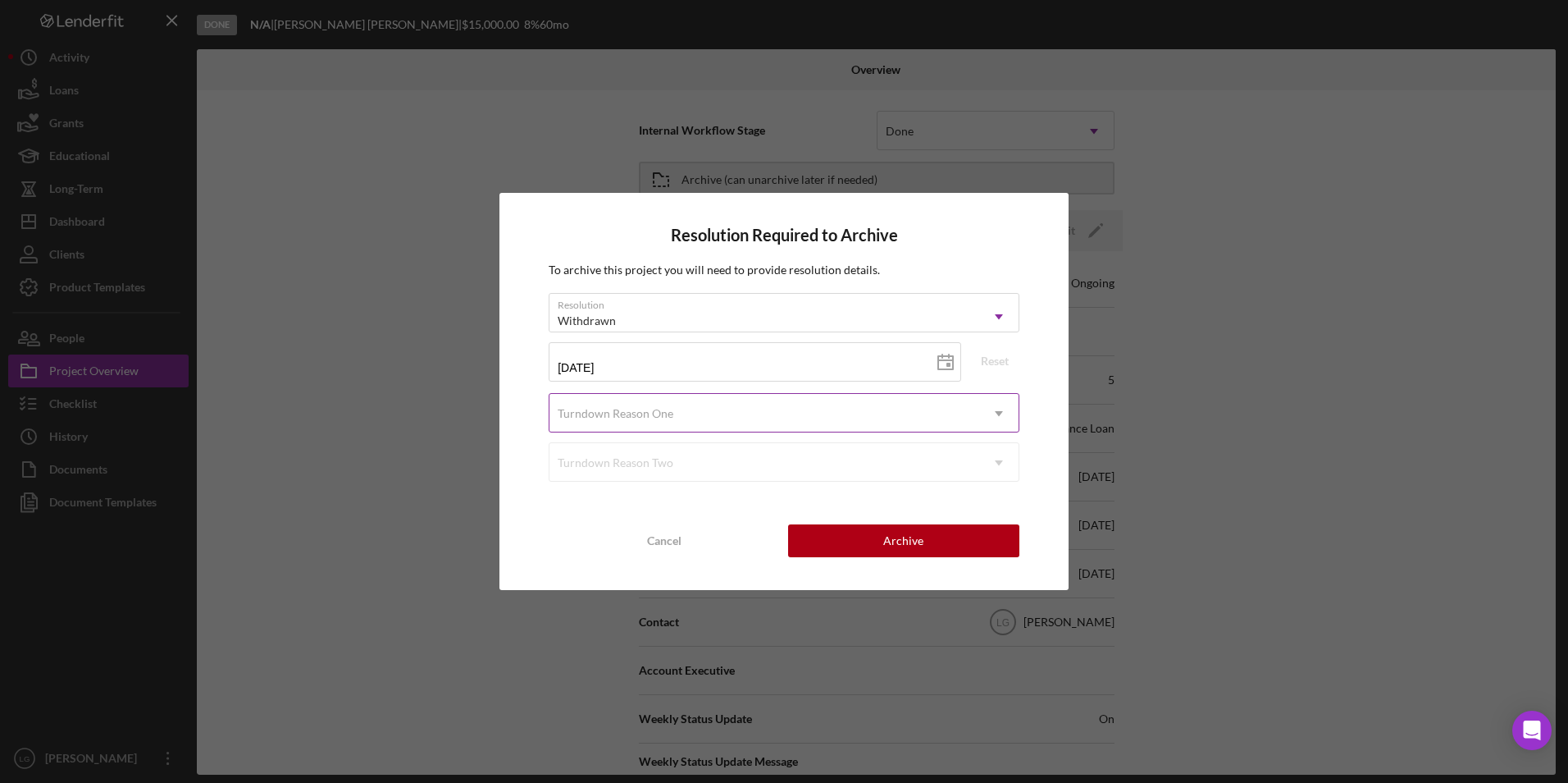
click at [627, 420] on div "Turndown Reason One" at bounding box center [615, 414] width 115 height 14
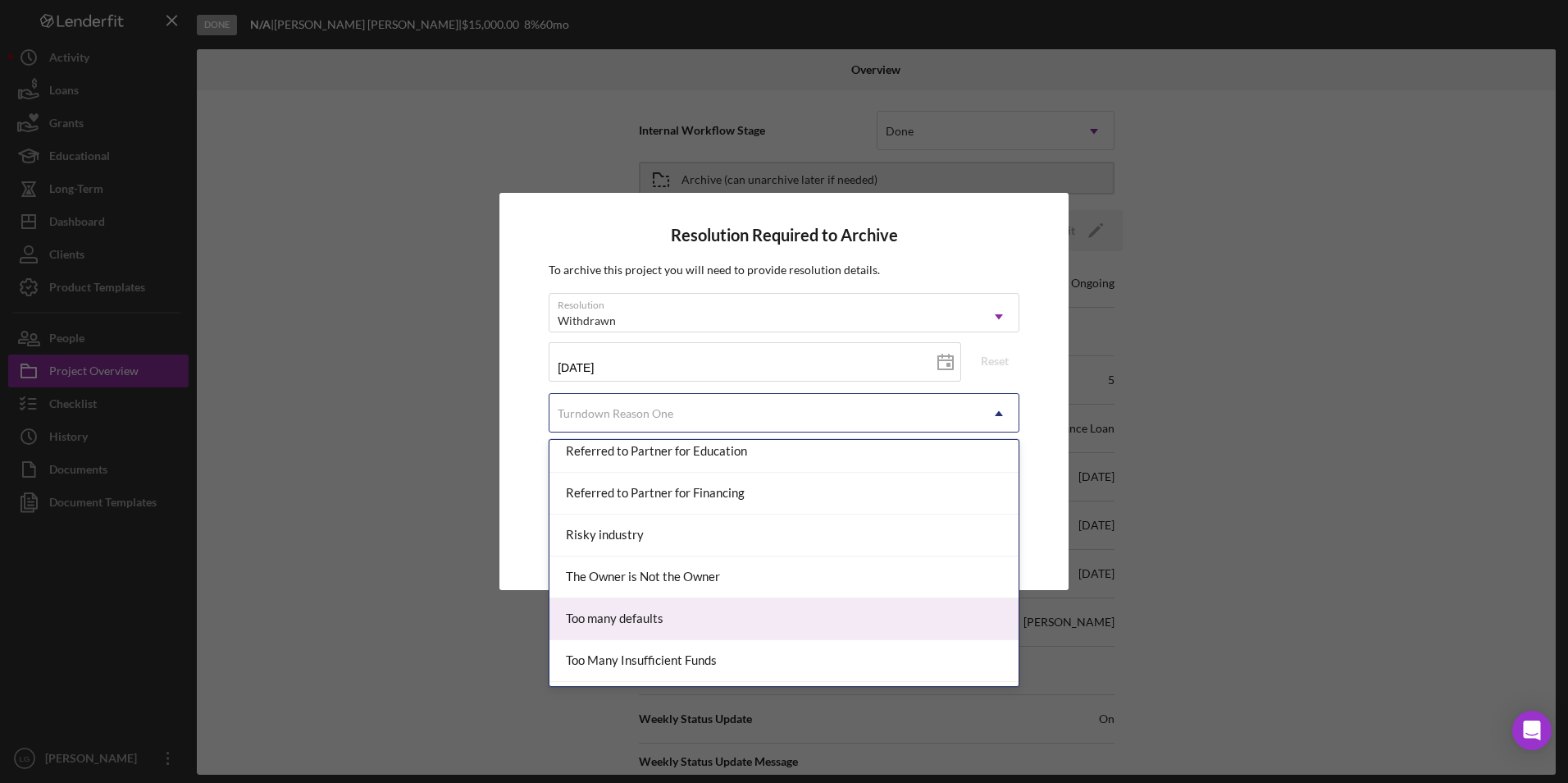
scroll to position [1889, 0]
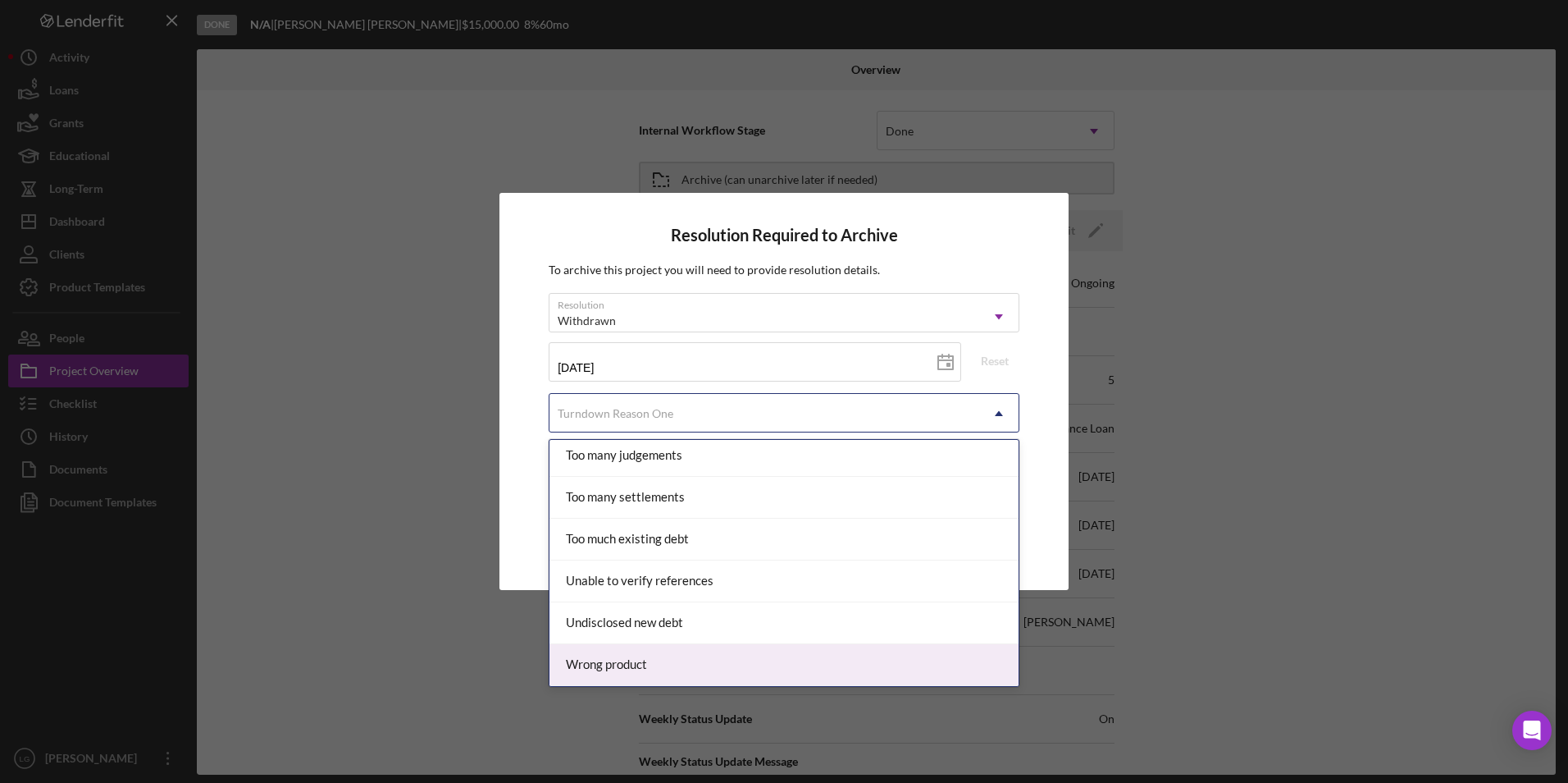
click at [634, 665] on div "Wrong product" at bounding box center [784, 665] width 469 height 42
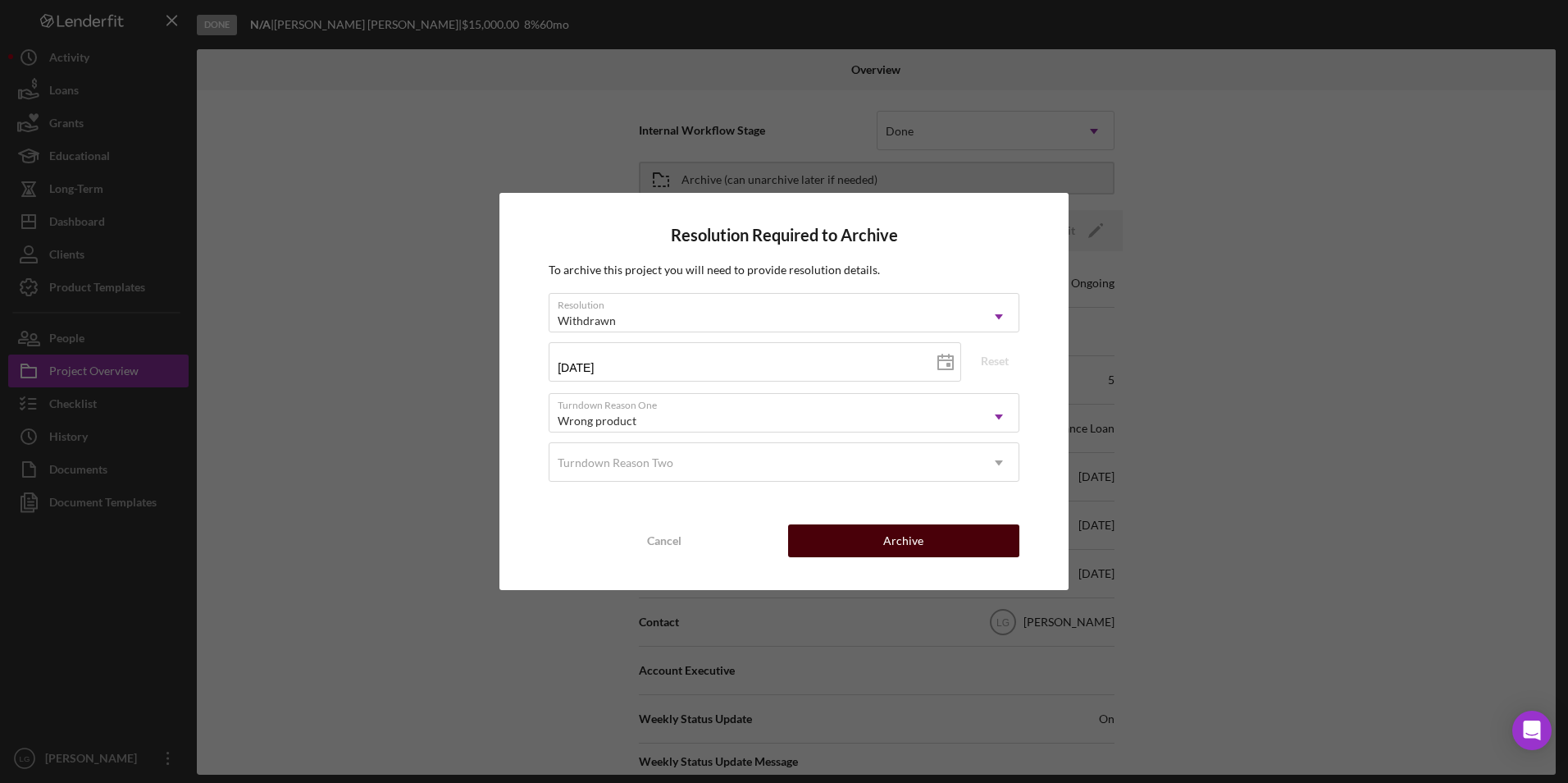
click at [862, 531] on button "Archive" at bounding box center [904, 541] width 231 height 33
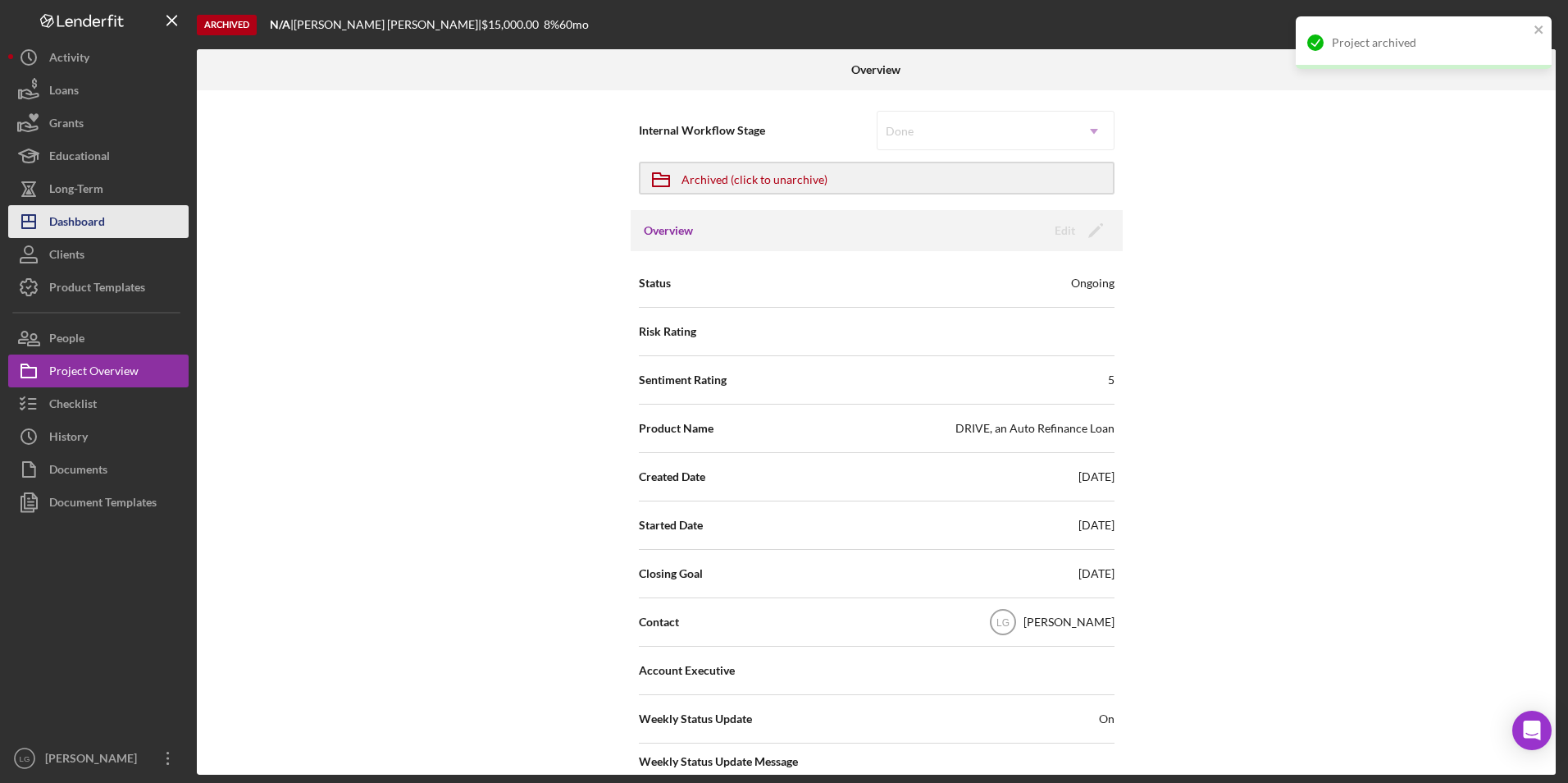
click at [95, 209] on div "Dashboard" at bounding box center [77, 224] width 56 height 37
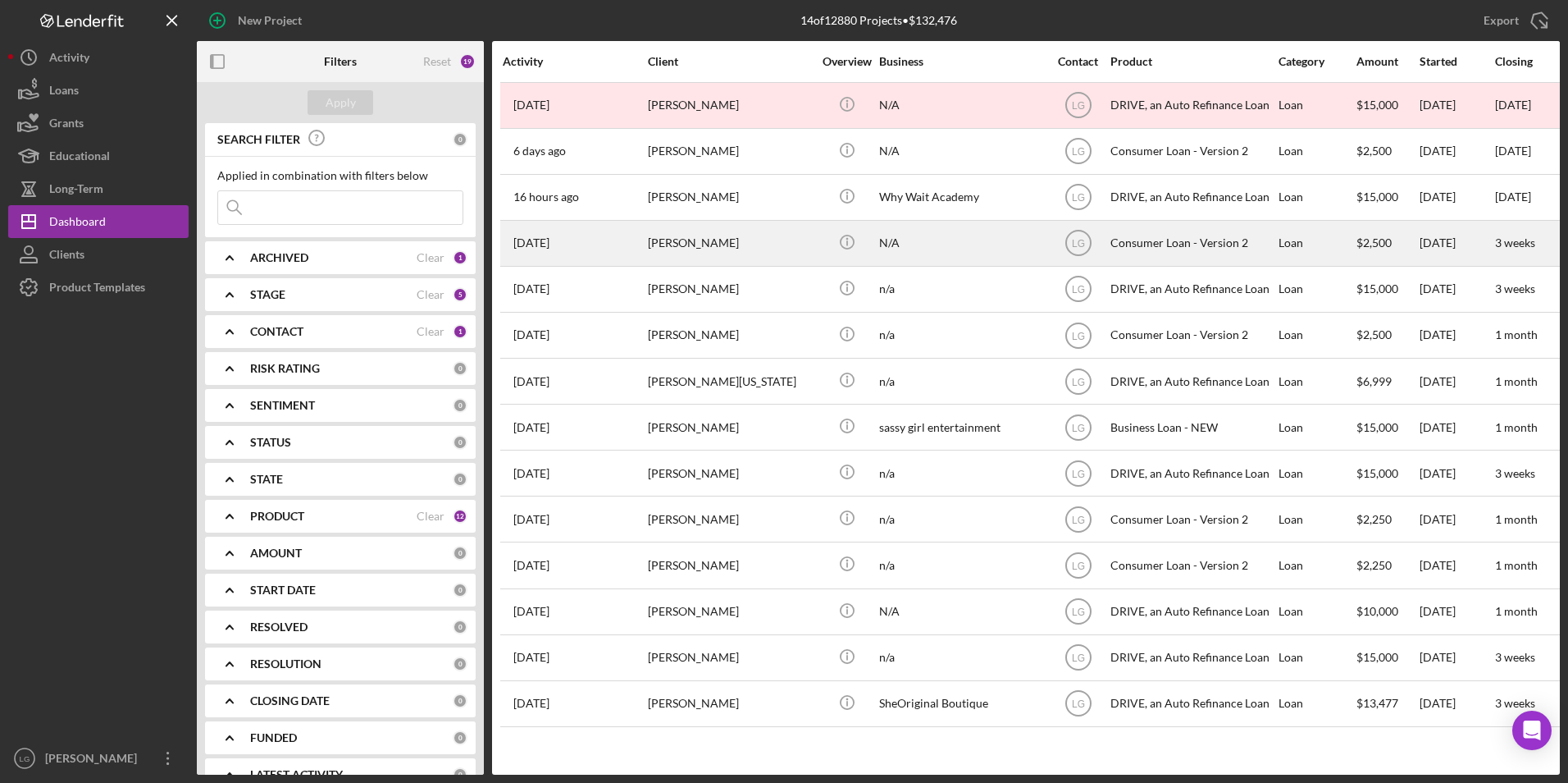
click at [795, 243] on div "[PERSON_NAME]" at bounding box center [729, 243] width 164 height 44
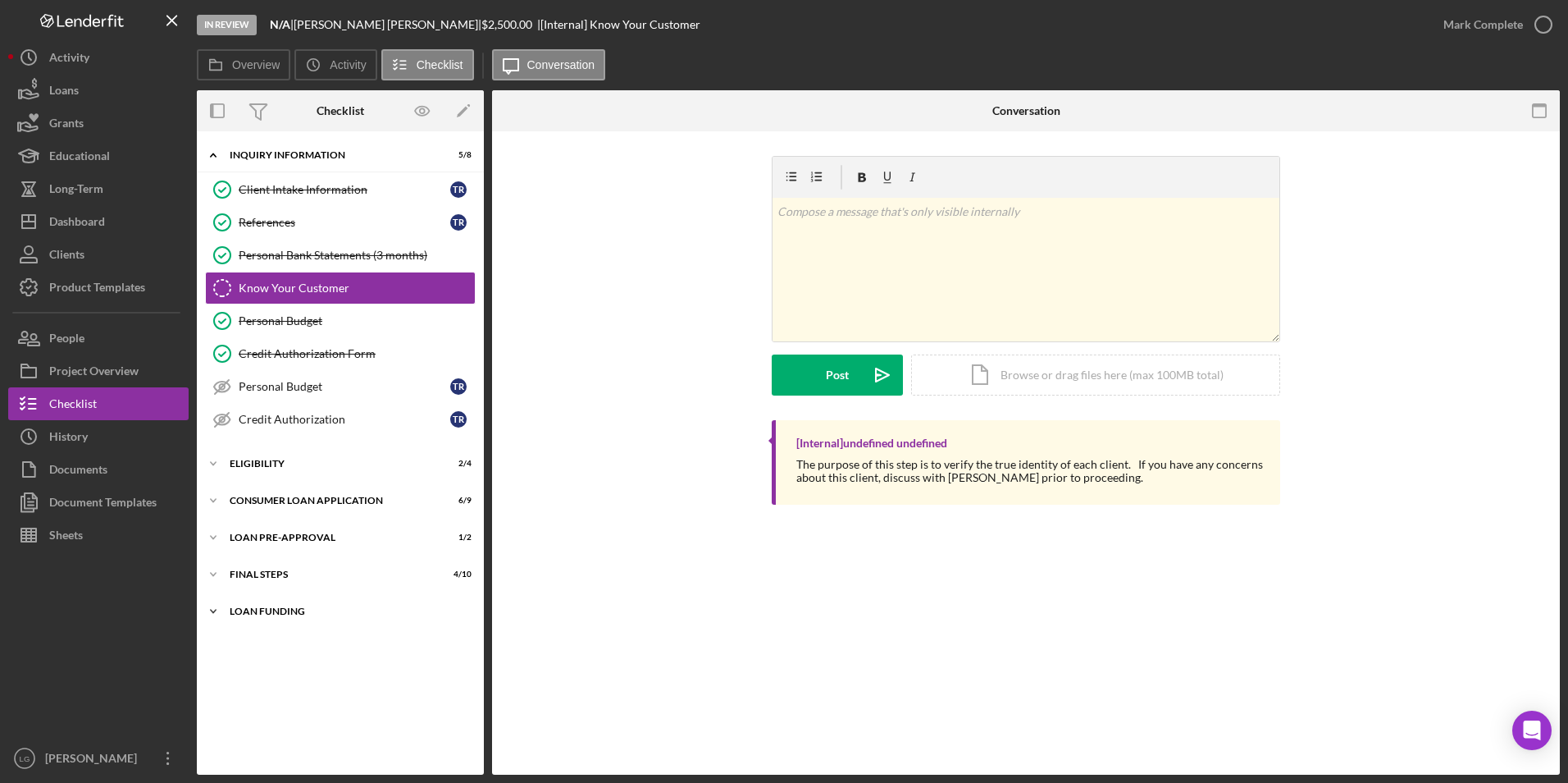
click at [254, 602] on div "Icon/Expander Loan Funding 0 / 1" at bounding box center [340, 611] width 287 height 33
click at [260, 568] on div "Icon/Expander FINAL STEPS 4 / 10" at bounding box center [340, 575] width 287 height 33
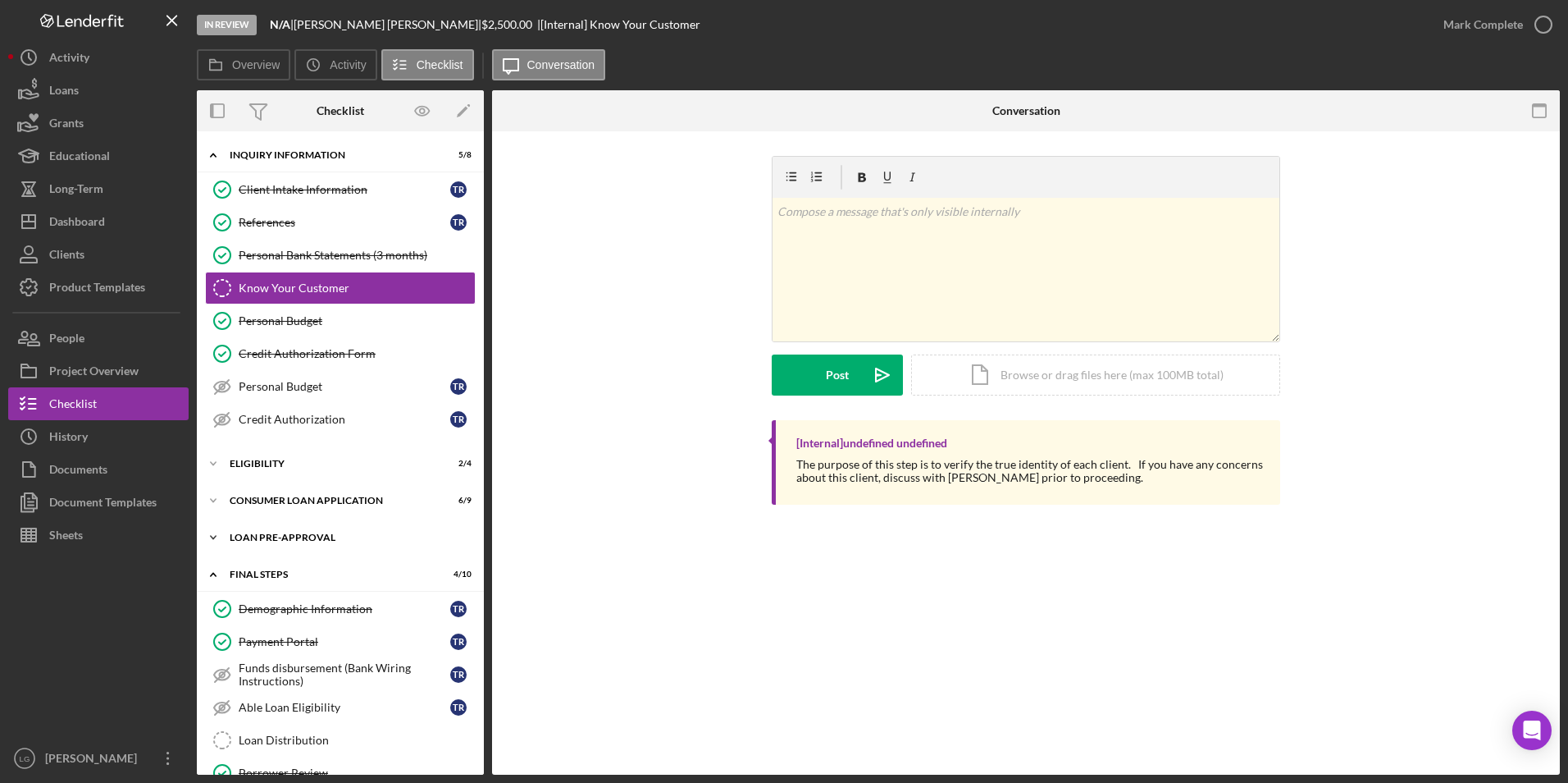
click at [262, 550] on div "Icon/Expander Loan Pre-Approval 1 / 2" at bounding box center [340, 538] width 287 height 33
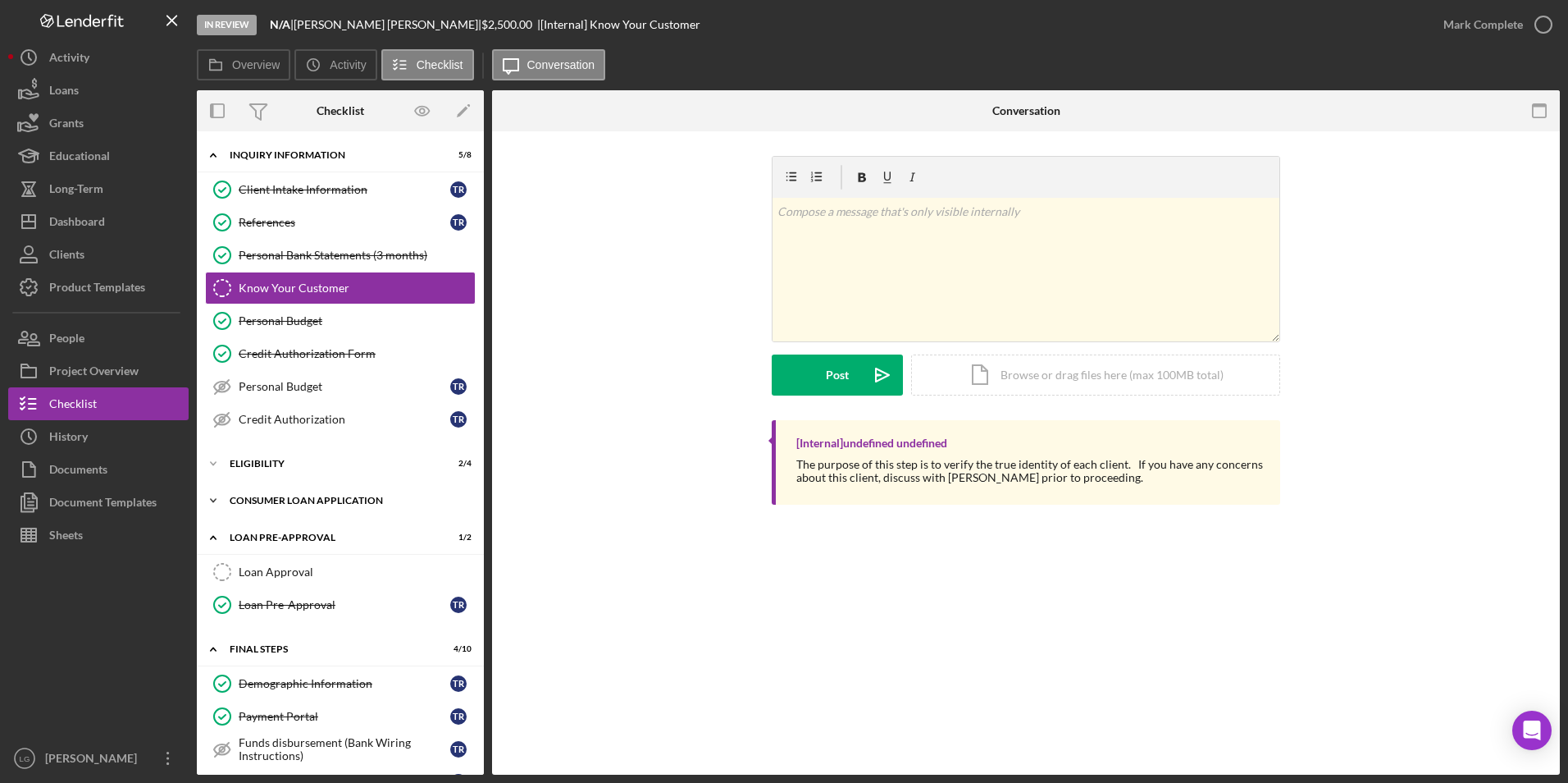
click at [264, 508] on div "Icon/Expander Consumer Loan Application 6 / 9" at bounding box center [340, 501] width 287 height 33
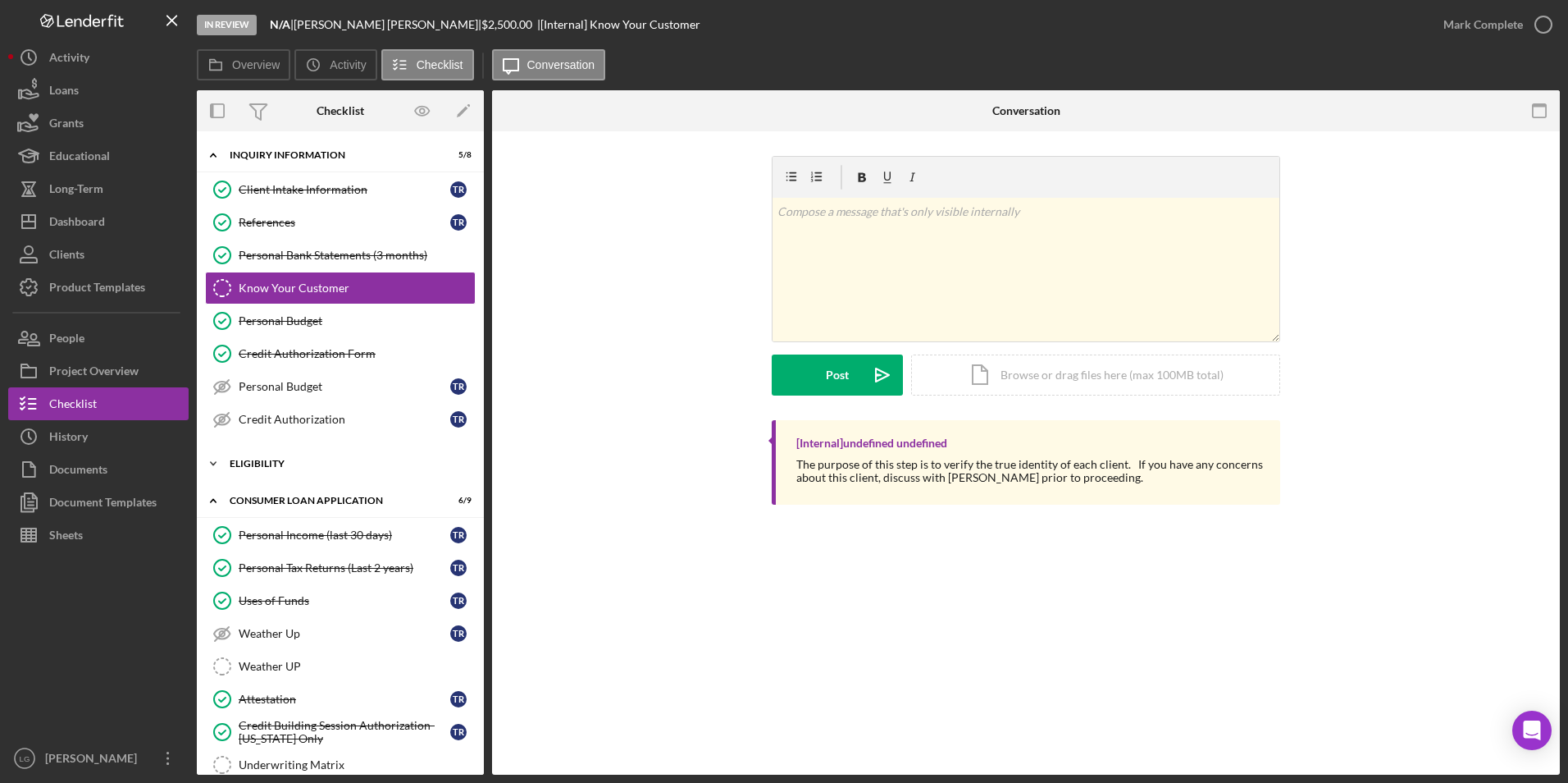
click at [265, 455] on div "Icon/Expander Eligibility 2 / 4" at bounding box center [340, 464] width 287 height 33
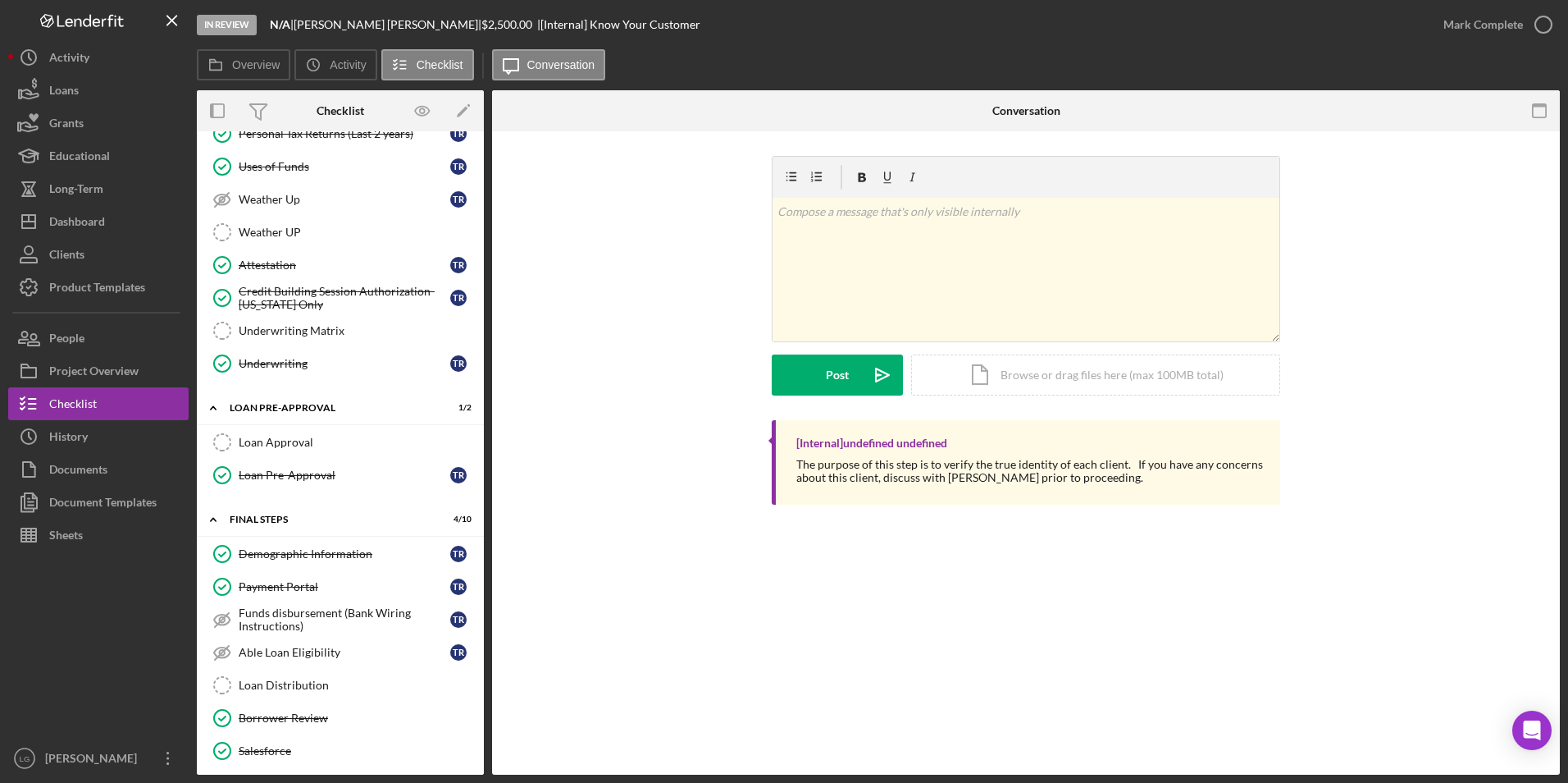
scroll to position [761, 0]
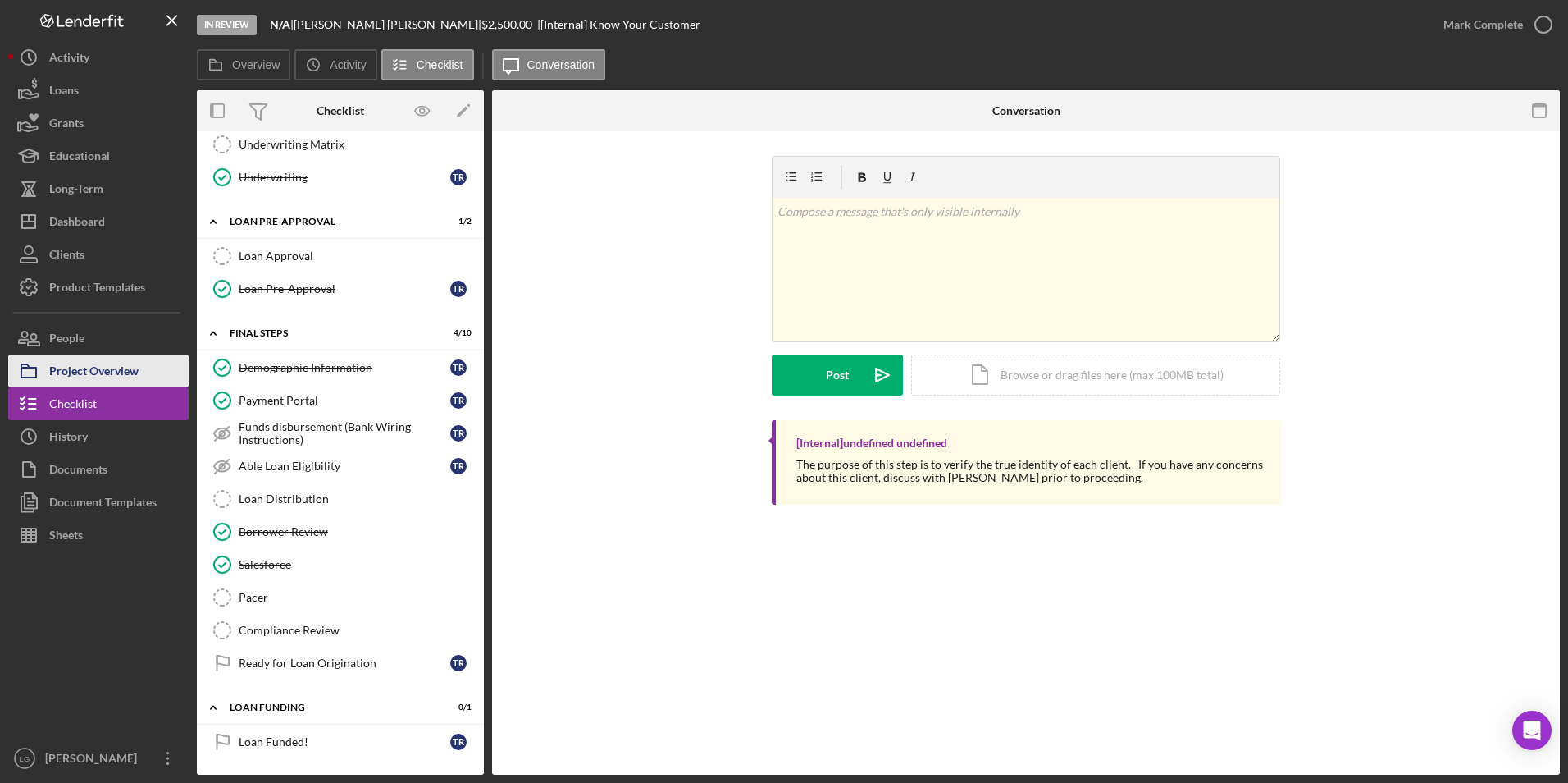
click at [59, 368] on div "Project Overview" at bounding box center [94, 373] width 89 height 37
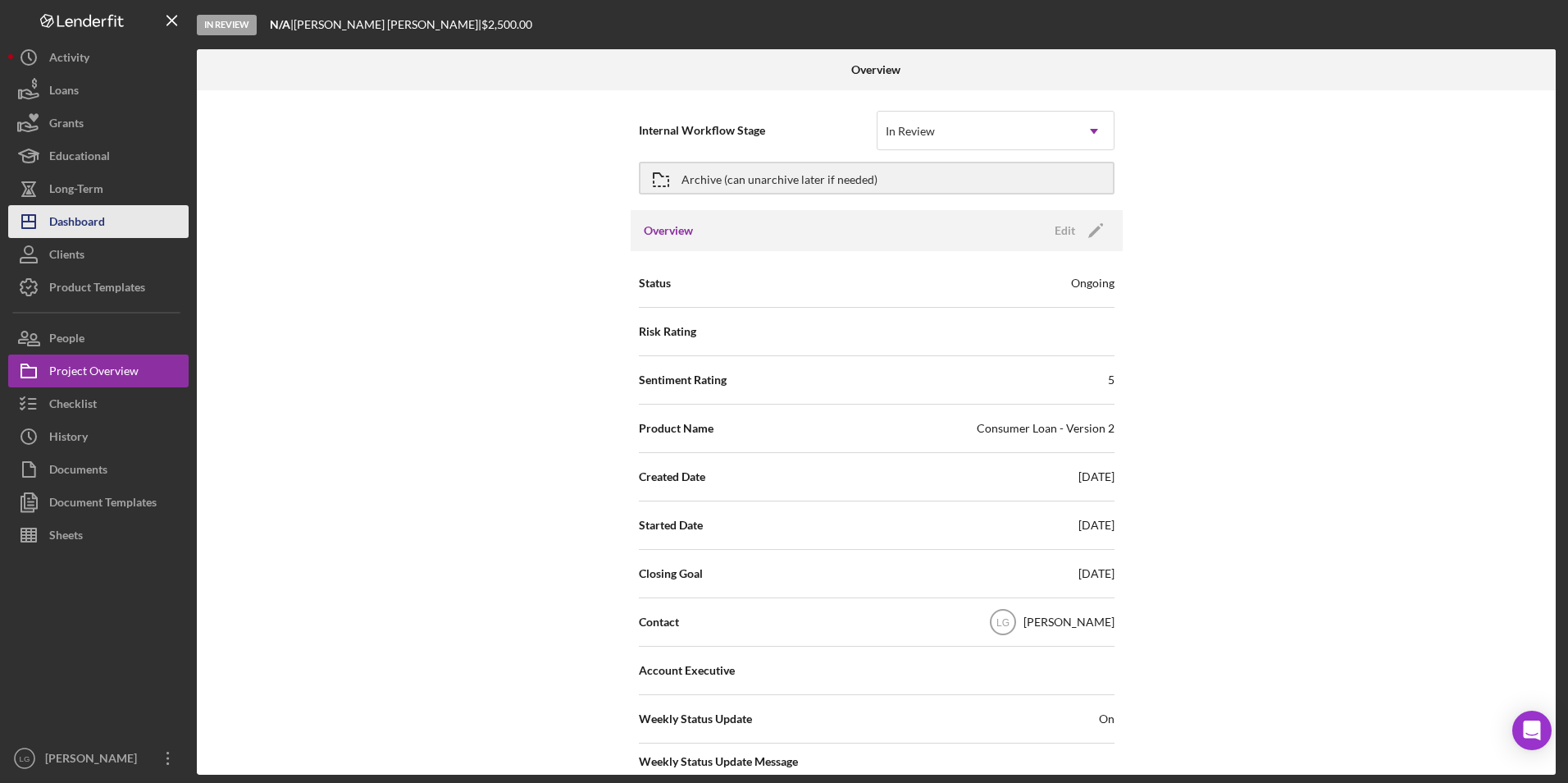
click at [62, 234] on div "Dashboard" at bounding box center [77, 224] width 56 height 37
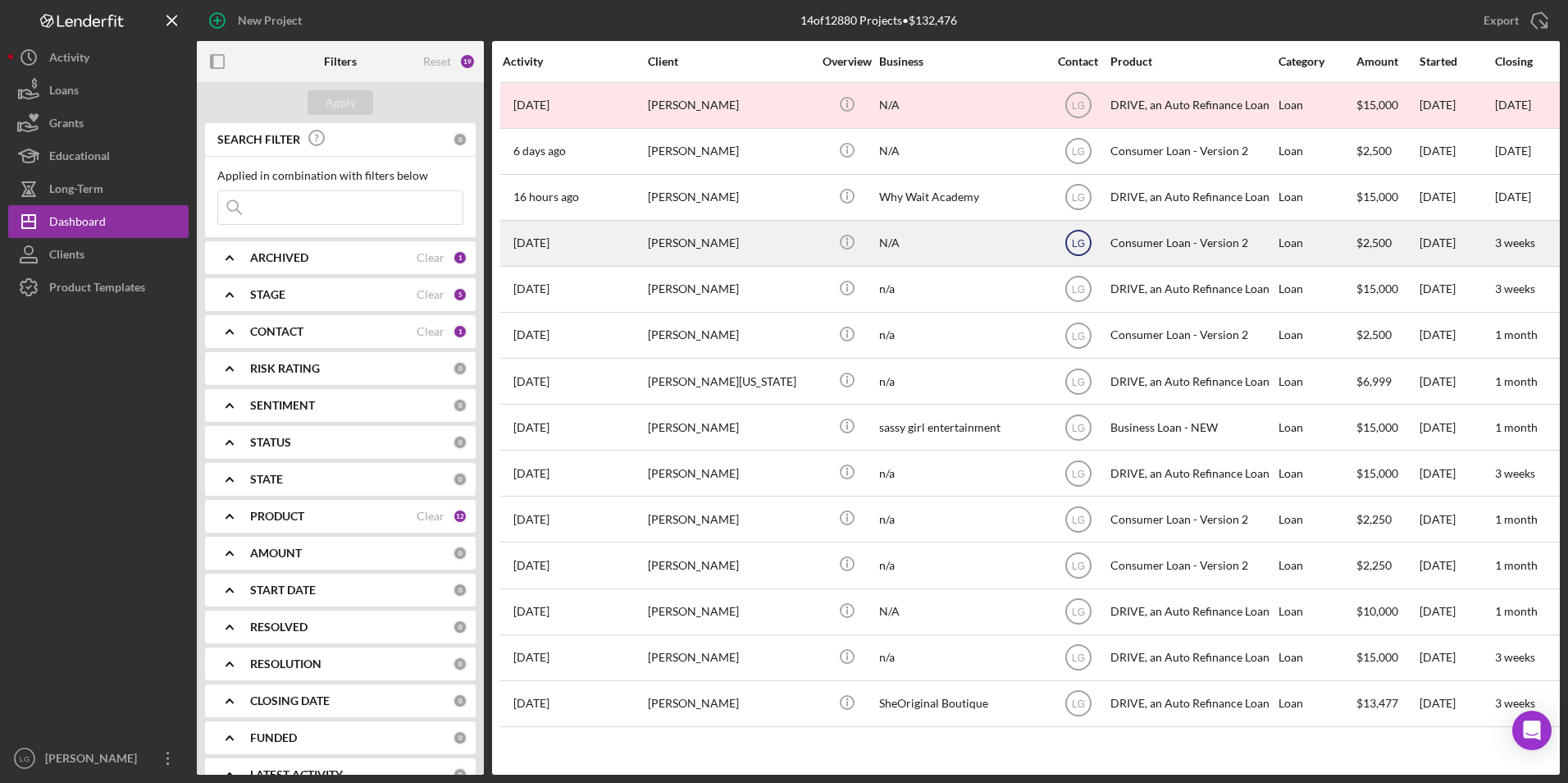
click at [1068, 246] on icon "LG" at bounding box center [1078, 243] width 41 height 41
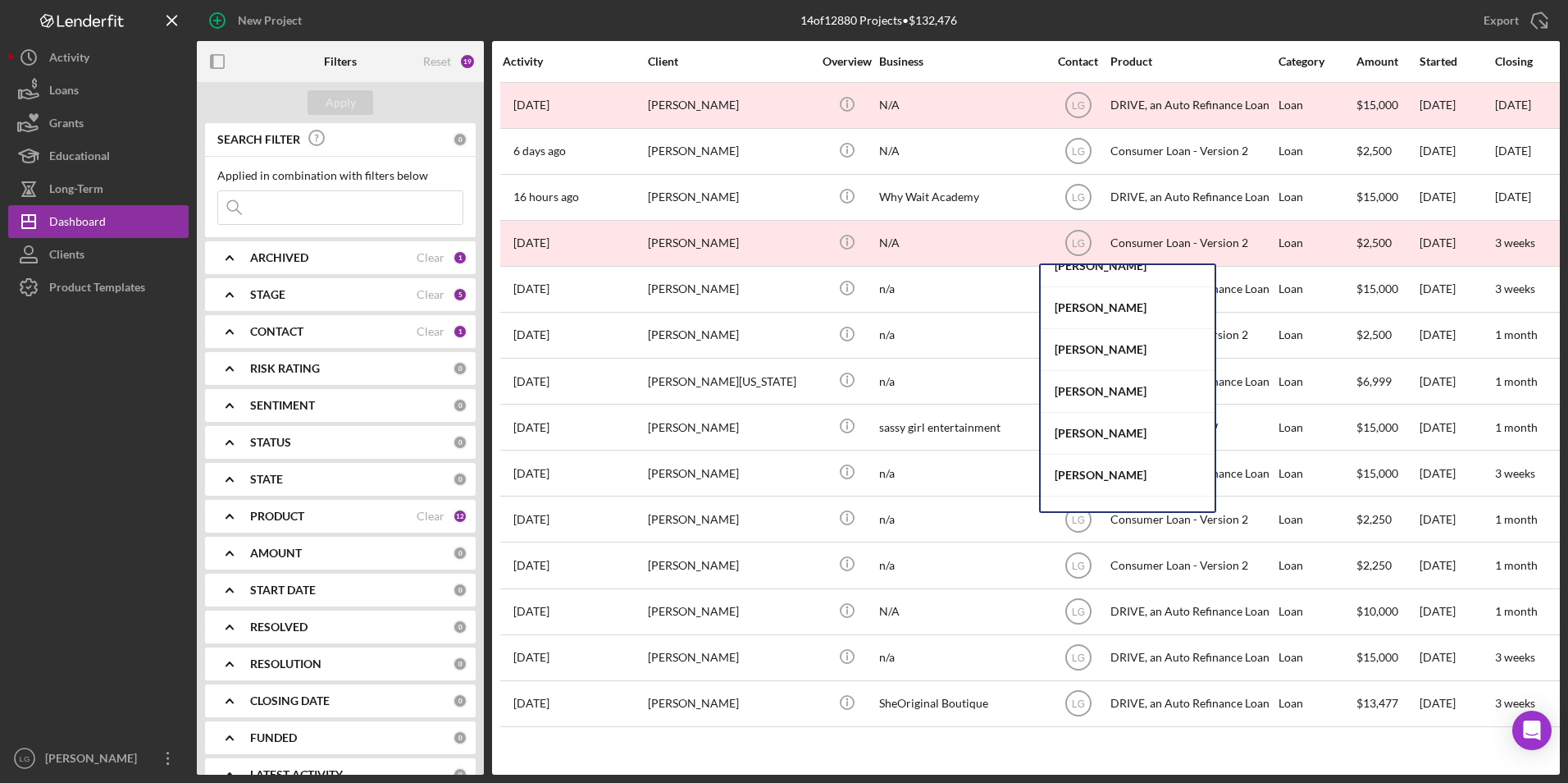
scroll to position [507, 0]
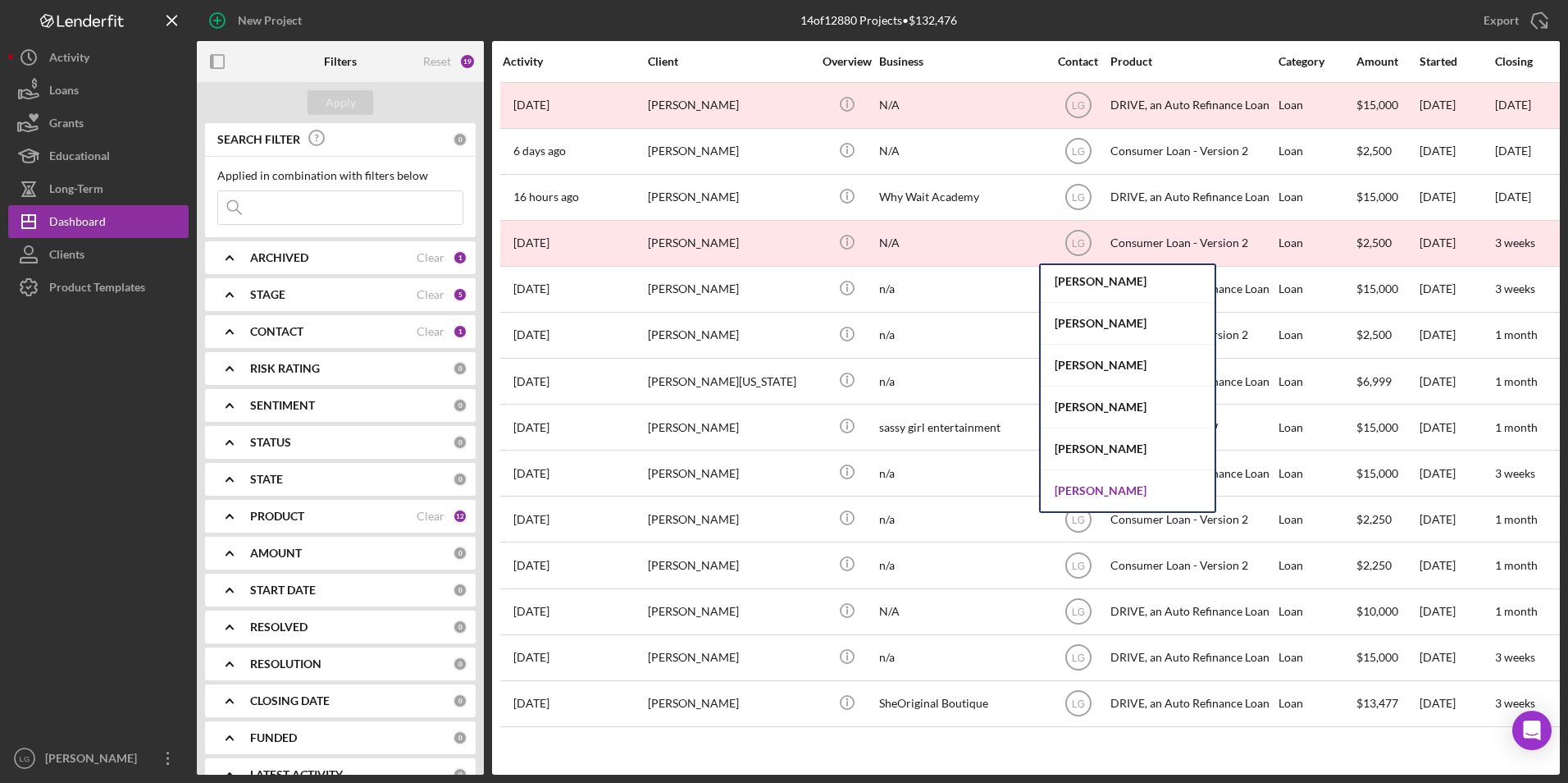
click at [1158, 500] on div "Patrick Boyle" at bounding box center [1128, 490] width 174 height 41
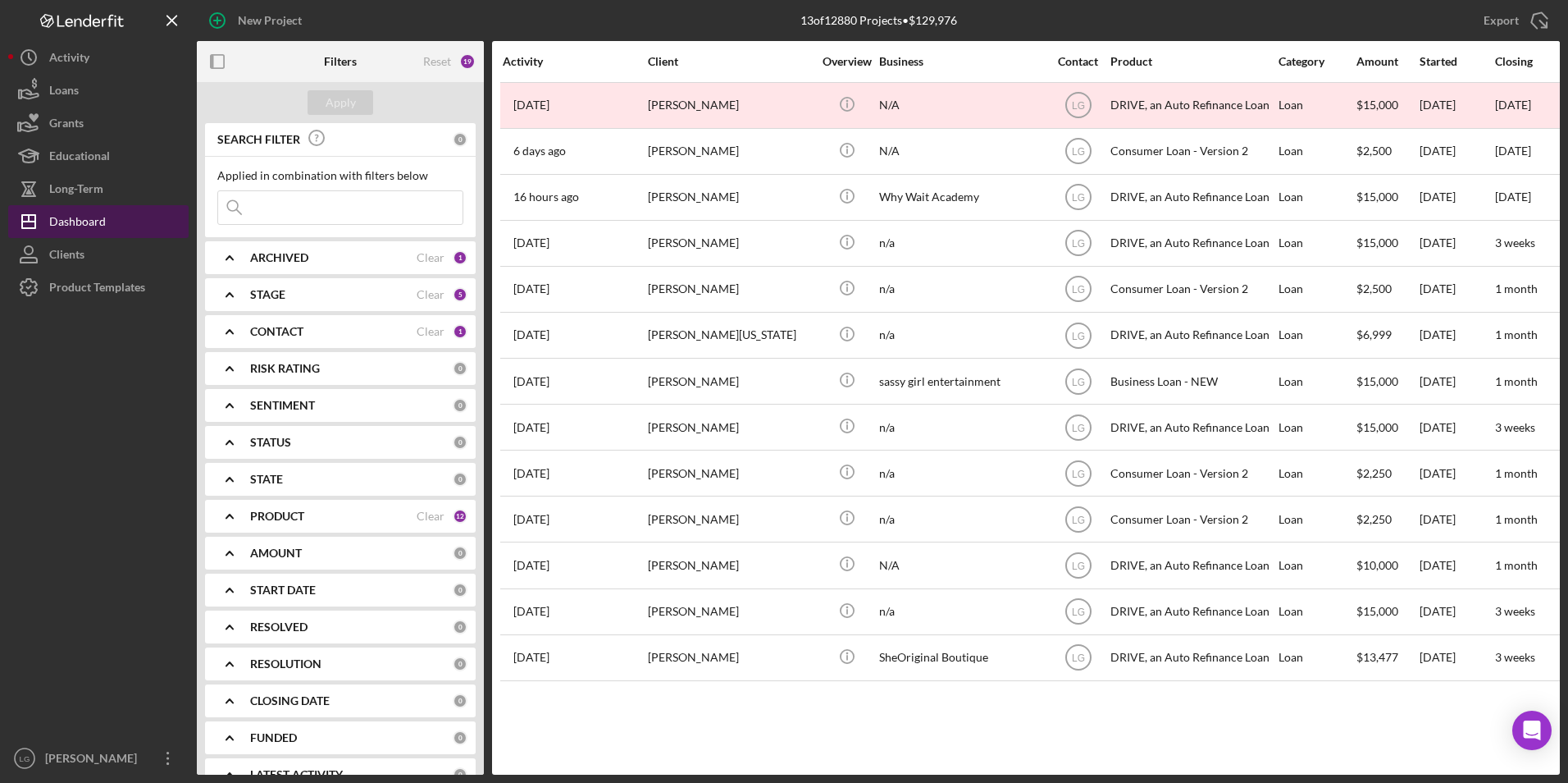
click at [77, 221] on div "Dashboard" at bounding box center [77, 224] width 56 height 37
click at [91, 223] on div "Dashboard" at bounding box center [77, 224] width 56 height 37
click at [94, 215] on div "Dashboard" at bounding box center [77, 224] width 56 height 37
